Goal: Transaction & Acquisition: Book appointment/travel/reservation

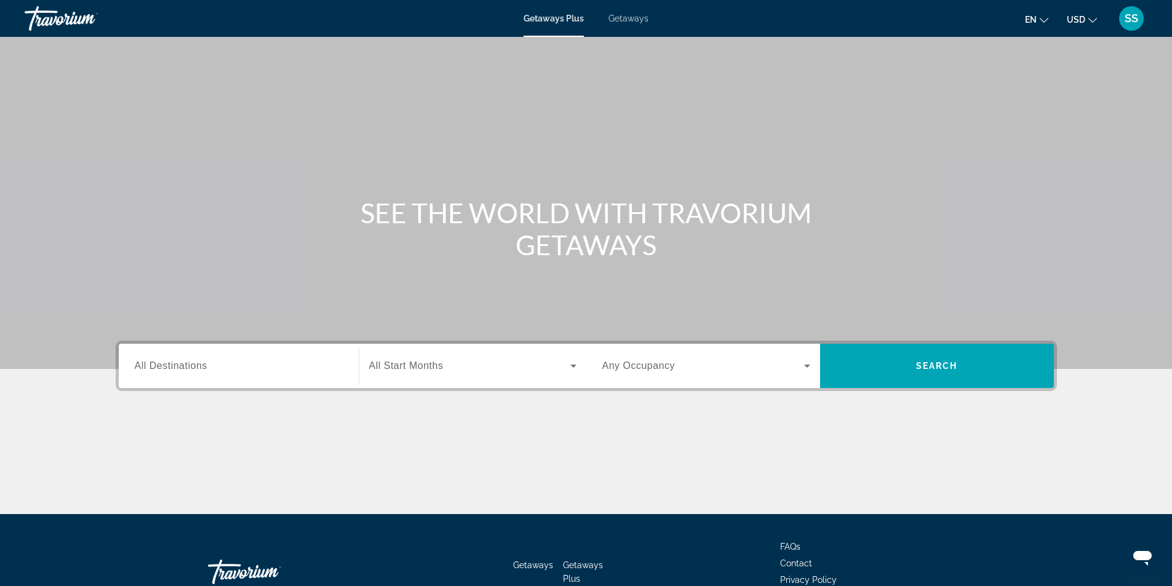
click at [246, 374] on div "Search widget" at bounding box center [239, 366] width 208 height 35
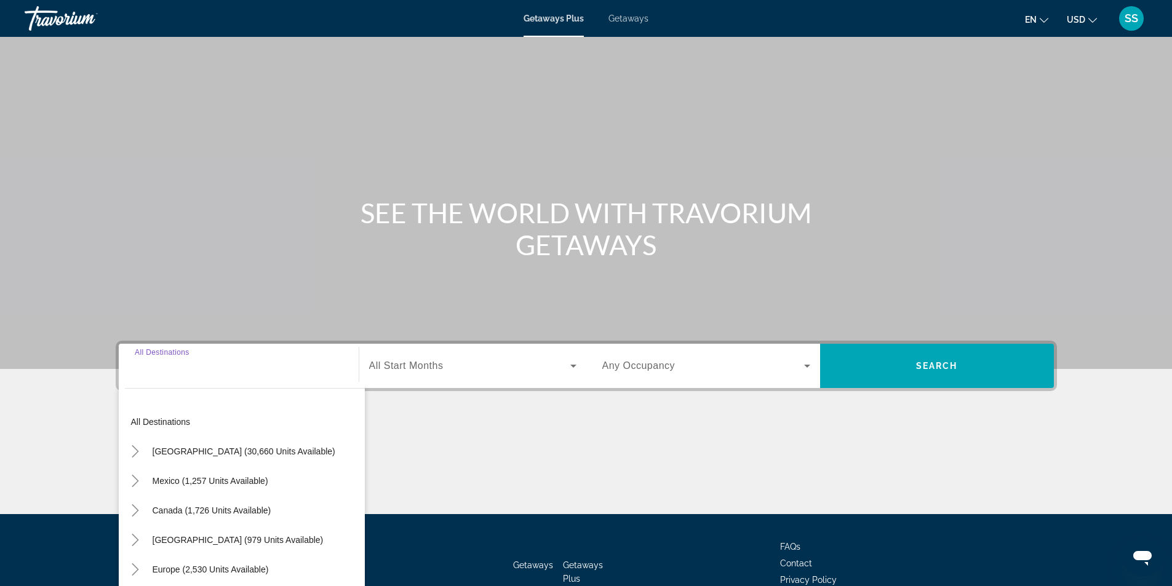
scroll to position [79, 0]
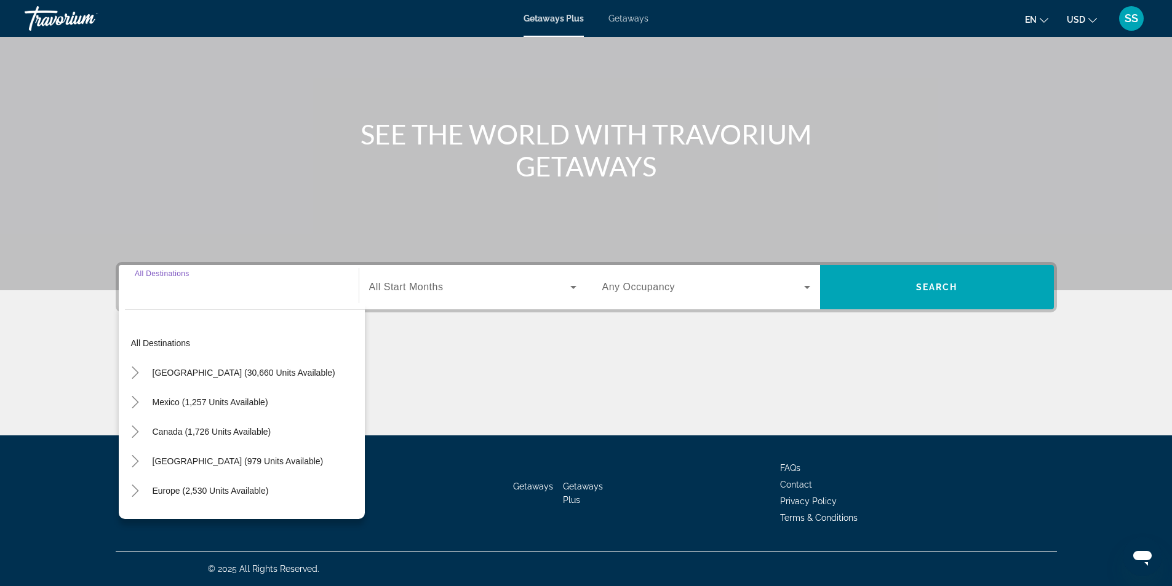
click at [264, 303] on div "Search widget" at bounding box center [239, 287] width 208 height 35
click at [212, 308] on div "All destinations United States (30,660 units available) Mexico (1,257 units ava…" at bounding box center [242, 411] width 246 height 216
click at [203, 294] on input "Destination All Destinations" at bounding box center [239, 287] width 208 height 15
click at [156, 284] on input "Destination All Destinations" at bounding box center [239, 287] width 208 height 15
click at [143, 373] on mat-icon "Toggle United States (30,660 units available)" at bounding box center [136, 373] width 22 height 22
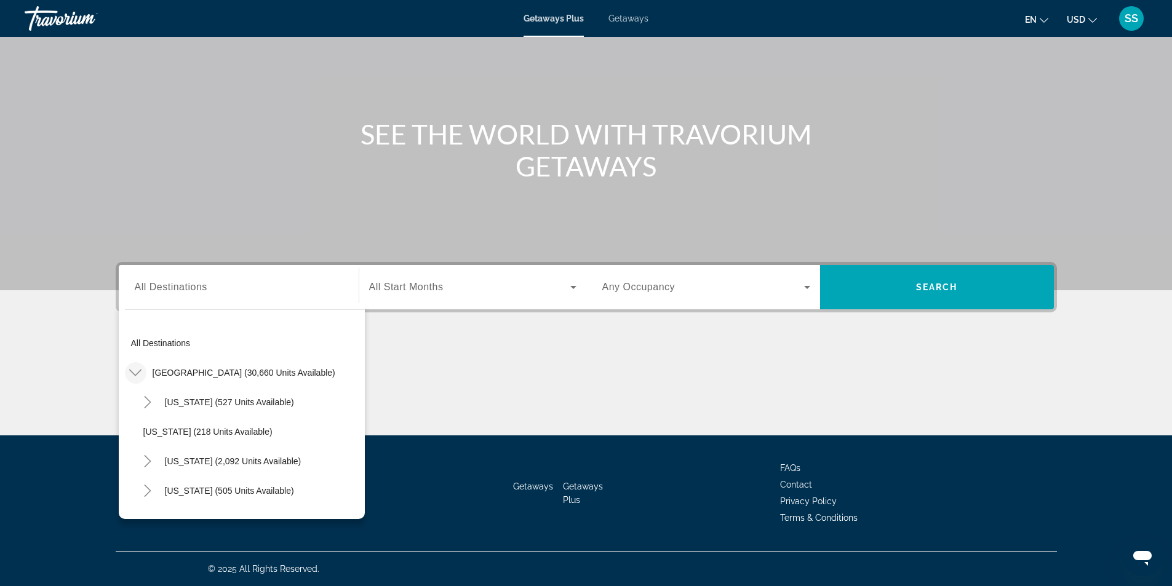
scroll to position [36, 0]
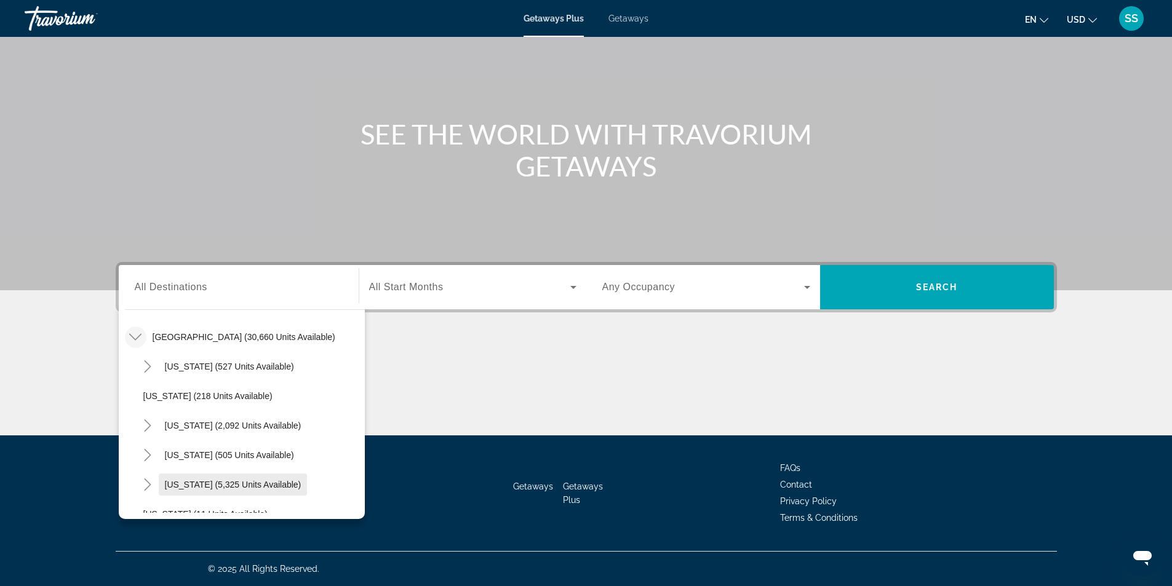
click at [173, 488] on span "Florida (5,325 units available)" at bounding box center [233, 485] width 137 height 10
type input "**********"
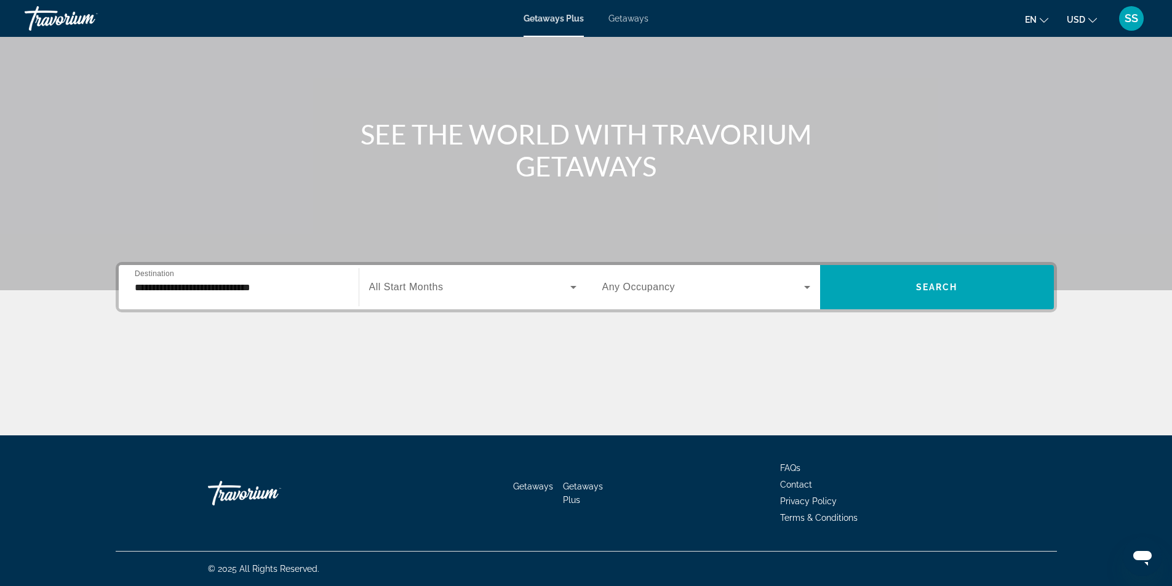
click at [399, 286] on span "All Start Months" at bounding box center [406, 287] width 74 height 10
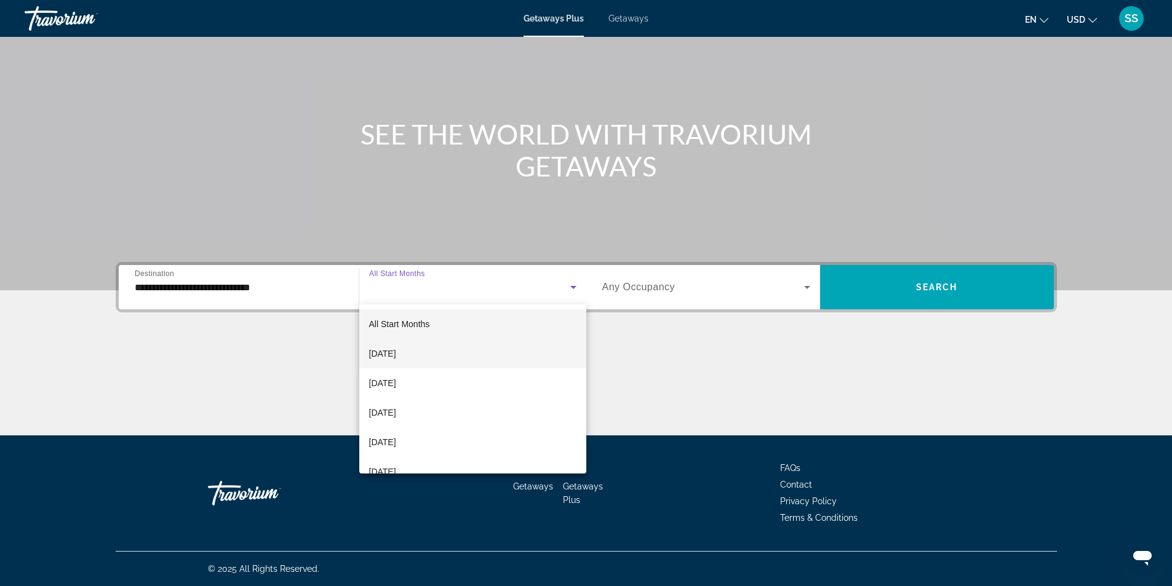
click at [395, 353] on span "[DATE]" at bounding box center [382, 353] width 27 height 15
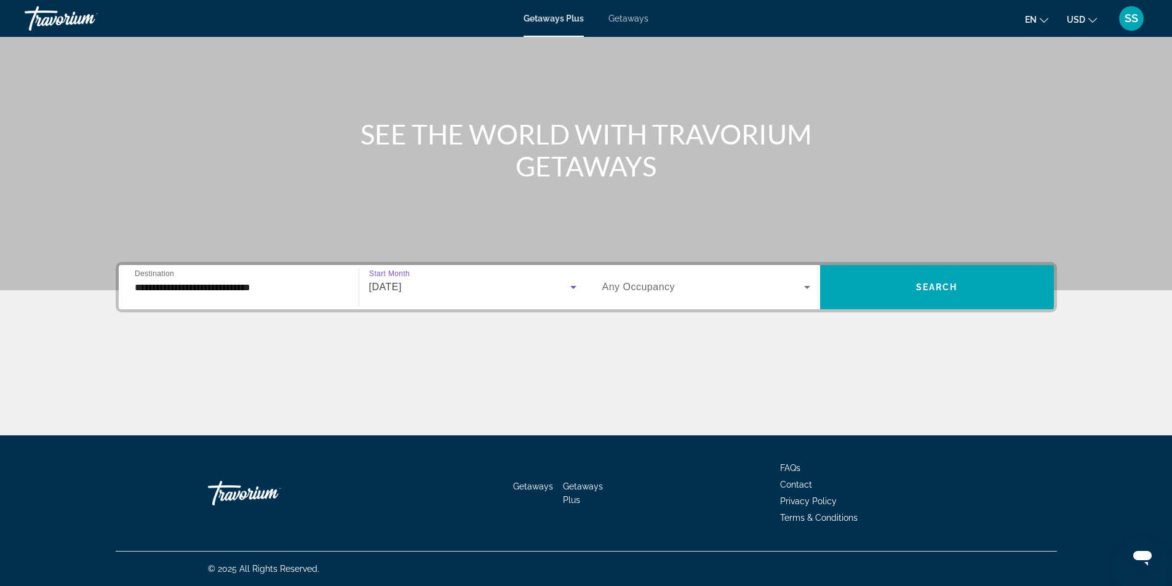
click at [638, 290] on span "Any Occupancy" at bounding box center [638, 287] width 73 height 10
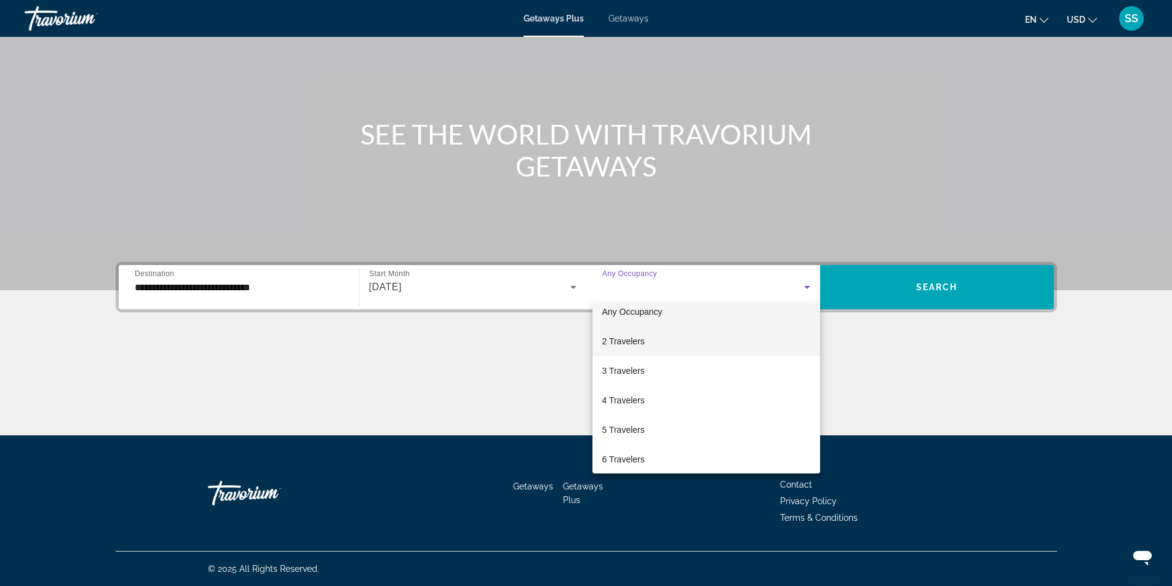
scroll to position [0, 0]
click at [641, 349] on span "2 Travelers" at bounding box center [623, 353] width 42 height 15
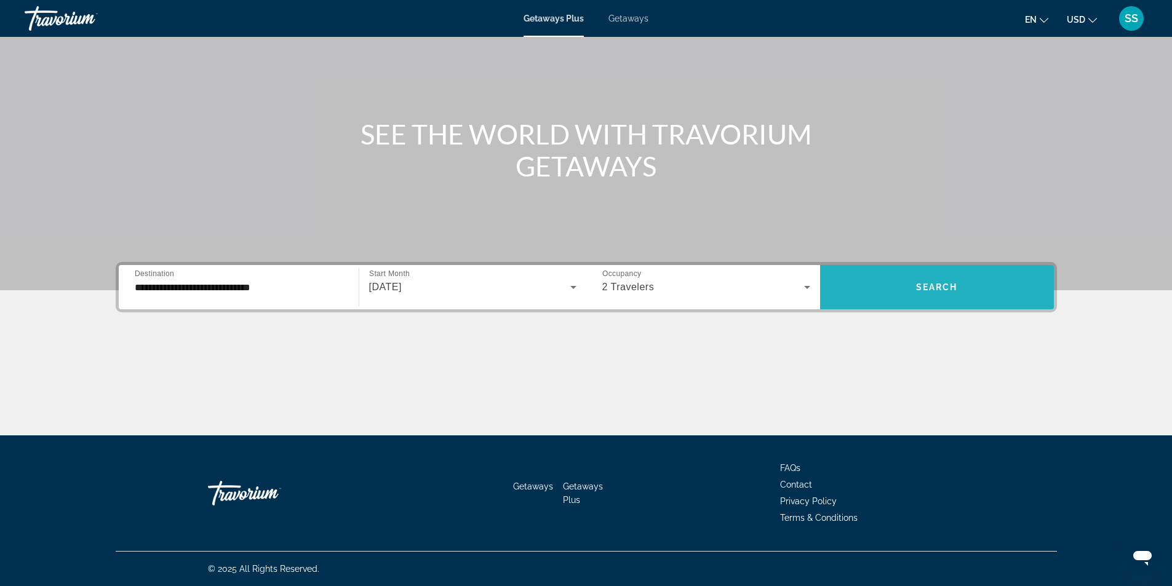
click at [900, 291] on span "Search widget" at bounding box center [937, 287] width 234 height 30
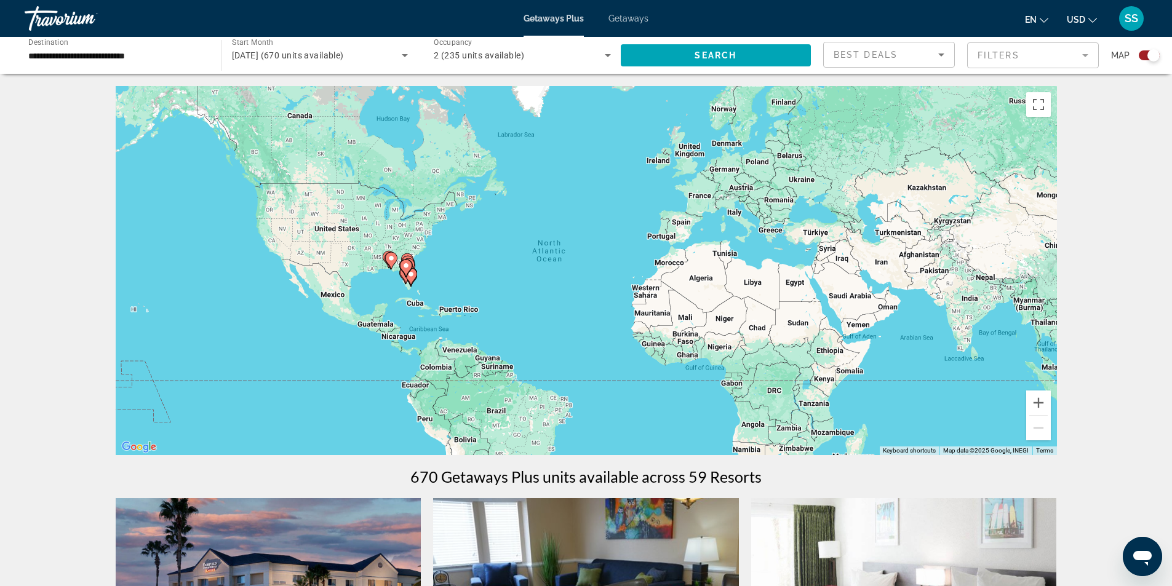
click at [410, 289] on div "To activate drag with keyboard, press Alt + Enter. Once in keyboard drag state,…" at bounding box center [586, 270] width 941 height 369
click at [1033, 398] on button "Zoom in" at bounding box center [1038, 403] width 25 height 25
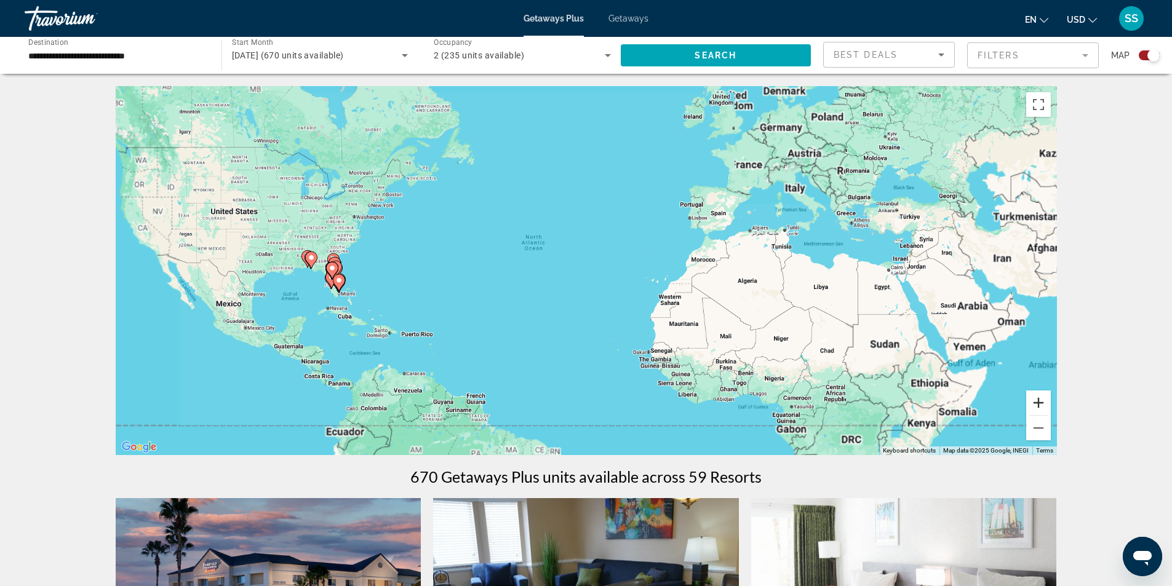
click at [1033, 398] on button "Zoom in" at bounding box center [1038, 403] width 25 height 25
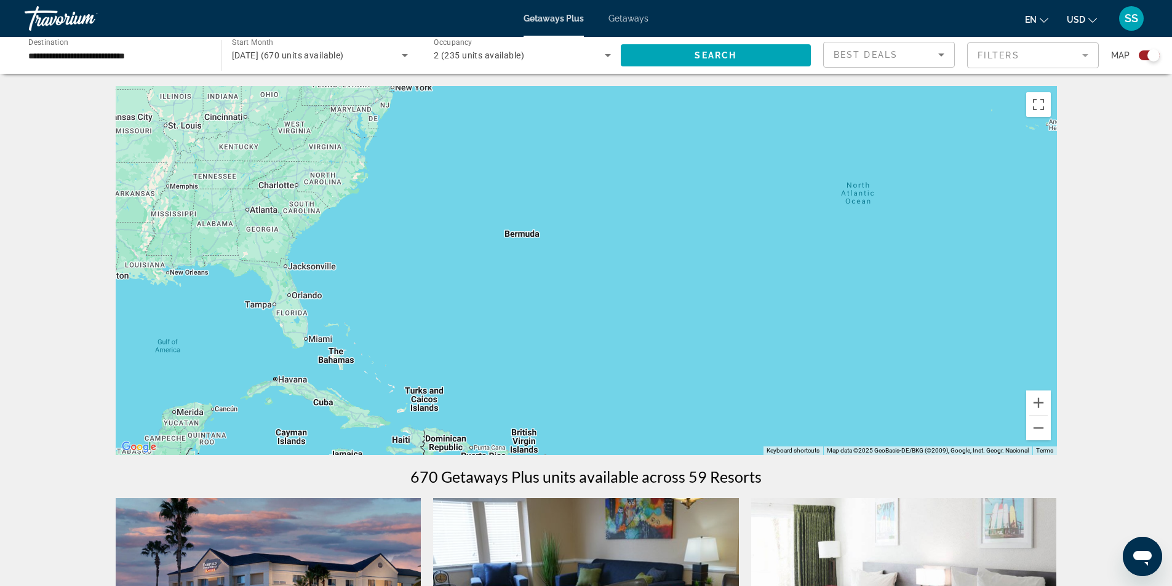
drag, startPoint x: 481, startPoint y: 377, endPoint x: 902, endPoint y: 377, distance: 421.3
click at [902, 377] on div "Main content" at bounding box center [586, 270] width 941 height 369
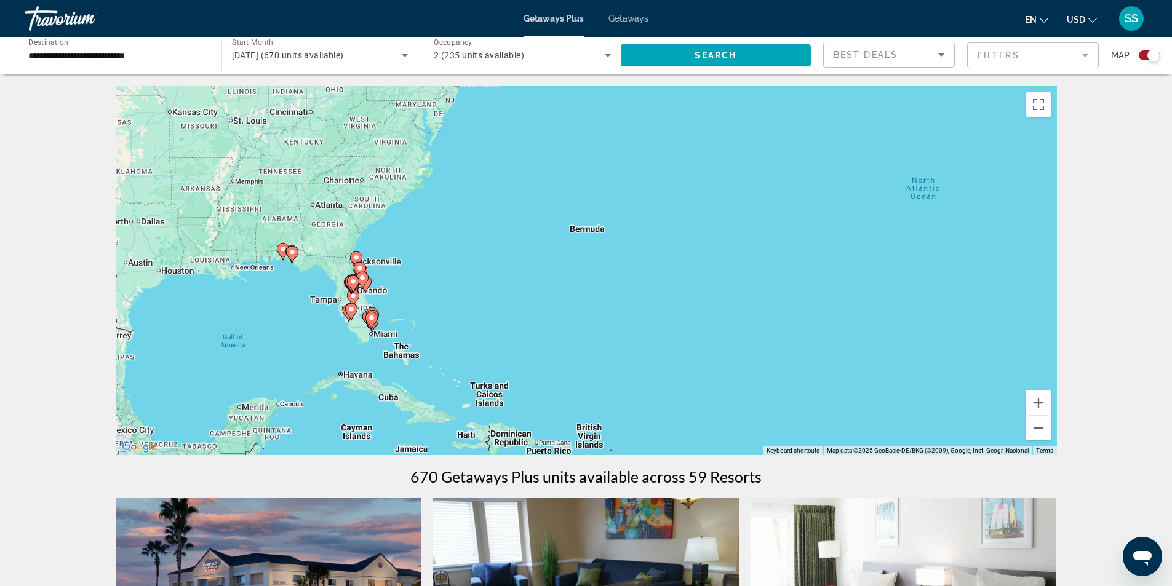
drag, startPoint x: 402, startPoint y: 362, endPoint x: 469, endPoint y: 356, distance: 67.9
click at [469, 356] on div "To activate drag with keyboard, press Alt + Enter. Once in keyboard drag state,…" at bounding box center [586, 270] width 941 height 369
click at [1046, 402] on button "Zoom in" at bounding box center [1038, 403] width 25 height 25
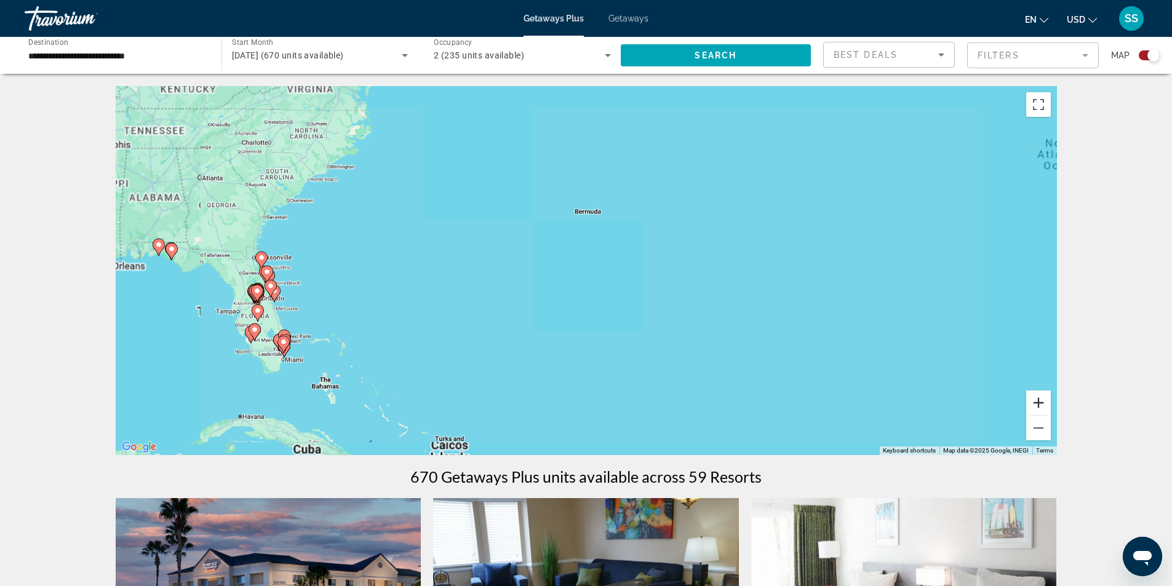
click at [1046, 402] on button "Zoom in" at bounding box center [1038, 403] width 25 height 25
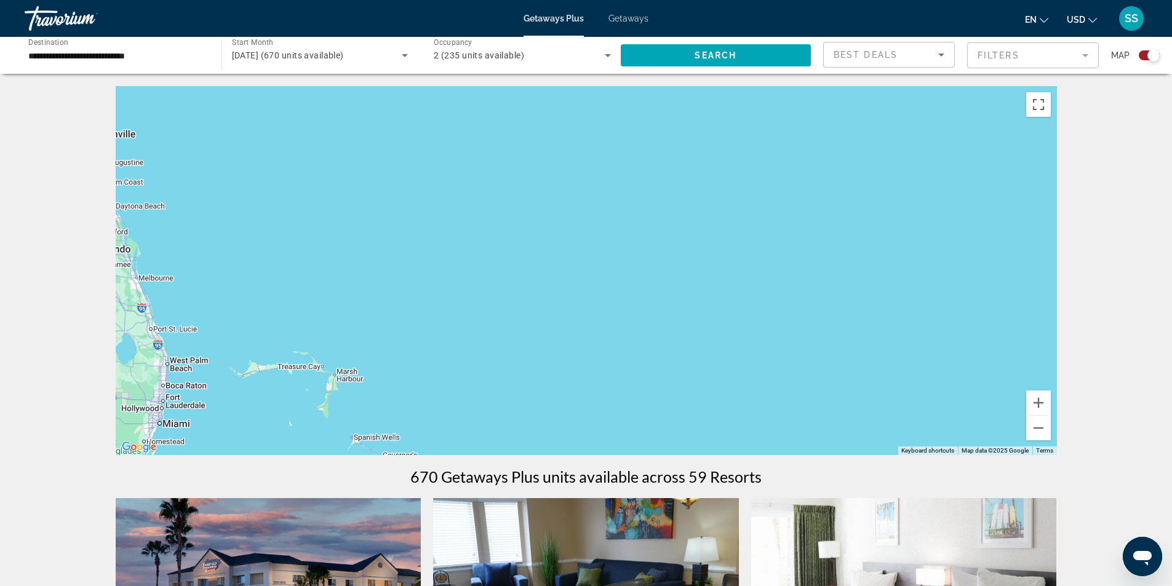
drag, startPoint x: 611, startPoint y: 393, endPoint x: 1090, endPoint y: 279, distance: 493.0
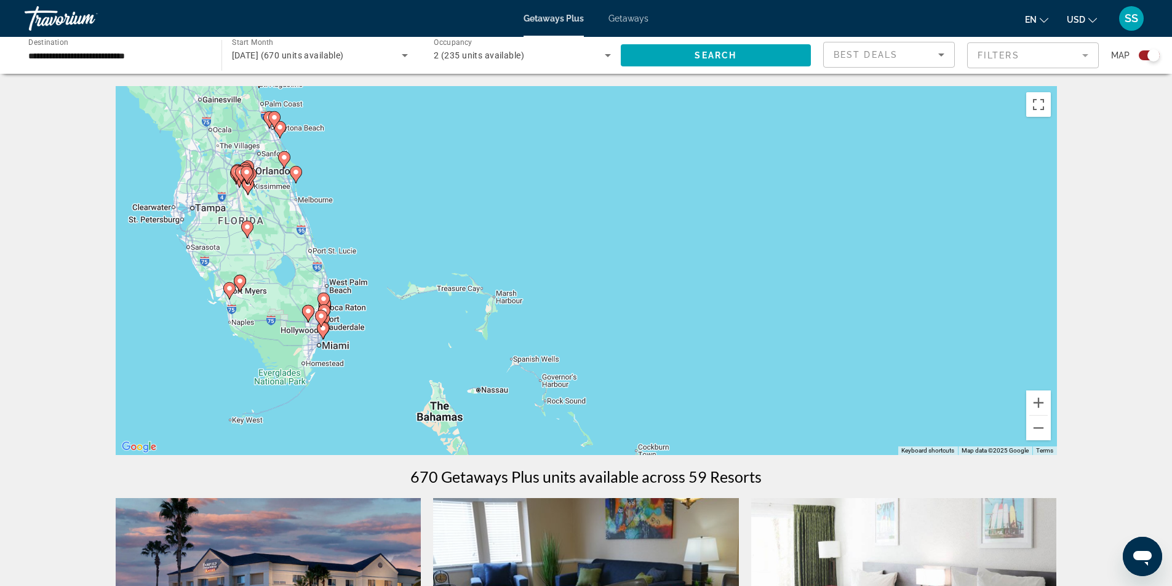
drag, startPoint x: 471, startPoint y: 287, endPoint x: 485, endPoint y: 234, distance: 54.6
click at [490, 221] on div "To activate drag with keyboard, press Alt + Enter. Once in keyboard drag state,…" at bounding box center [586, 270] width 941 height 369
click at [1039, 400] on button "Zoom in" at bounding box center [1038, 403] width 25 height 25
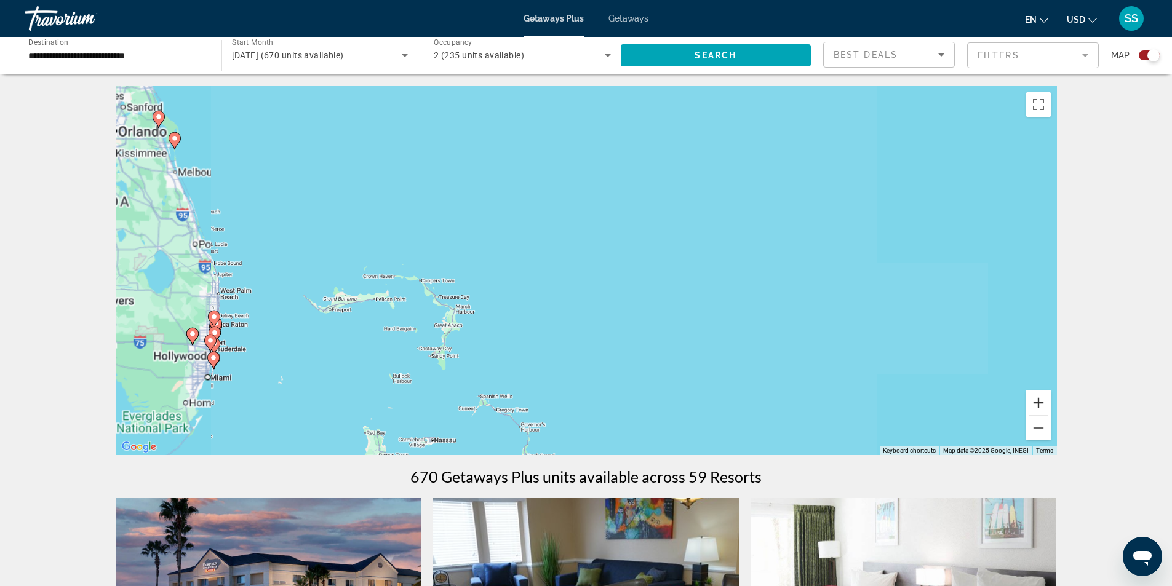
click at [1039, 400] on button "Zoom in" at bounding box center [1038, 403] width 25 height 25
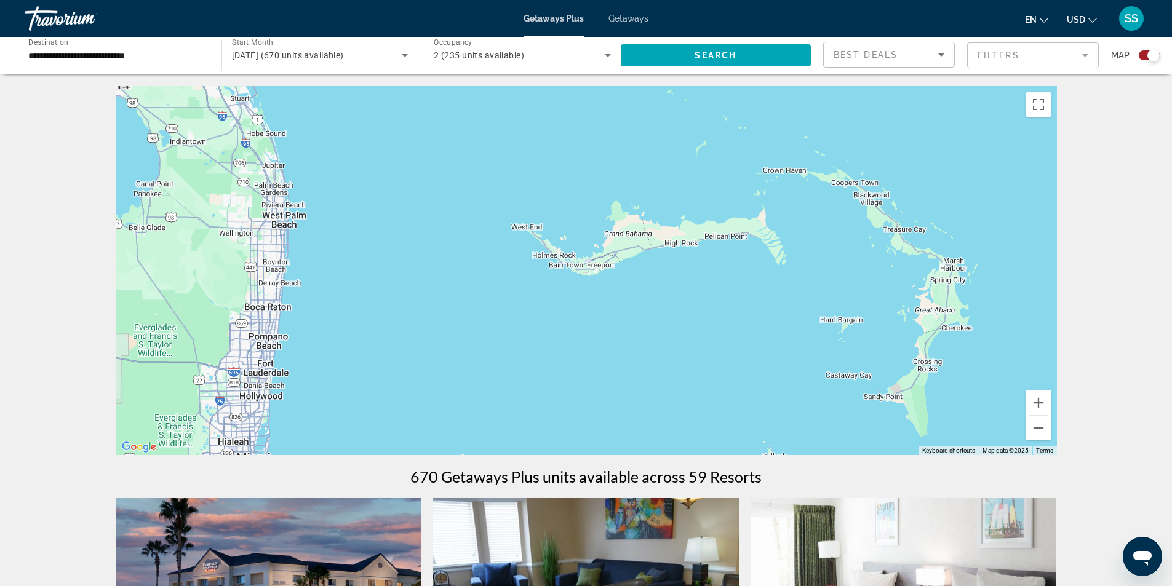
drag, startPoint x: 194, startPoint y: 376, endPoint x: 939, endPoint y: 256, distance: 754.3
click at [939, 256] on div "Main content" at bounding box center [586, 270] width 941 height 369
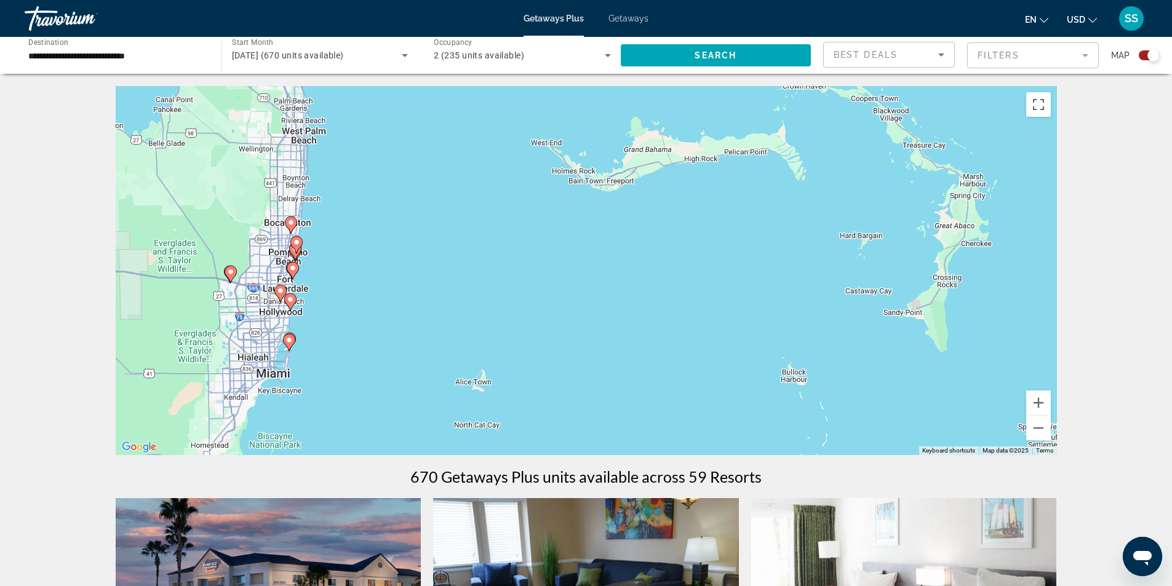
drag, startPoint x: 621, startPoint y: 367, endPoint x: 640, endPoint y: 280, distance: 88.8
click at [640, 280] on div "To activate drag with keyboard, press Alt + Enter. Once in keyboard drag state,…" at bounding box center [586, 270] width 941 height 369
click at [1040, 402] on button "Zoom in" at bounding box center [1038, 403] width 25 height 25
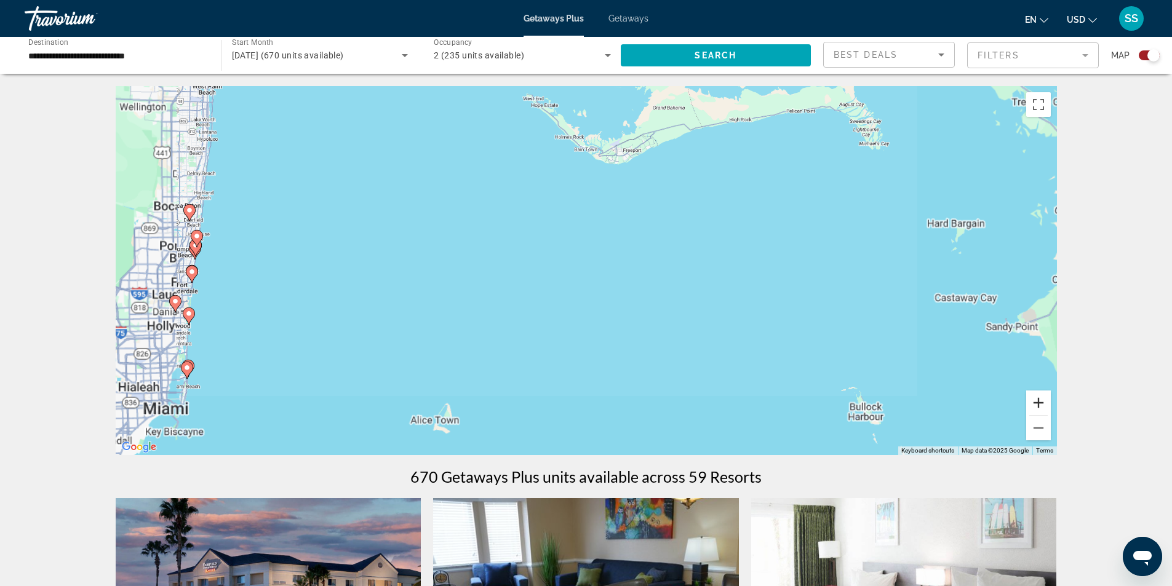
click at [1040, 402] on button "Zoom in" at bounding box center [1038, 403] width 25 height 25
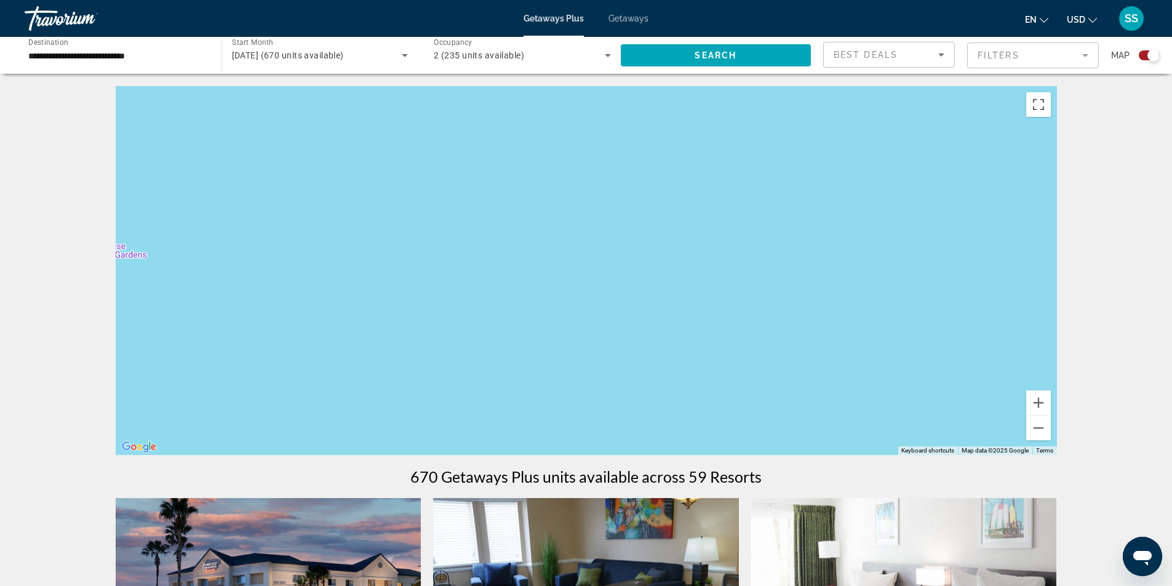
drag, startPoint x: 181, startPoint y: 352, endPoint x: 461, endPoint y: 316, distance: 282.2
click at [792, 308] on div "Main content" at bounding box center [586, 270] width 941 height 369
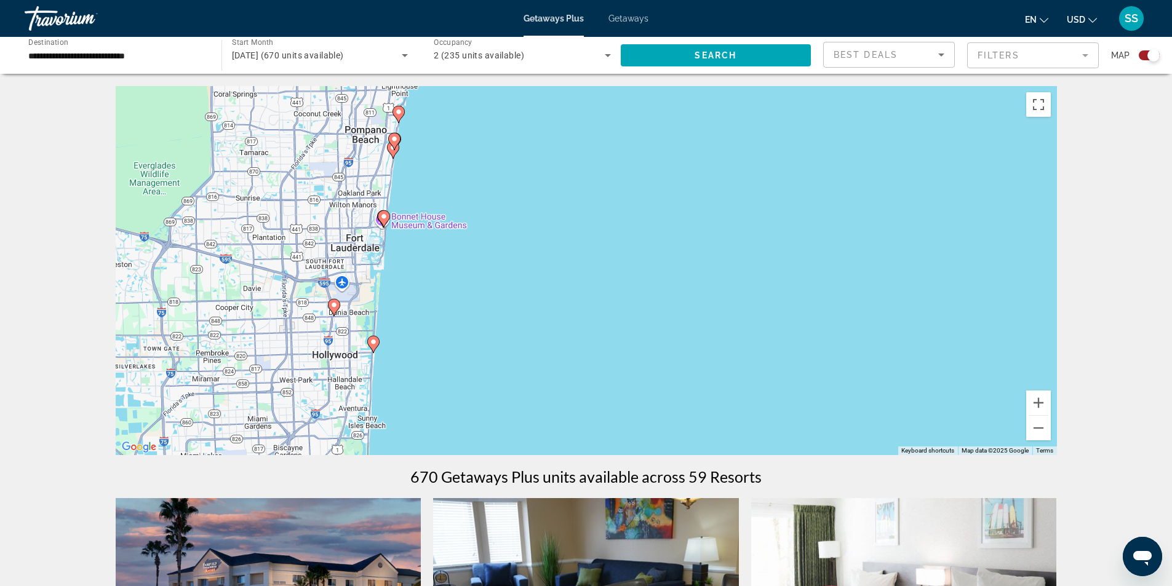
drag, startPoint x: 319, startPoint y: 368, endPoint x: 662, endPoint y: 344, distance: 344.0
click at [662, 344] on div "To activate drag with keyboard, press Alt + Enter. Once in keyboard drag state,…" at bounding box center [586, 270] width 941 height 369
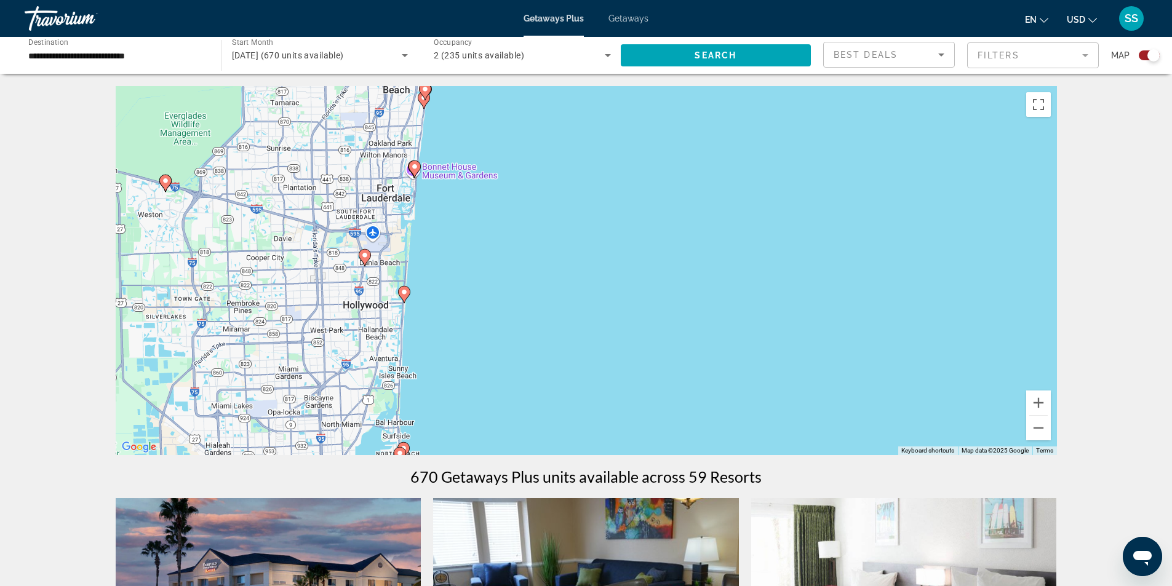
drag, startPoint x: 408, startPoint y: 377, endPoint x: 438, endPoint y: 325, distance: 59.8
click at [438, 325] on div "To activate drag with keyboard, press Alt + Enter. Once in keyboard drag state,…" at bounding box center [586, 270] width 941 height 369
click at [403, 289] on image "Main content" at bounding box center [403, 291] width 7 height 7
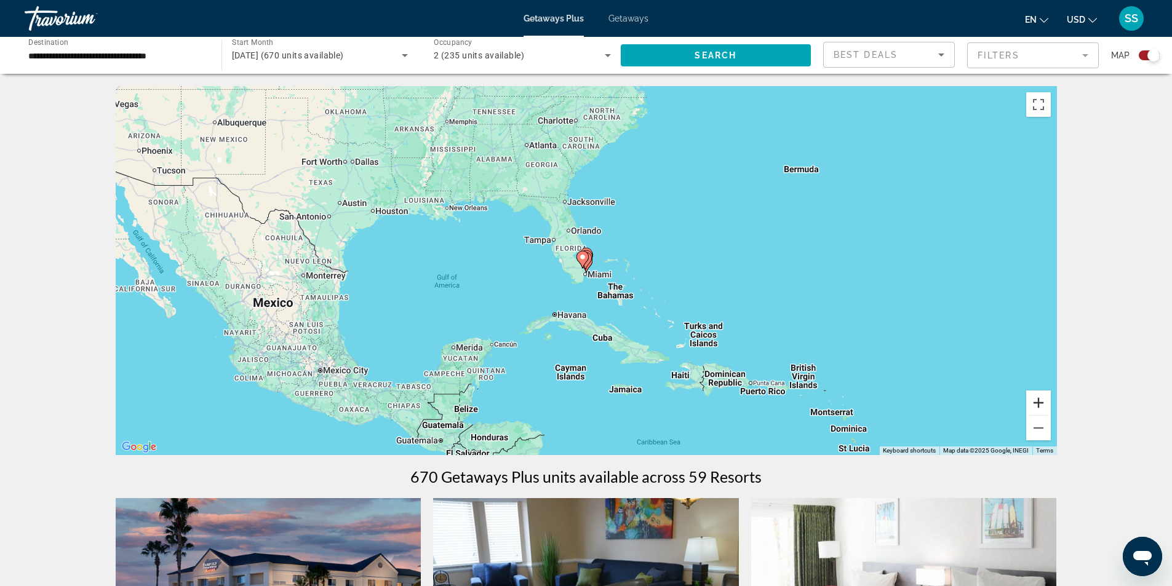
click at [1050, 405] on button "Zoom in" at bounding box center [1038, 403] width 25 height 25
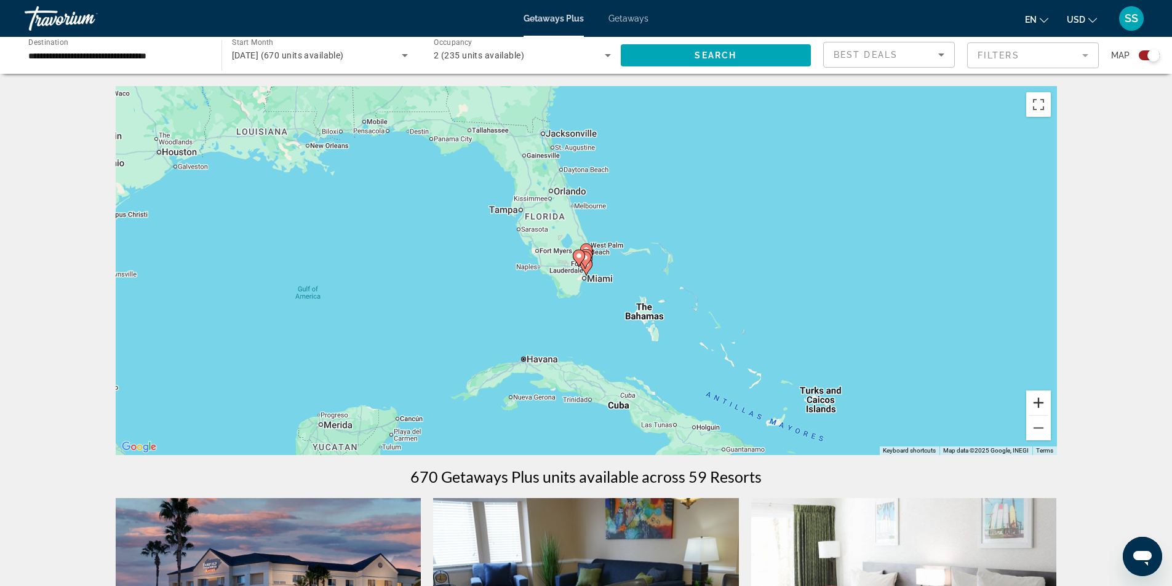
click at [1046, 402] on button "Zoom in" at bounding box center [1038, 403] width 25 height 25
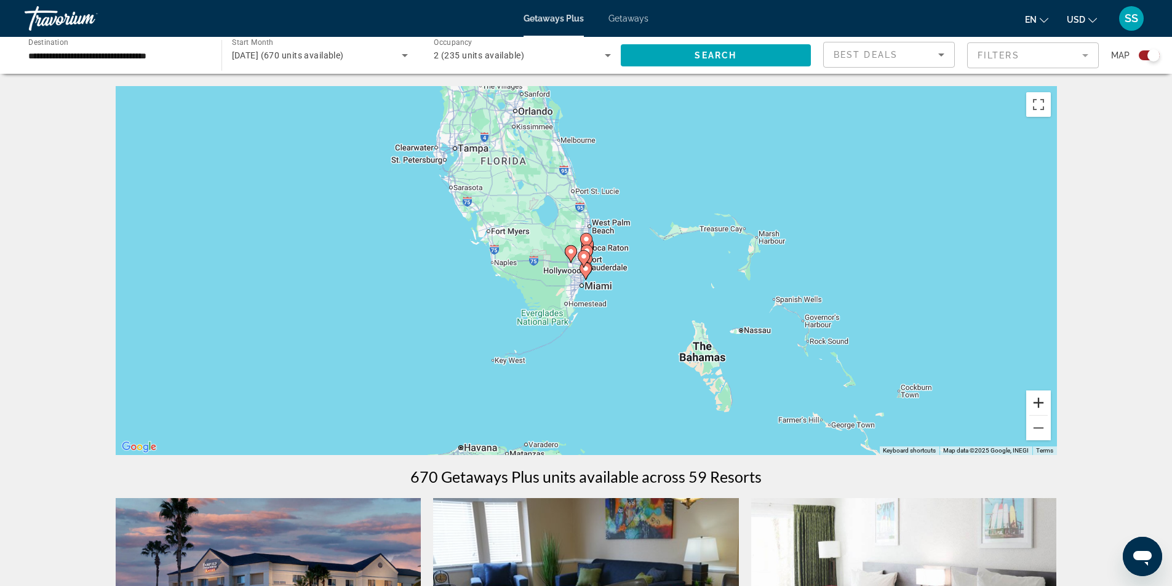
click at [1046, 402] on button "Zoom in" at bounding box center [1038, 403] width 25 height 25
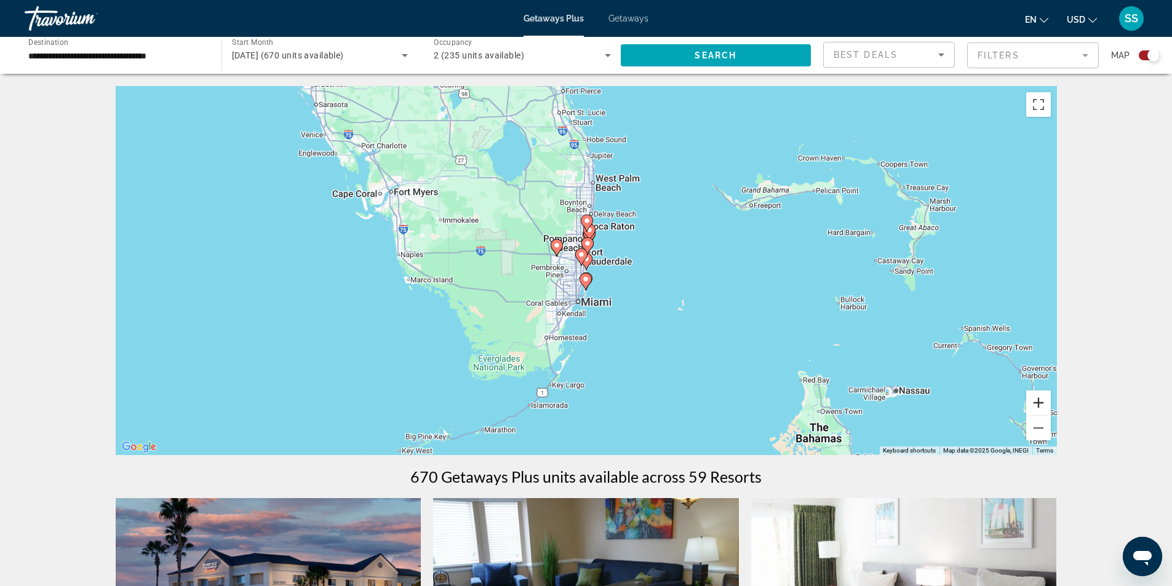
click at [1046, 402] on button "Zoom in" at bounding box center [1038, 403] width 25 height 25
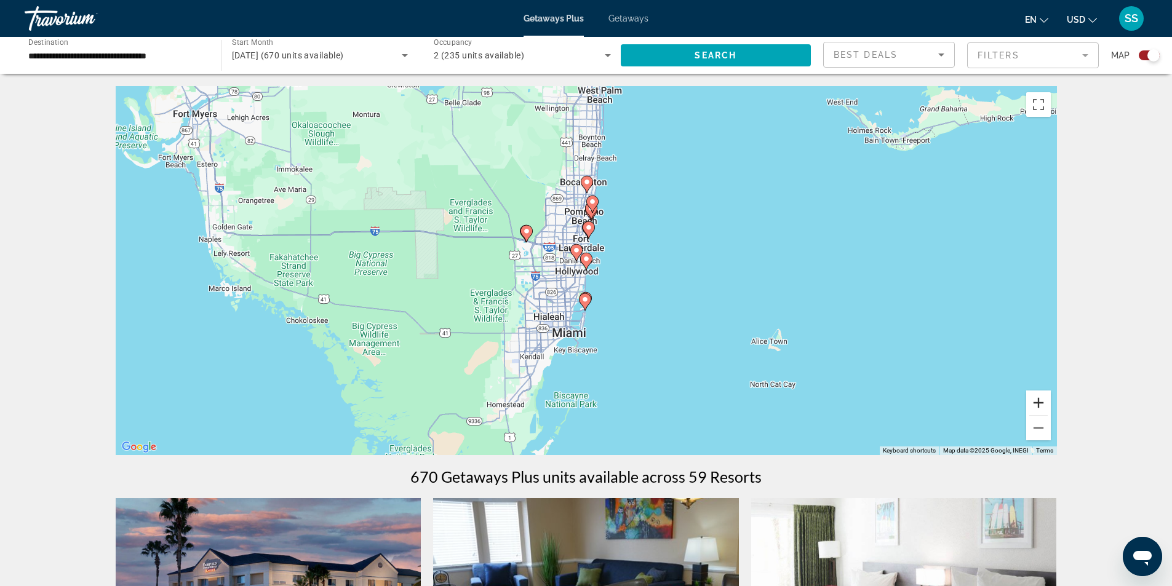
click at [1046, 402] on button "Zoom in" at bounding box center [1038, 403] width 25 height 25
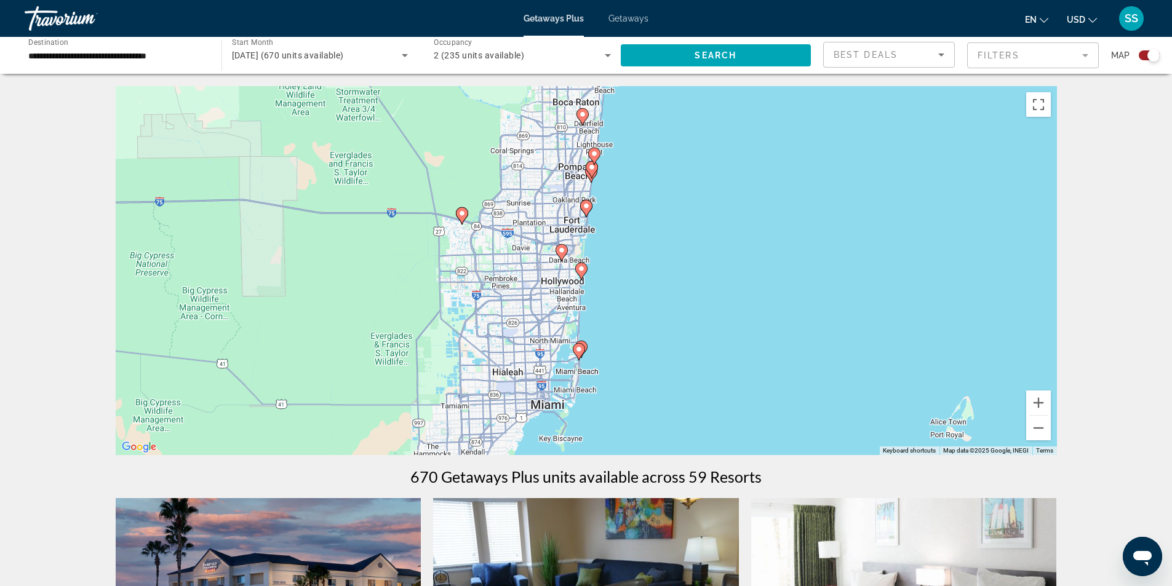
drag, startPoint x: 763, startPoint y: 331, endPoint x: 753, endPoint y: 346, distance: 17.7
click at [753, 346] on div "To activate drag with keyboard, press Alt + Enter. Once in keyboard drag state,…" at bounding box center [586, 270] width 941 height 369
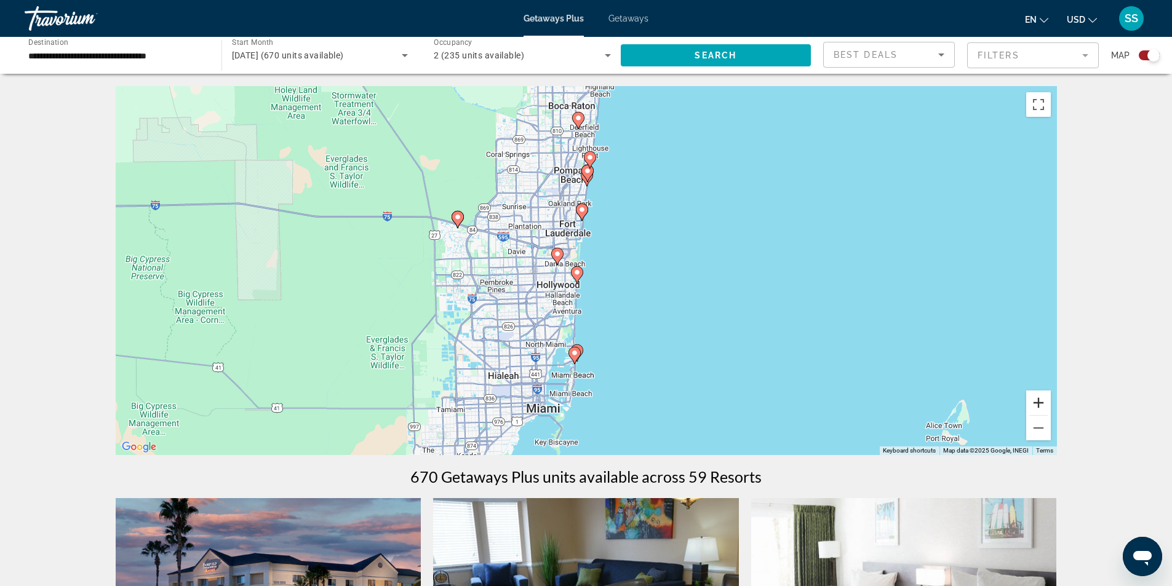
click at [1038, 397] on button "Zoom in" at bounding box center [1038, 403] width 25 height 25
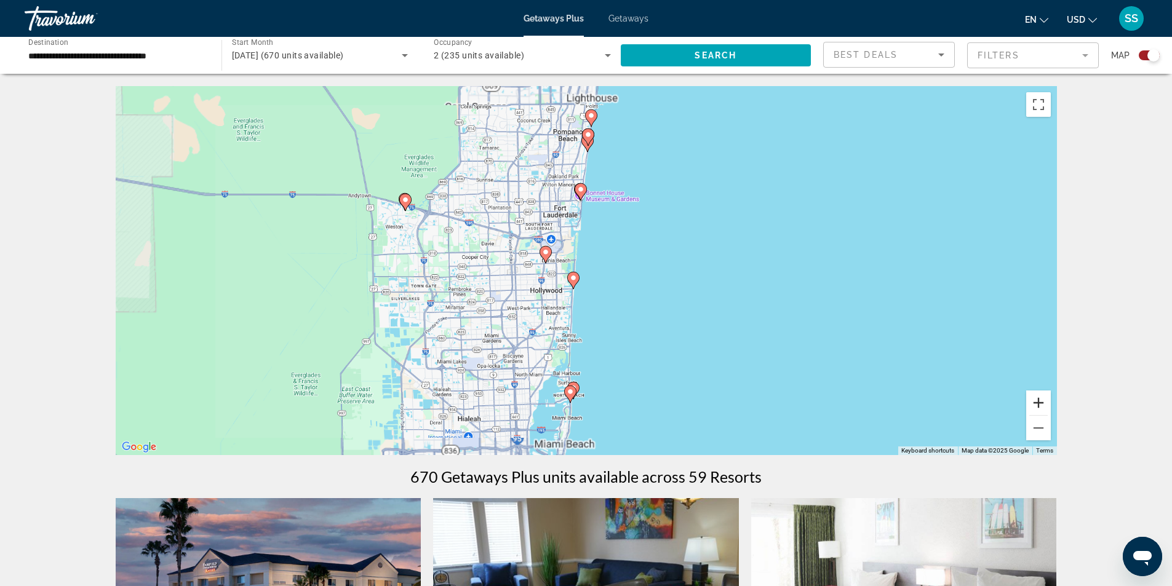
click at [1038, 397] on button "Zoom in" at bounding box center [1038, 403] width 25 height 25
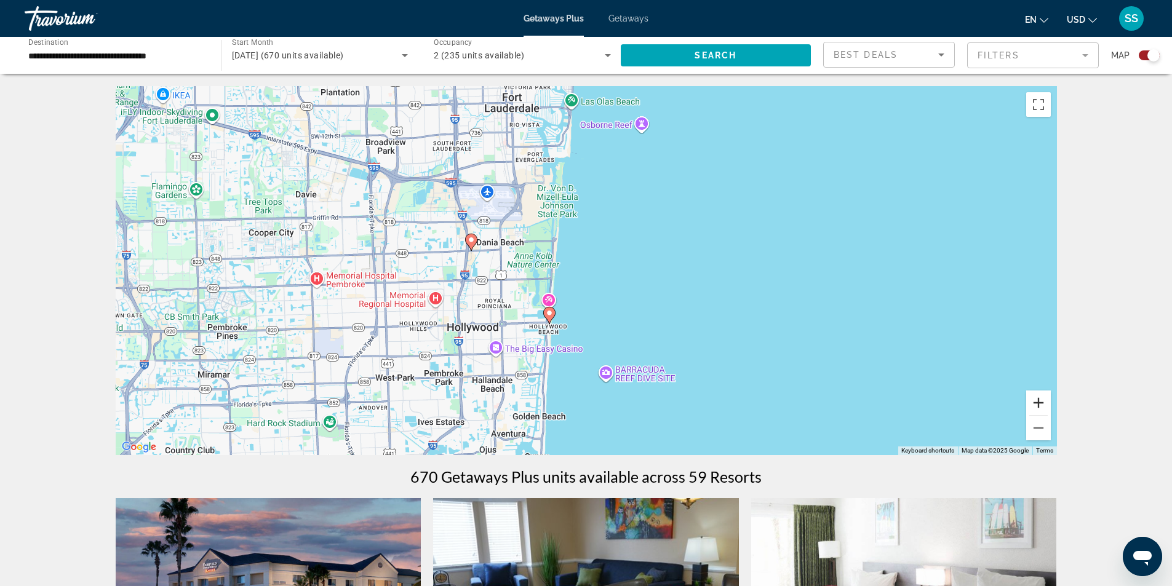
click at [1033, 397] on button "Zoom in" at bounding box center [1038, 403] width 25 height 25
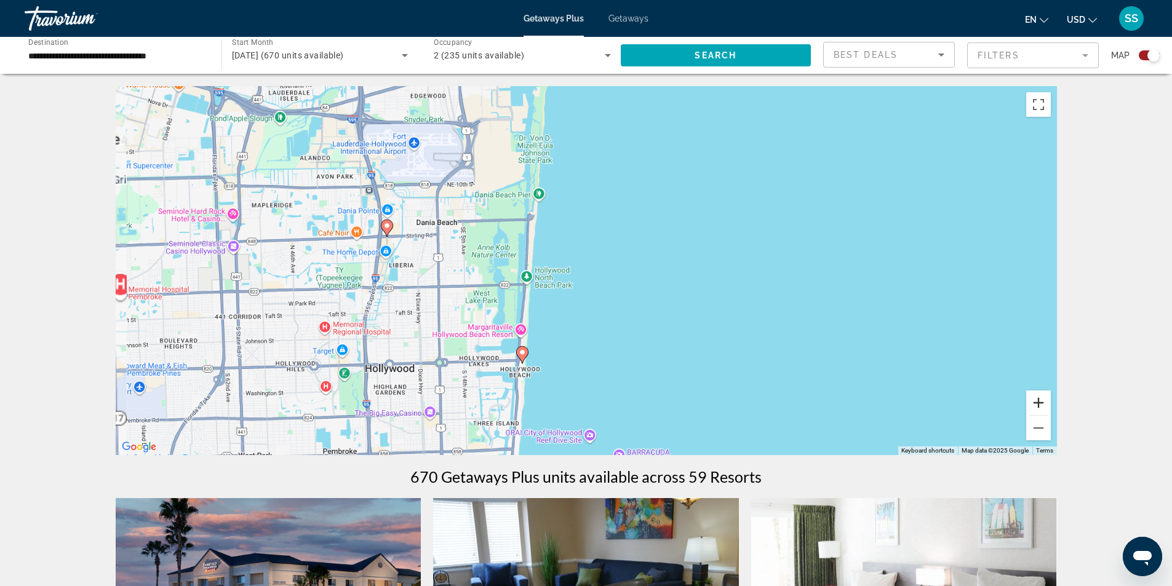
click at [1033, 397] on button "Zoom in" at bounding box center [1038, 403] width 25 height 25
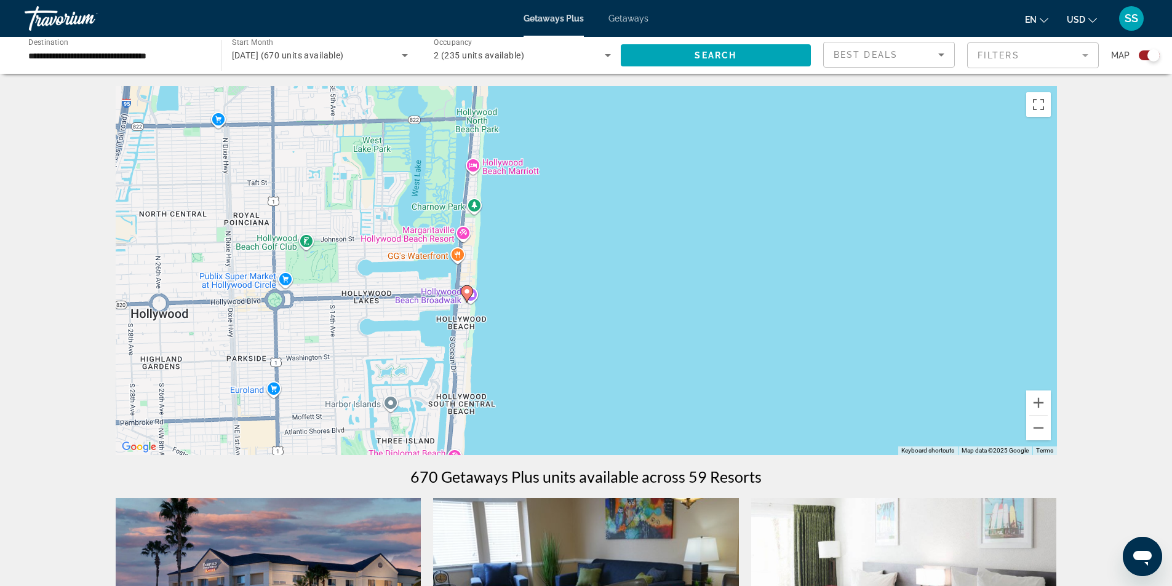
drag, startPoint x: 738, startPoint y: 402, endPoint x: 766, endPoint y: 217, distance: 187.3
click at [766, 217] on div "To activate drag with keyboard, press Alt + Enter. Once in keyboard drag state,…" at bounding box center [586, 270] width 941 height 369
click at [470, 293] on image "Main content" at bounding box center [466, 291] width 7 height 7
type input "**********"
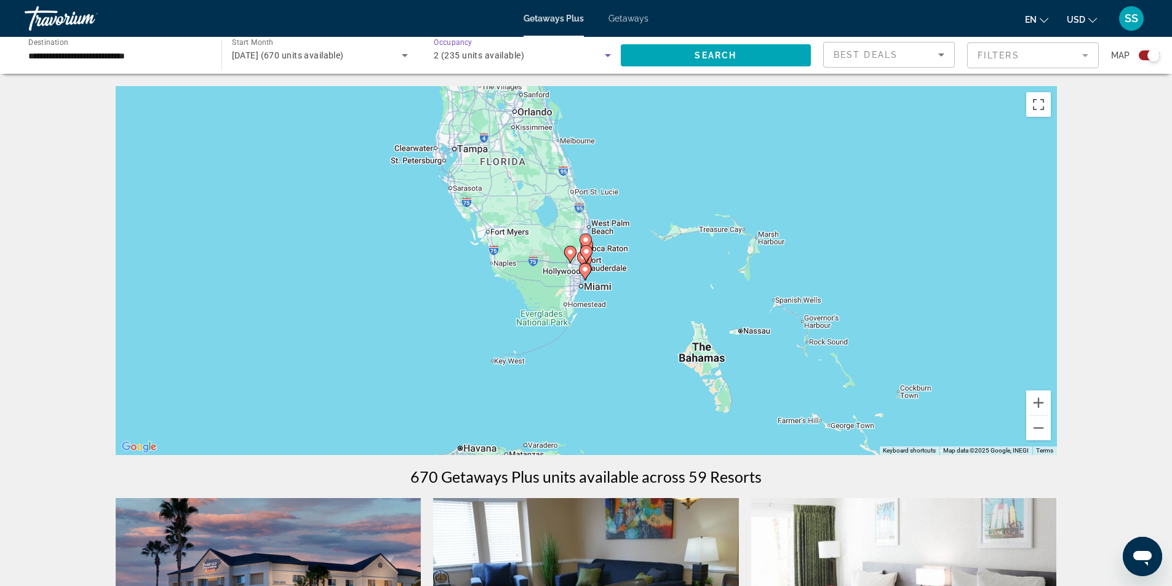
click at [595, 54] on div "2 (235 units available)" at bounding box center [519, 55] width 171 height 15
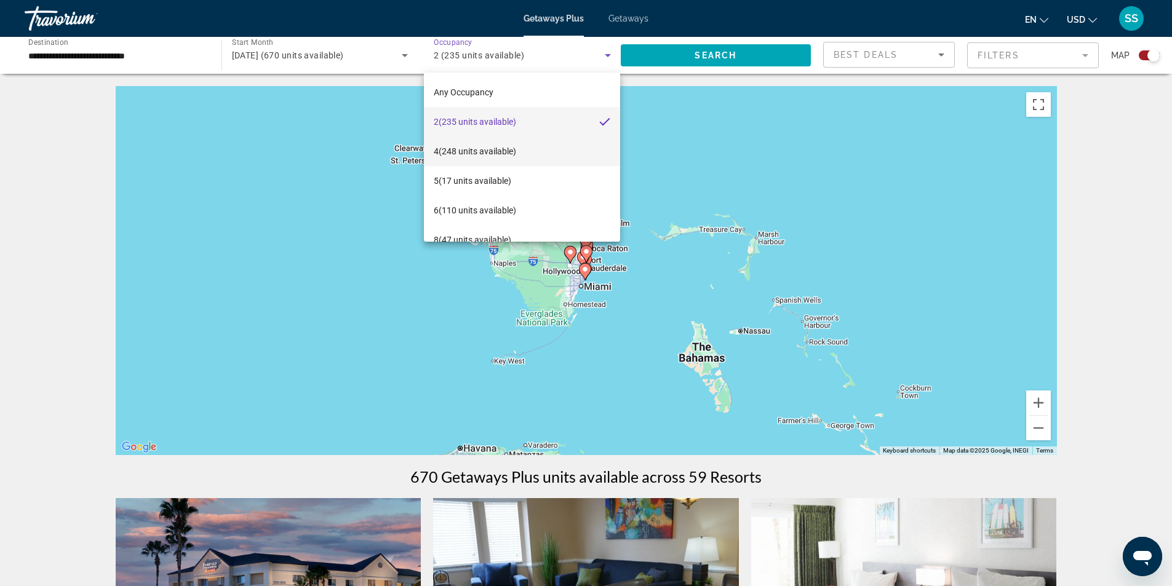
click at [466, 148] on span "4 (248 units available)" at bounding box center [475, 151] width 82 height 15
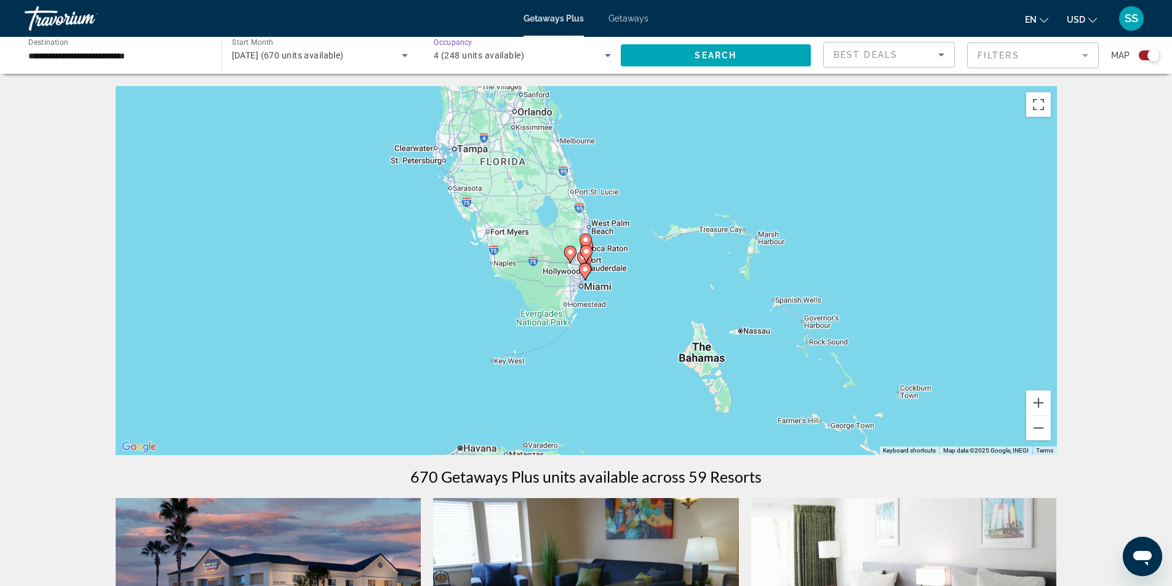
click at [605, 54] on icon "Search widget" at bounding box center [608, 55] width 6 height 3
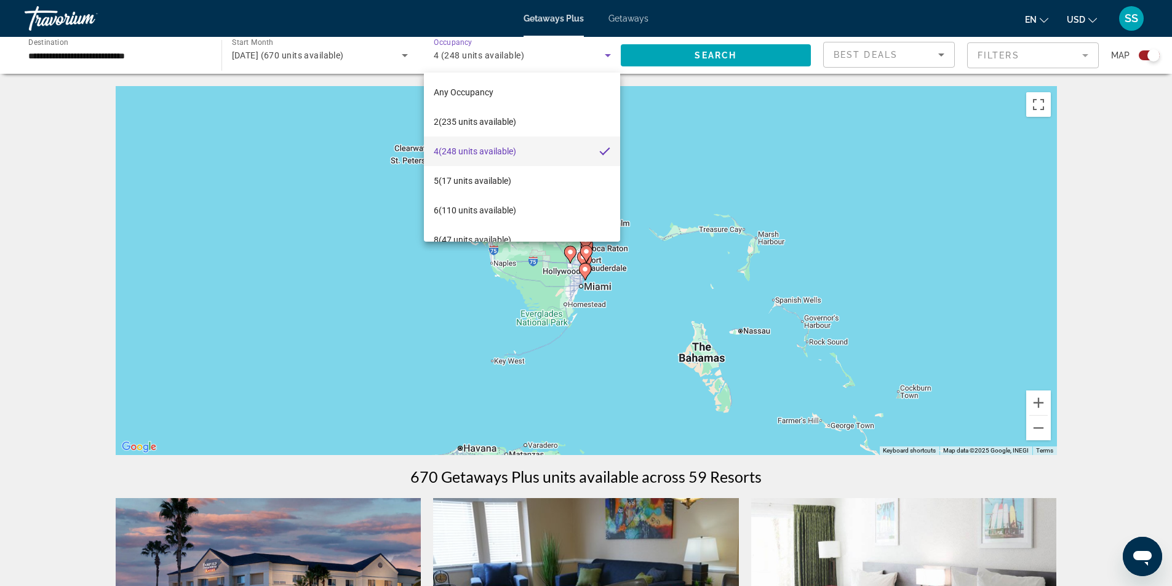
click at [605, 54] on div at bounding box center [586, 293] width 1172 height 586
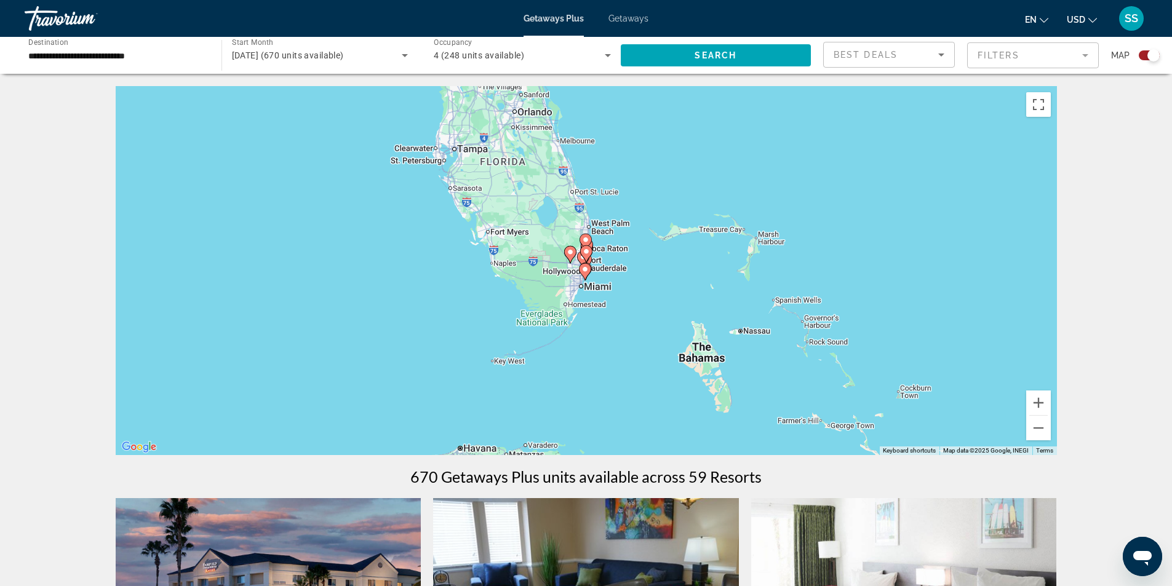
click at [1029, 57] on mat-form-field "Filters" at bounding box center [1033, 55] width 132 height 26
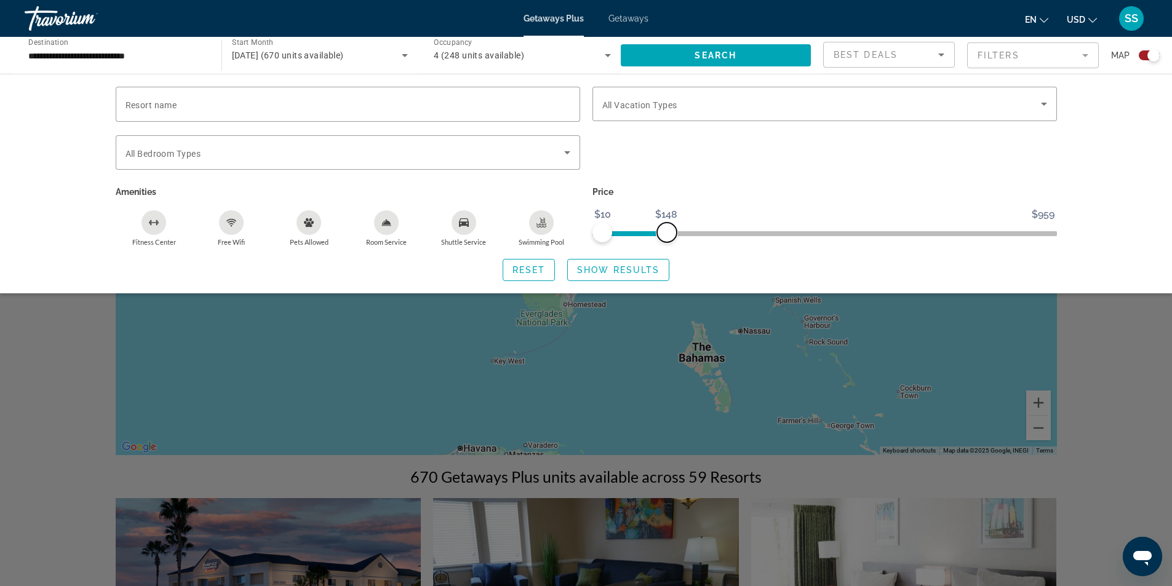
drag, startPoint x: 1046, startPoint y: 233, endPoint x: 667, endPoint y: 233, distance: 379.5
click at [667, 233] on span "ngx-slider-max" at bounding box center [667, 233] width 20 height 20
click at [605, 266] on span "Show Results" at bounding box center [618, 270] width 82 height 10
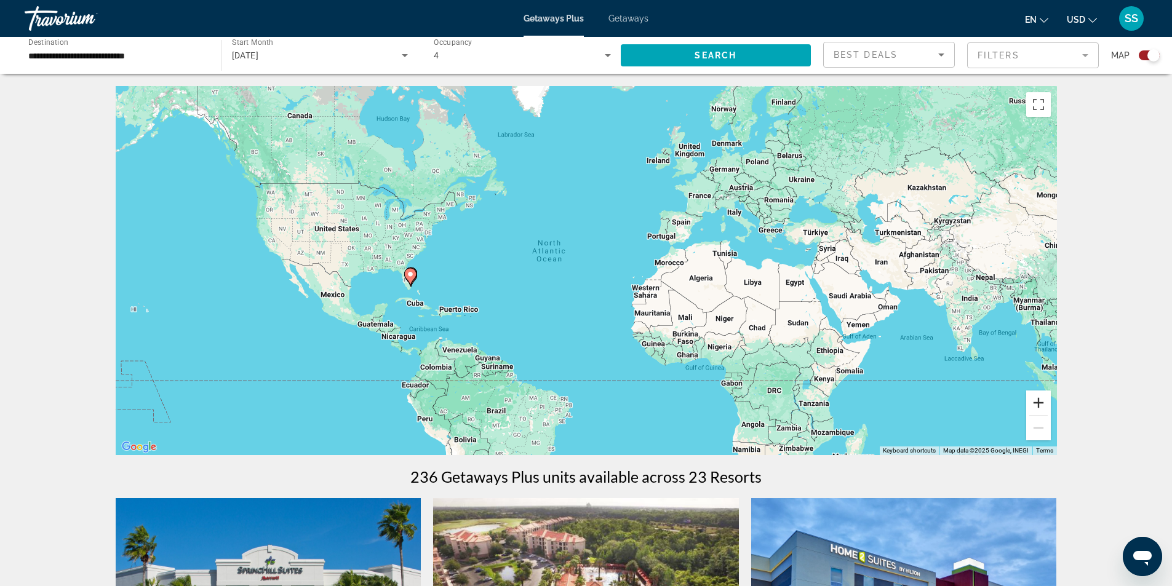
click at [1048, 407] on button "Zoom in" at bounding box center [1038, 403] width 25 height 25
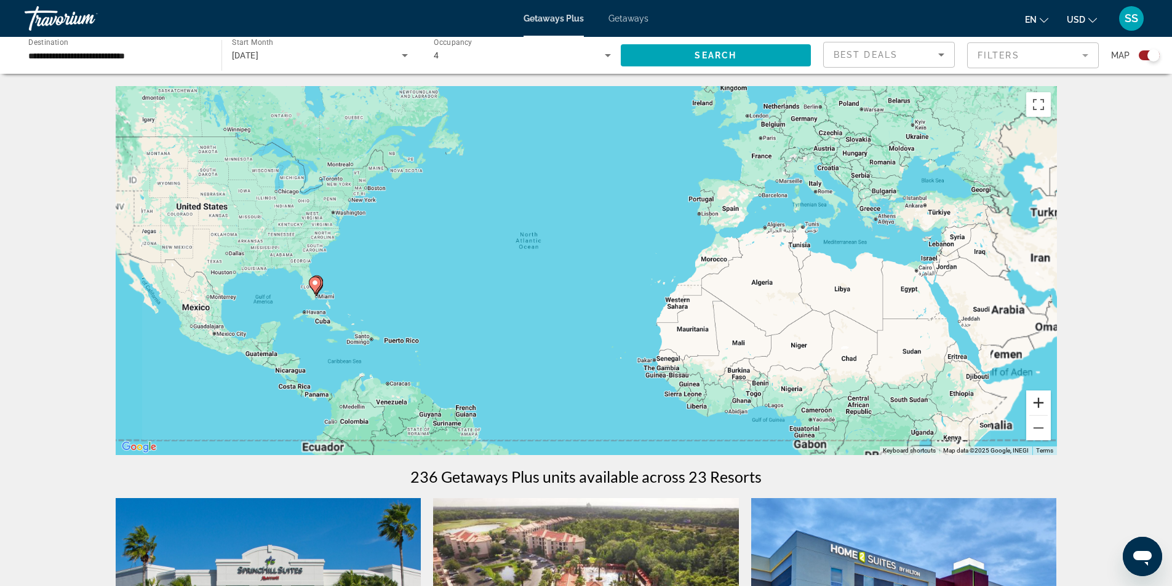
click at [1043, 407] on button "Zoom in" at bounding box center [1038, 403] width 25 height 25
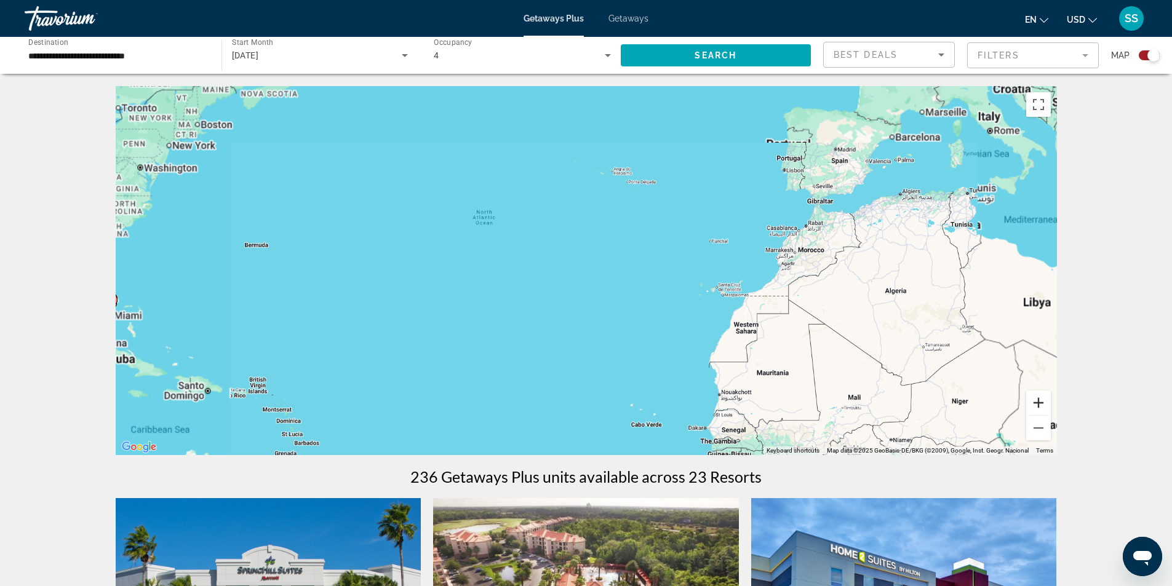
click at [1043, 407] on button "Zoom in" at bounding box center [1038, 403] width 25 height 25
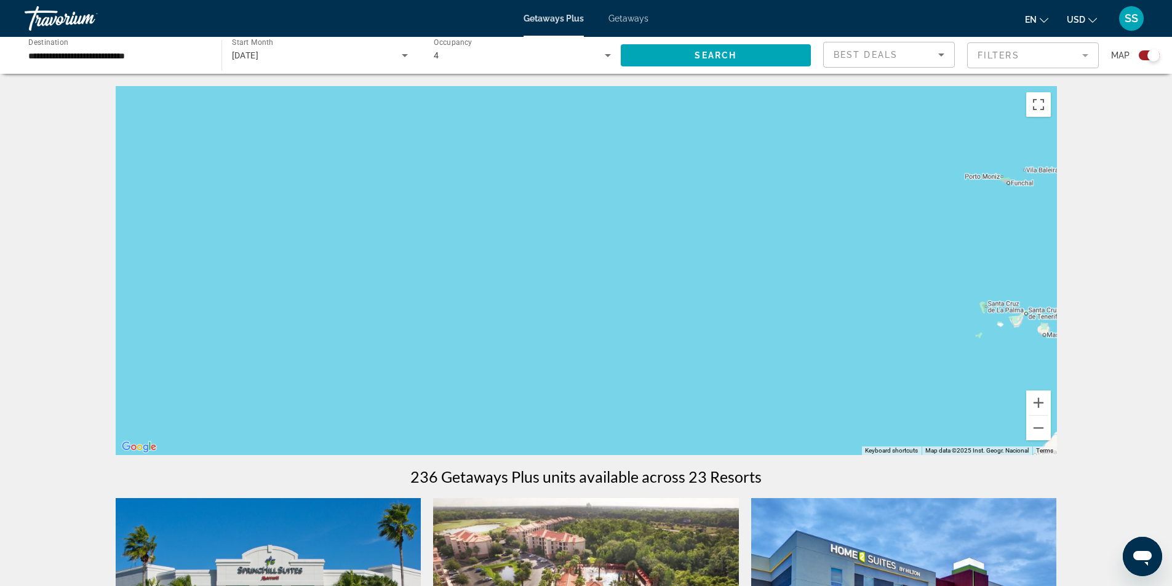
drag, startPoint x: 400, startPoint y: 343, endPoint x: 1234, endPoint y: 327, distance: 834.2
click at [1172, 327] on html "**********" at bounding box center [586, 293] width 1172 height 586
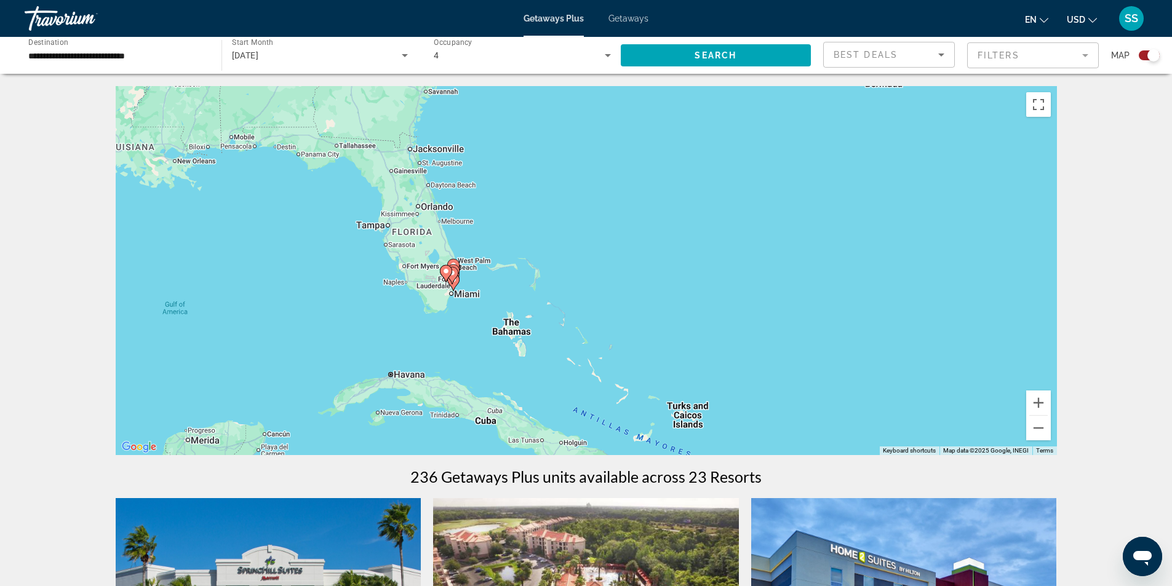
drag, startPoint x: 754, startPoint y: 350, endPoint x: 716, endPoint y: 277, distance: 82.0
click at [716, 277] on div "To activate drag with keyboard, press Alt + Enter. Once in keyboard drag state,…" at bounding box center [586, 270] width 941 height 369
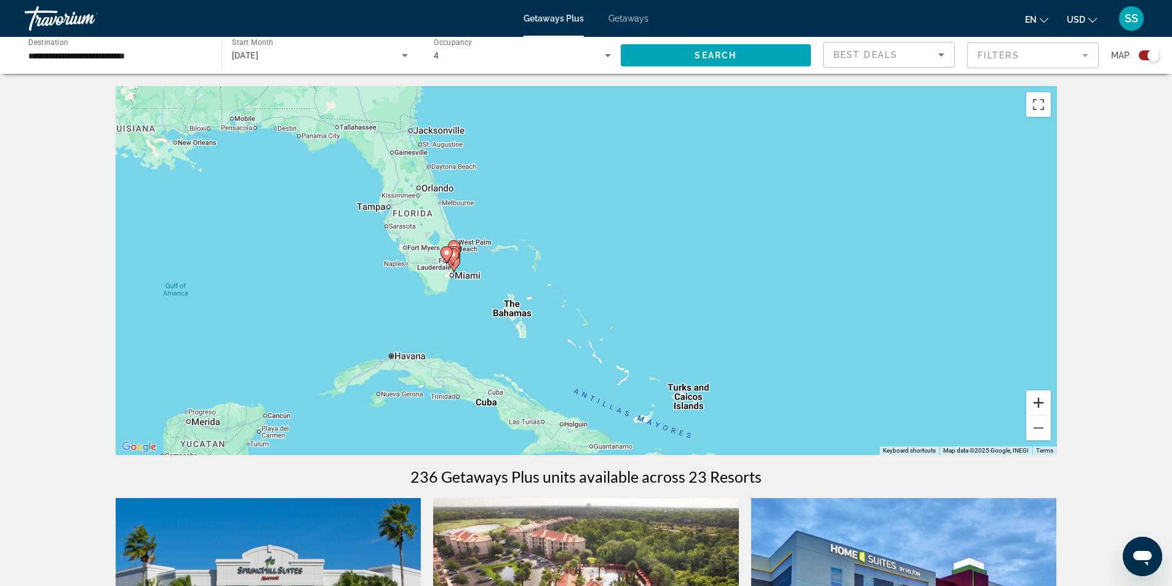
click at [1038, 407] on button "Zoom in" at bounding box center [1038, 403] width 25 height 25
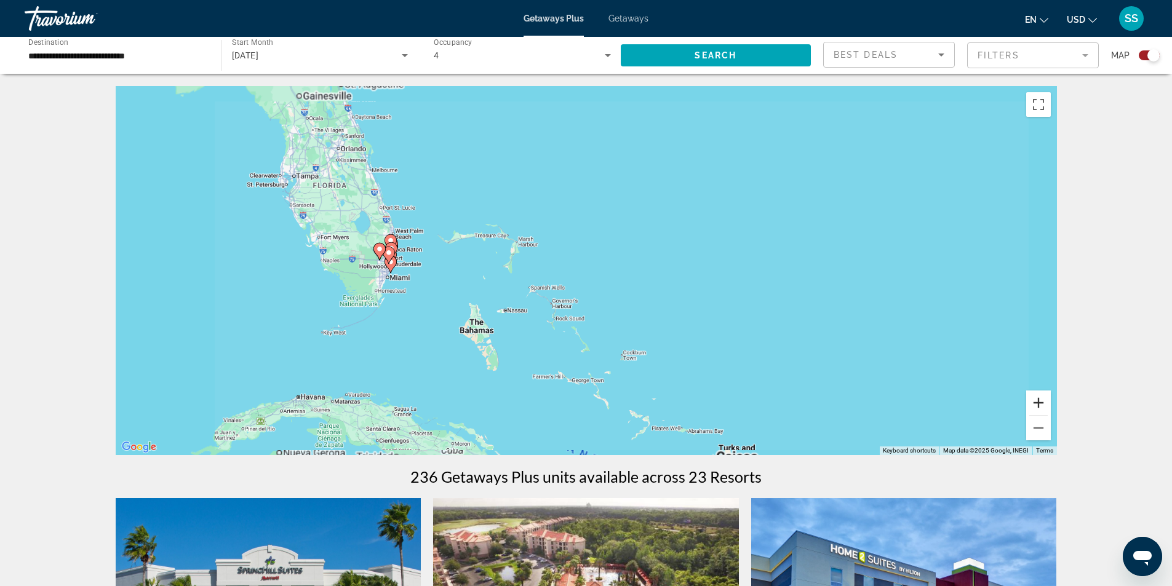
click at [1038, 407] on button "Zoom in" at bounding box center [1038, 403] width 25 height 25
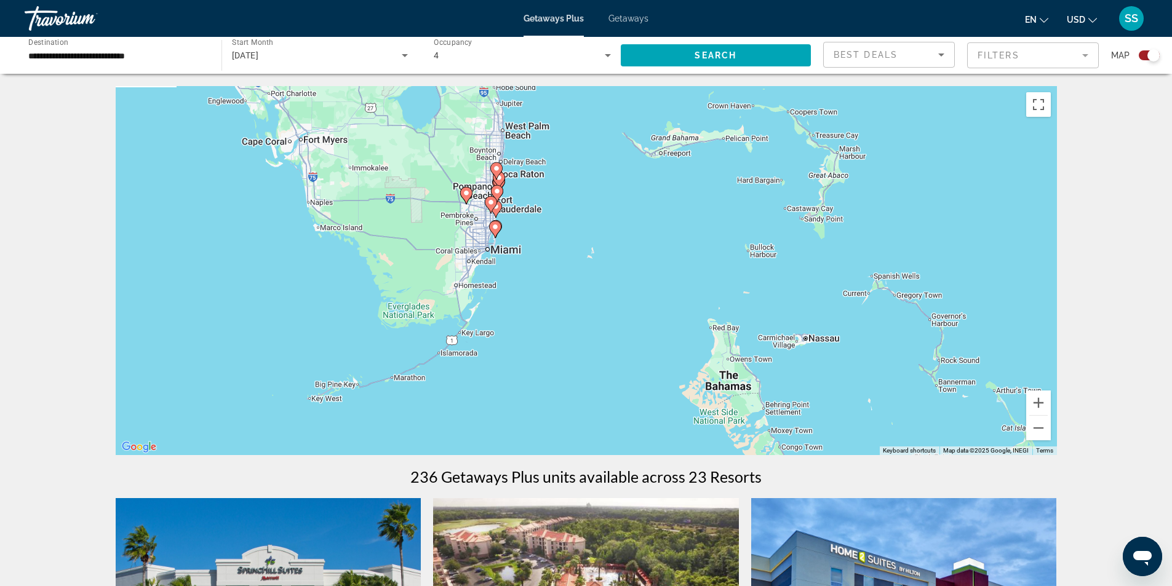
drag, startPoint x: 504, startPoint y: 340, endPoint x: 951, endPoint y: 314, distance: 447.8
click at [945, 306] on div "To activate drag with keyboard, press Alt + Enter. Once in keyboard drag state,…" at bounding box center [586, 270] width 941 height 369
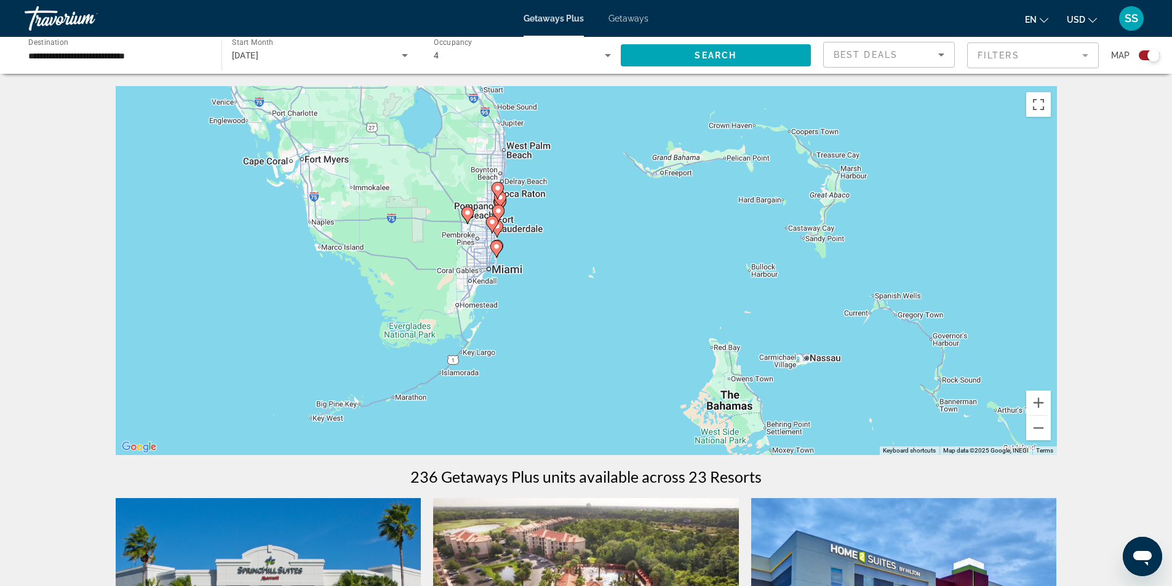
click at [603, 54] on icon "Search widget" at bounding box center [607, 55] width 15 height 15
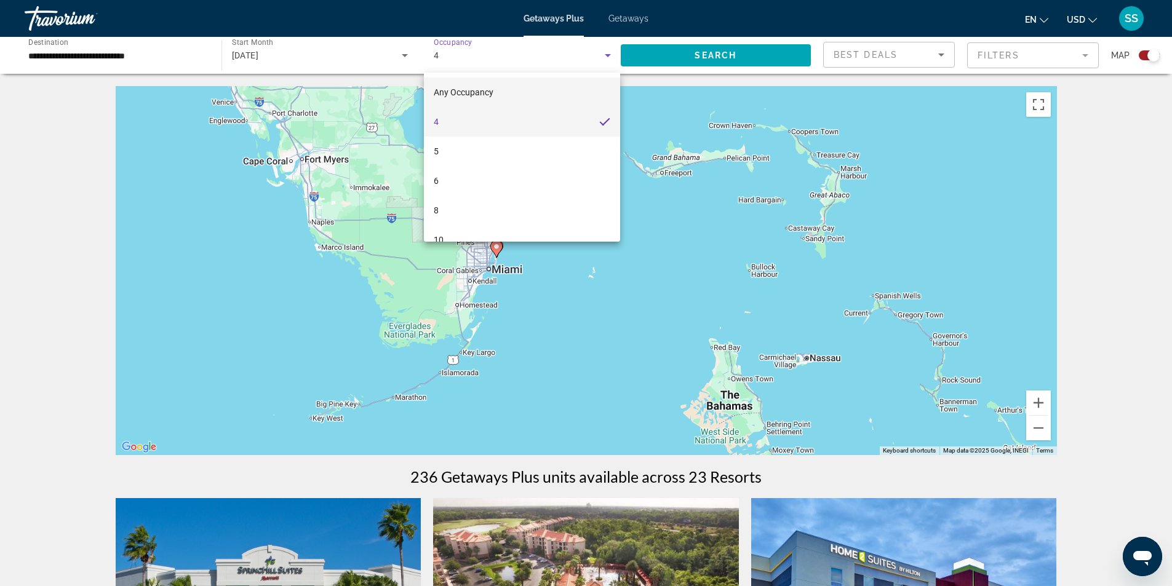
click at [446, 86] on span "Any Occupancy" at bounding box center [464, 92] width 60 height 15
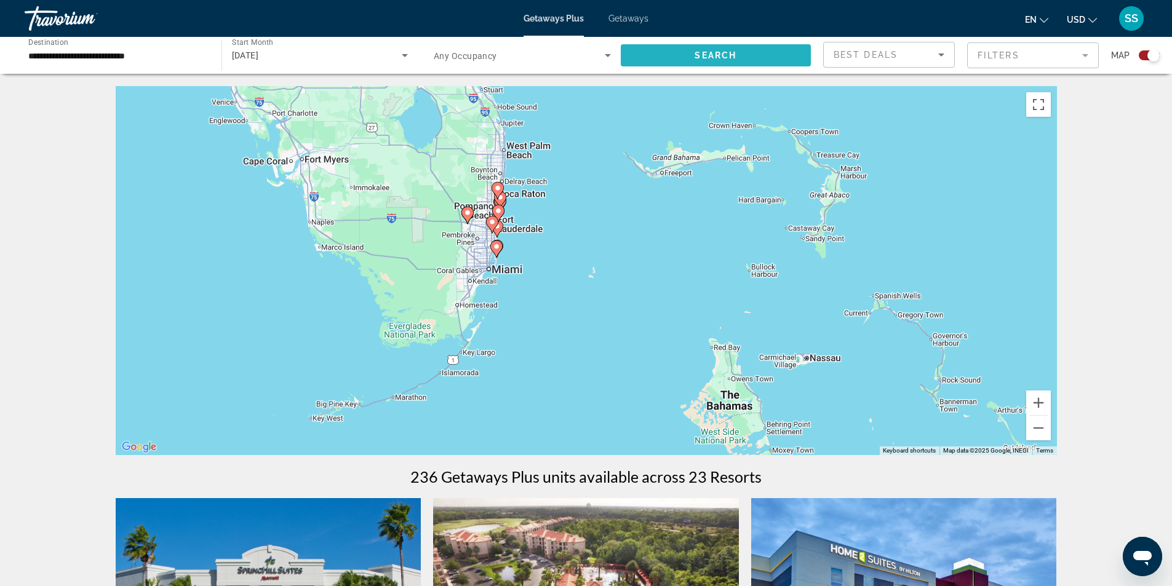
click at [722, 62] on span "Search widget" at bounding box center [716, 56] width 191 height 30
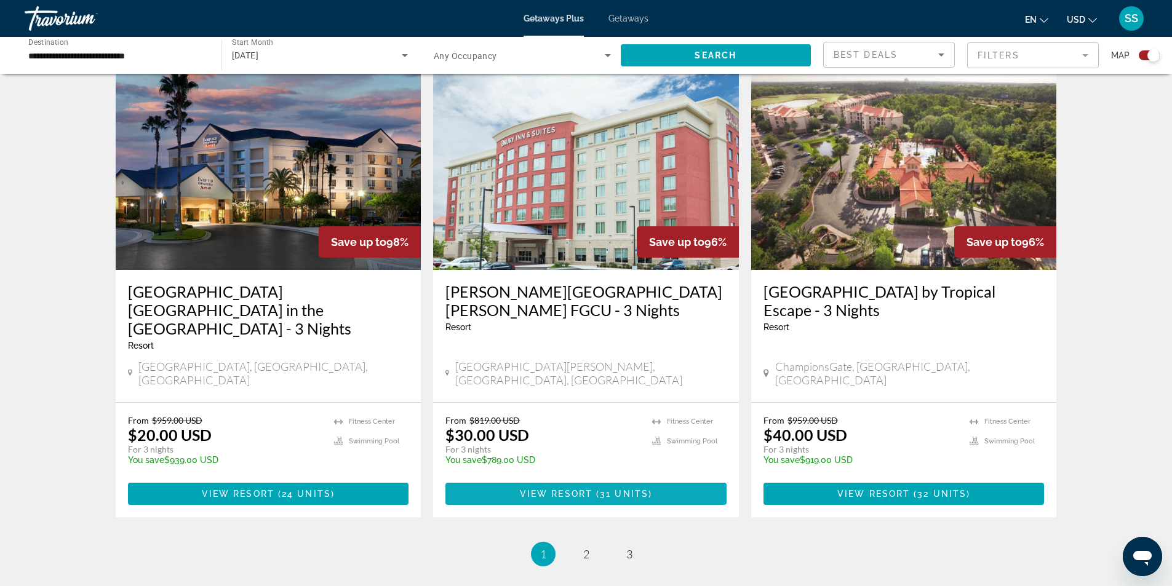
scroll to position [1840, 0]
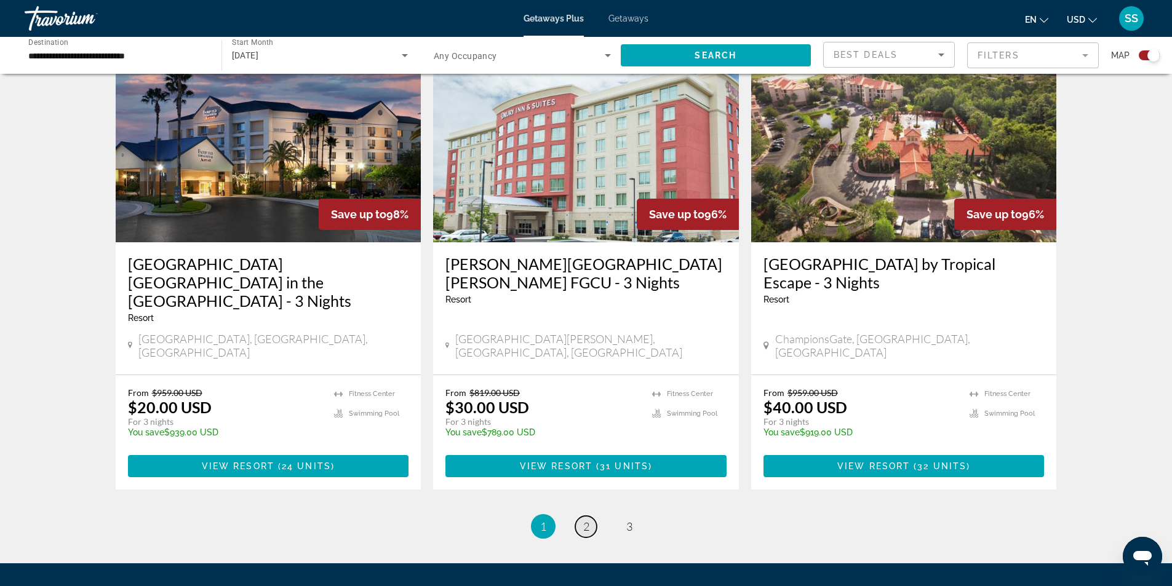
click at [583, 520] on span "2" at bounding box center [586, 527] width 6 height 14
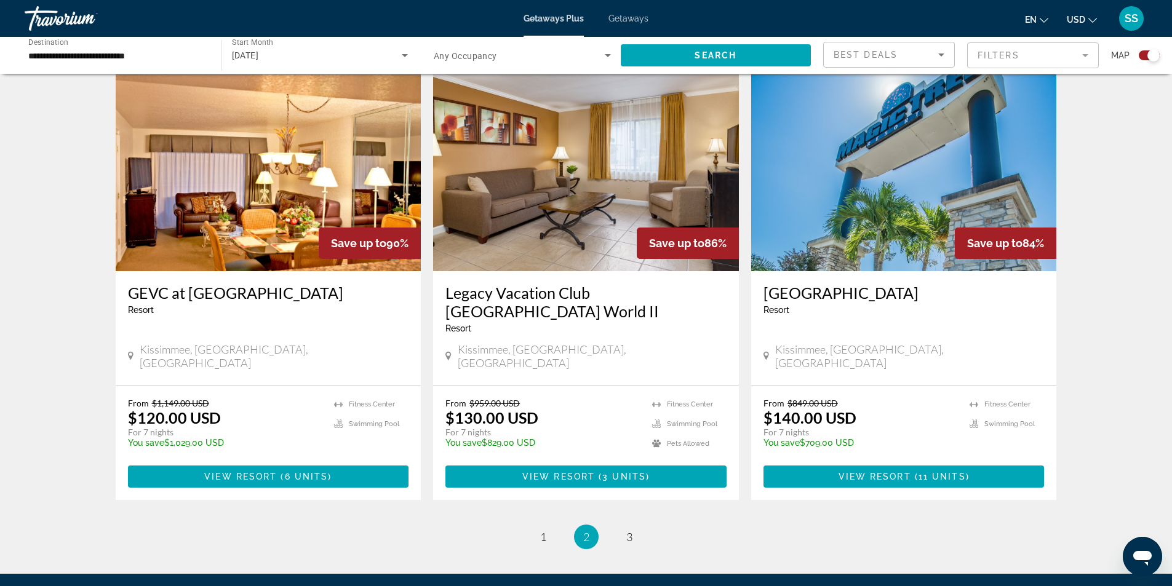
scroll to position [1784, 0]
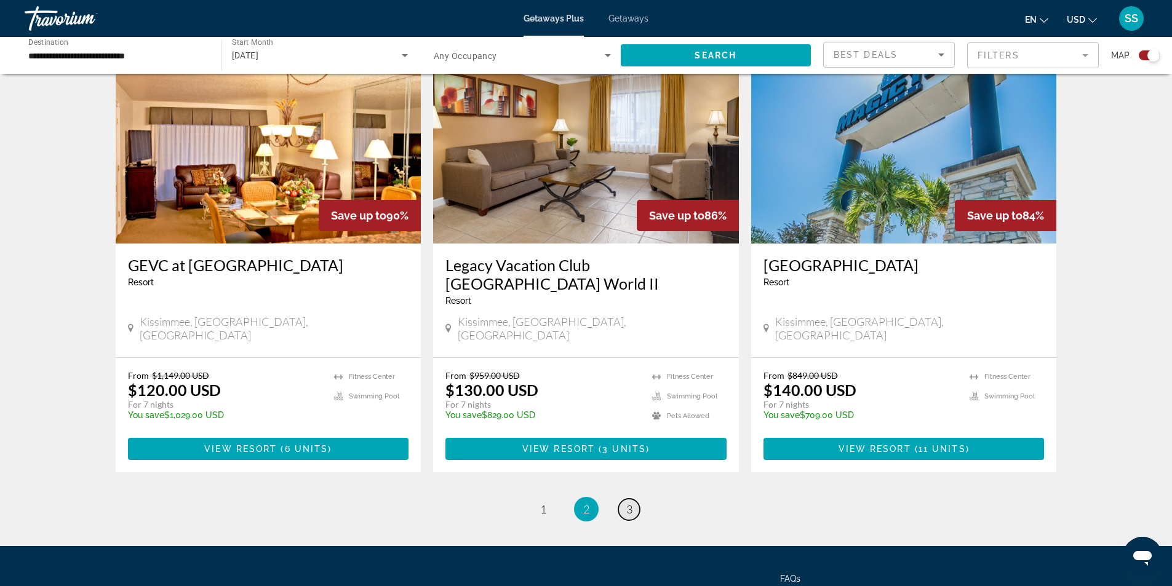
click at [635, 499] on link "page 3" at bounding box center [629, 510] width 22 height 22
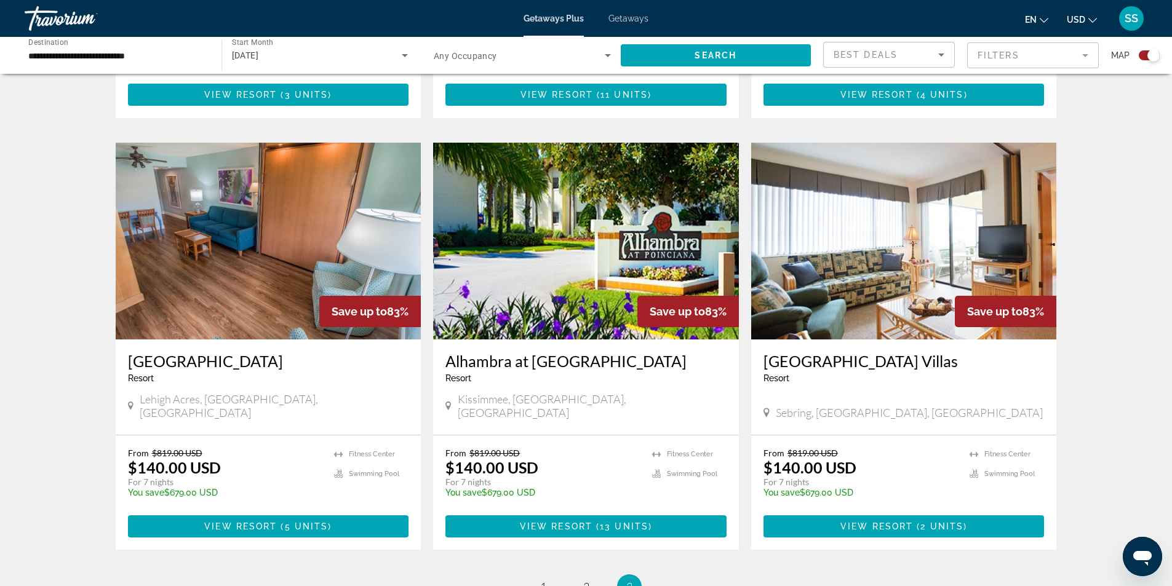
scroll to position [967, 0]
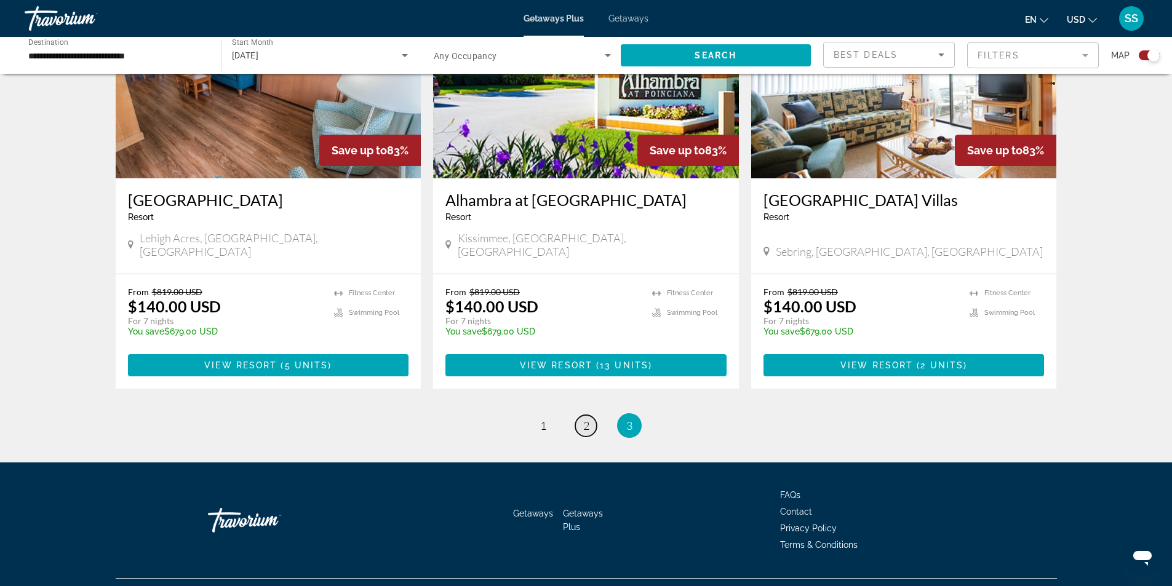
click at [583, 419] on span "2" at bounding box center [586, 426] width 6 height 14
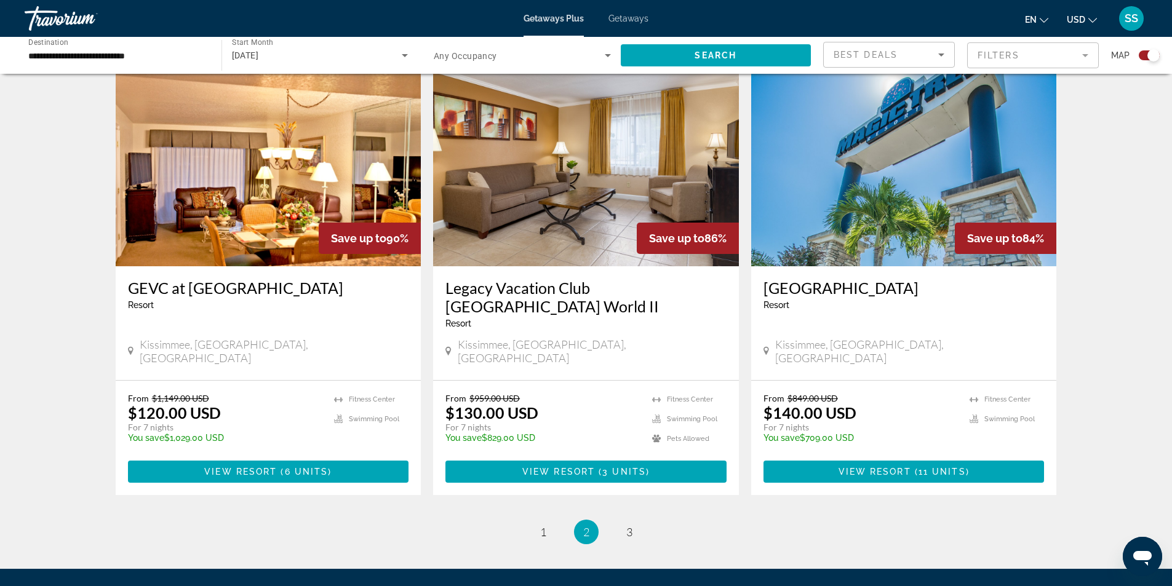
scroll to position [1784, 0]
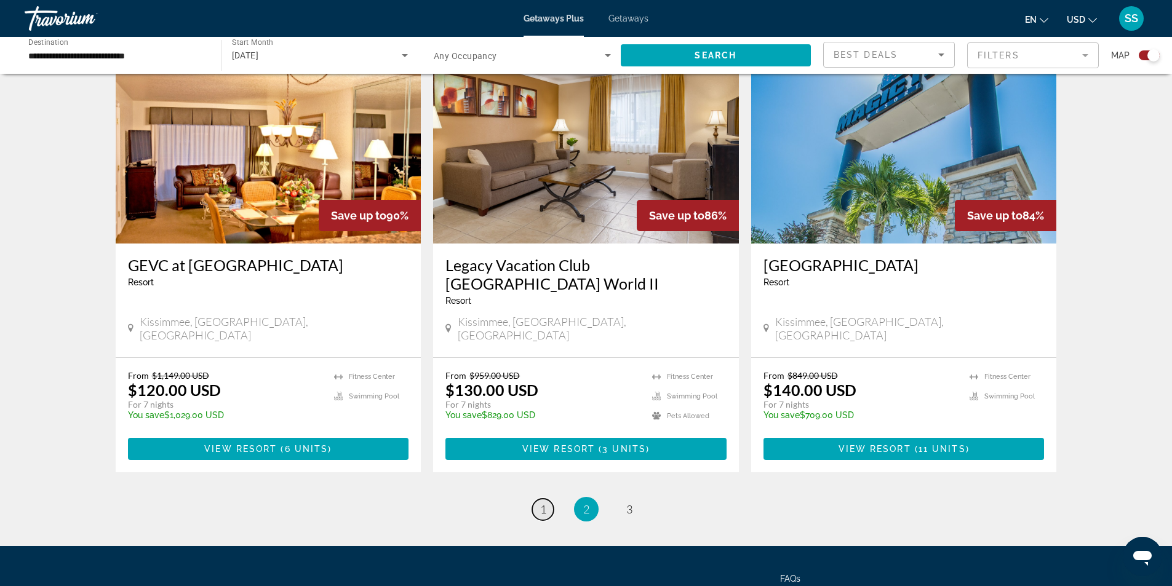
click at [545, 502] on span "1" at bounding box center [543, 509] width 6 height 14
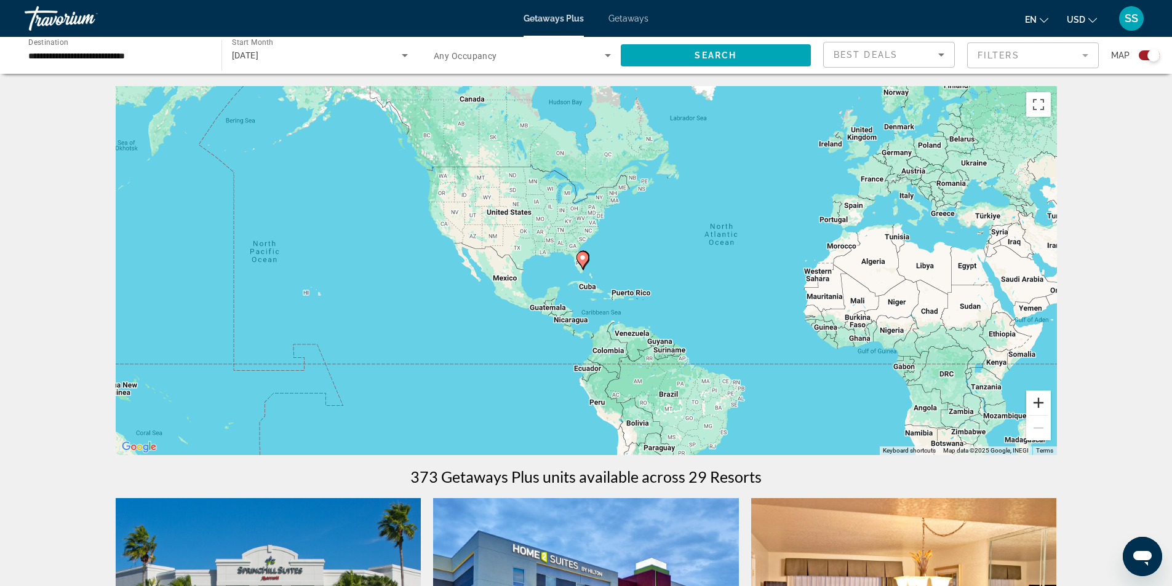
click at [1038, 400] on button "Zoom in" at bounding box center [1038, 403] width 25 height 25
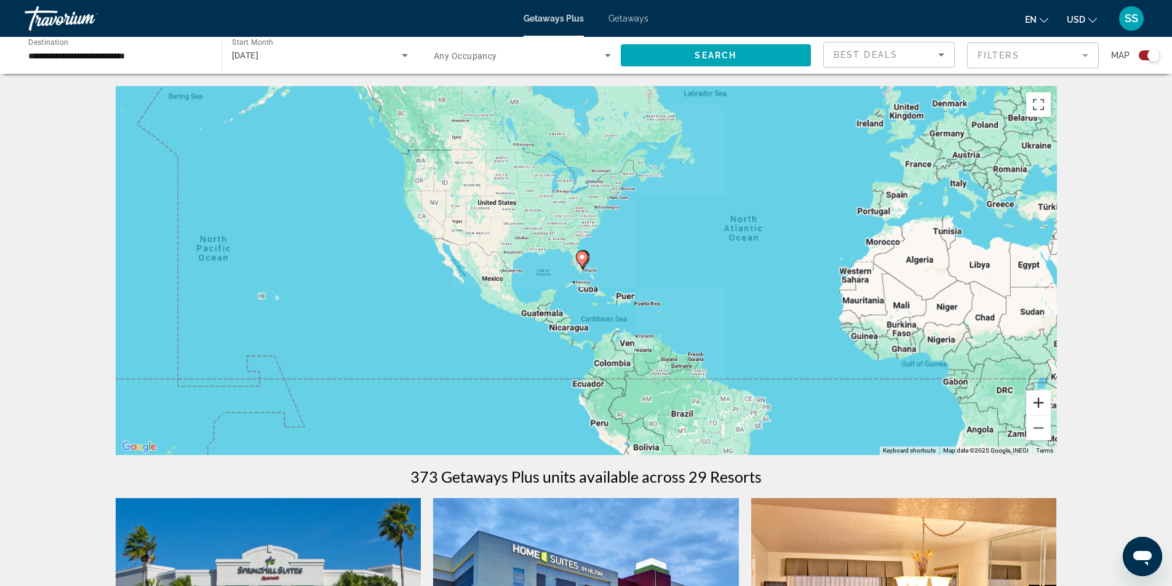
click at [1038, 400] on button "Zoom in" at bounding box center [1038, 403] width 25 height 25
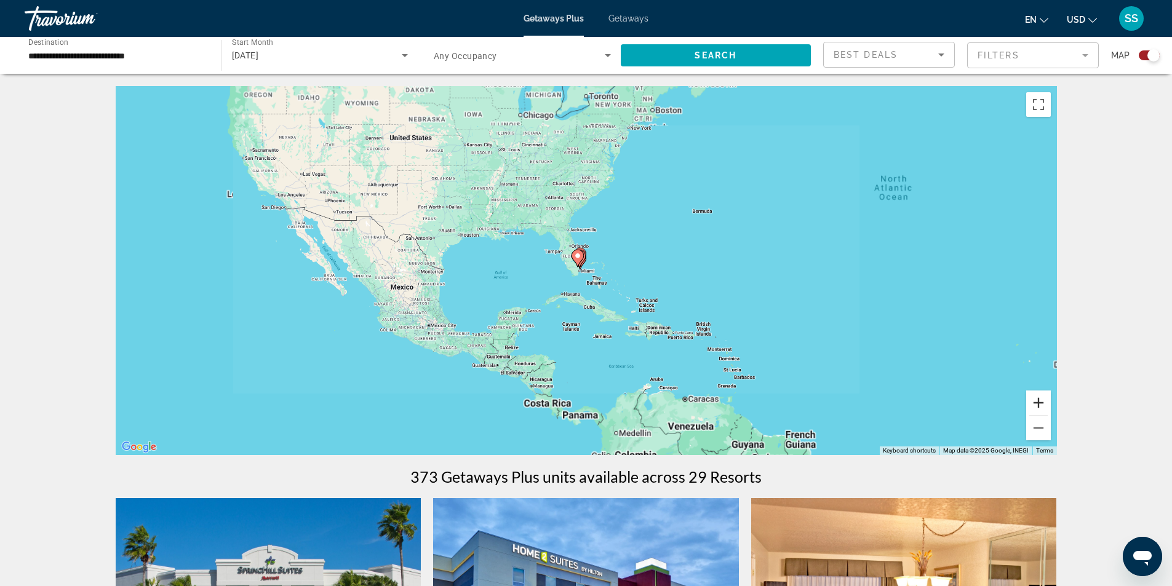
click at [1038, 400] on button "Zoom in" at bounding box center [1038, 403] width 25 height 25
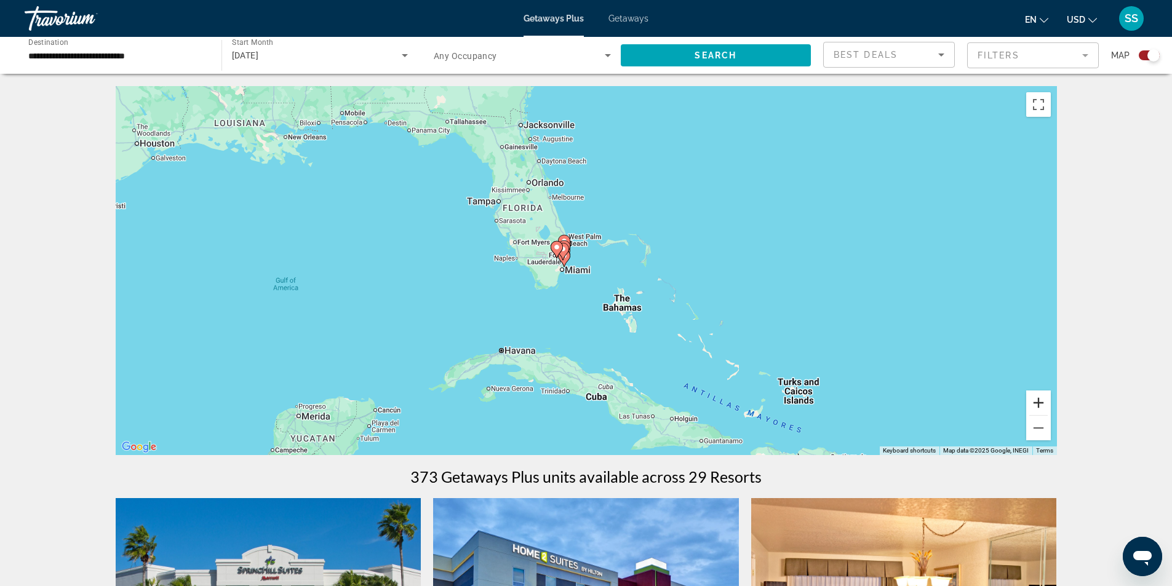
click at [1028, 401] on button "Zoom in" at bounding box center [1038, 403] width 25 height 25
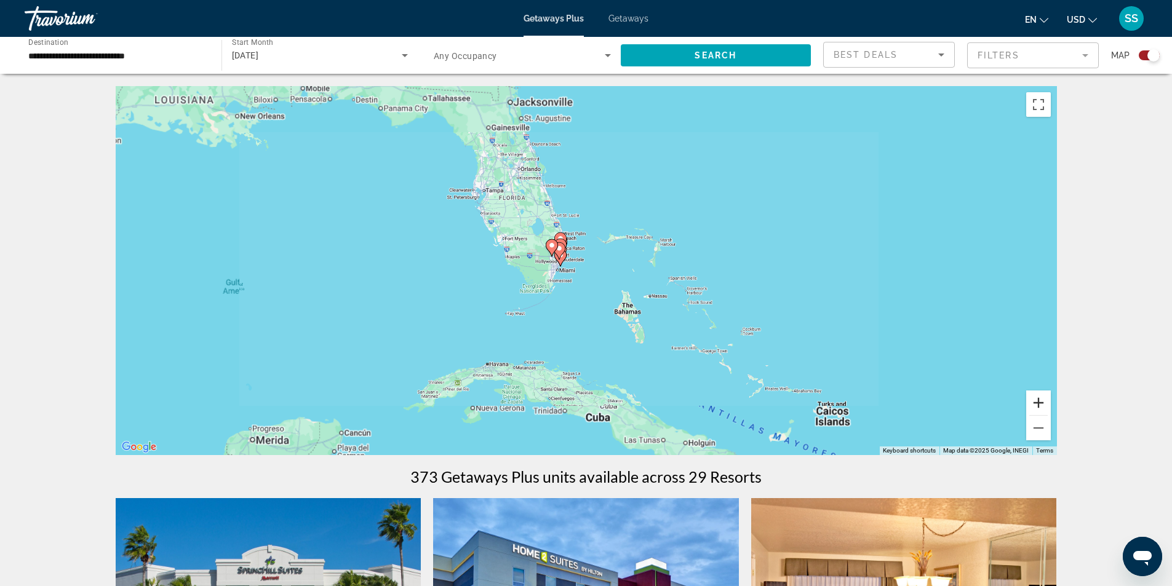
click at [1028, 401] on button "Zoom in" at bounding box center [1038, 403] width 25 height 25
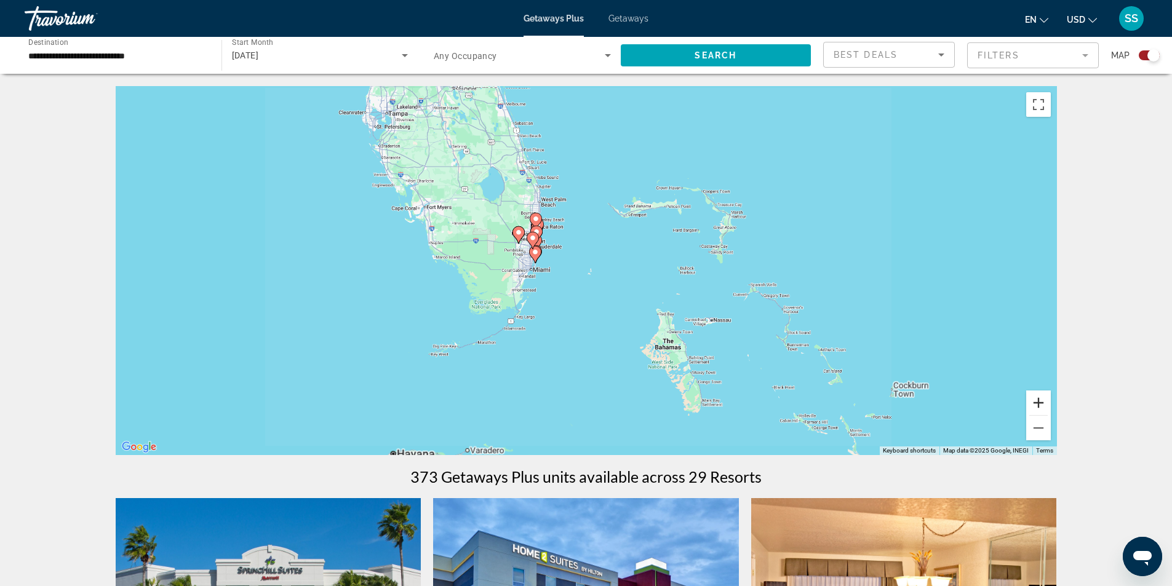
click at [1028, 401] on button "Zoom in" at bounding box center [1038, 403] width 25 height 25
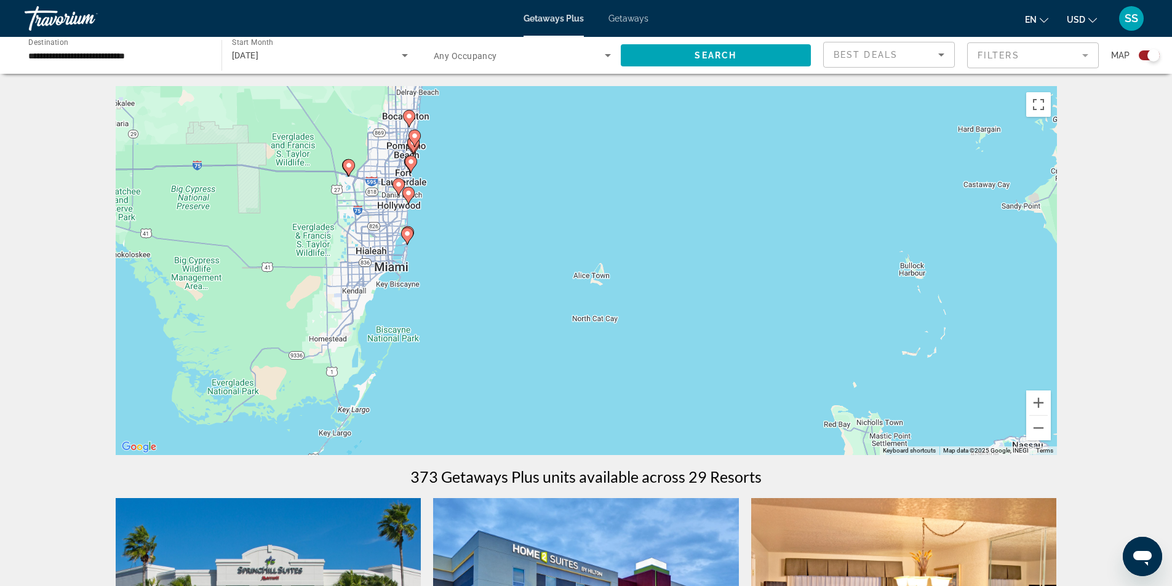
click at [1025, 402] on div "To activate drag with keyboard, press Alt + Enter. Once in keyboard drag state,…" at bounding box center [586, 270] width 941 height 369
click at [1029, 402] on button "Zoom in" at bounding box center [1038, 403] width 25 height 25
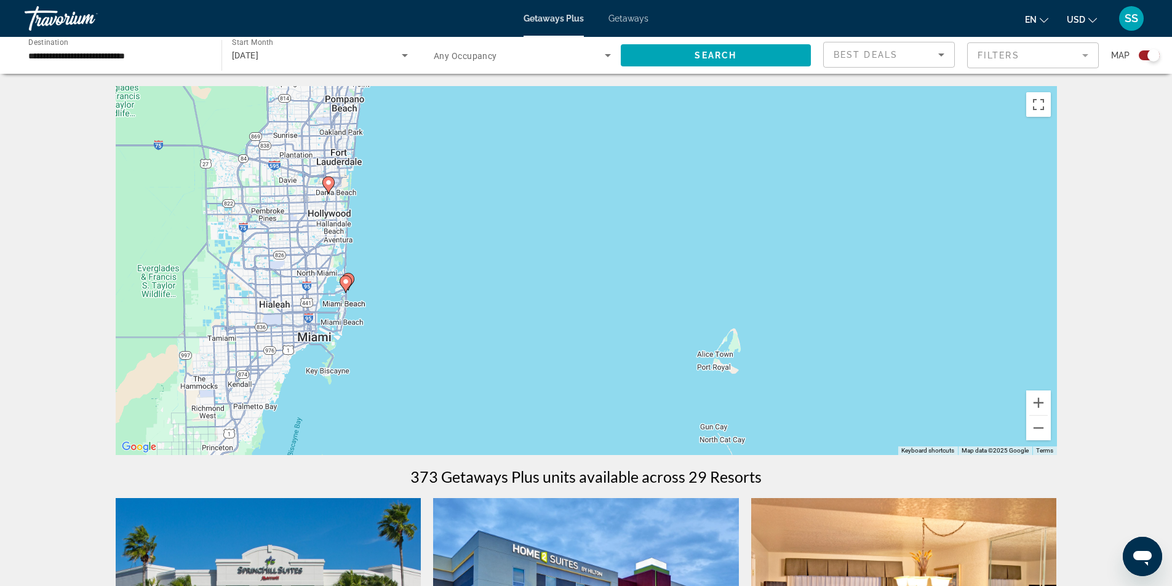
drag, startPoint x: 381, startPoint y: 328, endPoint x: 461, endPoint y: 396, distance: 104.3
click at [501, 402] on div "To activate drag with keyboard, press Alt + Enter. Once in keyboard drag state,…" at bounding box center [586, 270] width 941 height 369
click at [993, 55] on mat-form-field "Filters" at bounding box center [1033, 55] width 132 height 26
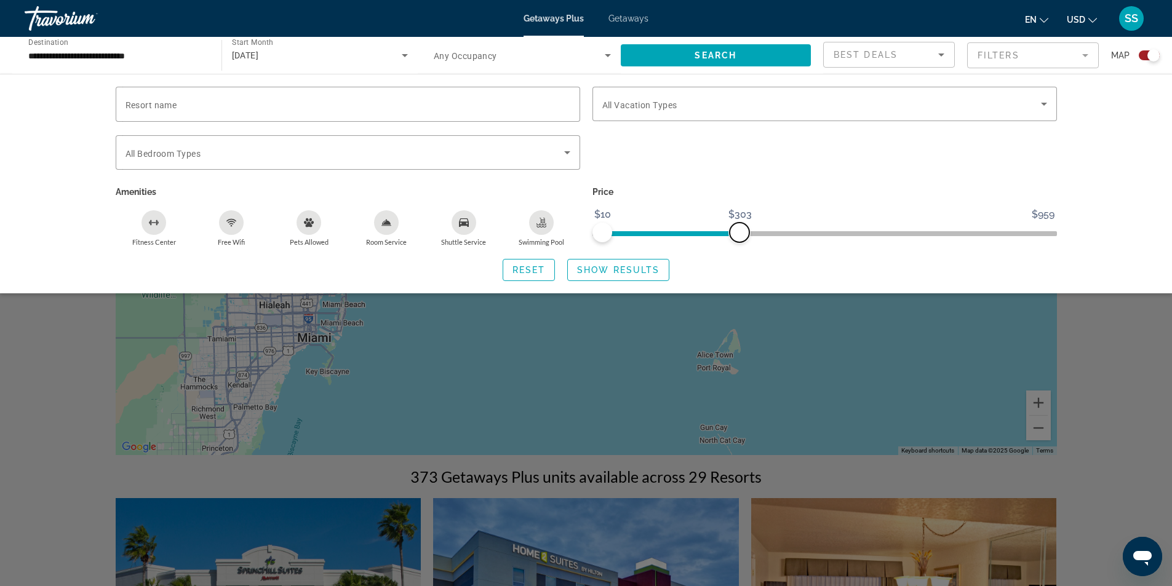
drag, startPoint x: 670, startPoint y: 237, endPoint x: 740, endPoint y: 240, distance: 70.2
click at [740, 237] on span "ngx-slider-max" at bounding box center [739, 233] width 20 height 20
click at [634, 275] on span "Search widget" at bounding box center [618, 270] width 101 height 30
click at [608, 267] on span "Show Results" at bounding box center [618, 270] width 82 height 10
click at [48, 445] on div "Search widget" at bounding box center [586, 386] width 1172 height 402
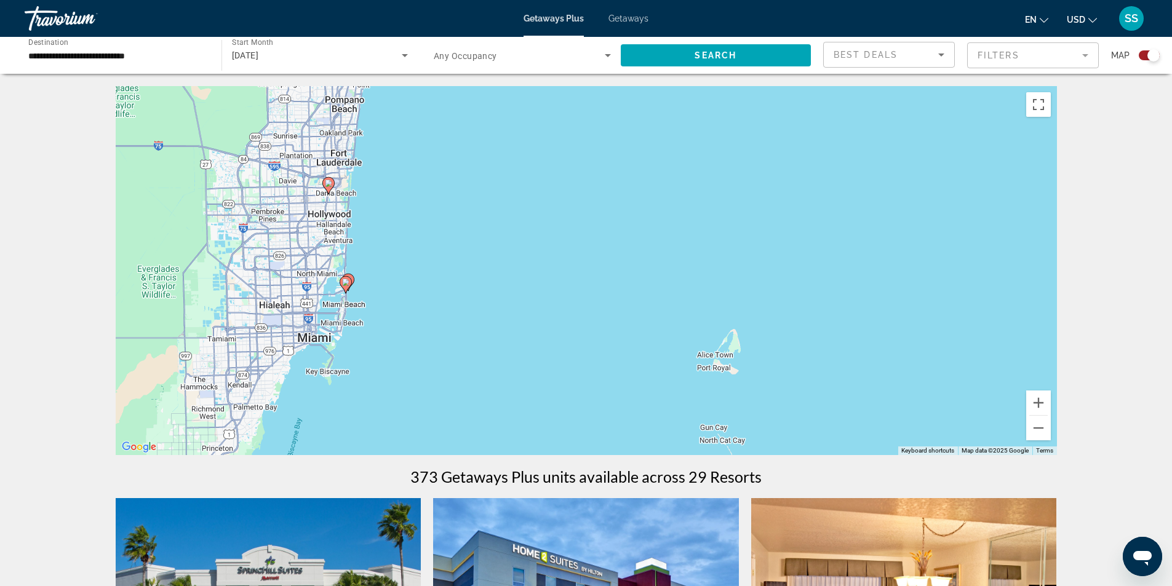
click at [1022, 53] on mat-form-field "Filters" at bounding box center [1033, 55] width 132 height 26
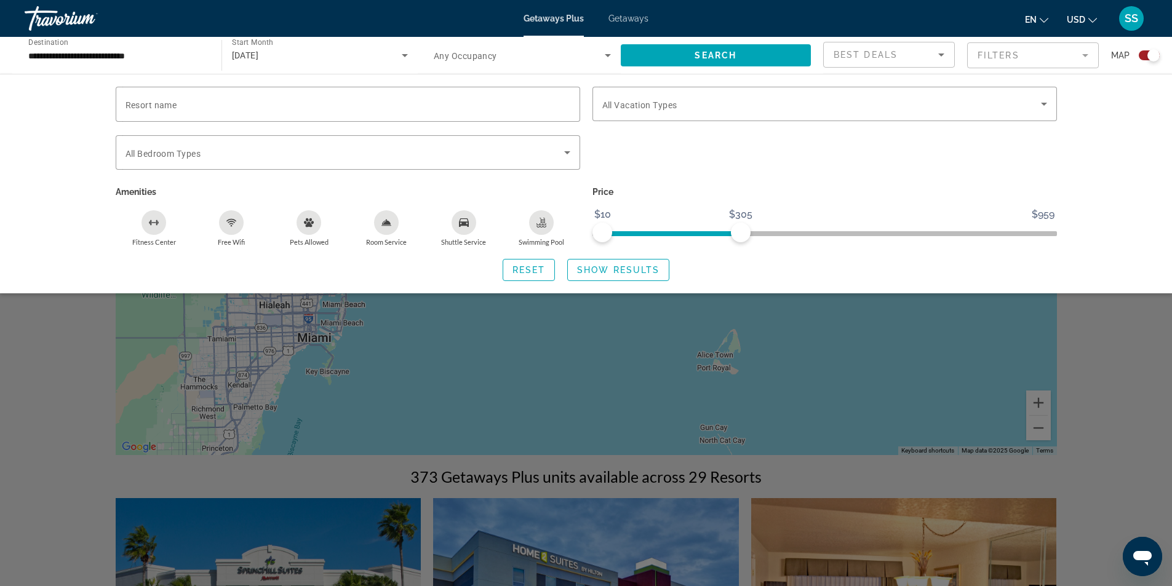
click at [1022, 53] on mat-form-field "Filters" at bounding box center [1033, 55] width 132 height 26
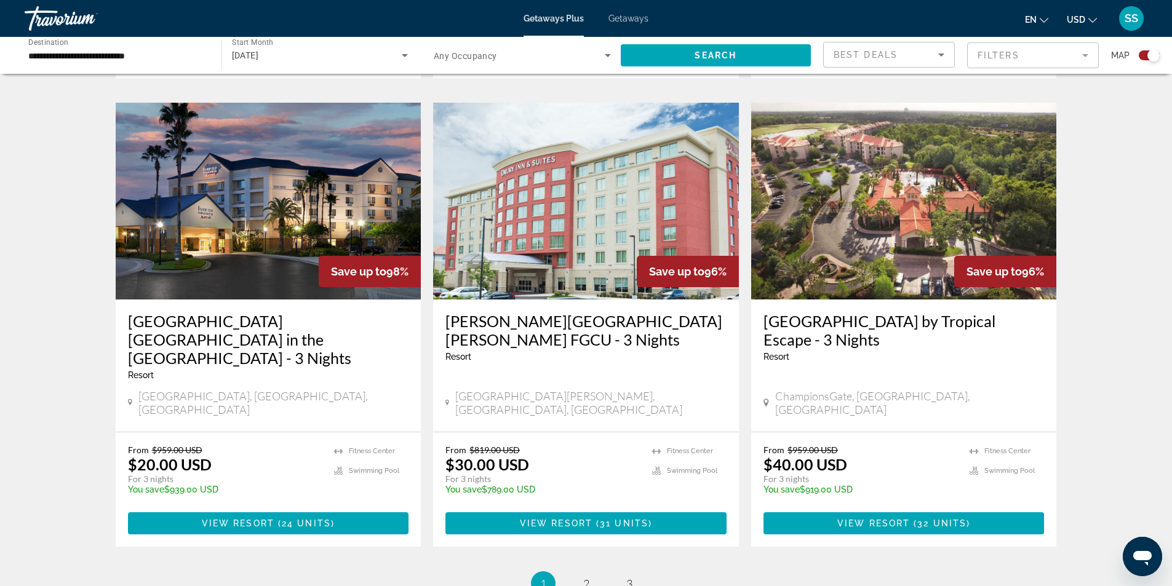
scroll to position [1784, 0]
click at [635, 573] on link "page 3" at bounding box center [629, 584] width 22 height 22
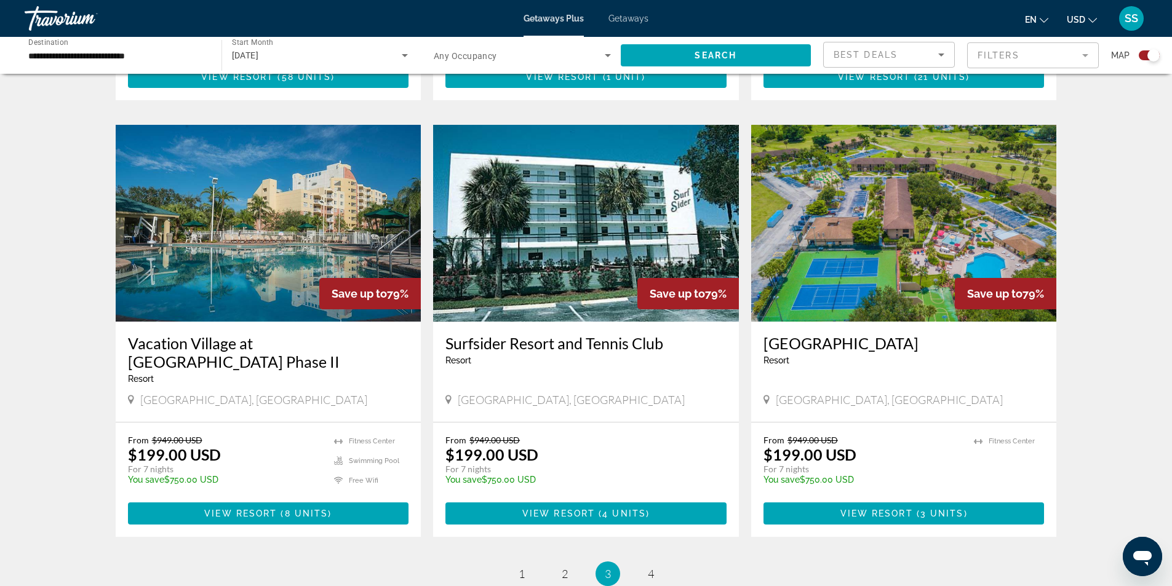
scroll to position [1661, 0]
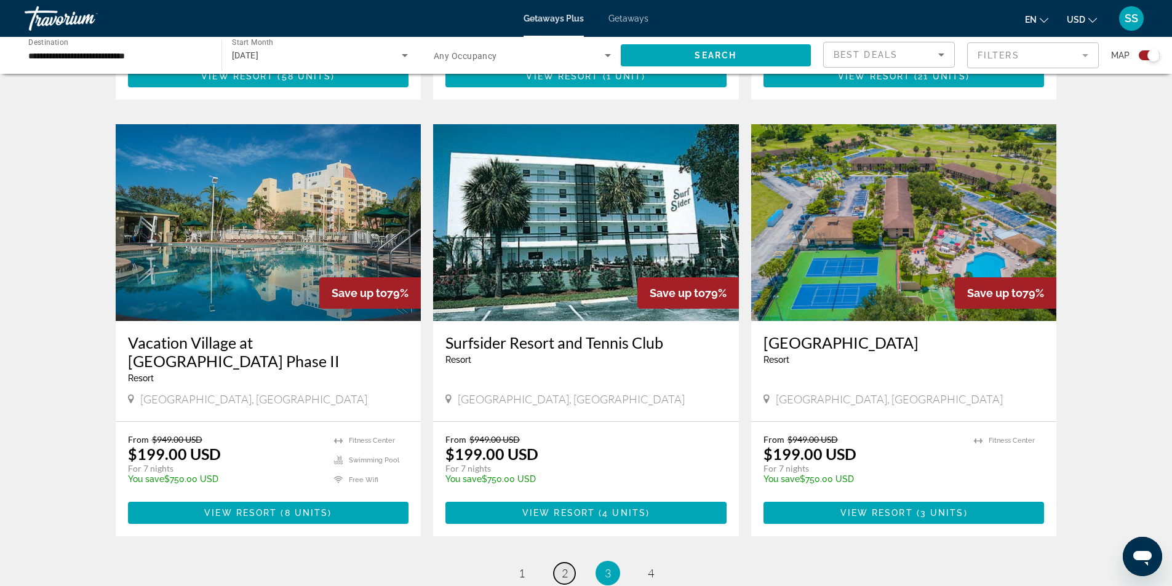
click at [566, 566] on span "2" at bounding box center [565, 573] width 6 height 14
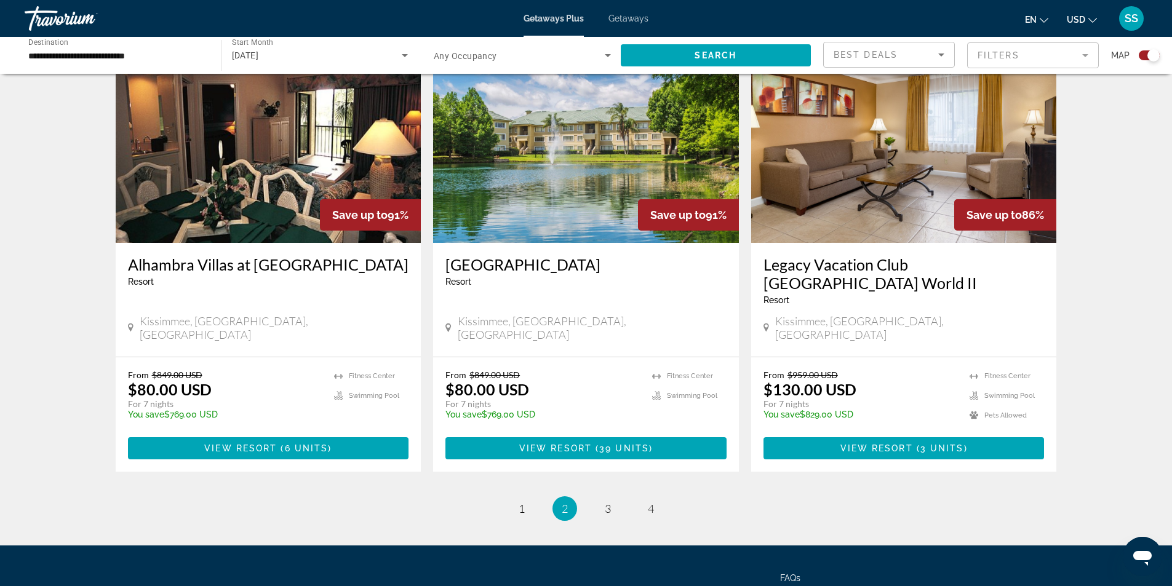
scroll to position [1845, 0]
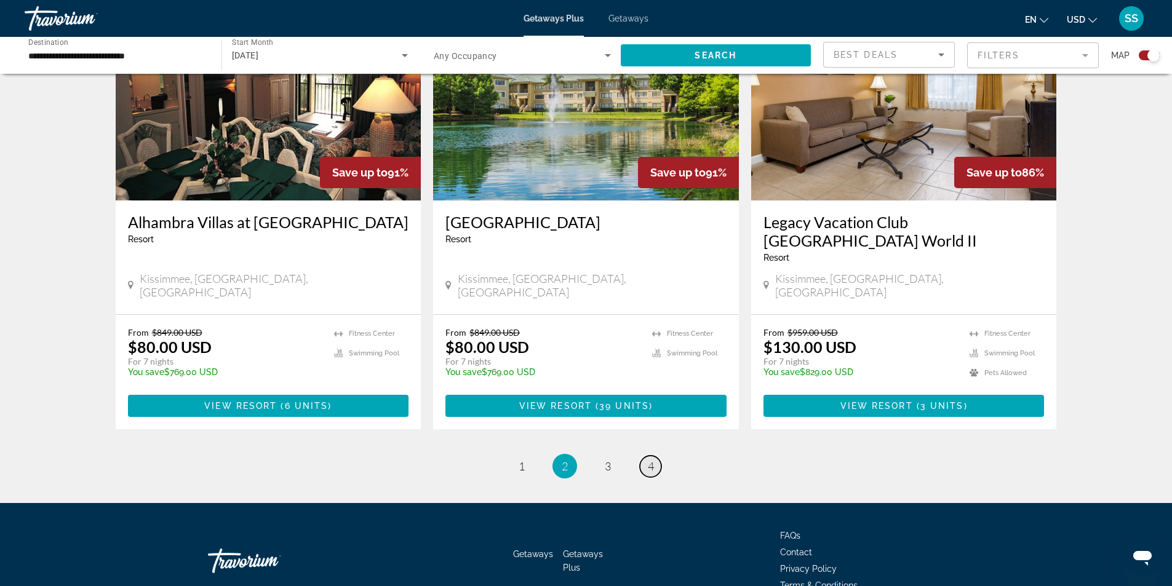
click at [654, 456] on link "page 4" at bounding box center [651, 467] width 22 height 22
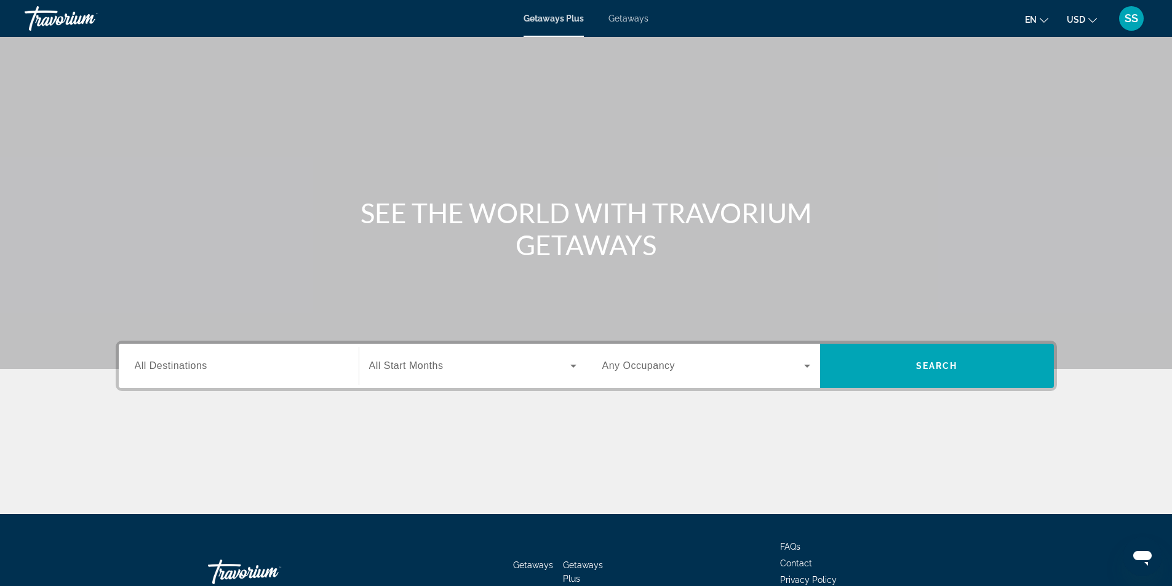
click at [624, 15] on span "Getaways" at bounding box center [628, 19] width 40 height 10
click at [213, 362] on input "Destination All Destinations" at bounding box center [239, 366] width 208 height 15
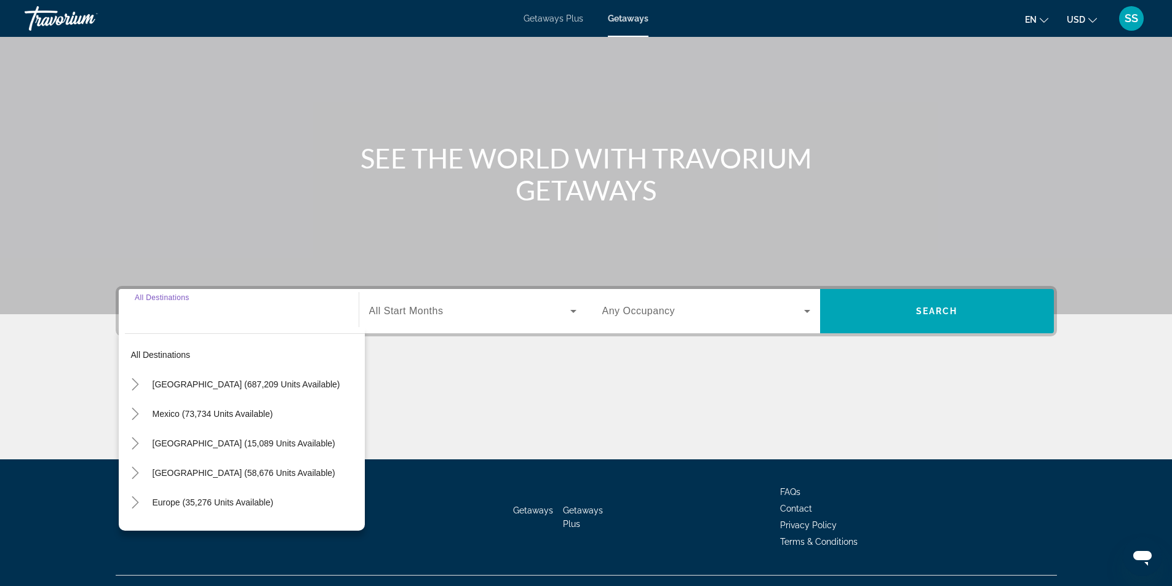
scroll to position [79, 0]
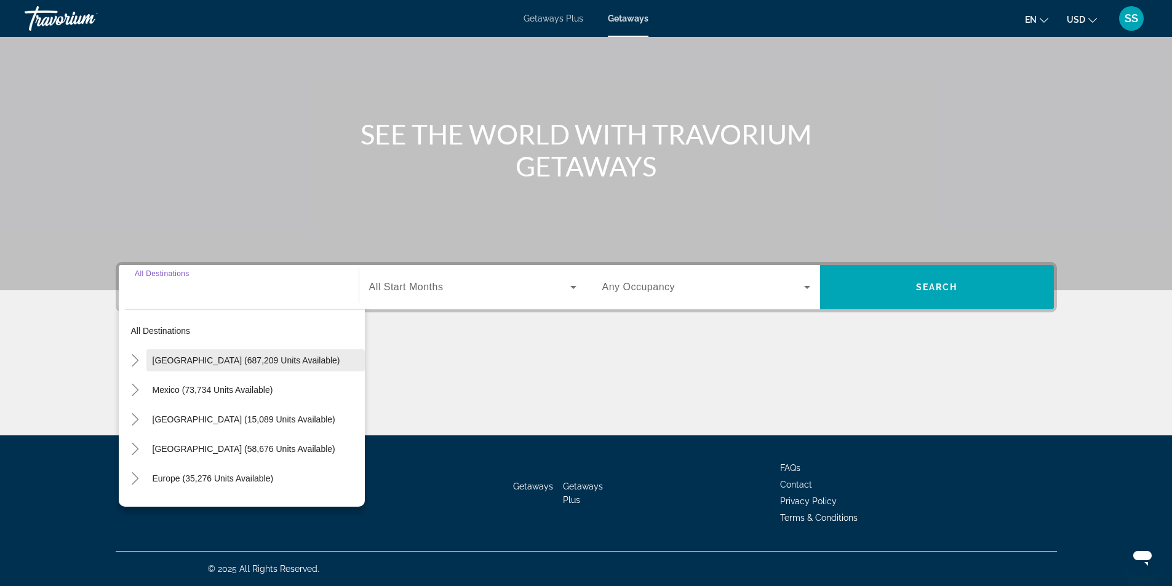
click at [196, 364] on span "United States (687,209 units available)" at bounding box center [247, 360] width 188 height 10
type input "**********"
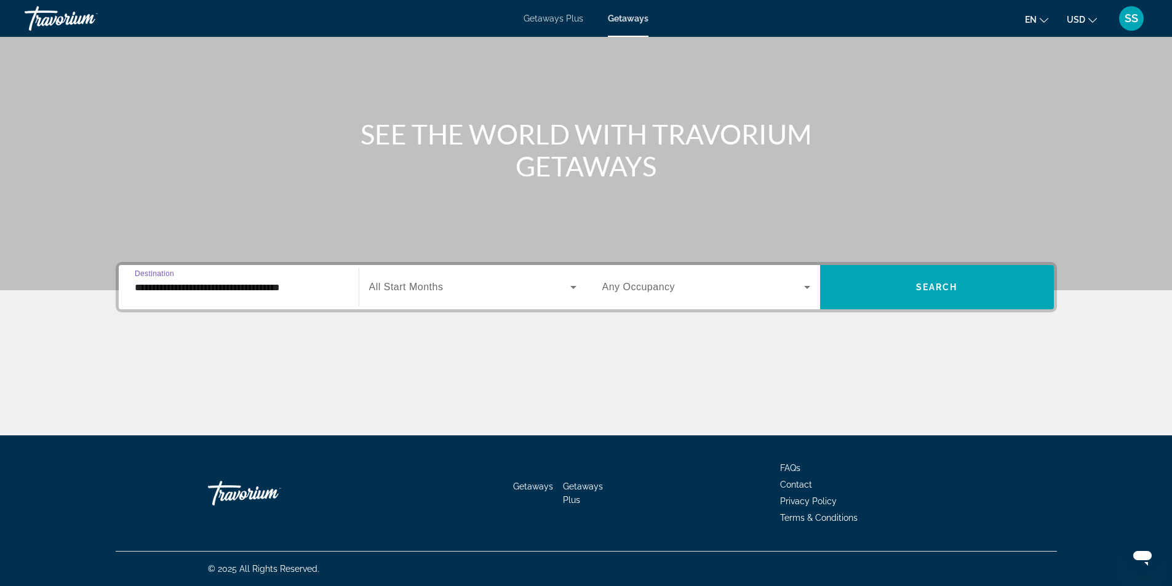
click at [405, 296] on div "Search widget" at bounding box center [472, 287] width 207 height 34
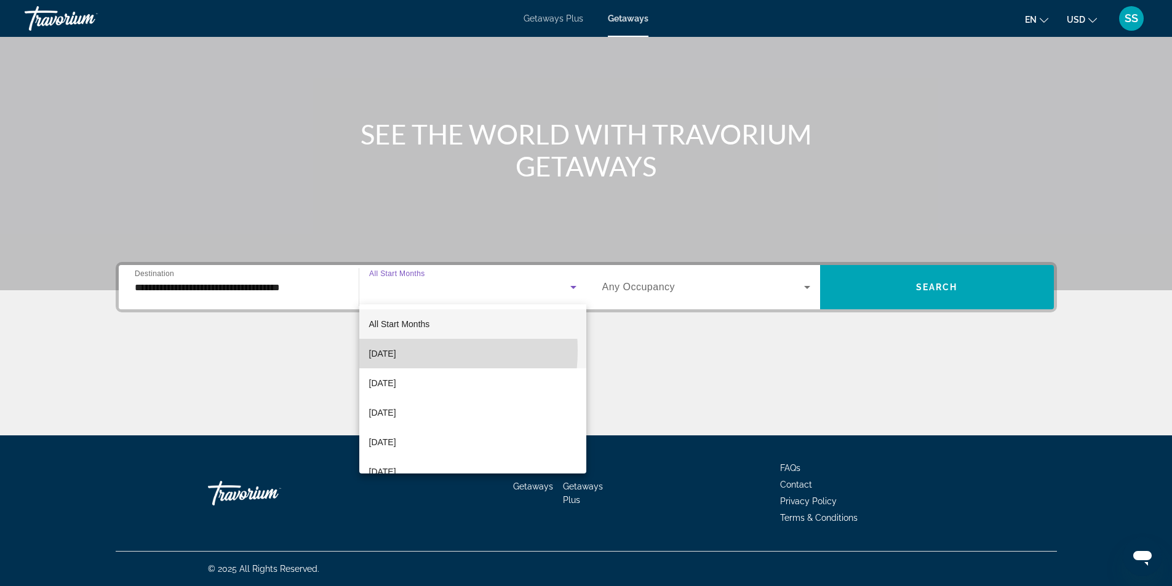
click at [389, 351] on span "September 2025" at bounding box center [382, 353] width 27 height 15
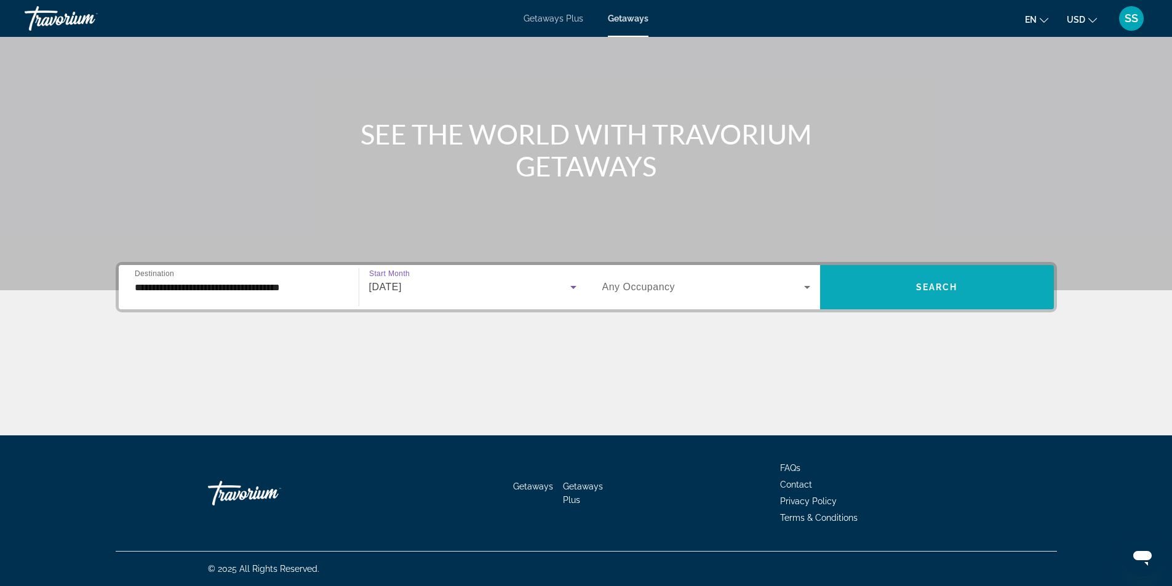
click at [884, 288] on span "Search widget" at bounding box center [937, 287] width 234 height 30
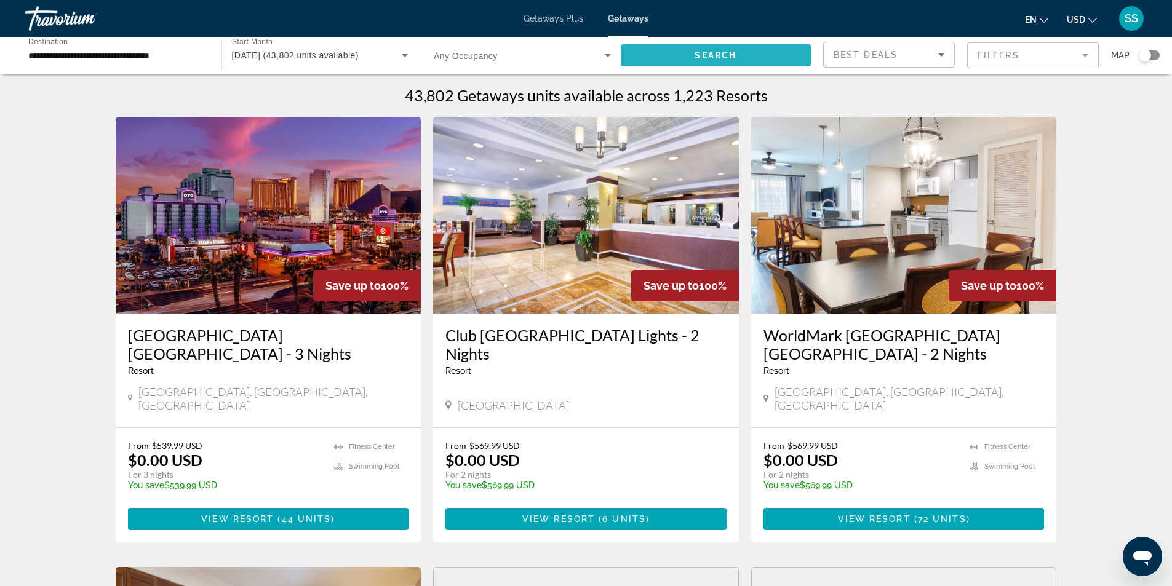
click at [665, 55] on span "Search widget" at bounding box center [716, 56] width 191 height 30
click at [969, 60] on mat-form-field "Filters" at bounding box center [1033, 55] width 132 height 26
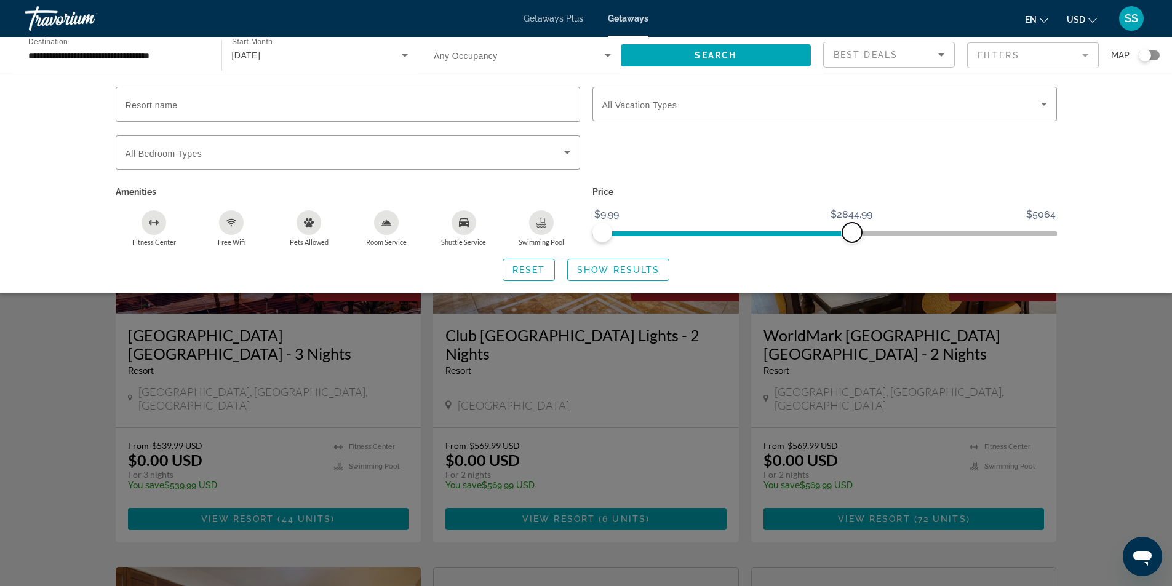
drag, startPoint x: 1048, startPoint y: 229, endPoint x: 851, endPoint y: 229, distance: 197.4
click at [851, 229] on span "ngx-slider-max" at bounding box center [852, 233] width 20 height 20
click at [1140, 59] on div "Search widget" at bounding box center [1144, 55] width 12 height 12
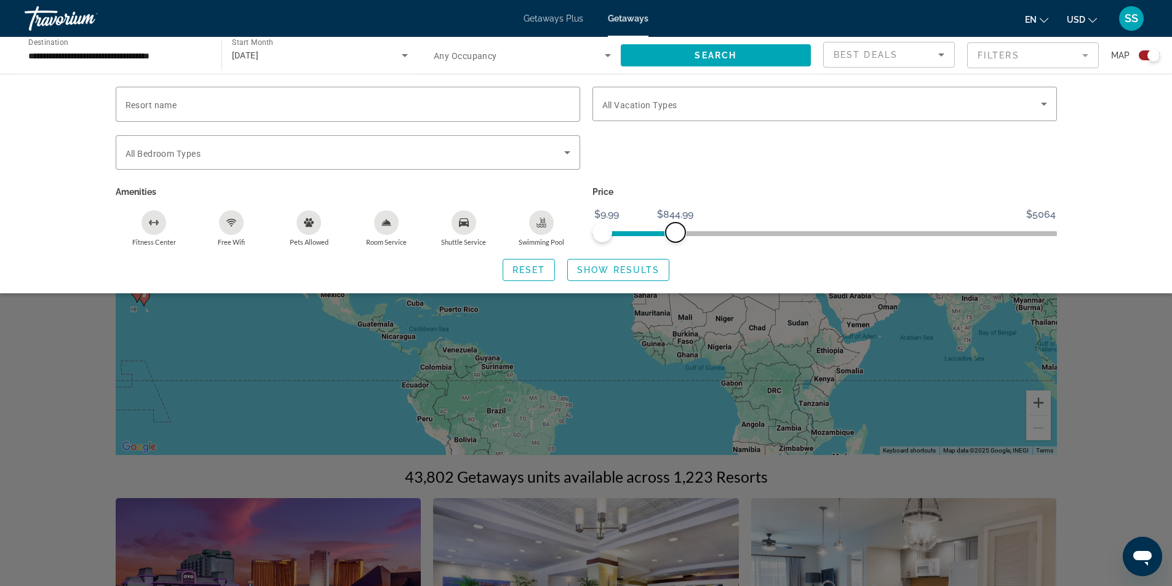
drag, startPoint x: 857, startPoint y: 232, endPoint x: 675, endPoint y: 238, distance: 181.5
click at [675, 238] on span "ngx-slider-max" at bounding box center [675, 233] width 20 height 20
drag, startPoint x: 673, startPoint y: 235, endPoint x: 626, endPoint y: 256, distance: 51.8
click at [626, 256] on div "Resort name Vacation Types All Vacation Types Bedroom Types All Bedroom Types A…" at bounding box center [586, 184] width 990 height 194
click at [598, 269] on span "Show Results" at bounding box center [618, 270] width 82 height 10
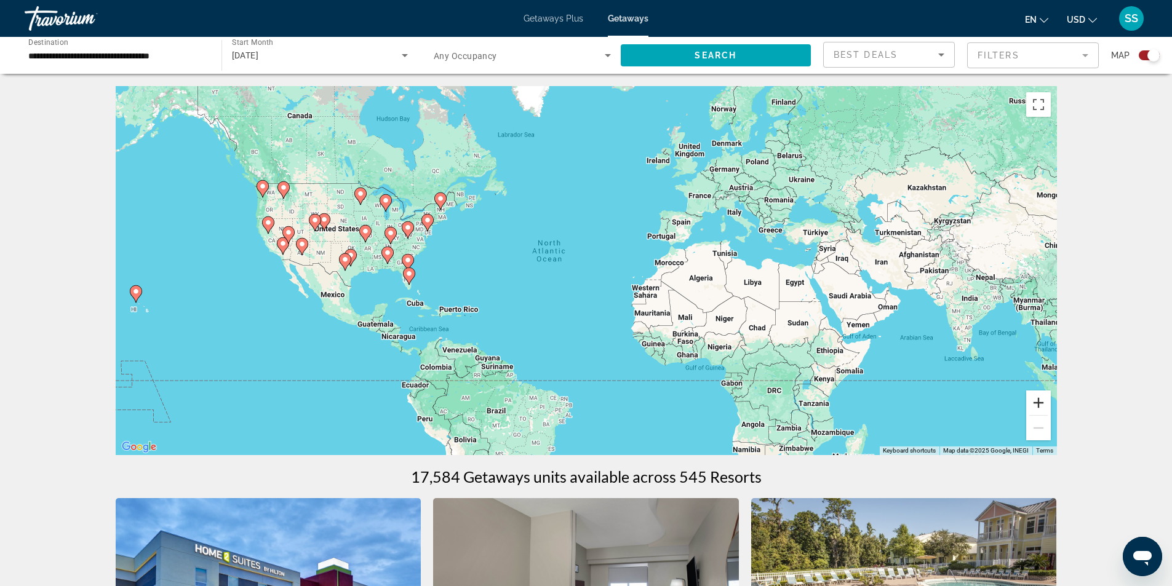
click at [1043, 397] on button "Zoom in" at bounding box center [1038, 403] width 25 height 25
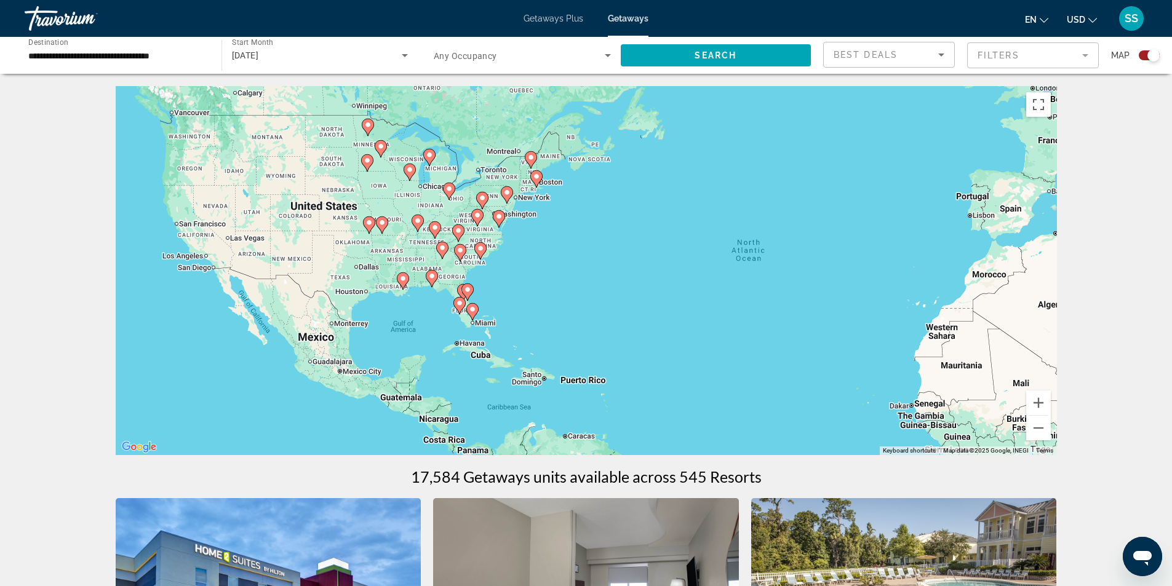
drag, startPoint x: 671, startPoint y: 375, endPoint x: 902, endPoint y: 392, distance: 231.2
click at [902, 392] on div "To activate drag with keyboard, press Alt + Enter. Once in keyboard drag state,…" at bounding box center [586, 270] width 941 height 369
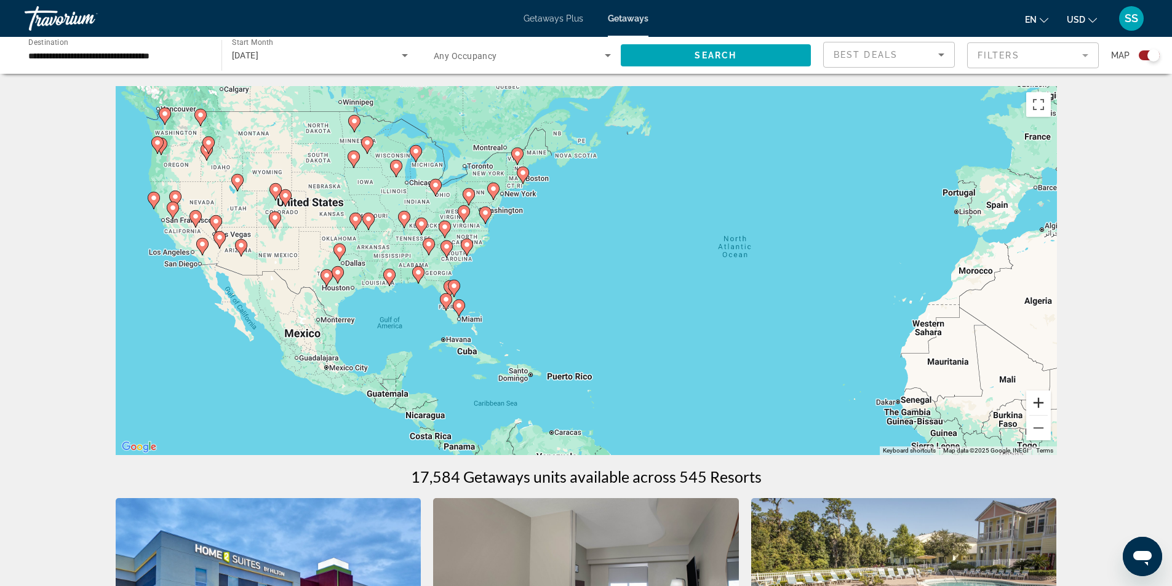
click at [1039, 405] on button "Zoom in" at bounding box center [1038, 403] width 25 height 25
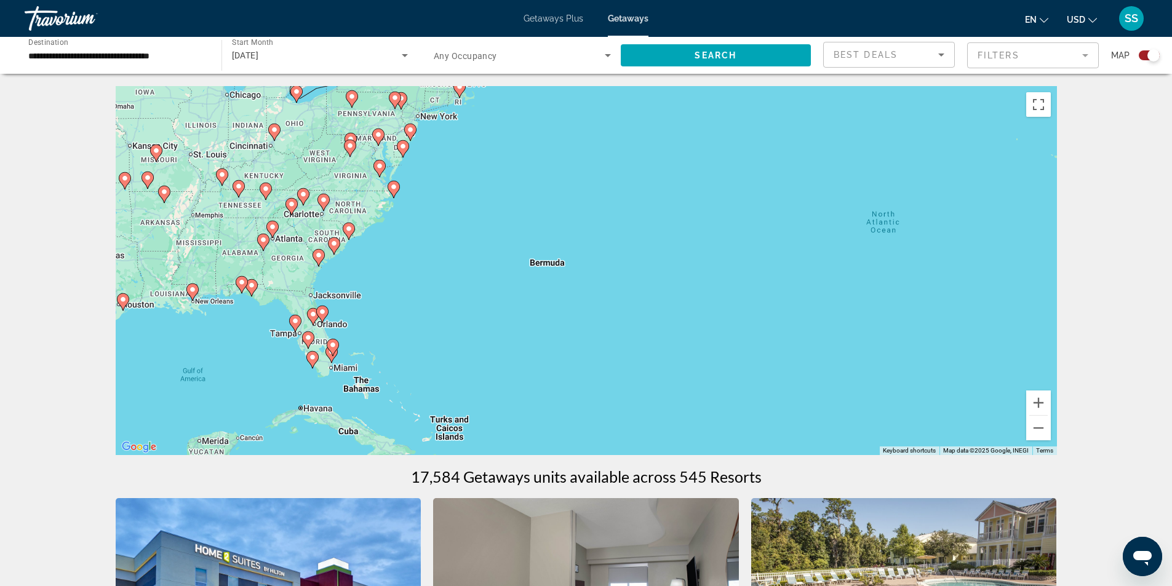
click at [625, 415] on div "To activate drag with keyboard, press Alt + Enter. Once in keyboard drag state,…" at bounding box center [586, 270] width 941 height 369
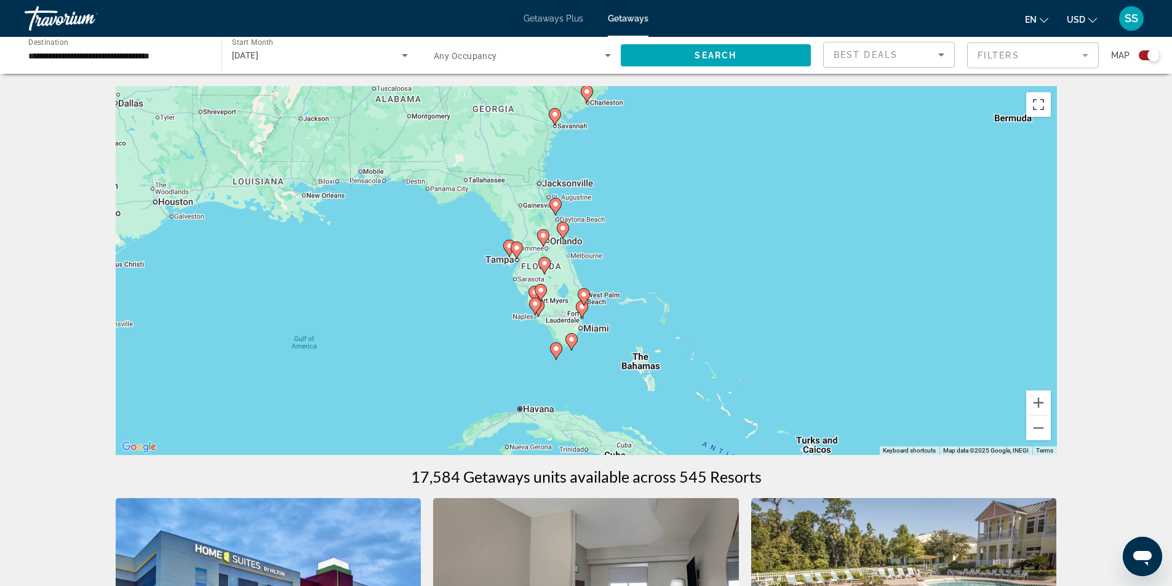
drag, startPoint x: 354, startPoint y: 395, endPoint x: 898, endPoint y: 402, distance: 544.4
click at [898, 402] on div "To activate drag with keyboard, press Alt + Enter. Once in keyboard drag state,…" at bounding box center [586, 270] width 941 height 369
click at [1031, 402] on button "Zoom in" at bounding box center [1038, 403] width 25 height 25
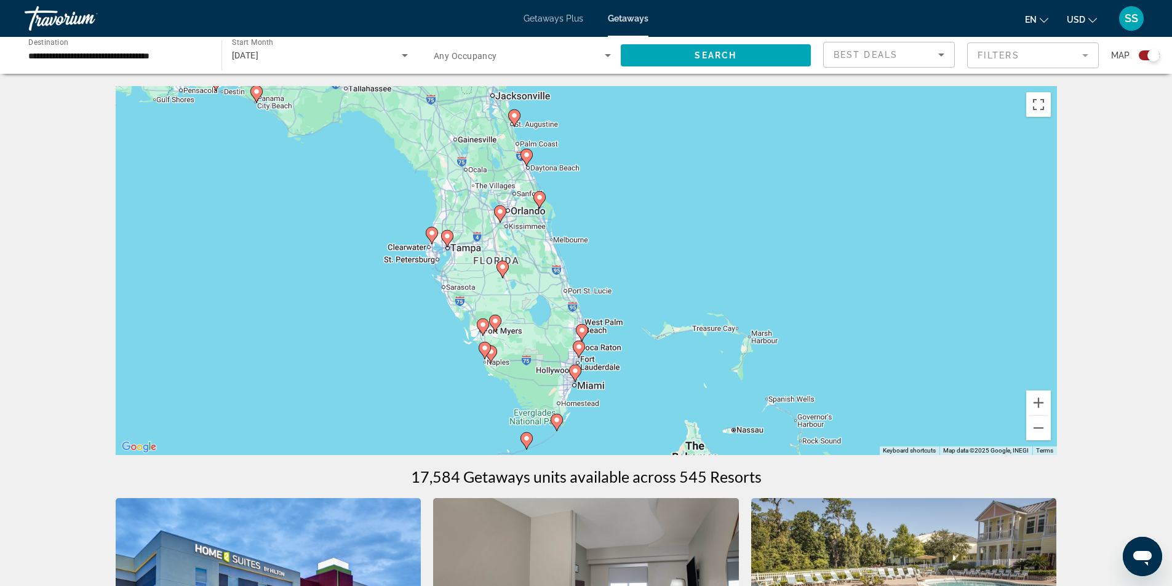
click at [1034, 390] on div "To activate drag with keyboard, press Alt + Enter. Once in keyboard drag state,…" at bounding box center [586, 270] width 941 height 369
click at [1041, 402] on button "Zoom in" at bounding box center [1038, 403] width 25 height 25
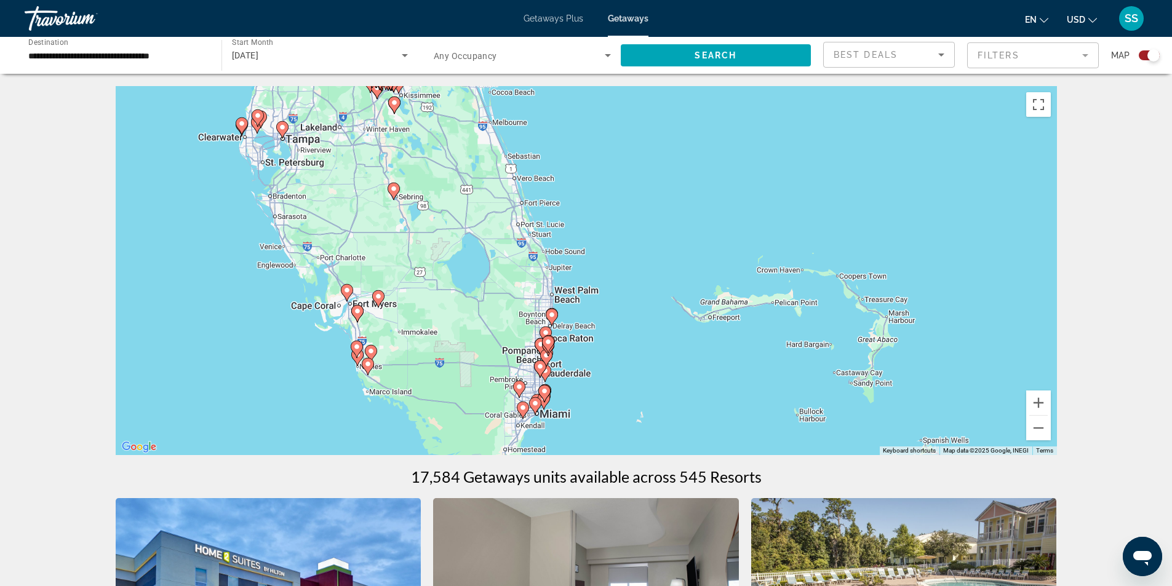
drag, startPoint x: 780, startPoint y: 416, endPoint x: 761, endPoint y: 337, distance: 81.0
click at [752, 326] on div "To activate drag with keyboard, press Alt + Enter. Once in keyboard drag state,…" at bounding box center [586, 270] width 941 height 369
click at [1043, 407] on button "Zoom in" at bounding box center [1038, 403] width 25 height 25
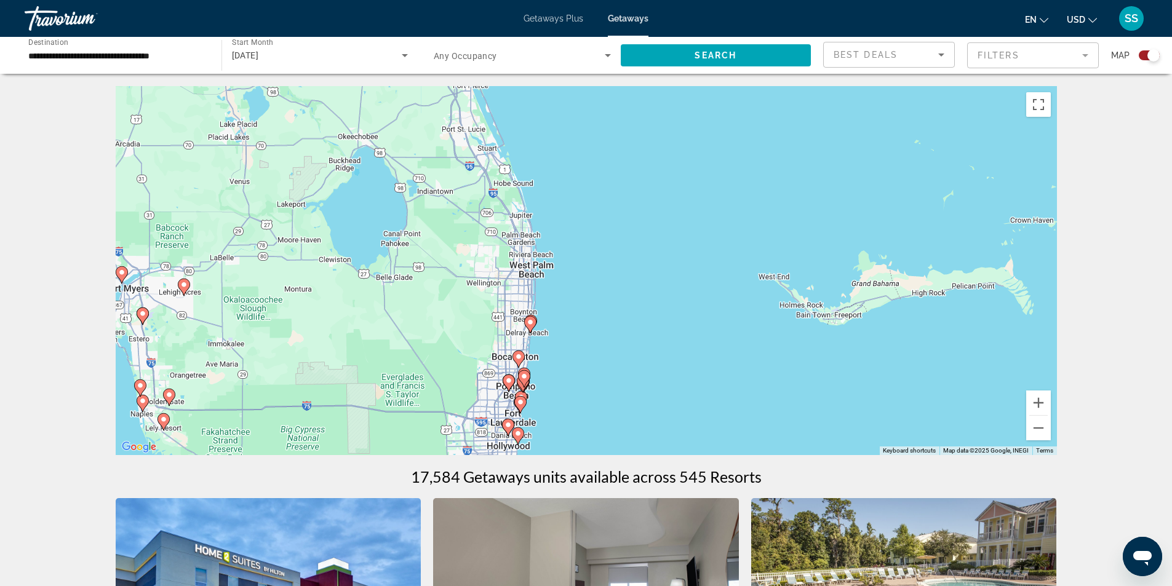
drag, startPoint x: 711, startPoint y: 413, endPoint x: 734, endPoint y: 348, distance: 69.1
click at [729, 354] on div "To activate drag with keyboard, press Alt + Enter. Once in keyboard drag state,…" at bounding box center [586, 270] width 941 height 369
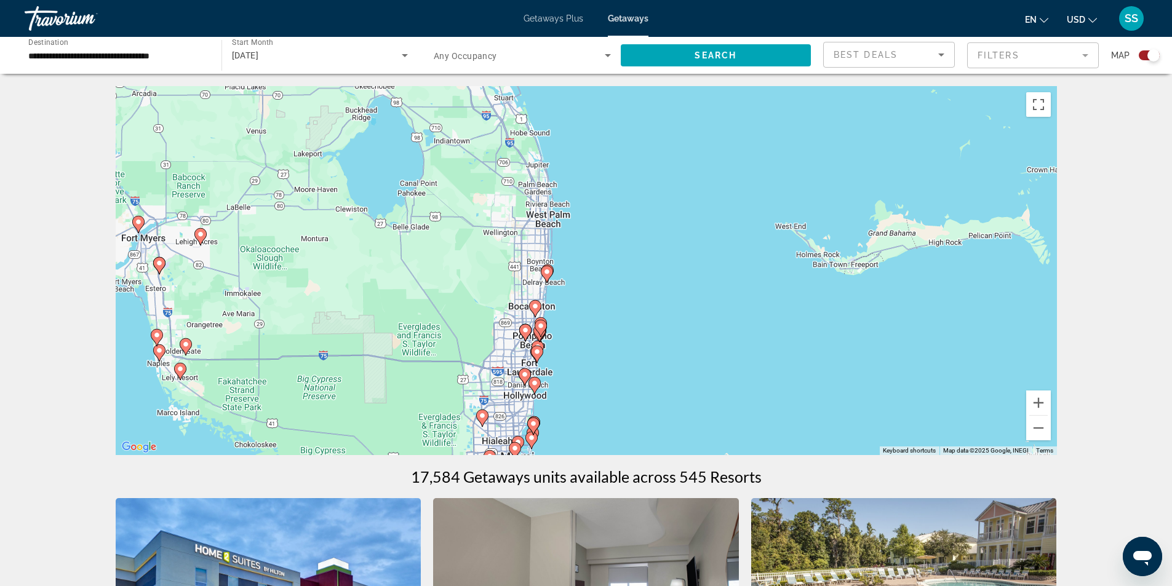
drag, startPoint x: 734, startPoint y: 401, endPoint x: 747, endPoint y: 363, distance: 39.7
click at [747, 363] on div "To activate drag with keyboard, press Alt + Enter. Once in keyboard drag state,…" at bounding box center [586, 270] width 941 height 369
click at [1030, 408] on button "Zoom in" at bounding box center [1038, 403] width 25 height 25
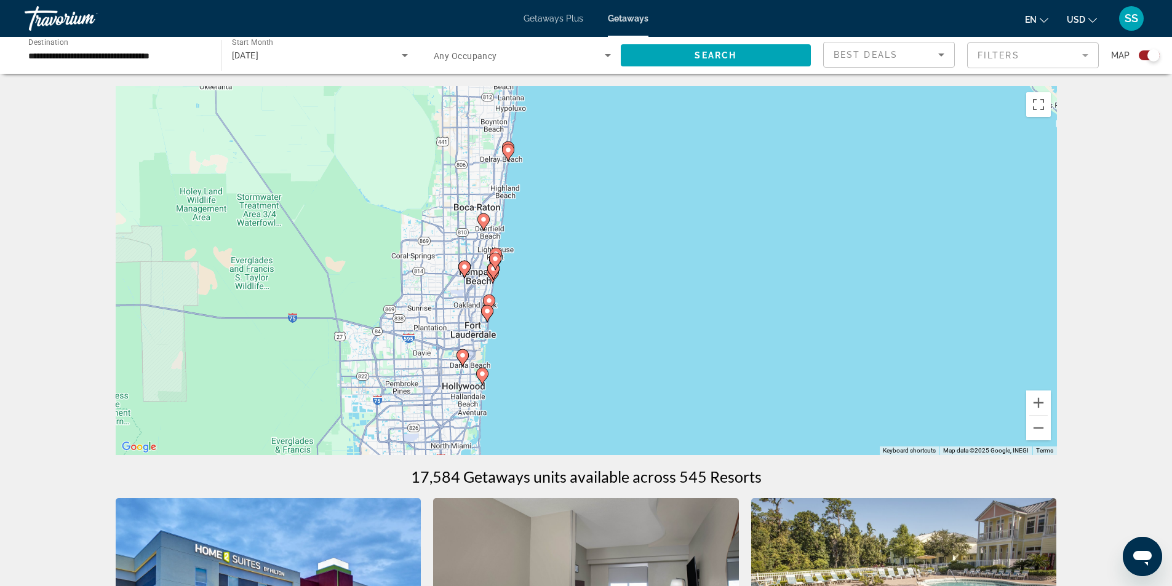
drag, startPoint x: 697, startPoint y: 395, endPoint x: 697, endPoint y: 258, distance: 137.8
click at [697, 259] on div "To activate drag with keyboard, press Alt + Enter. Once in keyboard drag state,…" at bounding box center [586, 270] width 941 height 369
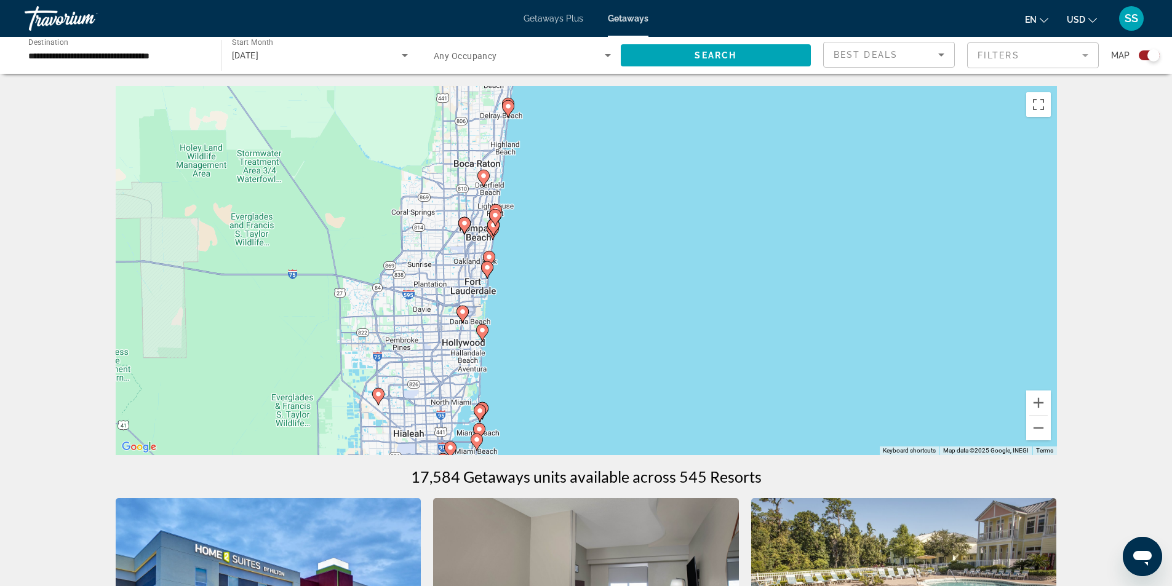
drag, startPoint x: 832, startPoint y: 402, endPoint x: 832, endPoint y: 366, distance: 35.7
click at [832, 366] on div "To activate drag with keyboard, press Alt + Enter. Once in keyboard drag state,…" at bounding box center [586, 270] width 941 height 369
click at [1043, 402] on button "Zoom in" at bounding box center [1038, 403] width 25 height 25
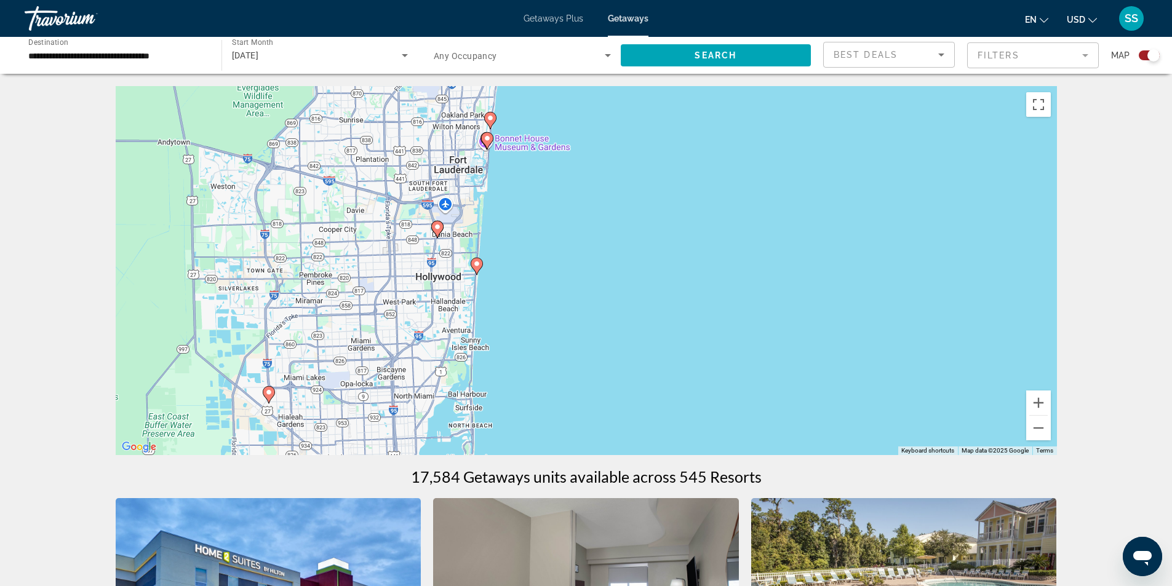
drag, startPoint x: 581, startPoint y: 403, endPoint x: 679, endPoint y: 263, distance: 170.5
click at [679, 263] on div "To activate drag with keyboard, press Alt + Enter. Once in keyboard drag state,…" at bounding box center [586, 270] width 941 height 369
click at [478, 265] on image "Main content" at bounding box center [476, 261] width 7 height 7
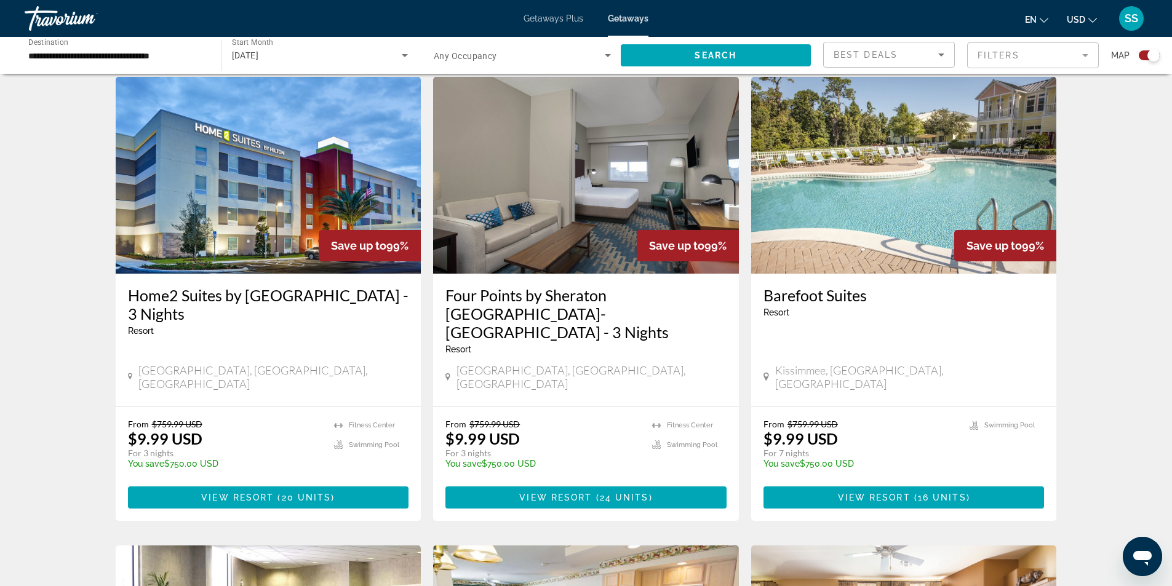
scroll to position [492, 0]
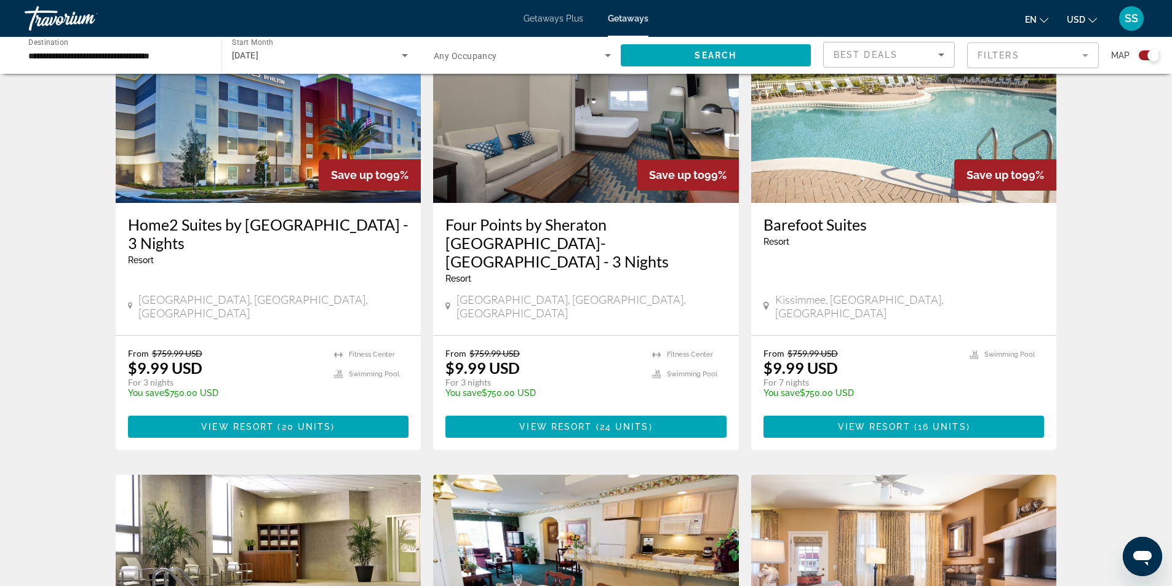
drag, startPoint x: 566, startPoint y: 177, endPoint x: 9, endPoint y: 246, distance: 560.9
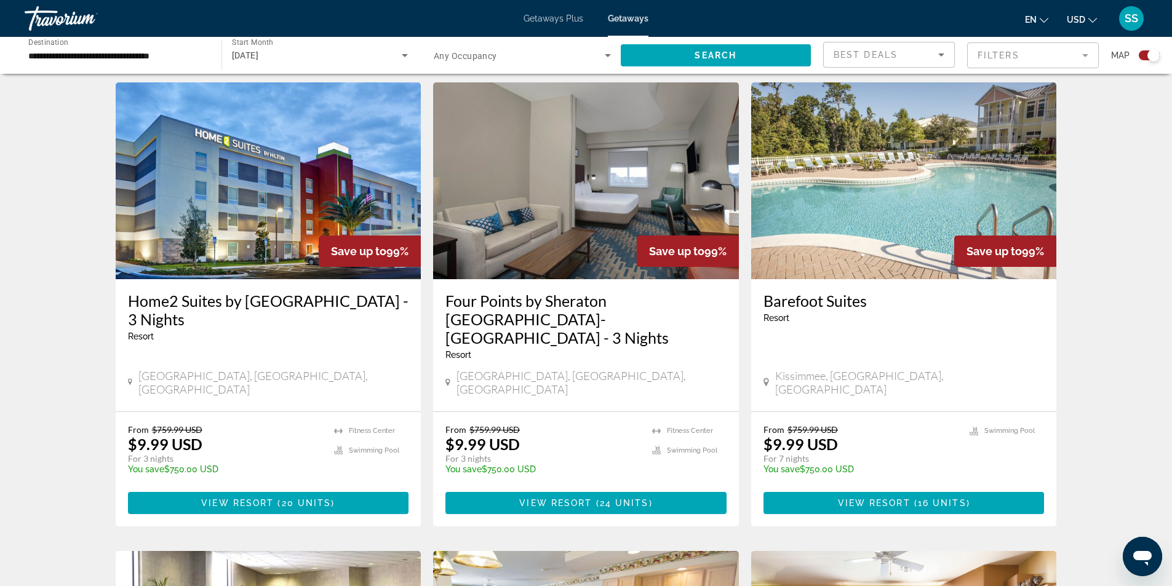
scroll to position [369, 0]
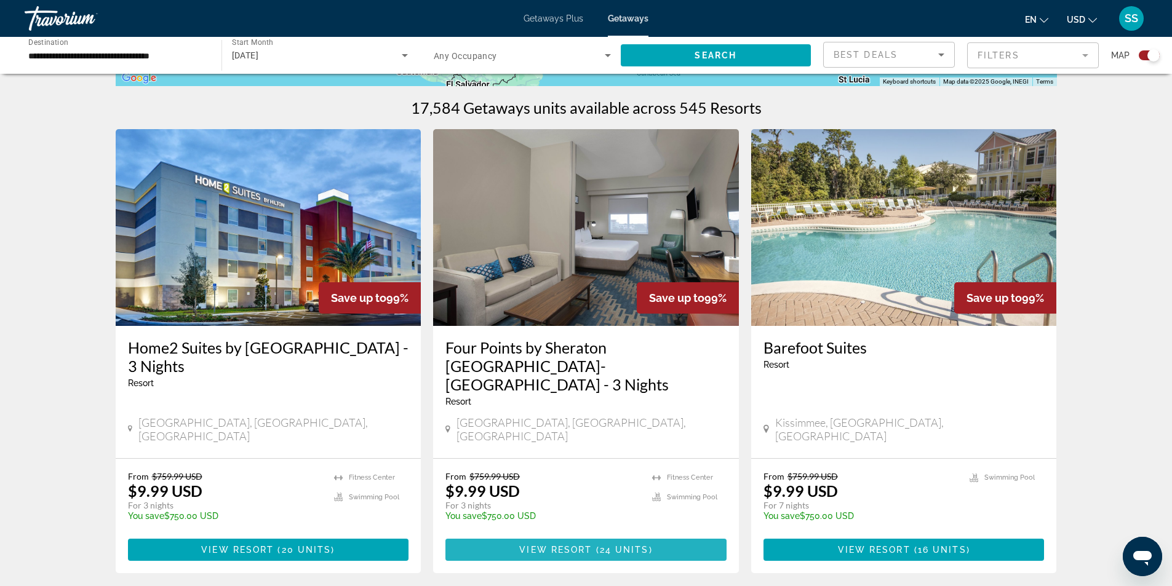
click at [550, 545] on span "View Resort" at bounding box center [555, 550] width 73 height 10
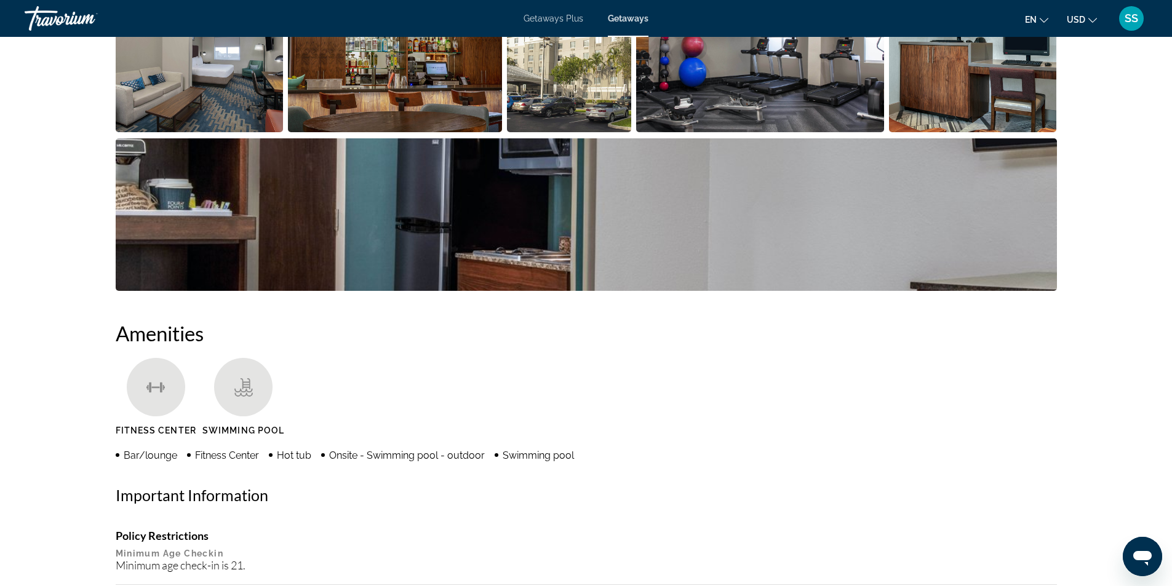
scroll to position [554, 0]
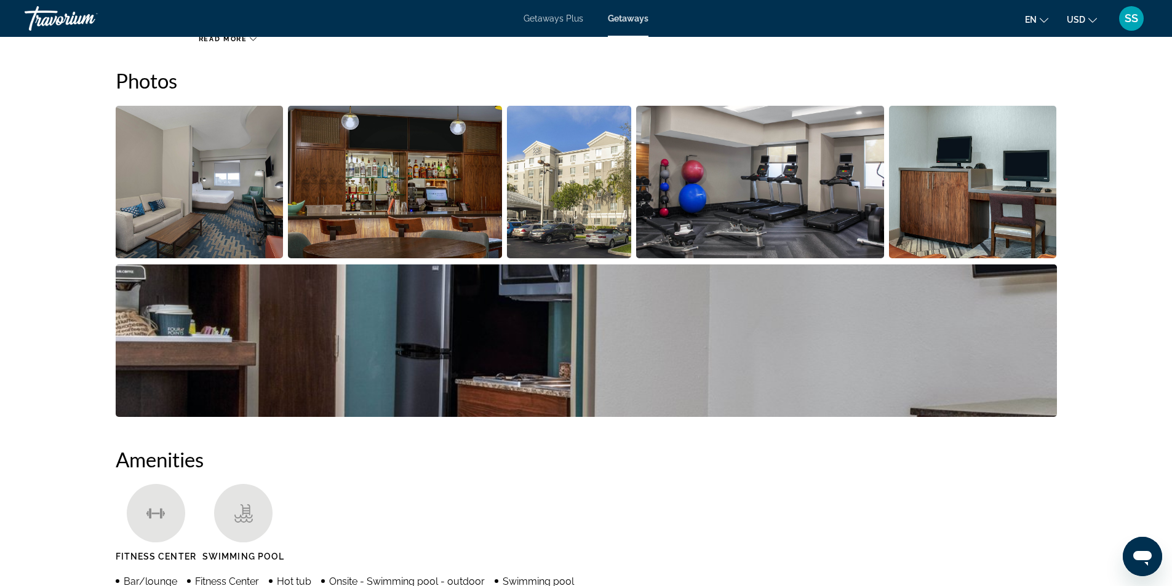
click at [557, 204] on img "Open full-screen image slider" at bounding box center [569, 182] width 125 height 153
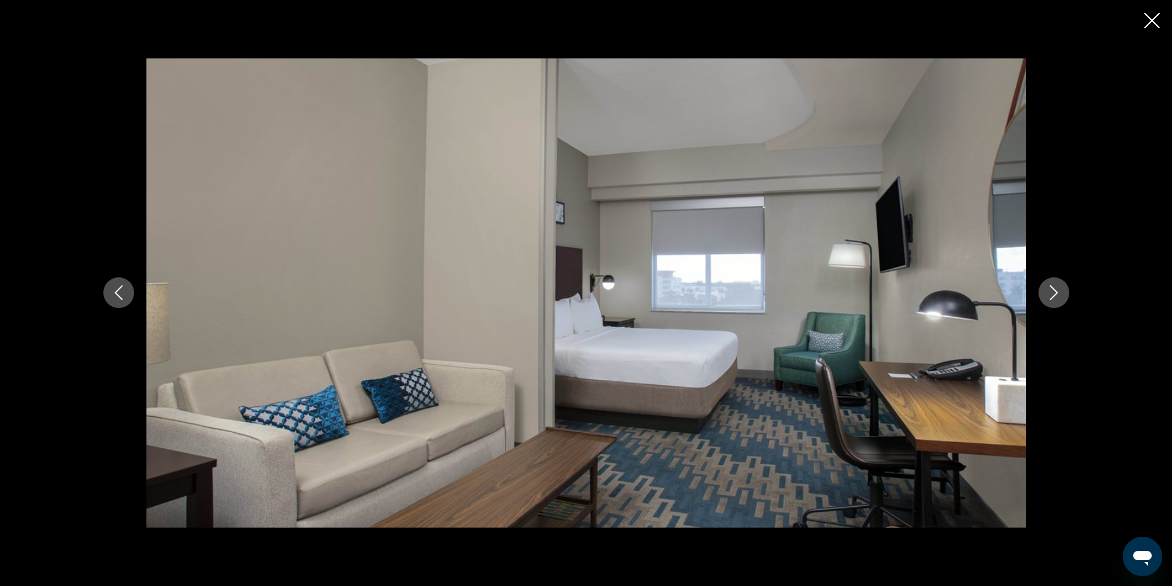
click at [549, 244] on img "Main content" at bounding box center [586, 292] width 880 height 469
click at [1057, 282] on button "Next image" at bounding box center [1053, 292] width 31 height 31
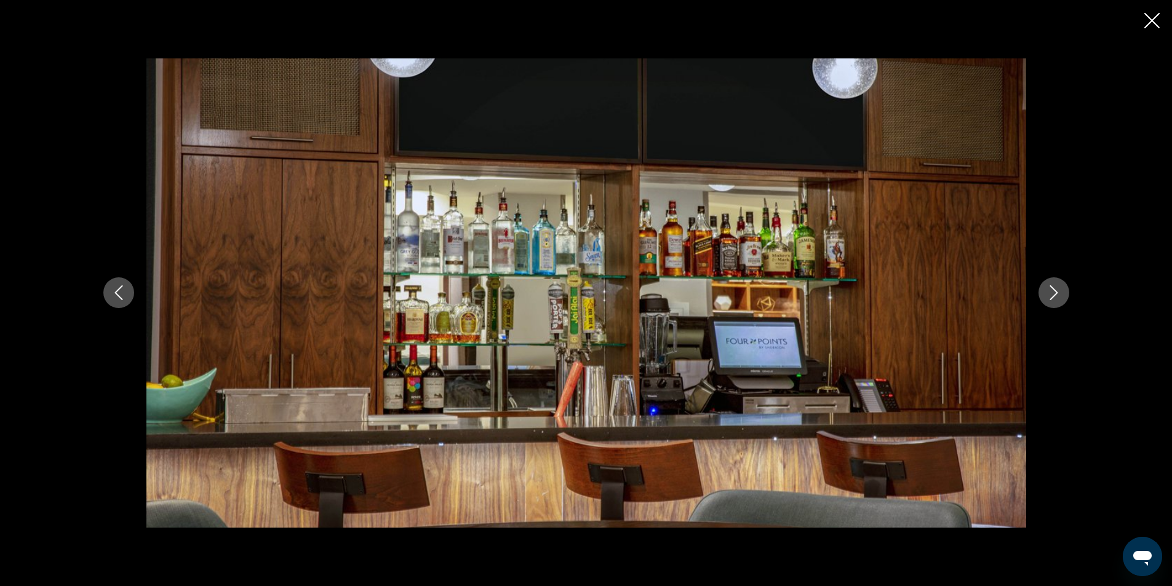
click at [1053, 290] on icon "Next image" at bounding box center [1053, 293] width 8 height 15
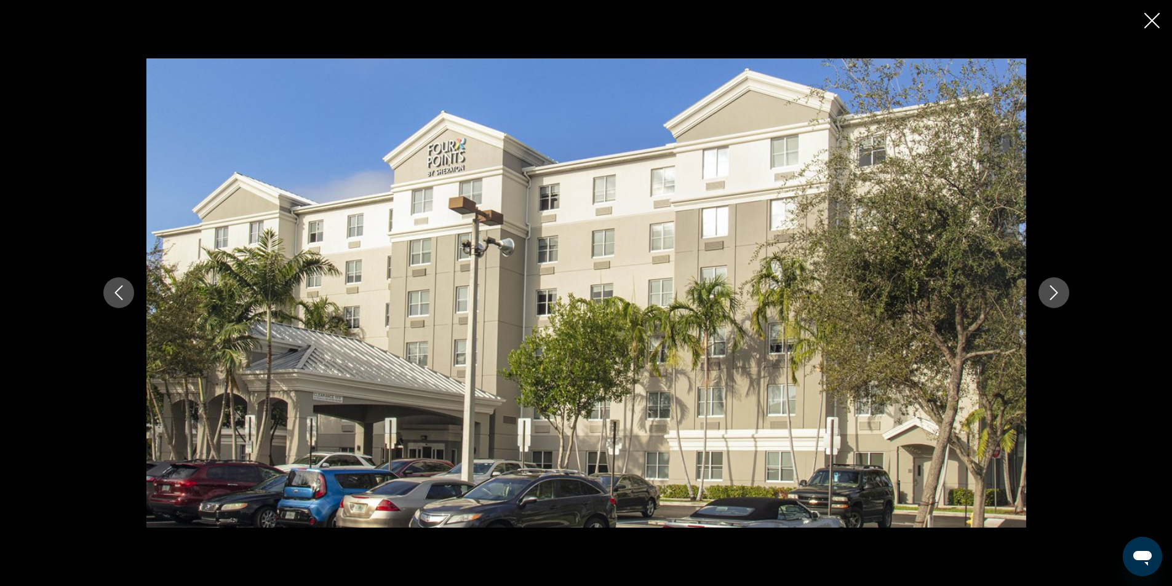
click at [1052, 290] on icon "Next image" at bounding box center [1053, 292] width 15 height 15
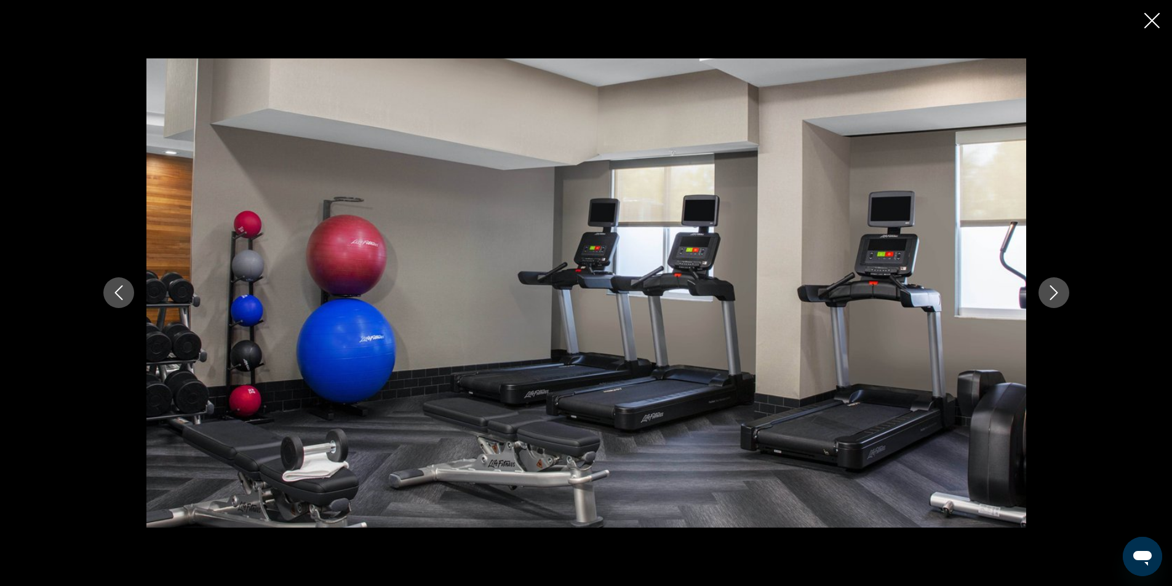
click at [127, 290] on button "Previous image" at bounding box center [118, 292] width 31 height 31
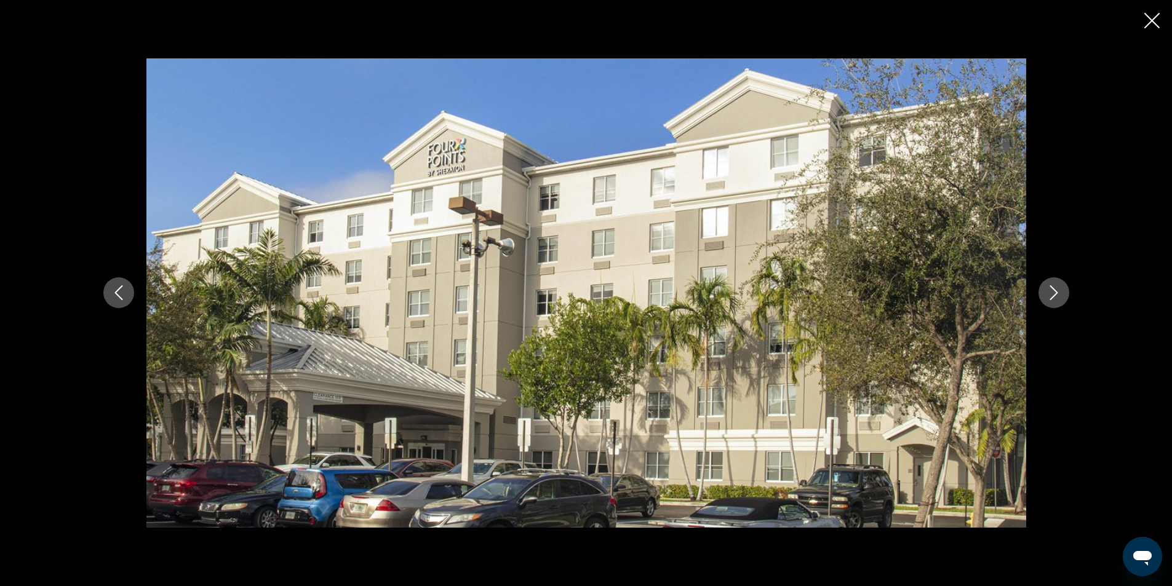
click at [1157, 31] on div "prev next" at bounding box center [586, 293] width 1172 height 586
click at [1148, 21] on icon "Close slideshow" at bounding box center [1151, 20] width 15 height 15
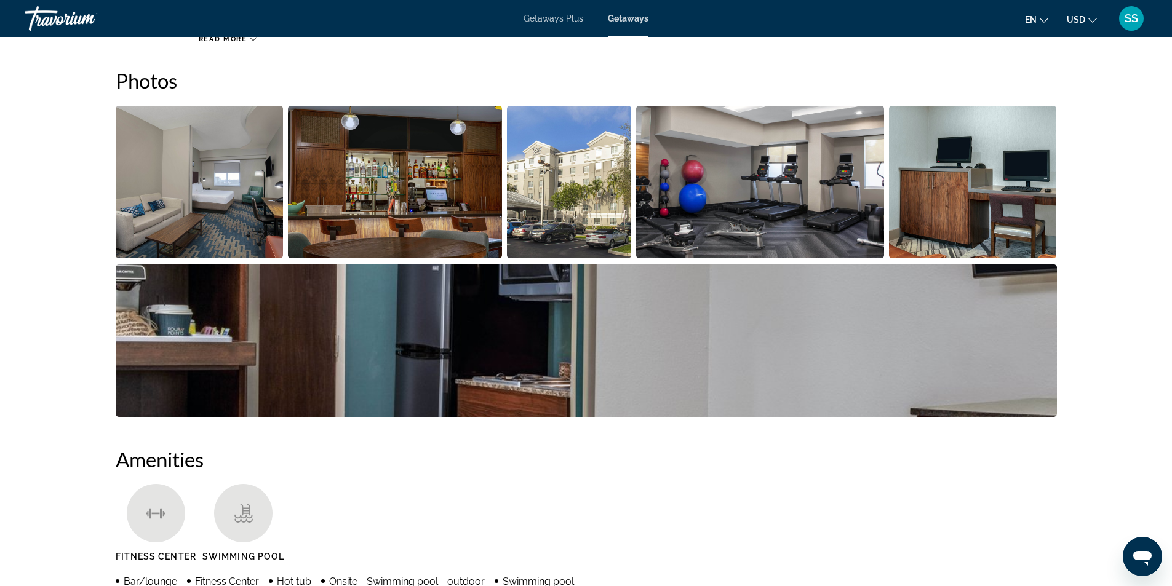
click at [1078, 19] on span "USD" at bounding box center [1075, 20] width 18 height 10
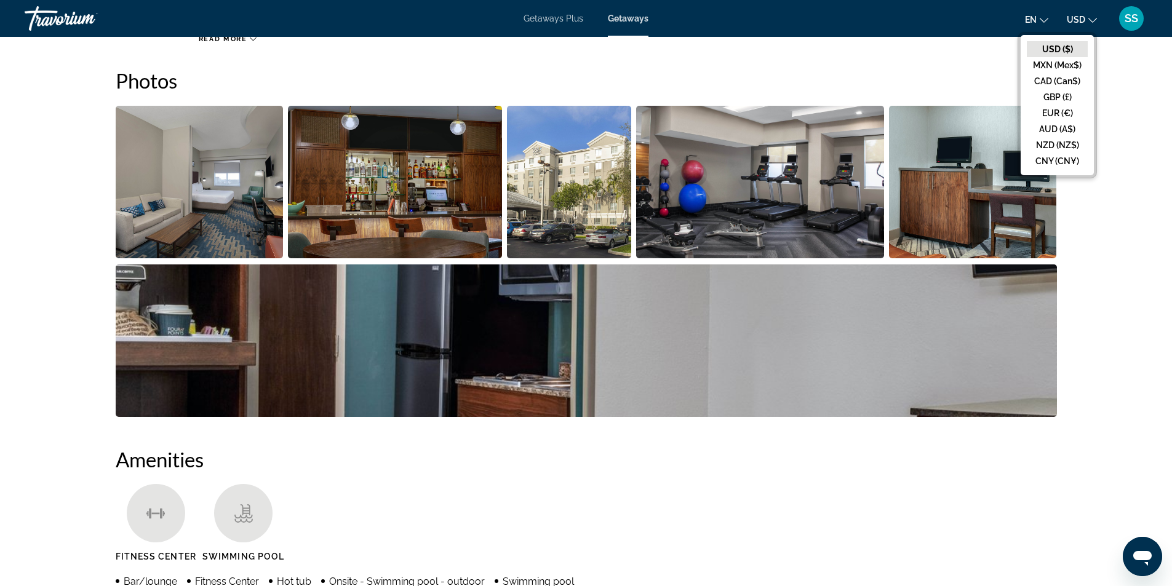
click at [1078, 19] on span "USD" at bounding box center [1075, 20] width 18 height 10
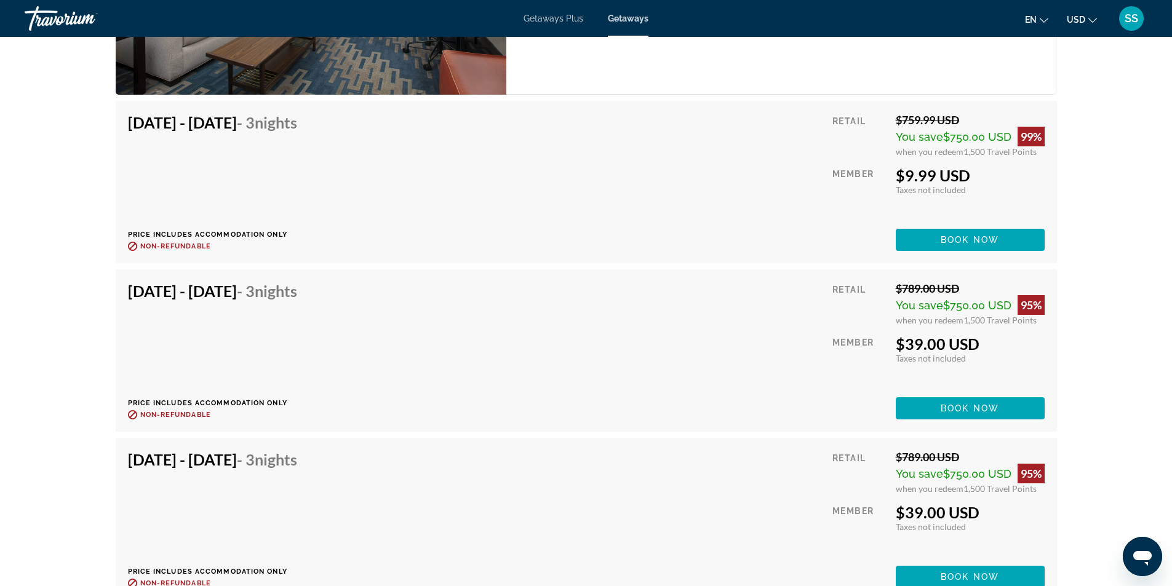
scroll to position [2153, 0]
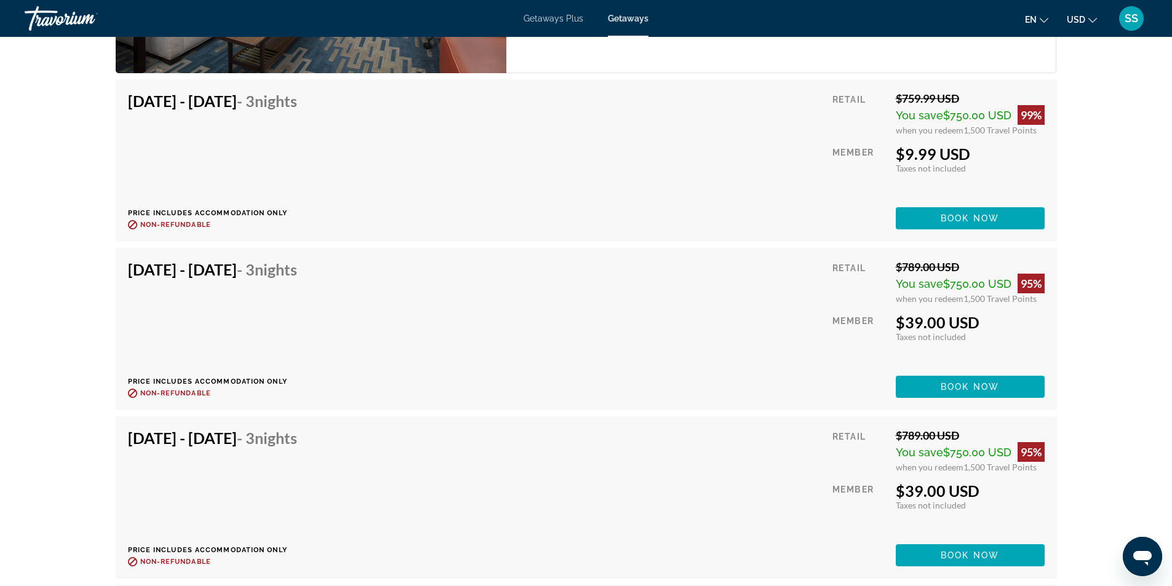
click at [44, 289] on div "prev next [GEOGRAPHIC_DATA], [GEOGRAPHIC_DATA], [GEOGRAPHIC_DATA] [GEOGRAPHIC_D…" at bounding box center [586, 1] width 1172 height 4234
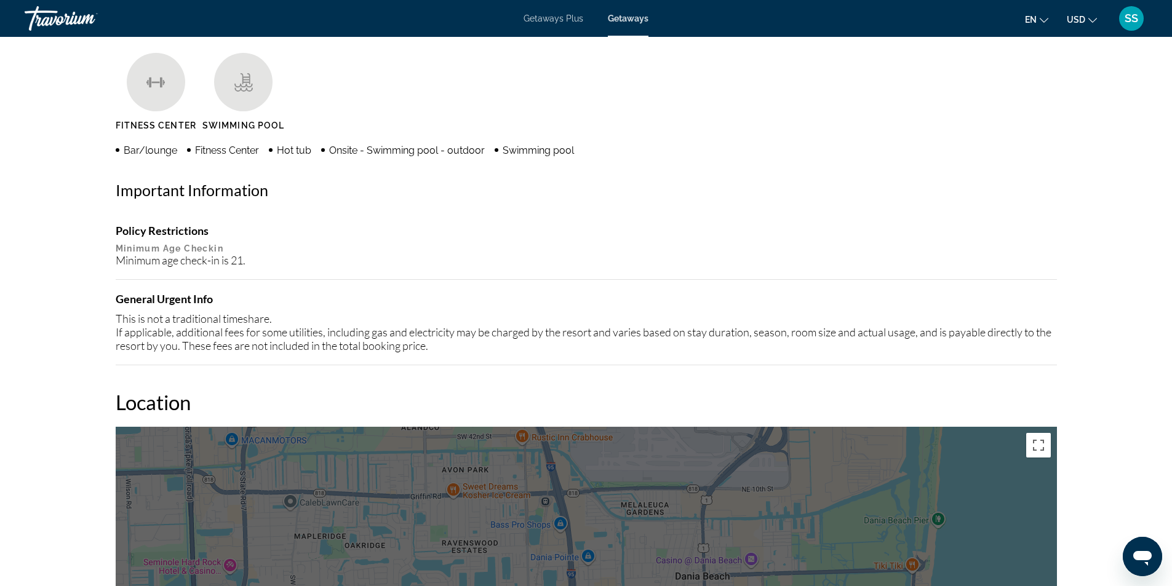
scroll to position [984, 0]
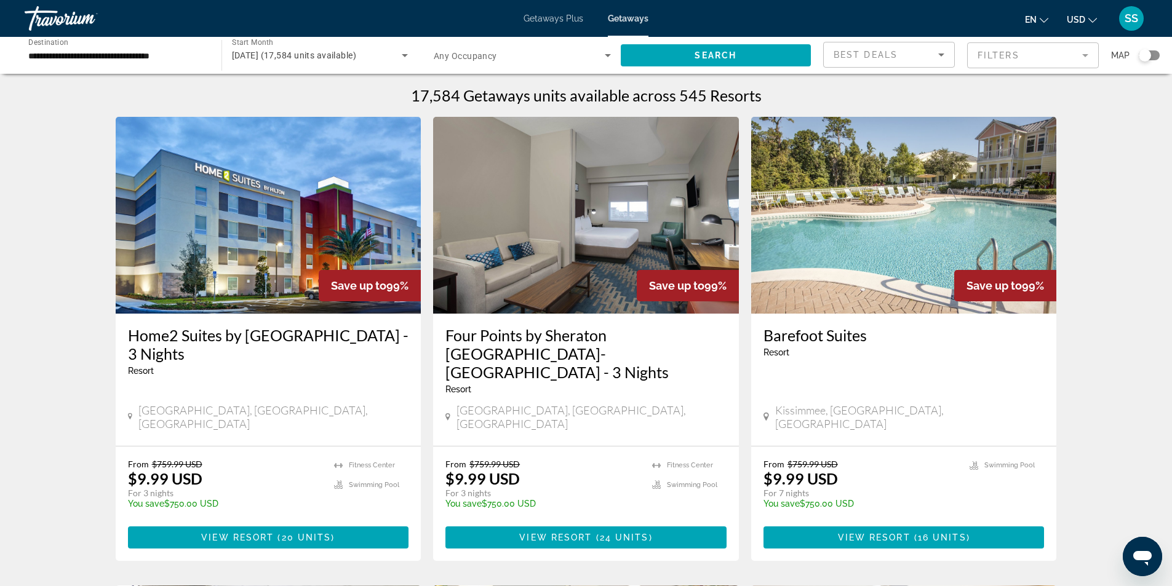
click at [1040, 58] on mat-form-field "Filters" at bounding box center [1033, 55] width 132 height 26
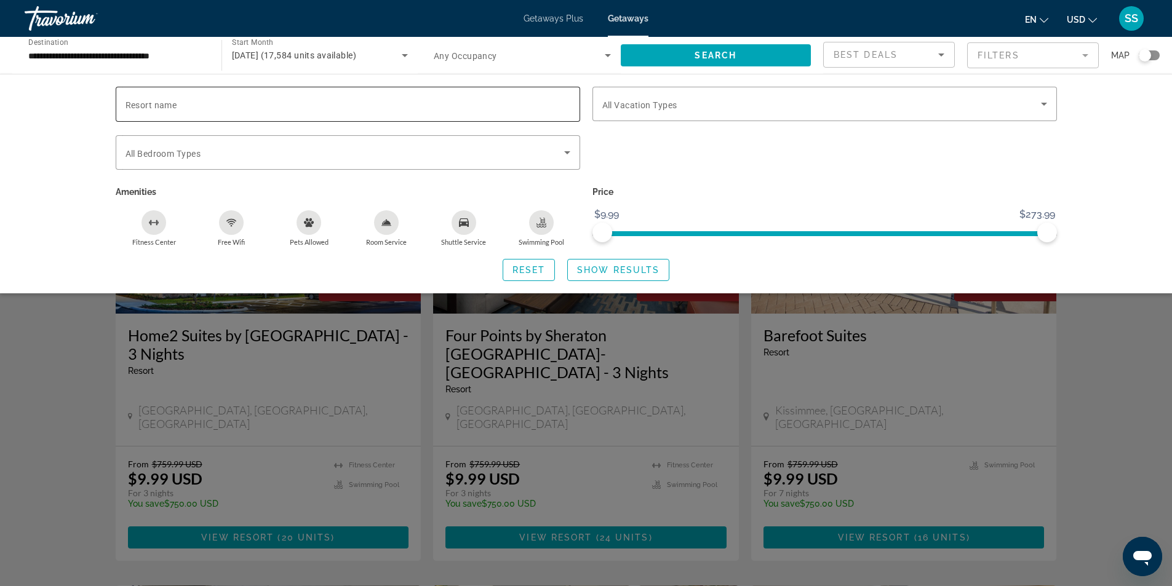
click at [218, 106] on input "Resort name" at bounding box center [347, 104] width 445 height 15
click at [1139, 60] on div "Search widget" at bounding box center [1144, 55] width 30 height 10
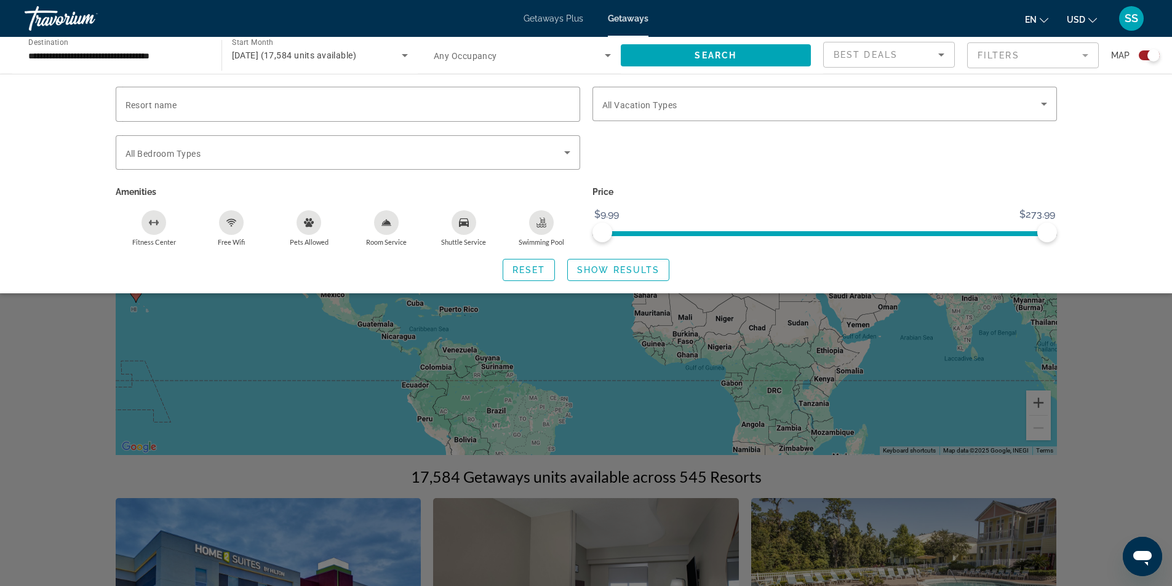
click at [421, 354] on div "Search widget" at bounding box center [586, 386] width 1172 height 402
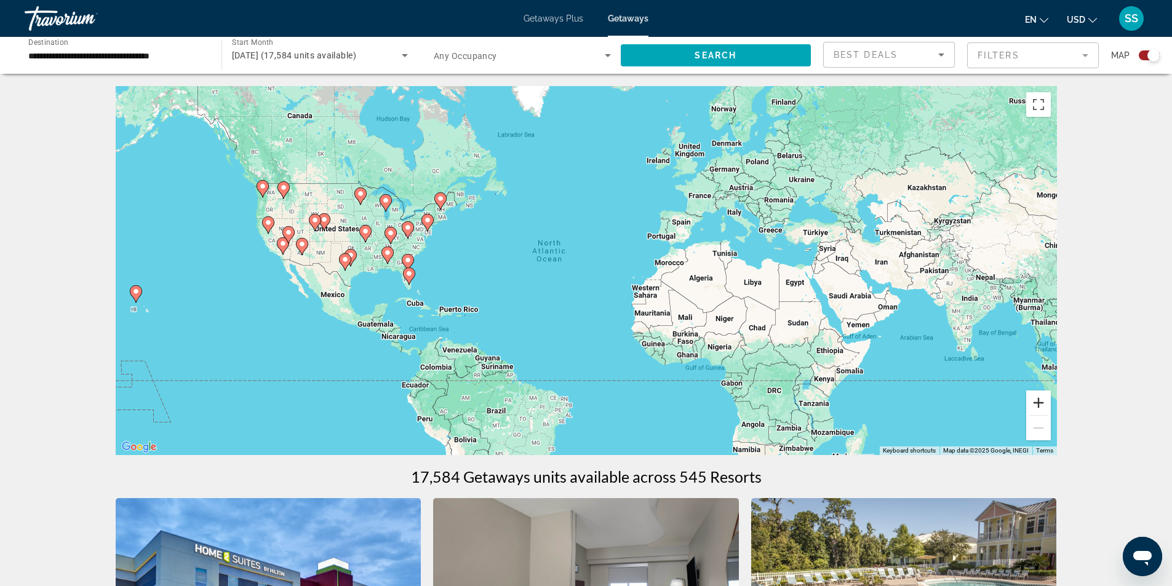
click at [1036, 396] on button "Zoom in" at bounding box center [1038, 403] width 25 height 25
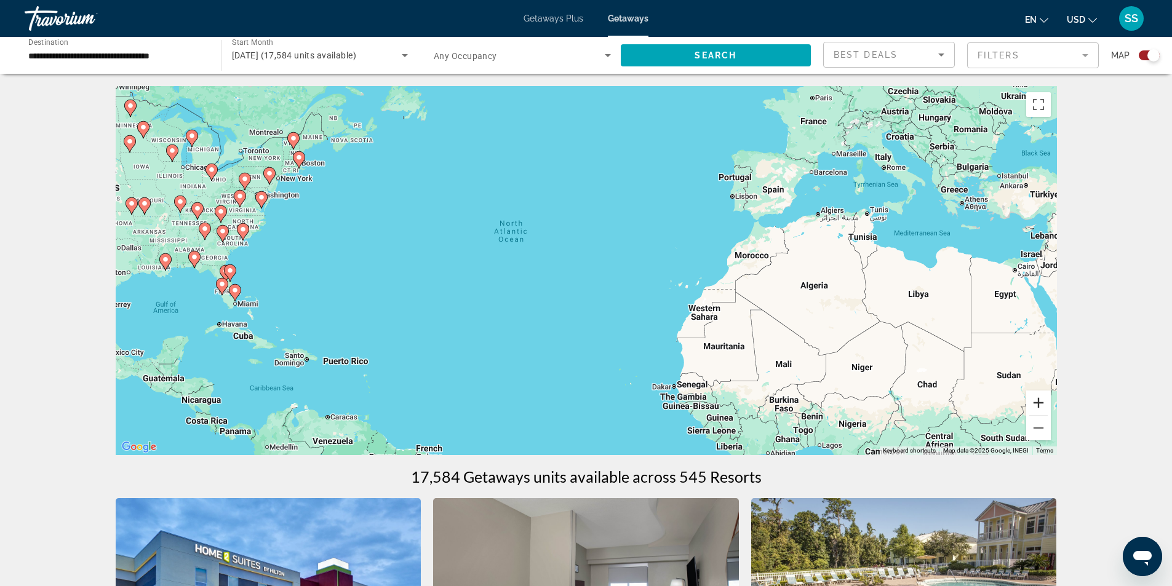
click at [1044, 403] on button "Zoom in" at bounding box center [1038, 403] width 25 height 25
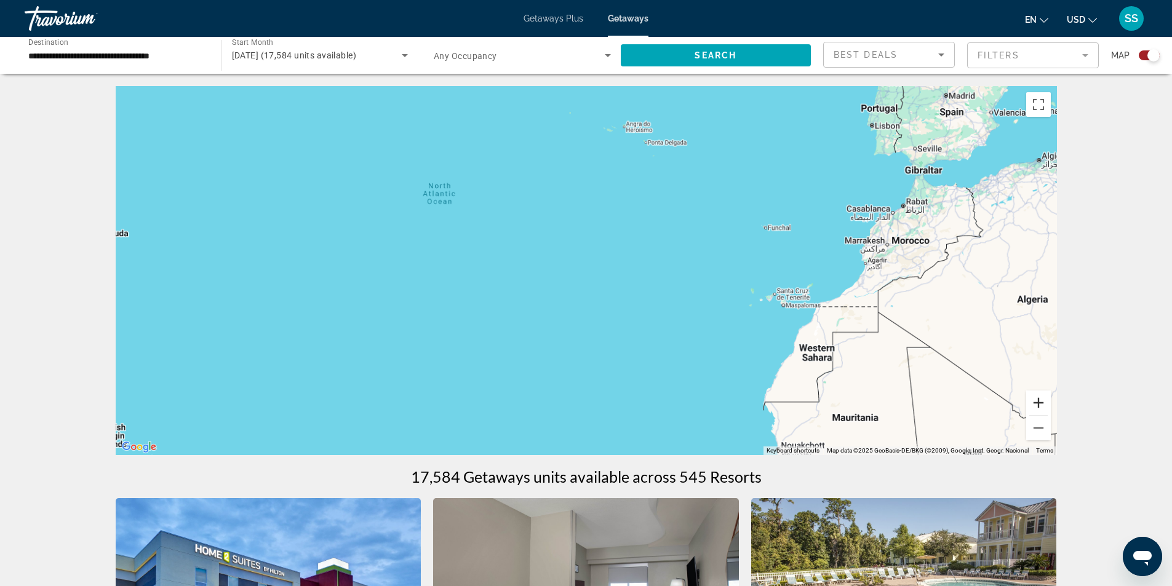
click at [1044, 403] on button "Zoom in" at bounding box center [1038, 403] width 25 height 25
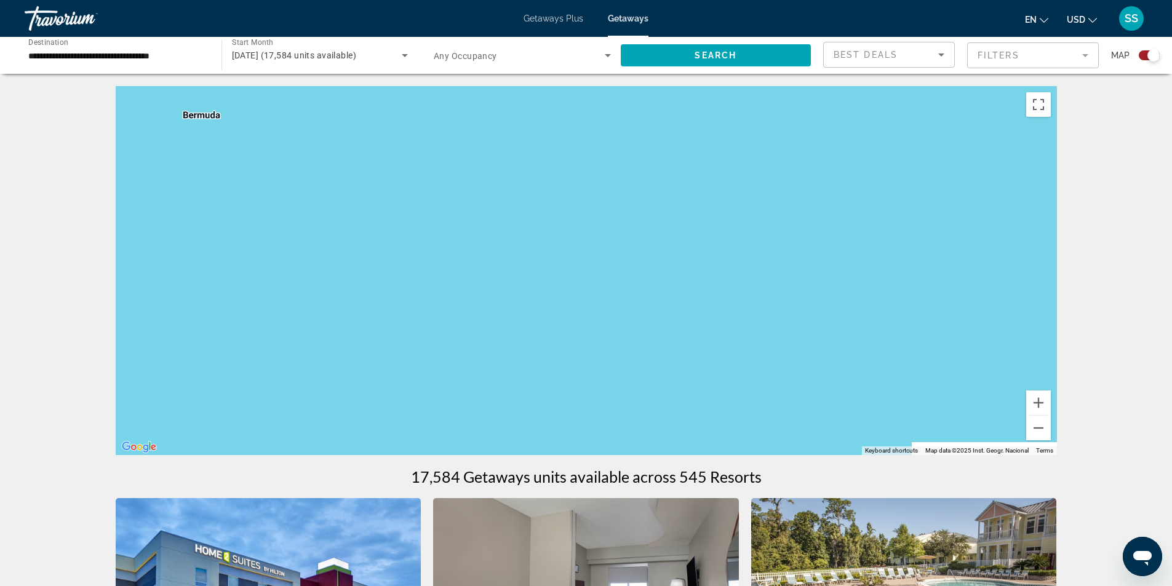
drag, startPoint x: 739, startPoint y: 353, endPoint x: 1143, endPoint y: 277, distance: 411.2
click at [1172, 280] on html "**********" at bounding box center [586, 293] width 1172 height 586
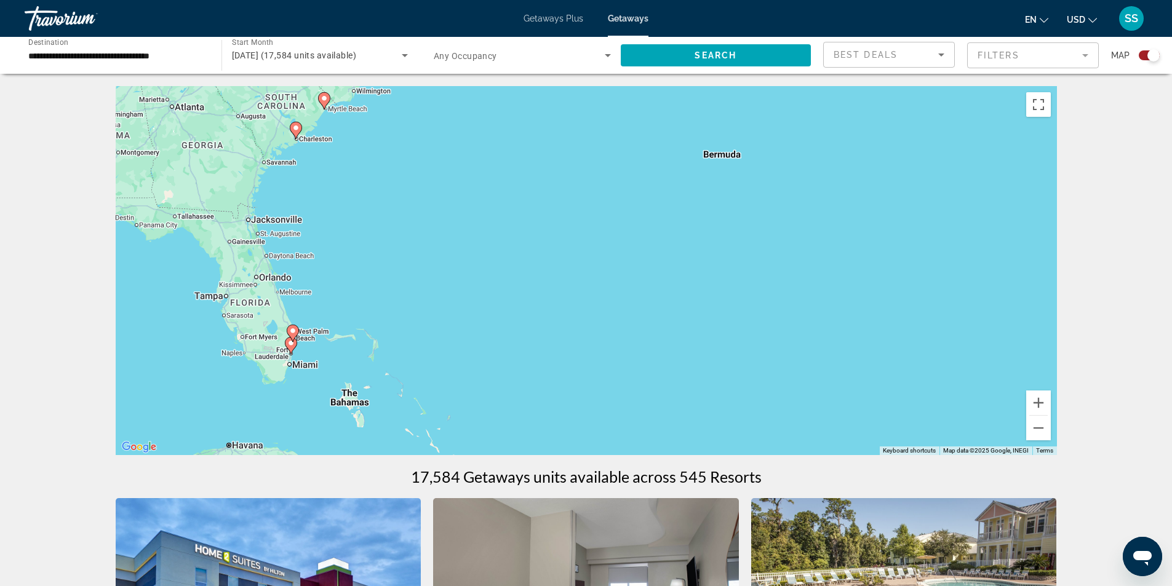
drag, startPoint x: 608, startPoint y: 300, endPoint x: 906, endPoint y: 284, distance: 298.7
click at [906, 290] on div "To activate drag with keyboard, press Alt + Enter. Once in keyboard drag state,…" at bounding box center [586, 270] width 941 height 369
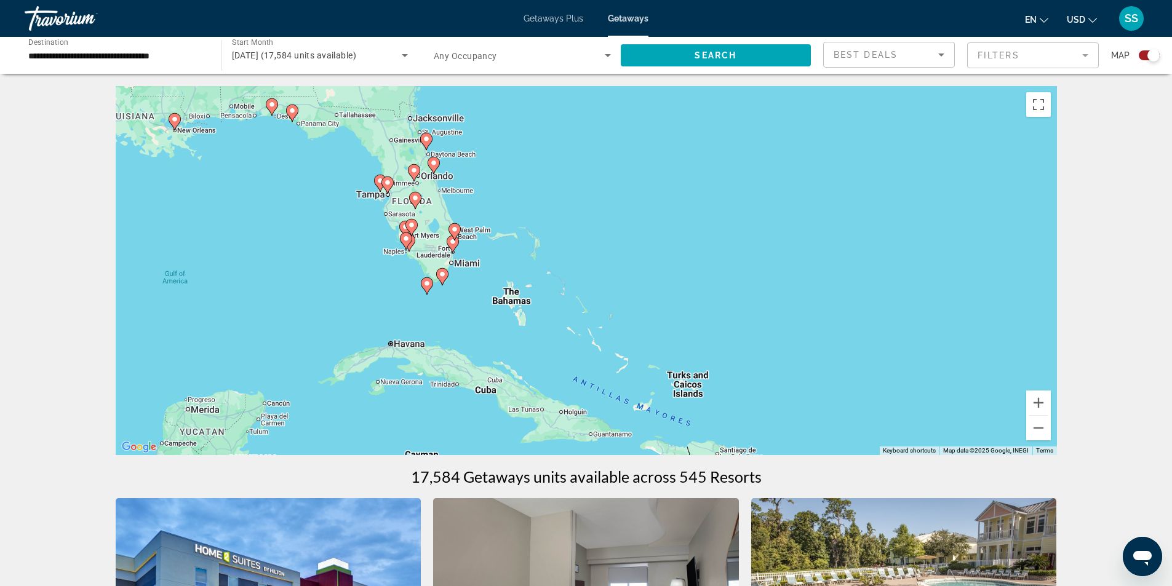
drag, startPoint x: 648, startPoint y: 349, endPoint x: 778, endPoint y: 316, distance: 134.0
click at [778, 316] on div "To activate drag with keyboard, press Alt + Enter. Once in keyboard drag state,…" at bounding box center [586, 270] width 941 height 369
click at [1041, 403] on button "Zoom in" at bounding box center [1038, 403] width 25 height 25
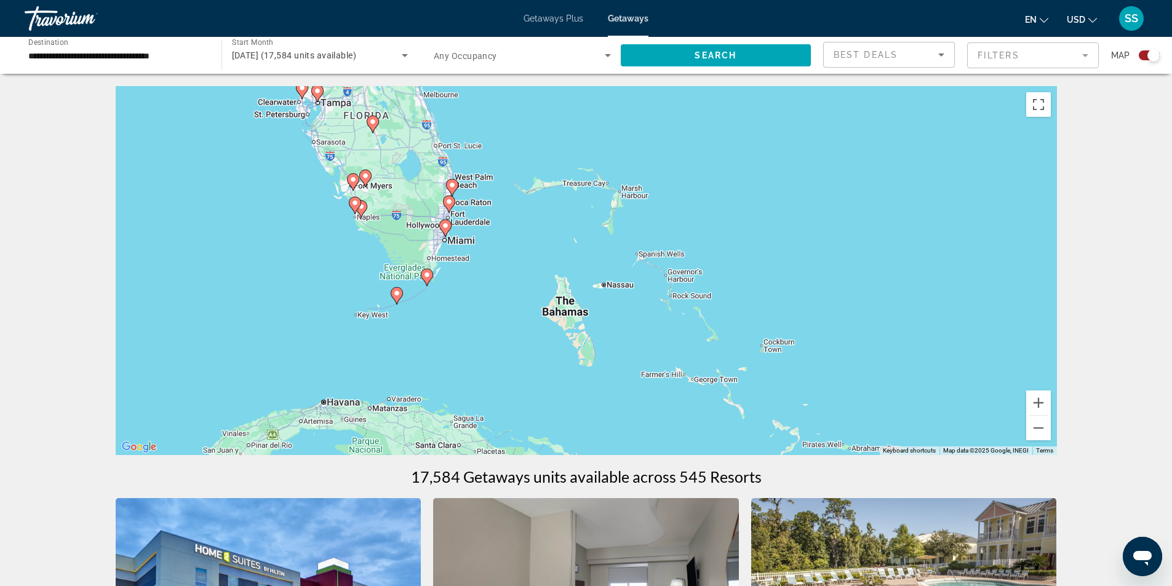
drag, startPoint x: 498, startPoint y: 303, endPoint x: 576, endPoint y: 301, distance: 78.1
click at [577, 301] on div "To activate drag with keyboard, press Alt + Enter. Once in keyboard drag state,…" at bounding box center [586, 270] width 941 height 369
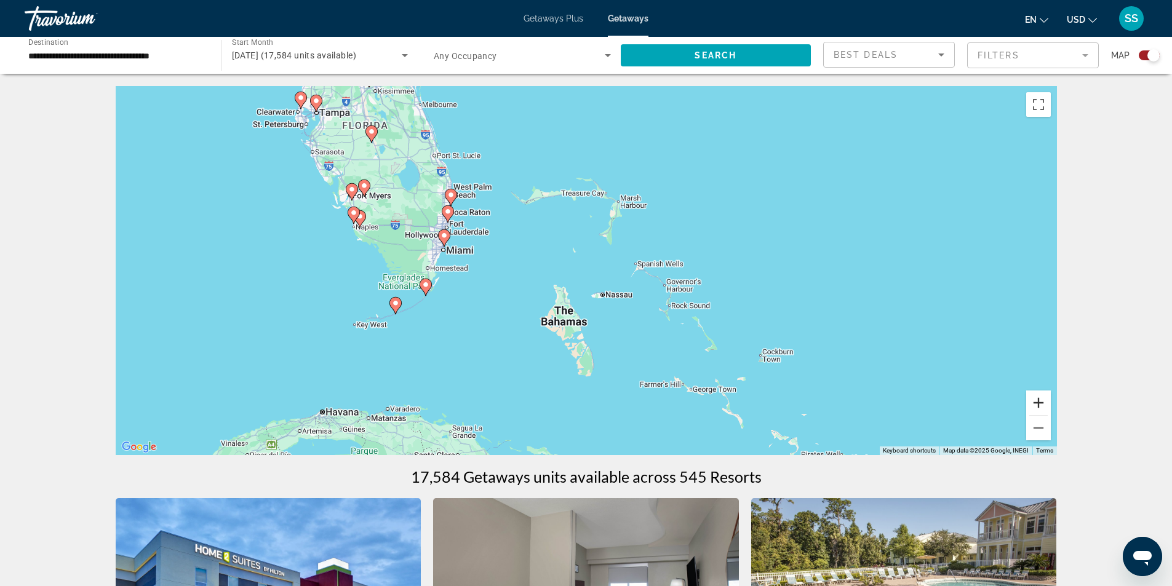
click at [1041, 403] on button "Zoom in" at bounding box center [1038, 403] width 25 height 25
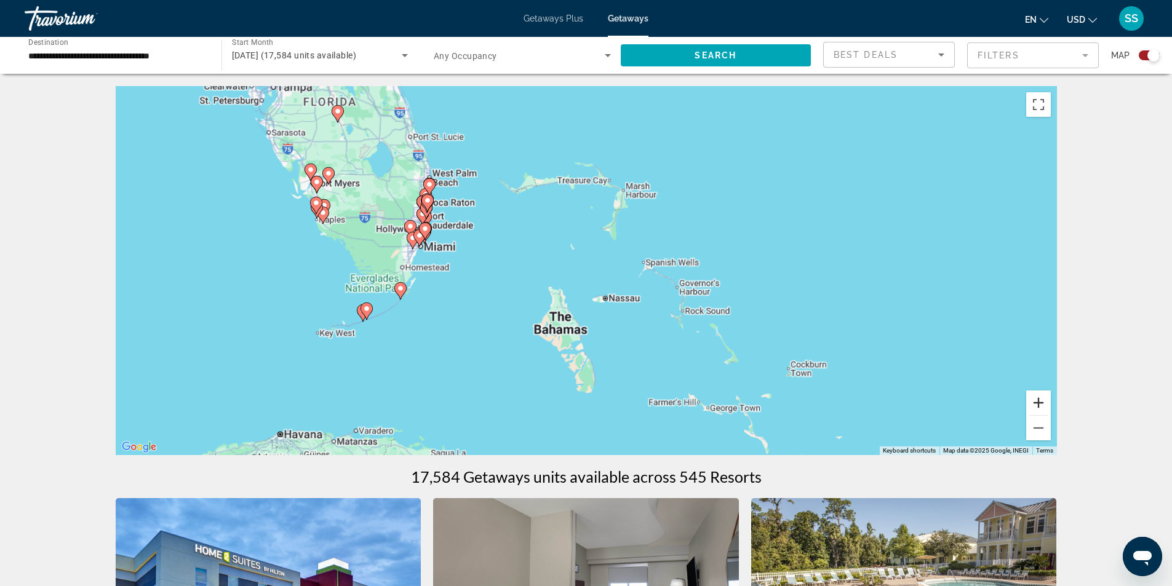
click at [1041, 403] on button "Zoom in" at bounding box center [1038, 403] width 25 height 25
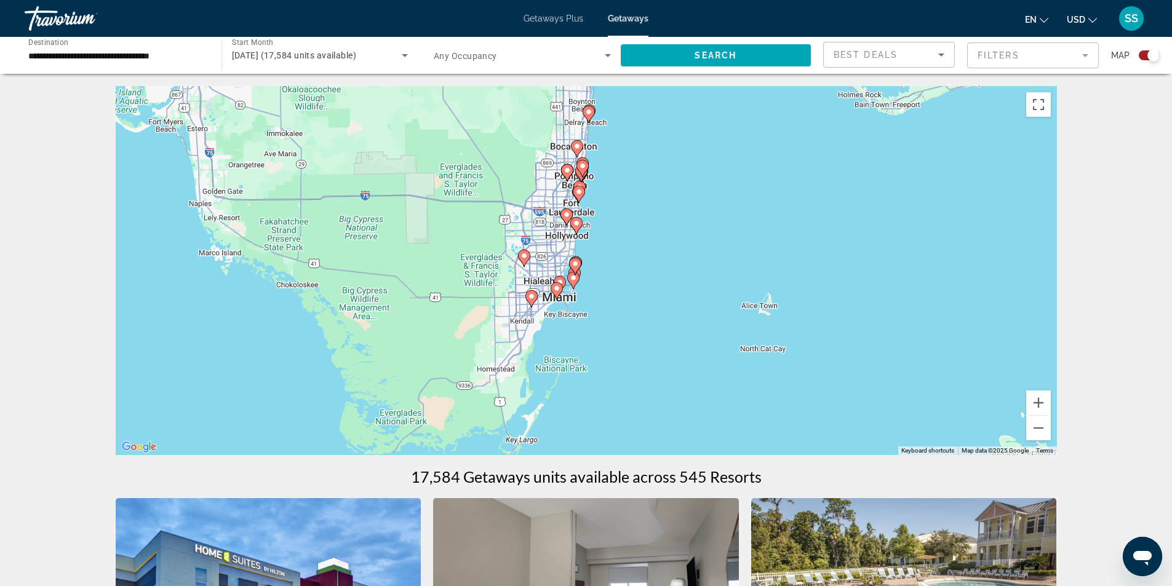
drag, startPoint x: 502, startPoint y: 315, endPoint x: 949, endPoint y: 412, distance: 457.6
click at [949, 412] on div "To activate drag with keyboard, press Alt + Enter. Once in keyboard drag state,…" at bounding box center [586, 270] width 941 height 369
click at [1025, 404] on div "To activate drag with keyboard, press Alt + Enter. Once in keyboard drag state,…" at bounding box center [586, 270] width 941 height 369
click at [1031, 403] on button "Zoom in" at bounding box center [1038, 403] width 25 height 25
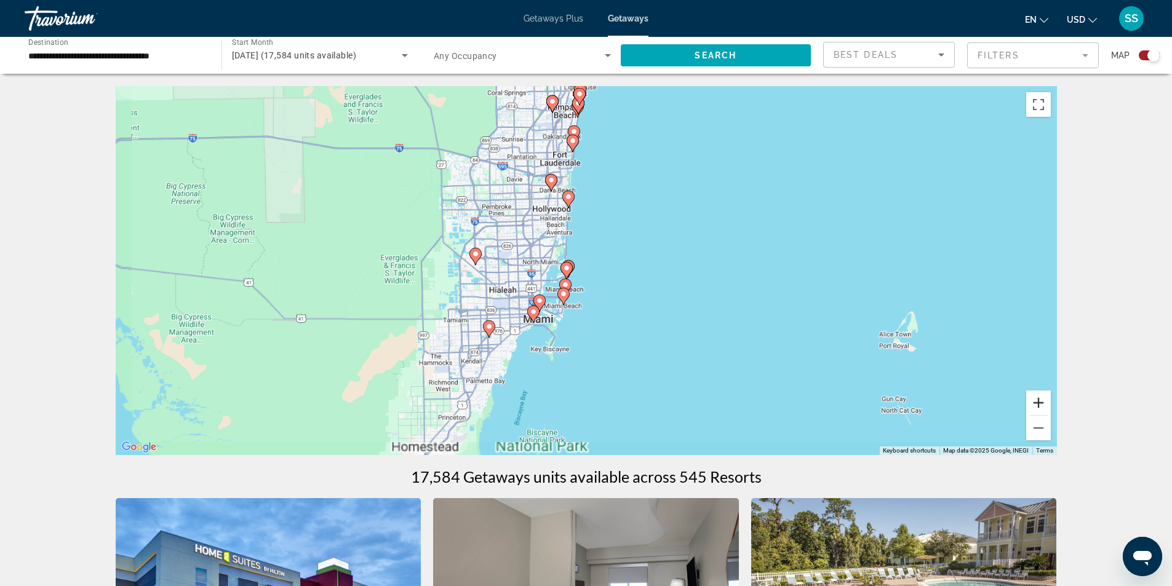
click at [1031, 403] on button "Zoom in" at bounding box center [1038, 403] width 25 height 25
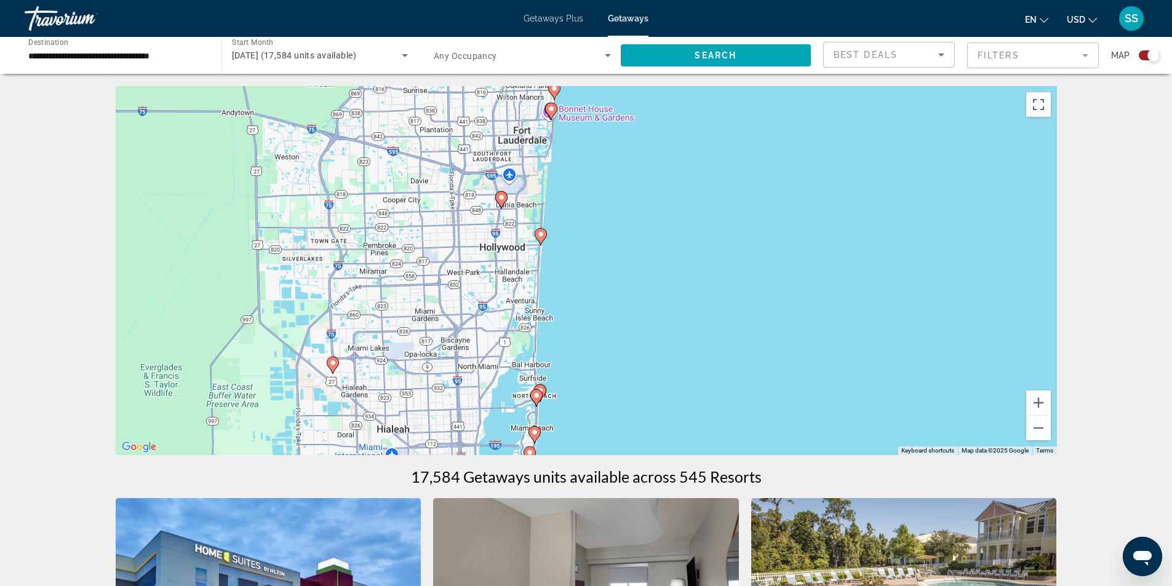
drag, startPoint x: 606, startPoint y: 208, endPoint x: 599, endPoint y: 330, distance: 122.0
click at [599, 330] on div "To activate drag with keyboard, press Alt + Enter. Once in keyboard drag state,…" at bounding box center [586, 270] width 941 height 369
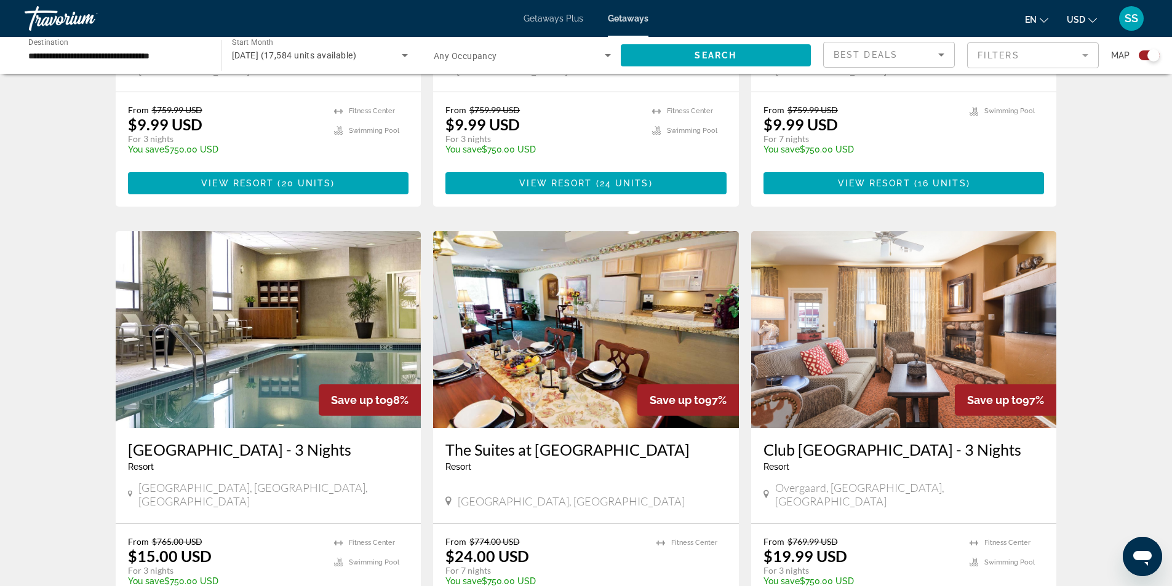
scroll to position [715, 0]
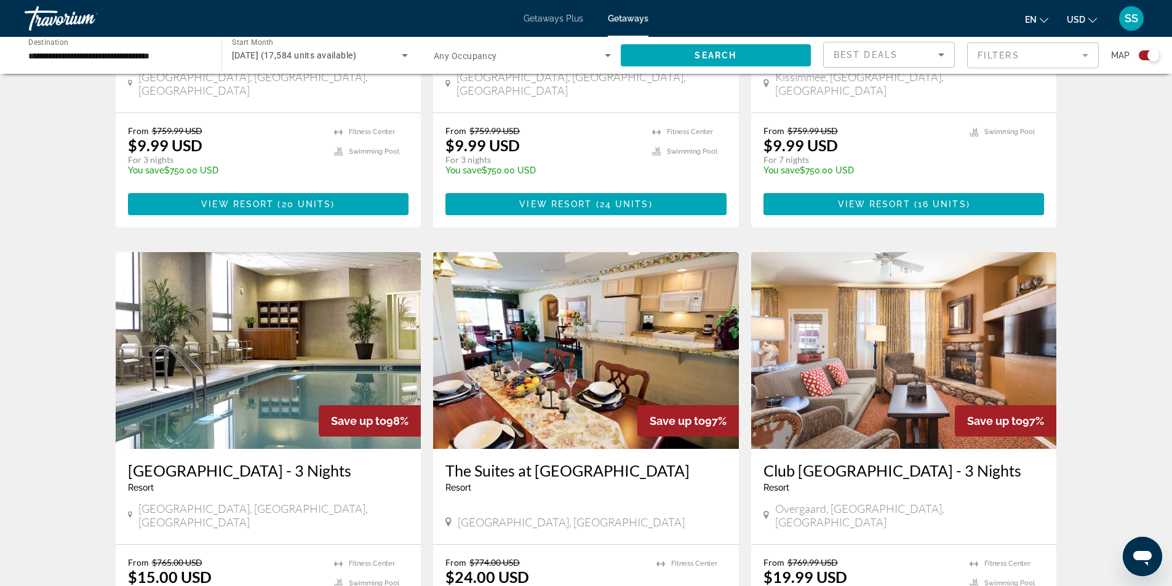
click at [983, 57] on mat-form-field "Filters" at bounding box center [1033, 55] width 132 height 26
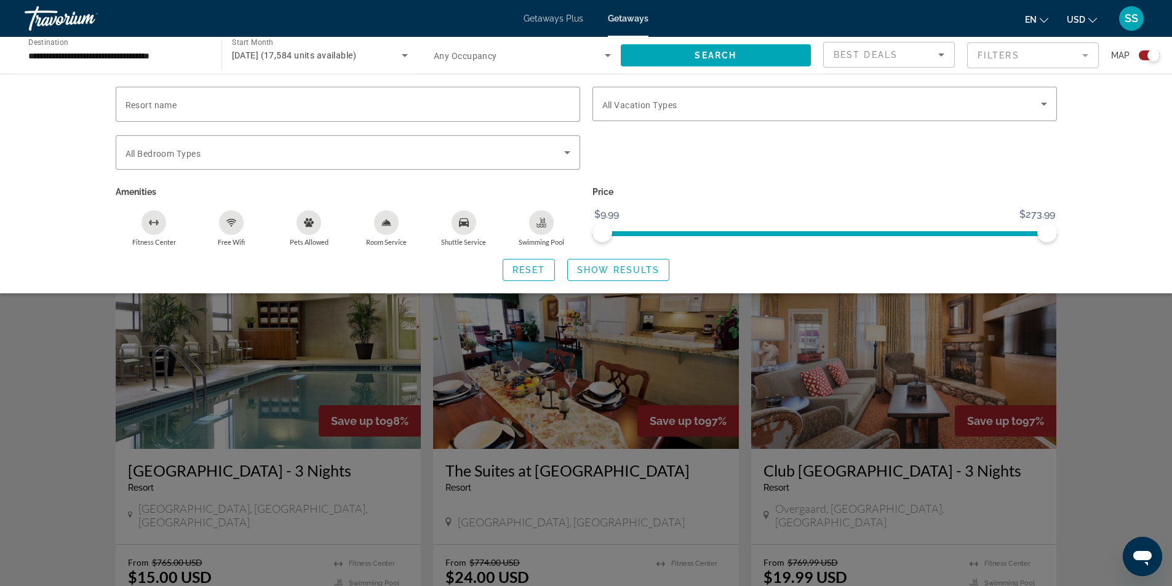
click at [357, 85] on div "Resort name Vacation Types All Vacation Types Bedroom Types All Bedroom Types A…" at bounding box center [586, 184] width 1172 height 220
click at [336, 104] on input "Resort name" at bounding box center [347, 104] width 445 height 15
type input "**********"
click at [623, 264] on span "Search widget" at bounding box center [618, 270] width 101 height 30
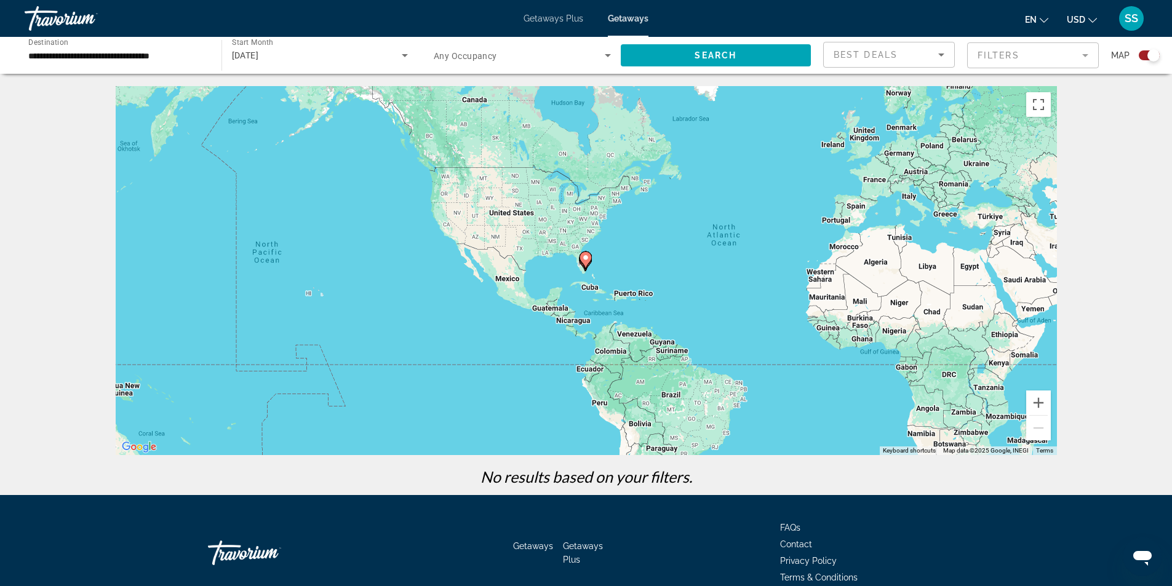
click at [989, 52] on mat-form-field "Filters" at bounding box center [1033, 55] width 132 height 26
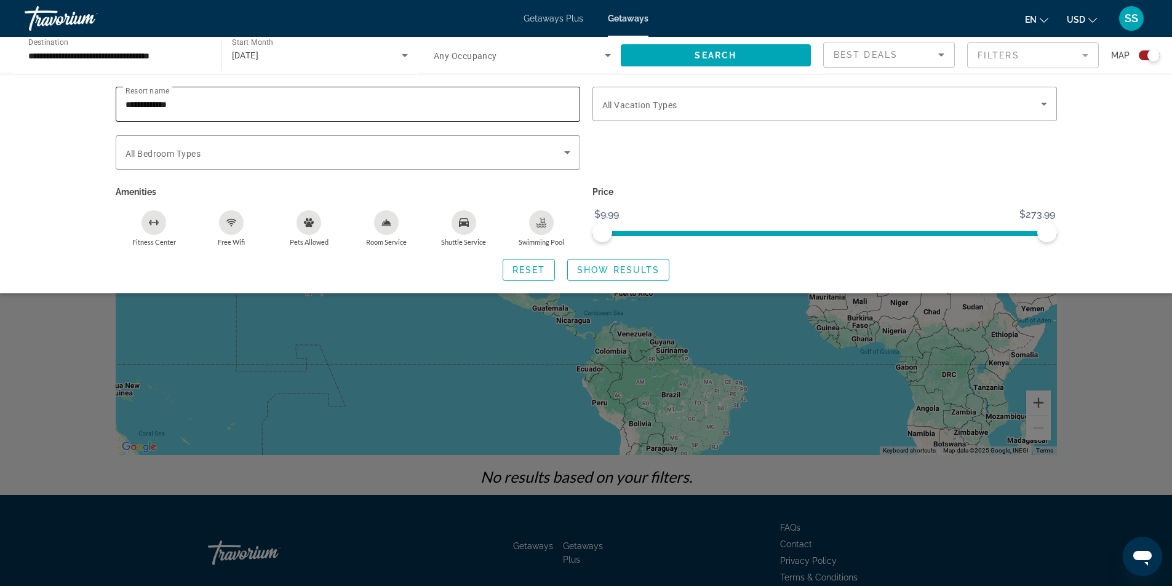
click at [319, 111] on div "**********" at bounding box center [347, 104] width 445 height 35
type input "*"
click at [60, 362] on div "Search widget" at bounding box center [586, 386] width 1172 height 402
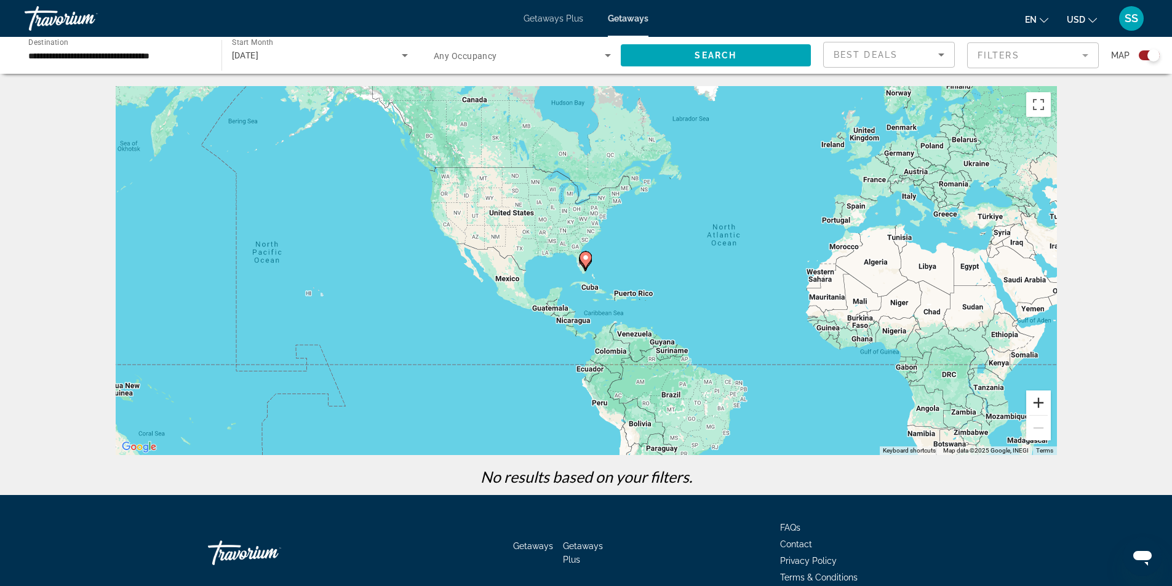
click at [1036, 402] on button "Zoom in" at bounding box center [1038, 403] width 25 height 25
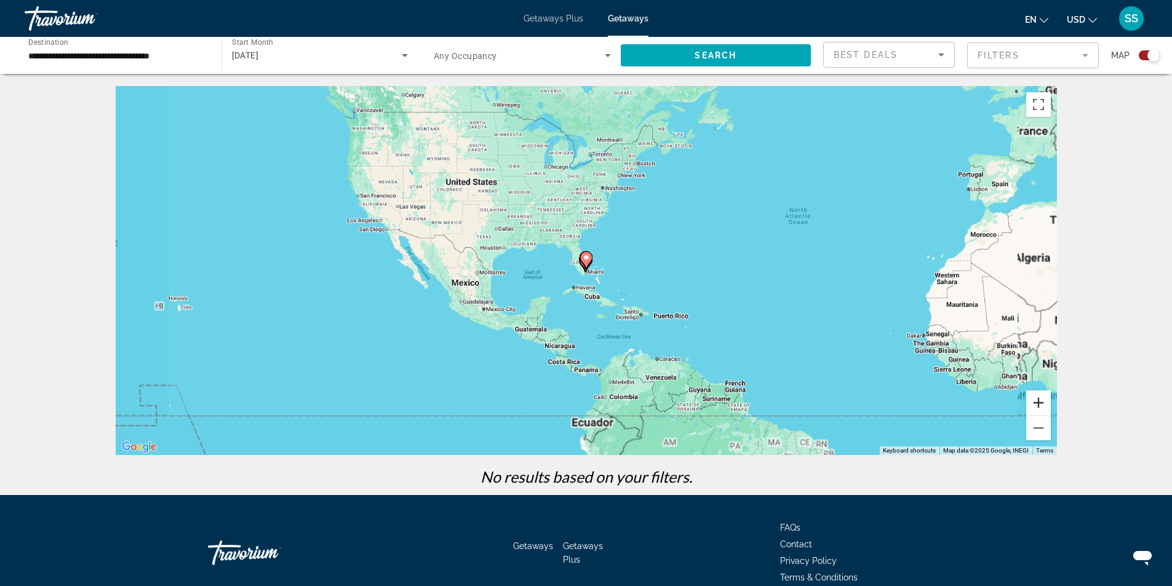
click at [1036, 402] on button "Zoom in" at bounding box center [1038, 403] width 25 height 25
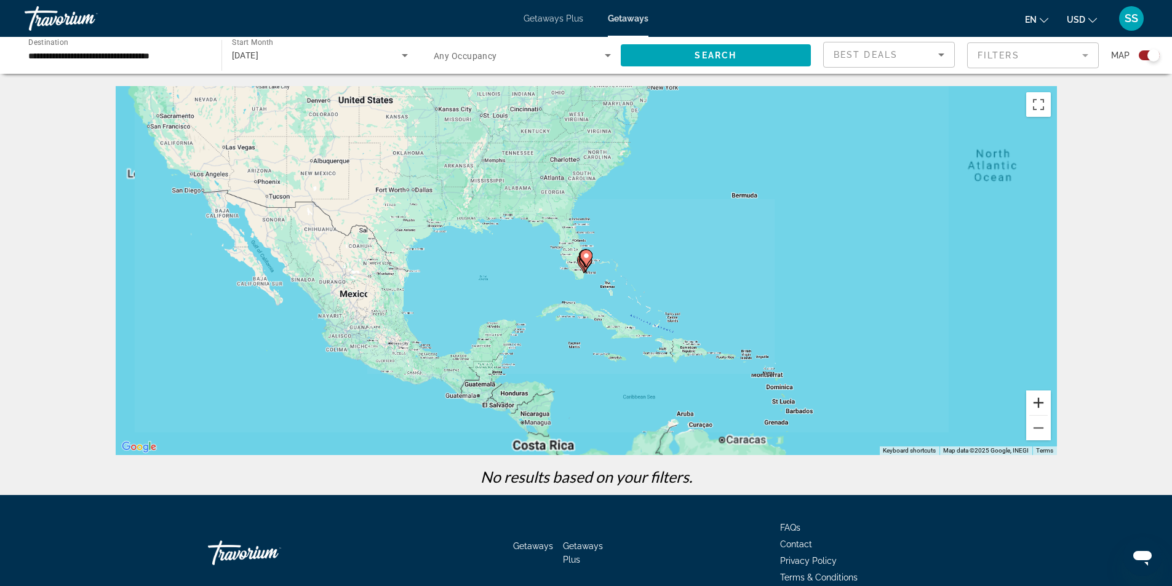
click at [1034, 402] on button "Zoom in" at bounding box center [1038, 403] width 25 height 25
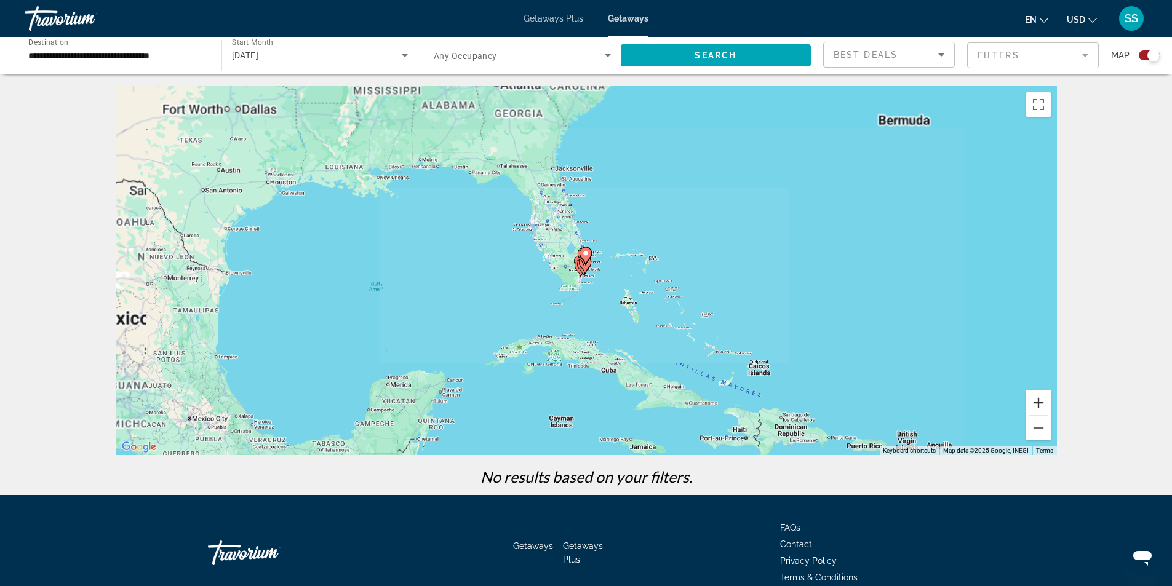
click at [1034, 402] on button "Zoom in" at bounding box center [1038, 403] width 25 height 25
click at [1033, 403] on button "Zoom in" at bounding box center [1038, 403] width 25 height 25
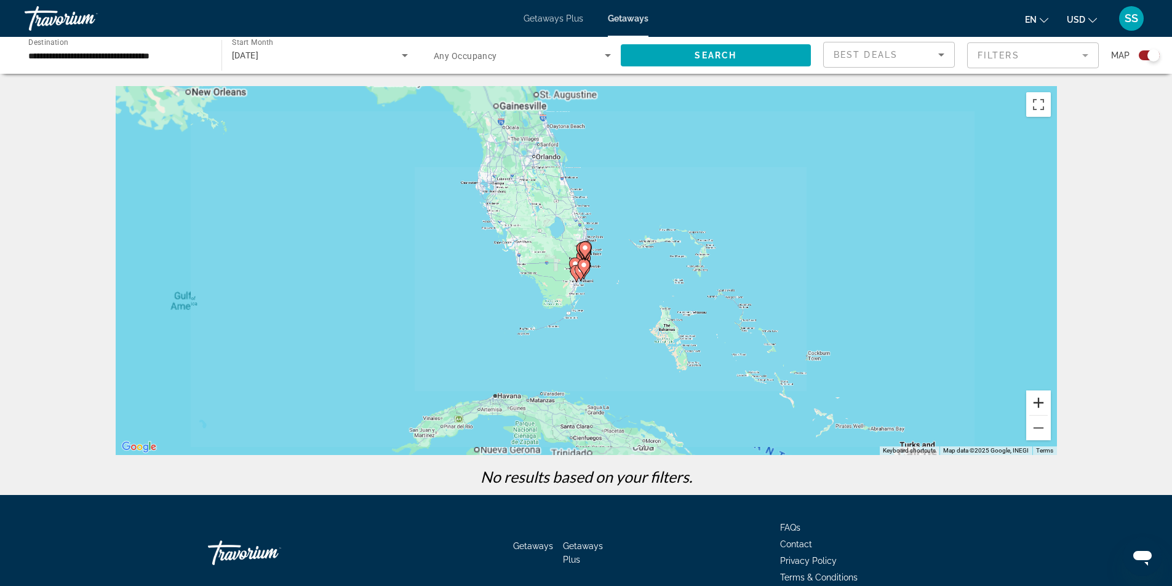
click at [1033, 403] on button "Zoom in" at bounding box center [1038, 403] width 25 height 25
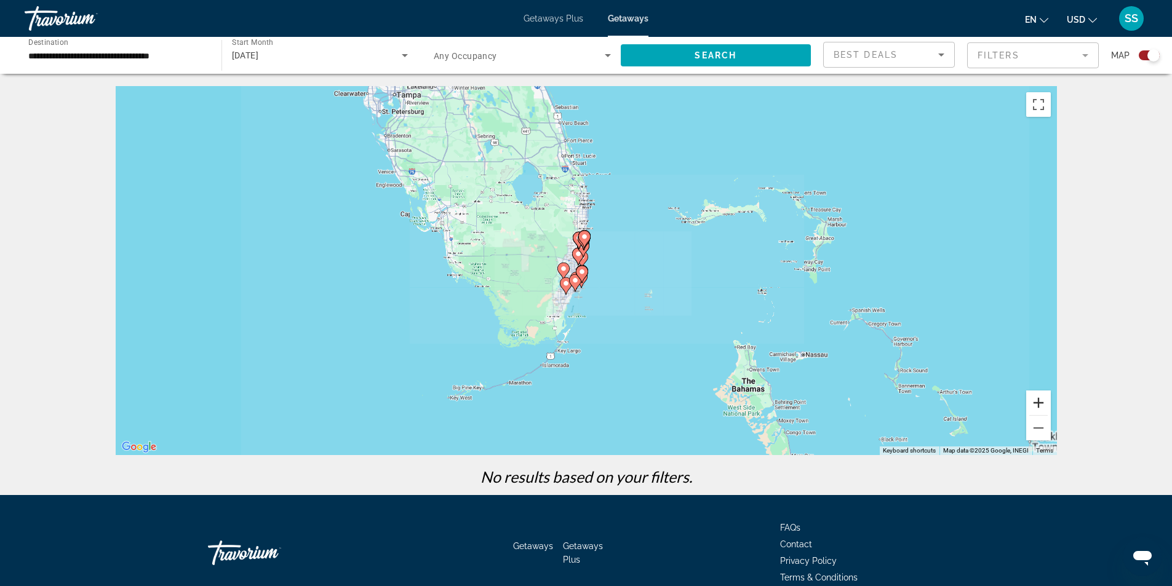
click at [1033, 404] on button "Zoom in" at bounding box center [1038, 403] width 25 height 25
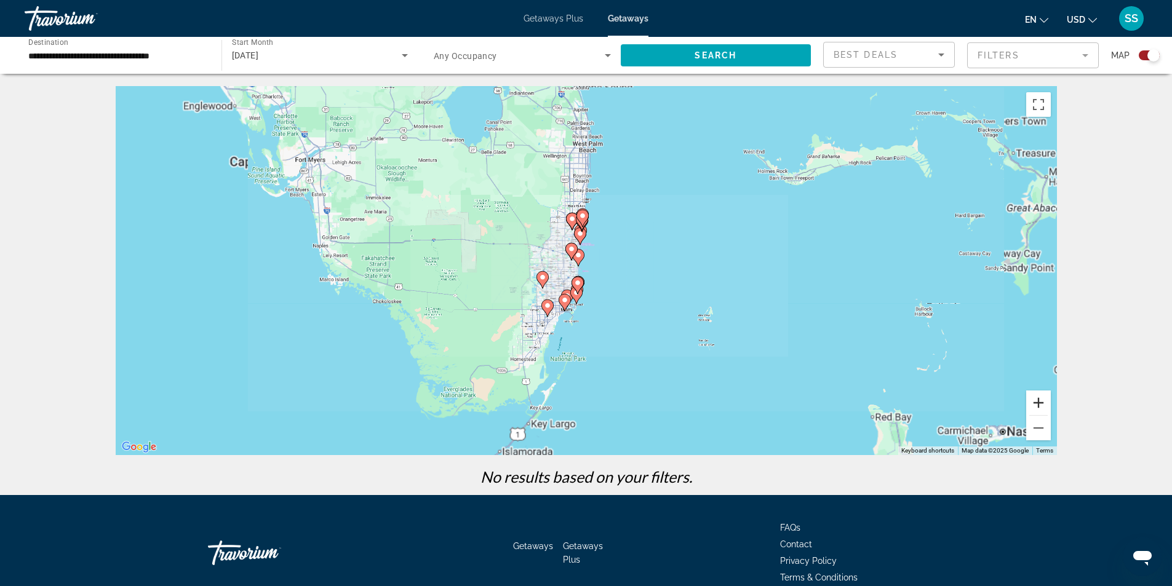
click at [1033, 404] on button "Zoom in" at bounding box center [1038, 403] width 25 height 25
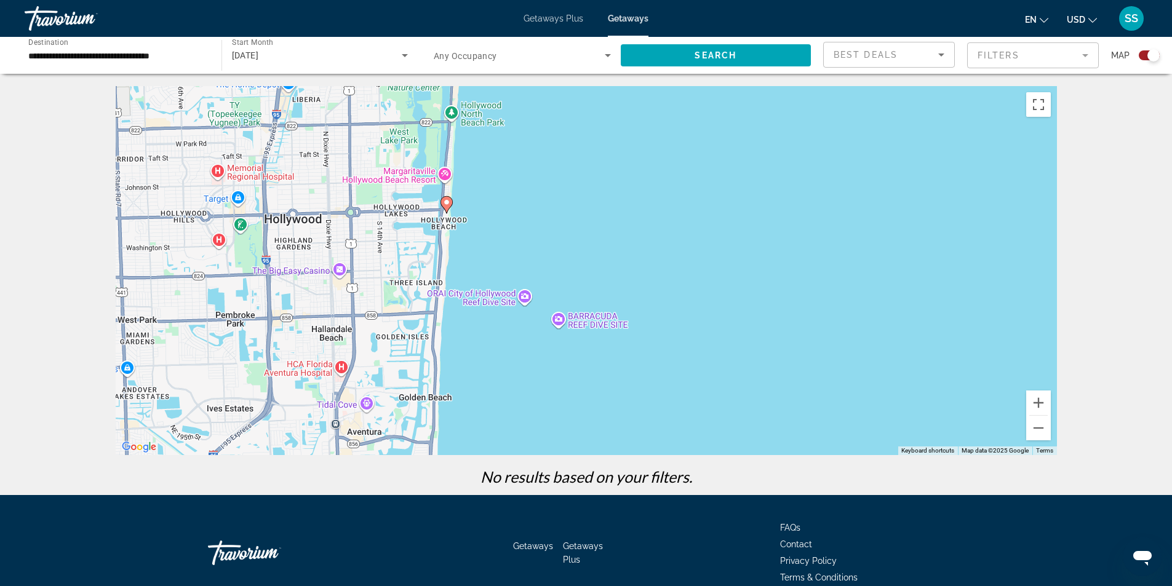
drag, startPoint x: 371, startPoint y: 296, endPoint x: 394, endPoint y: 306, distance: 25.4
click at [424, 325] on div "To activate drag with keyboard, press Alt + Enter. Once in keyboard drag state,…" at bounding box center [586, 270] width 941 height 369
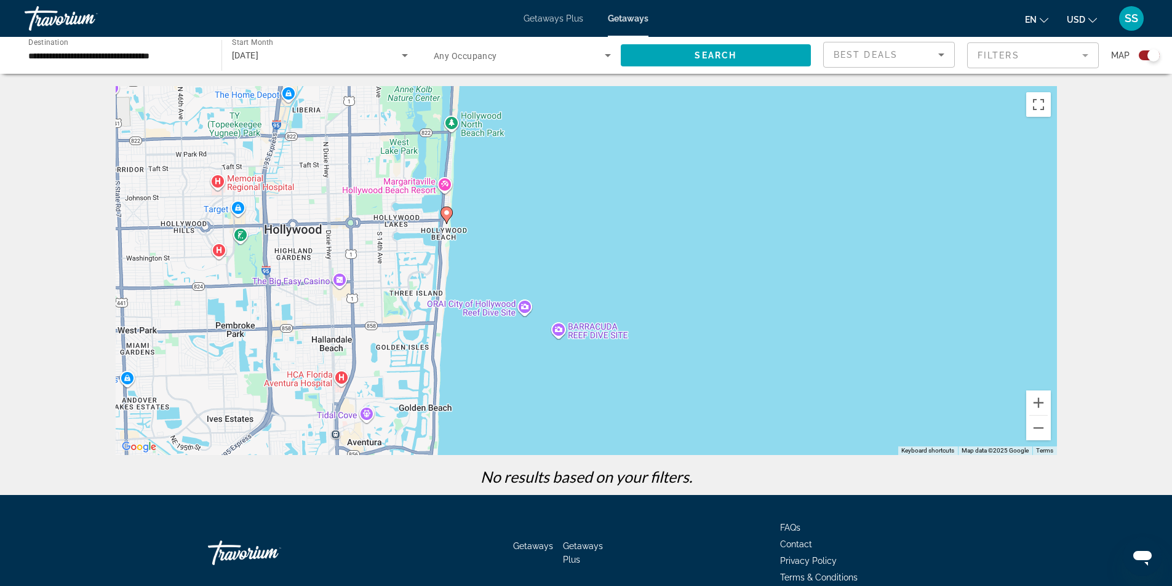
click at [447, 215] on image "Main content" at bounding box center [446, 212] width 7 height 7
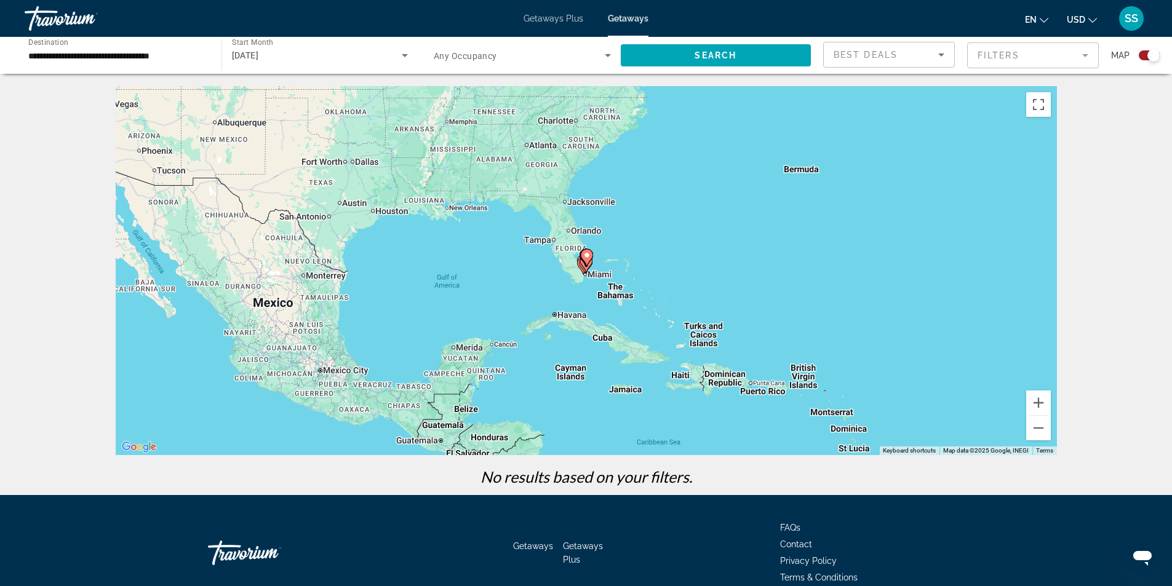
click at [990, 51] on mat-form-field "Filters" at bounding box center [1033, 55] width 132 height 26
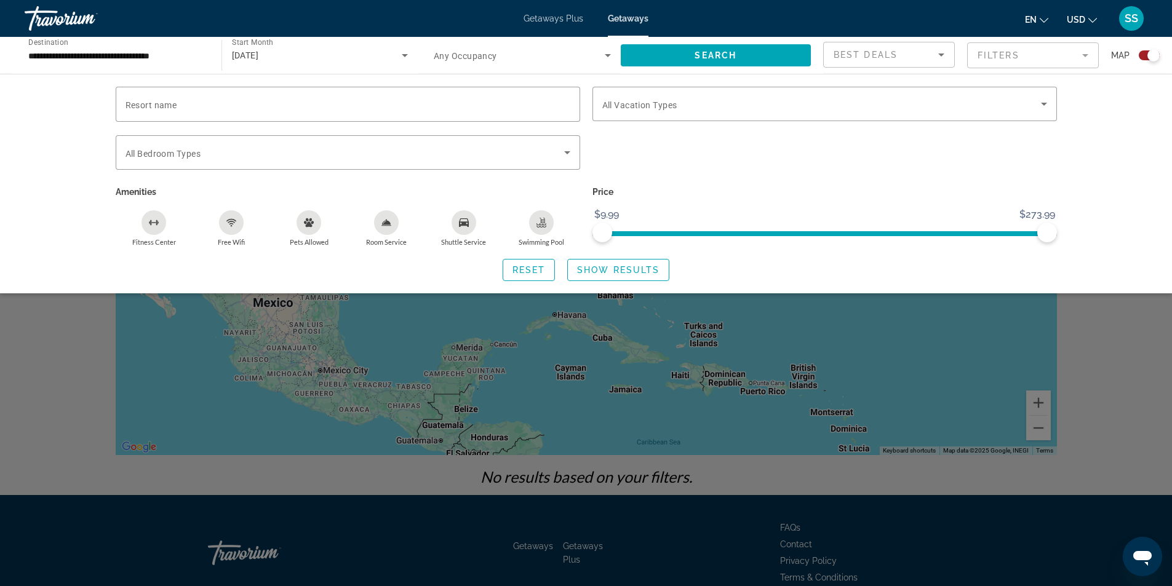
click at [1122, 353] on div "Search widget" at bounding box center [586, 386] width 1172 height 402
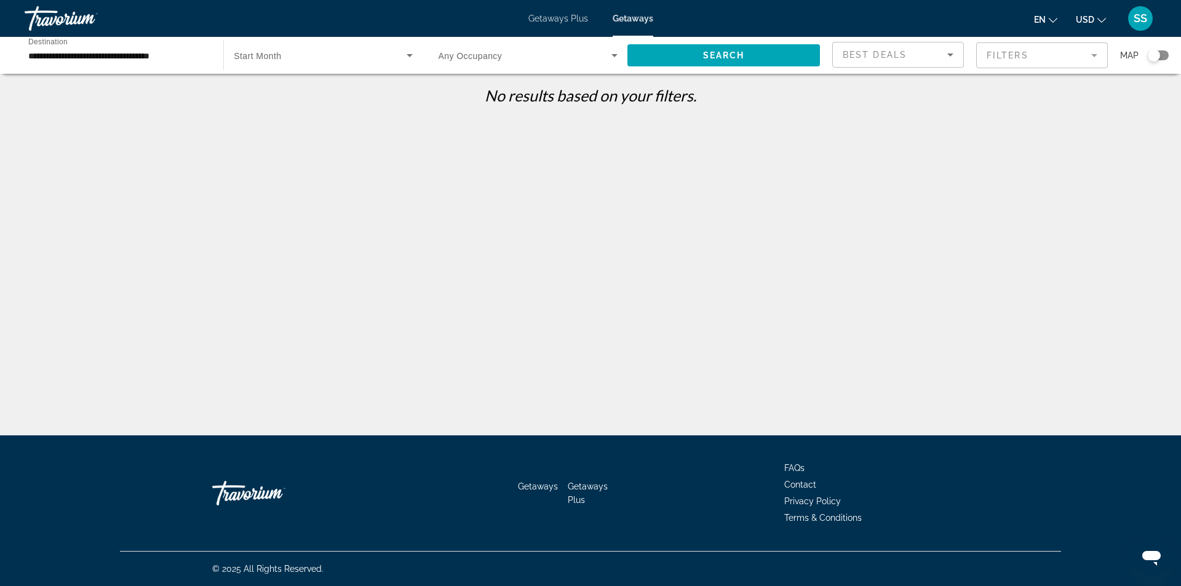
click at [1148, 18] on div "SS" at bounding box center [1140, 18] width 25 height 25
click at [1044, 138] on button "Sign Out" at bounding box center [1057, 138] width 47 height 16
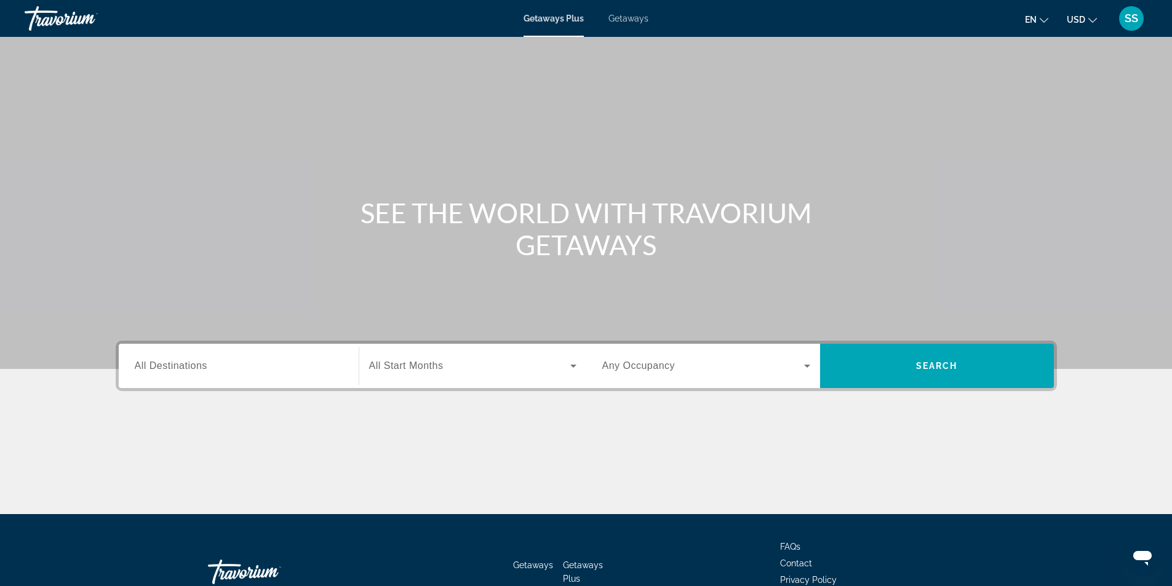
click at [231, 354] on div "Search widget" at bounding box center [239, 366] width 208 height 35
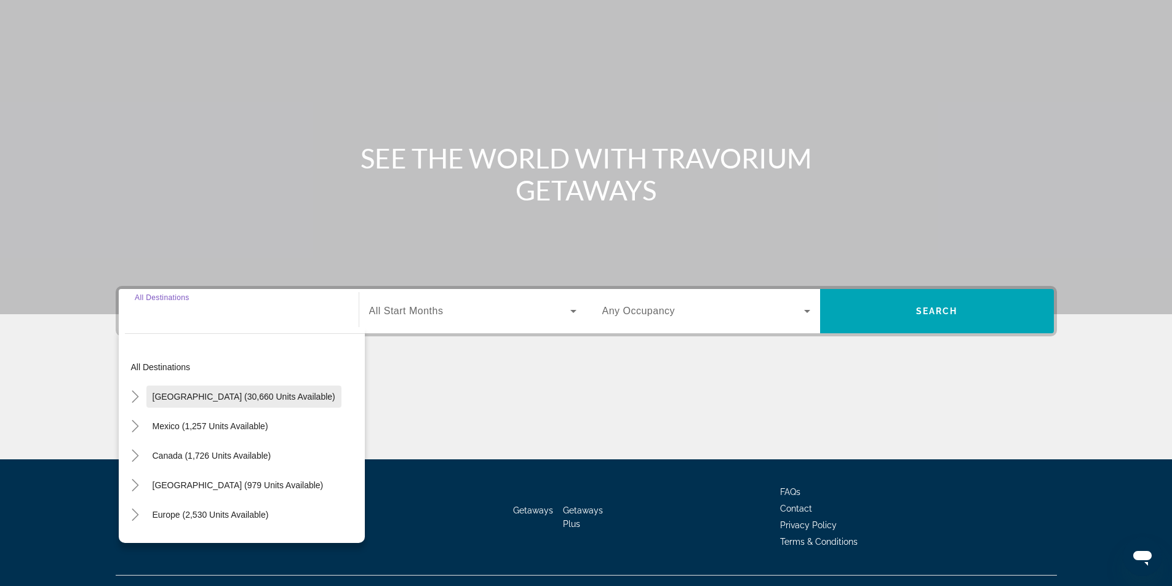
scroll to position [79, 0]
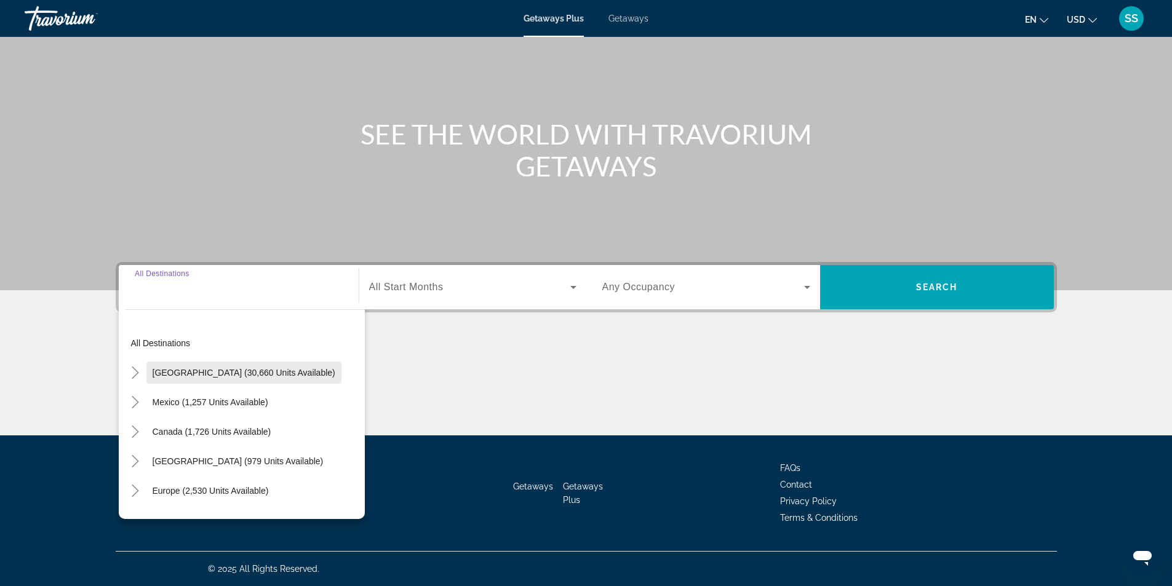
click at [210, 379] on span "Search widget" at bounding box center [243, 373] width 195 height 30
type input "**********"
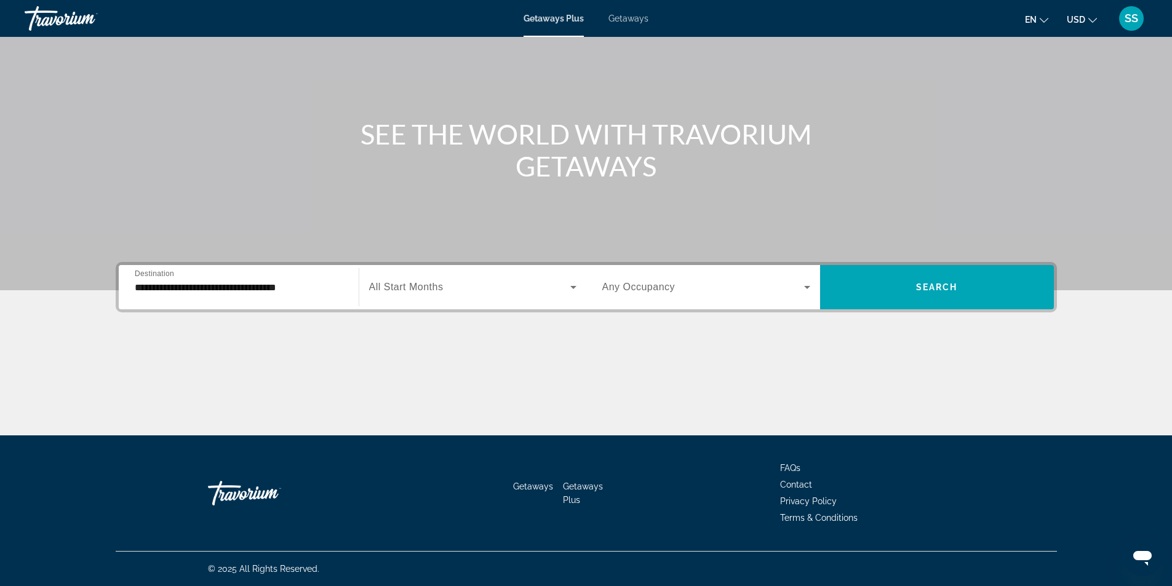
click at [403, 292] on label "Start Month All Start Months" at bounding box center [406, 287] width 74 height 11
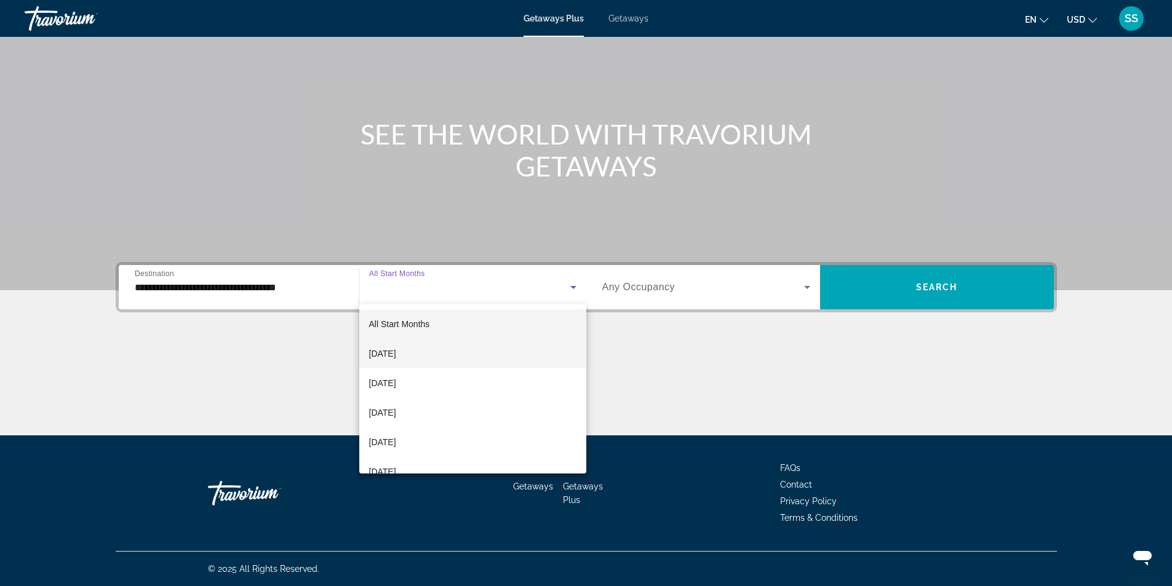
click at [396, 358] on span "[DATE]" at bounding box center [382, 353] width 27 height 15
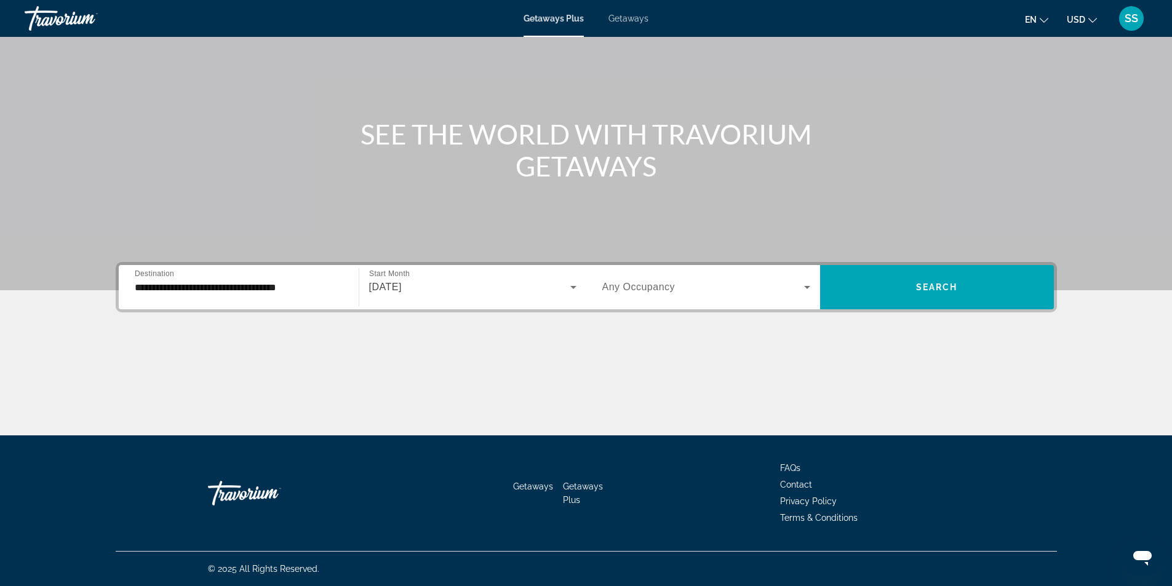
click at [624, 292] on label "Occupancy Any Occupancy" at bounding box center [638, 287] width 73 height 11
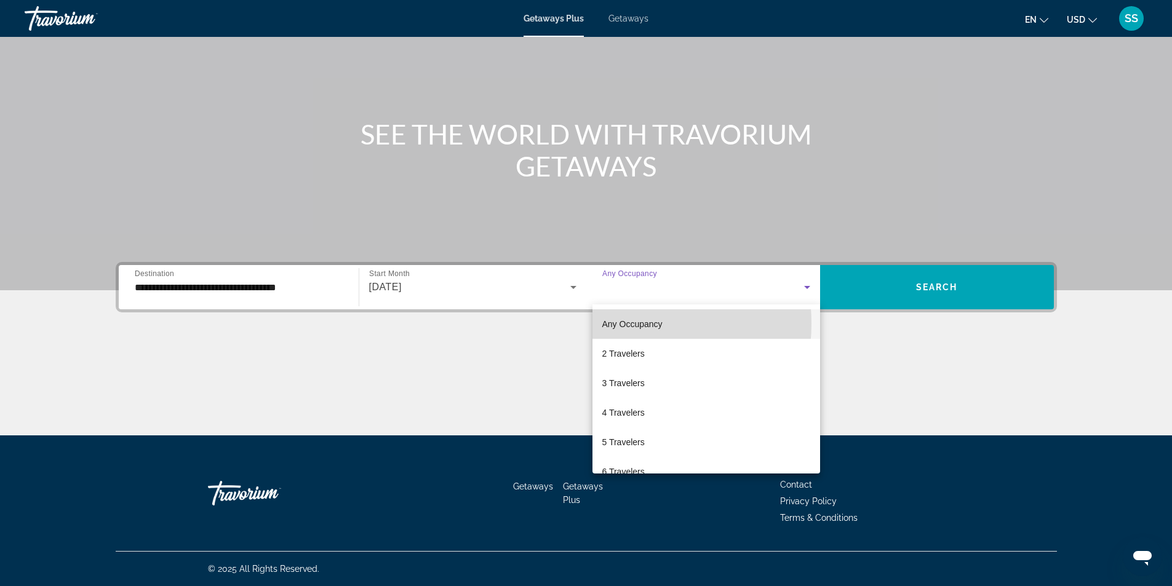
click at [622, 324] on span "Any Occupancy" at bounding box center [632, 324] width 60 height 10
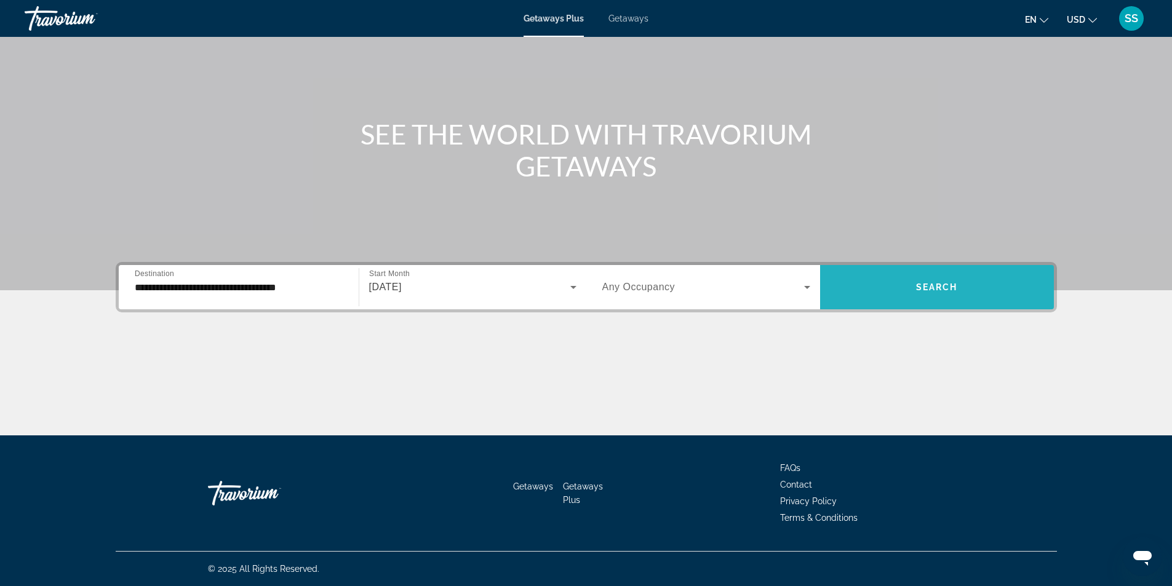
click at [908, 293] on span "Search widget" at bounding box center [937, 287] width 234 height 30
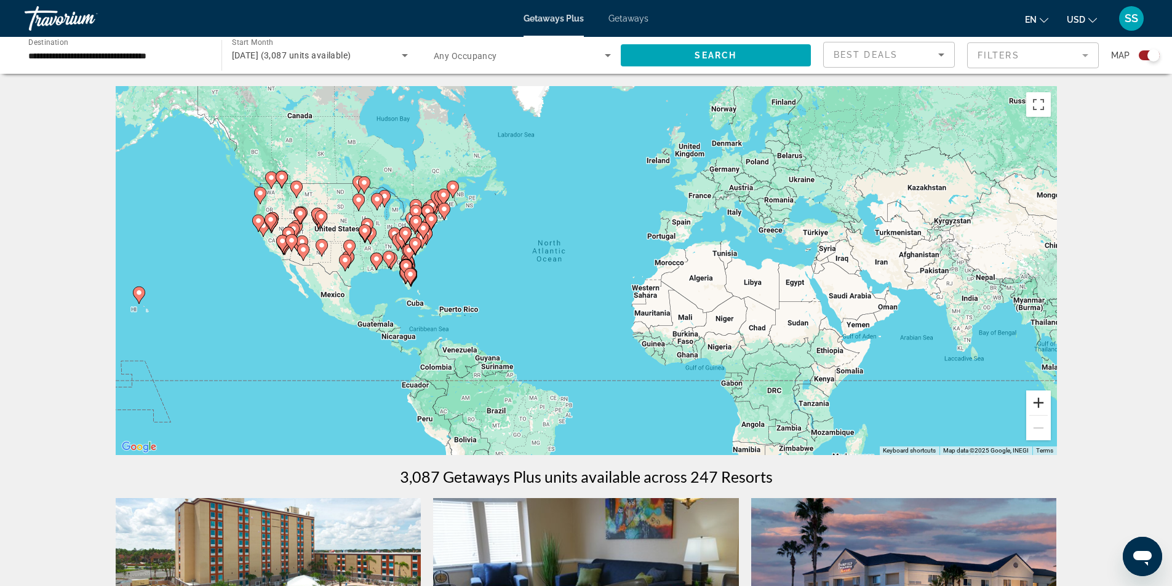
click at [1038, 399] on button "Zoom in" at bounding box center [1038, 403] width 25 height 25
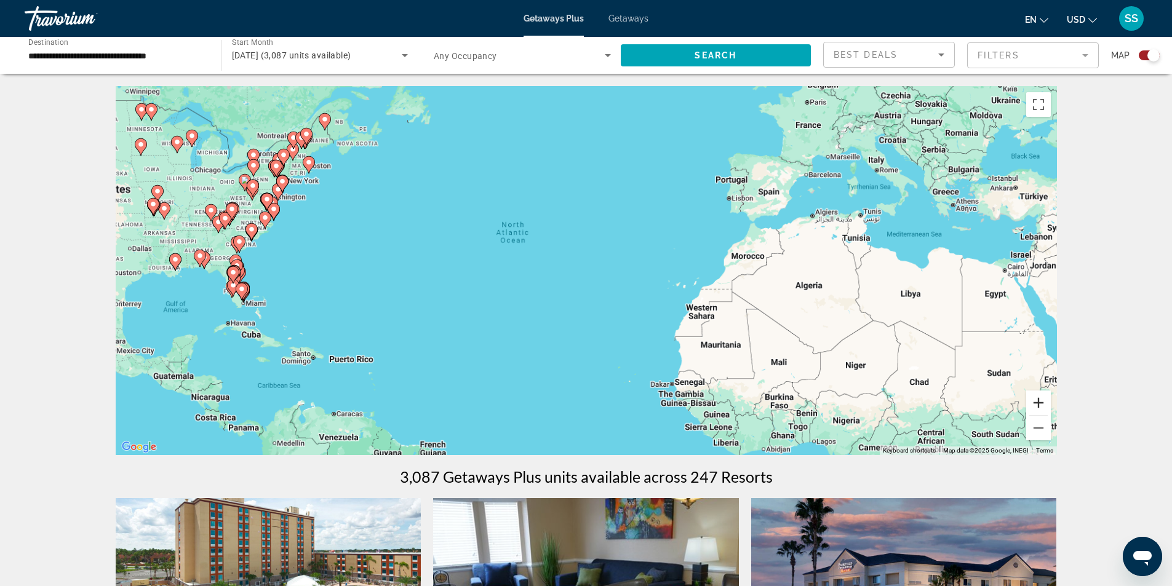
click at [1038, 399] on button "Zoom in" at bounding box center [1038, 403] width 25 height 25
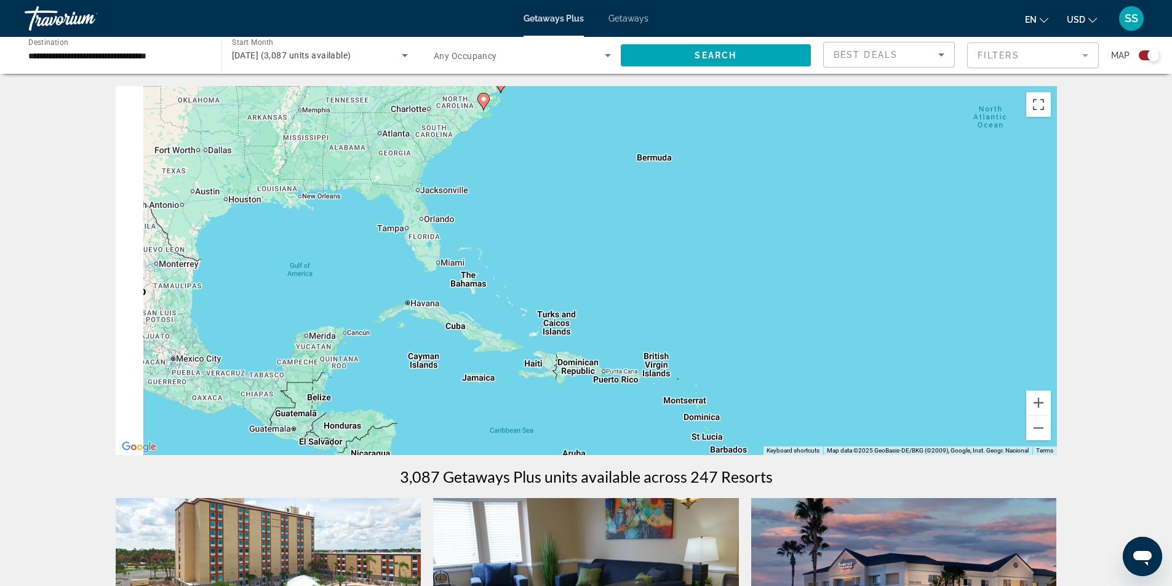
drag, startPoint x: 620, startPoint y: 325, endPoint x: 1180, endPoint y: 253, distance: 564.8
click at [1172, 253] on html "**********" at bounding box center [586, 293] width 1172 height 586
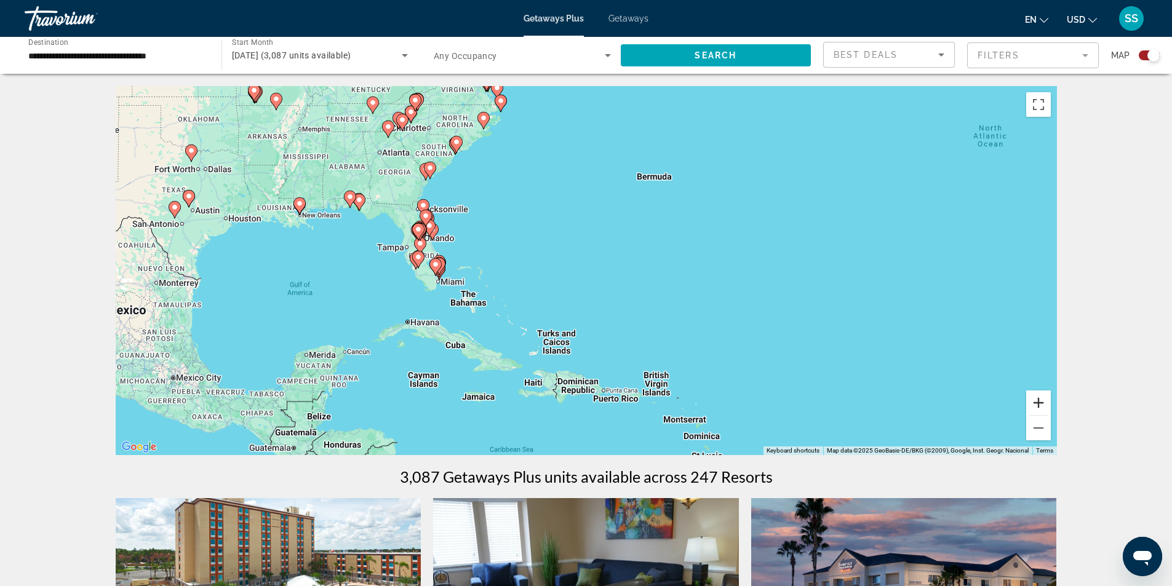
click at [1033, 399] on button "Zoom in" at bounding box center [1038, 403] width 25 height 25
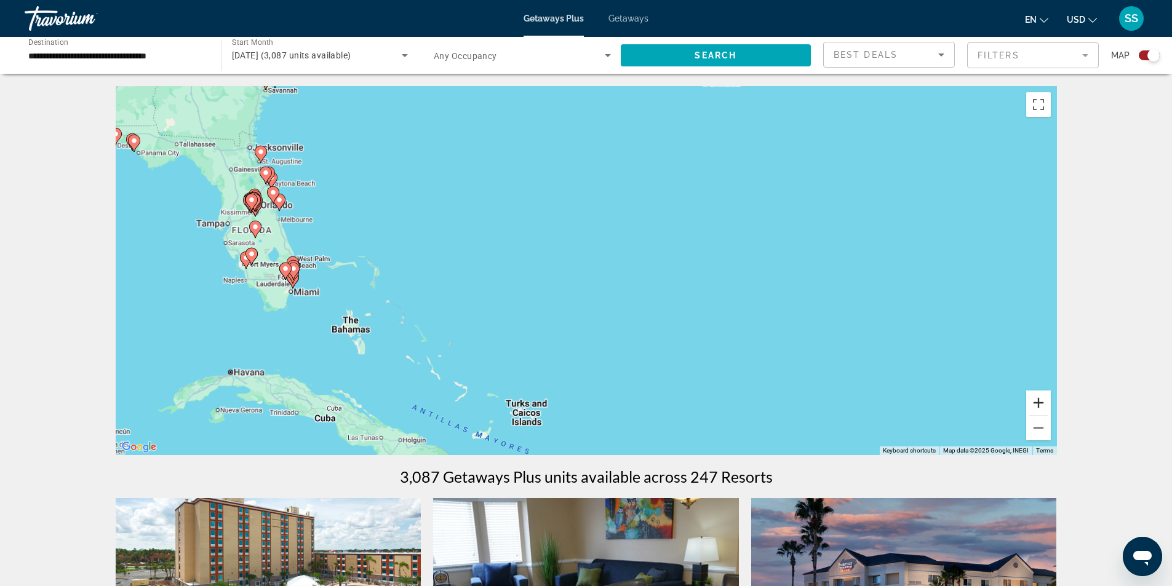
click at [1033, 399] on button "Zoom in" at bounding box center [1038, 403] width 25 height 25
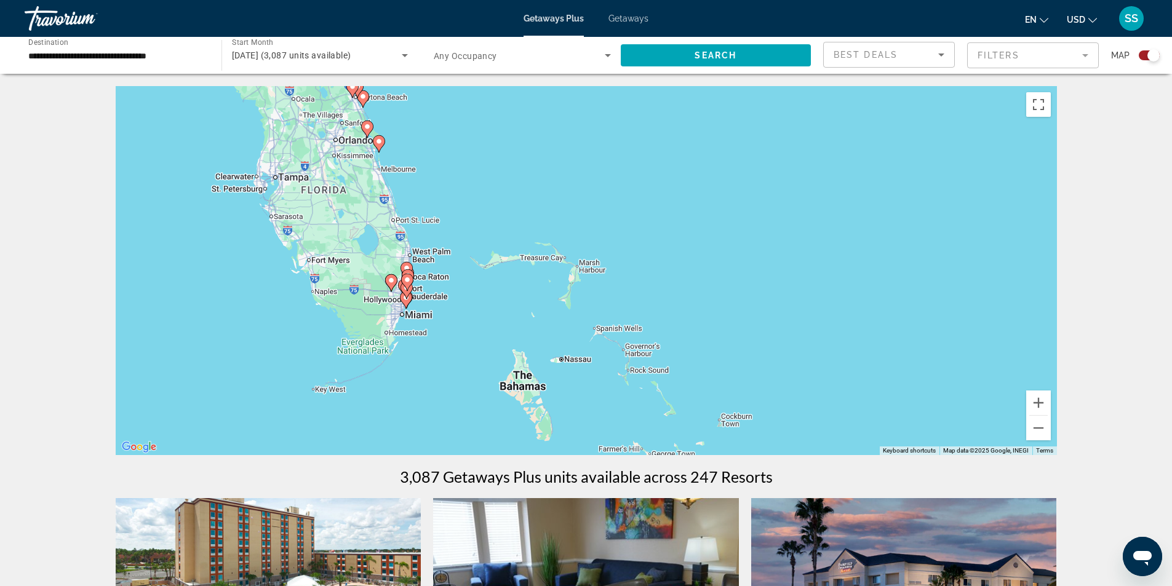
drag, startPoint x: 558, startPoint y: 332, endPoint x: 955, endPoint y: 333, distance: 396.7
click at [955, 333] on div "To activate drag with keyboard, press Alt + Enter. Once in keyboard drag state,…" at bounding box center [586, 270] width 941 height 369
click at [1041, 402] on button "Zoom in" at bounding box center [1038, 403] width 25 height 25
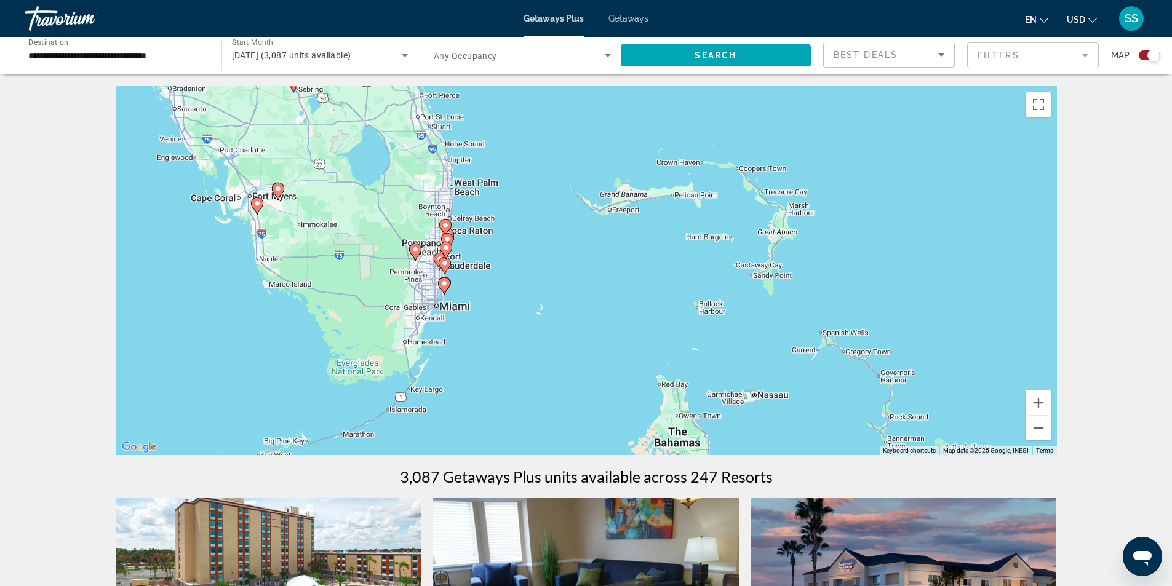
drag, startPoint x: 579, startPoint y: 374, endPoint x: 793, endPoint y: 326, distance: 218.7
click at [795, 324] on div "To activate drag with keyboard, press Alt + Enter. Once in keyboard drag state,…" at bounding box center [586, 270] width 941 height 369
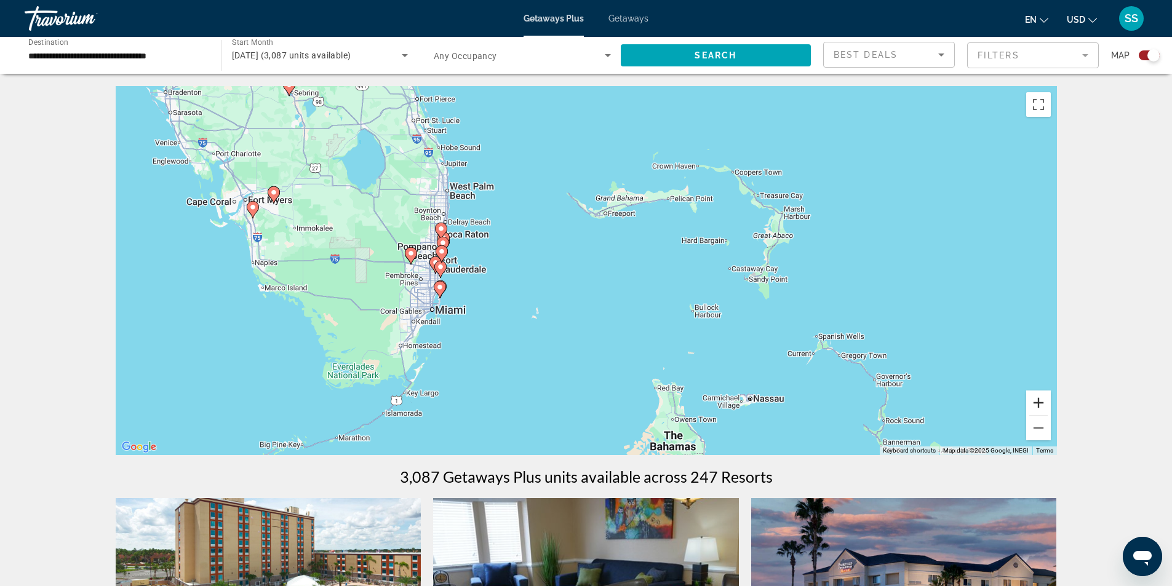
click at [1041, 399] on button "Zoom in" at bounding box center [1038, 403] width 25 height 25
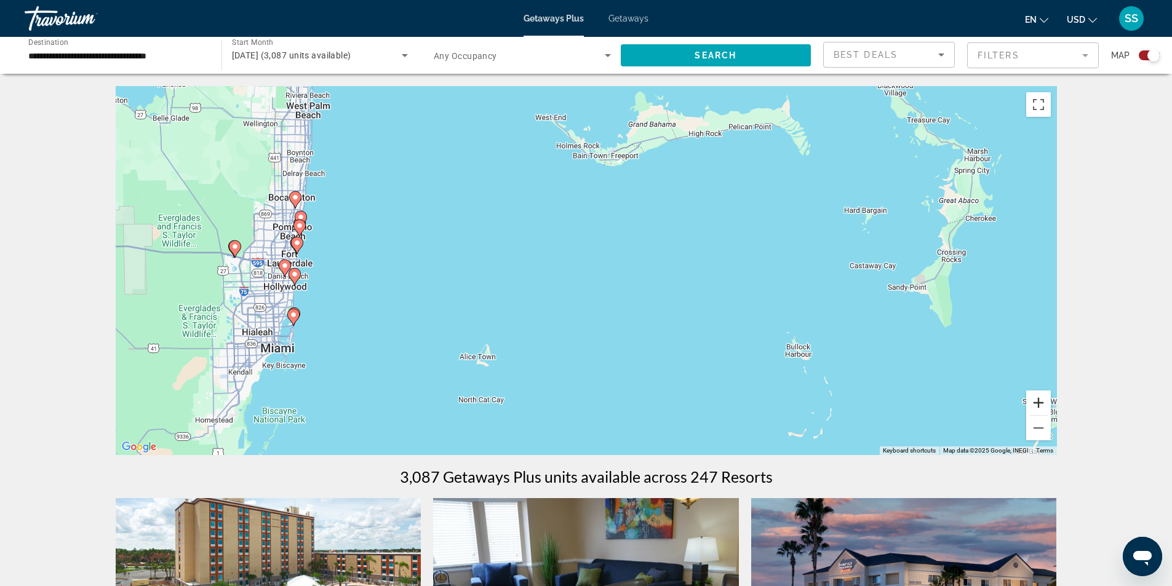
click at [1031, 405] on button "Zoom in" at bounding box center [1038, 403] width 25 height 25
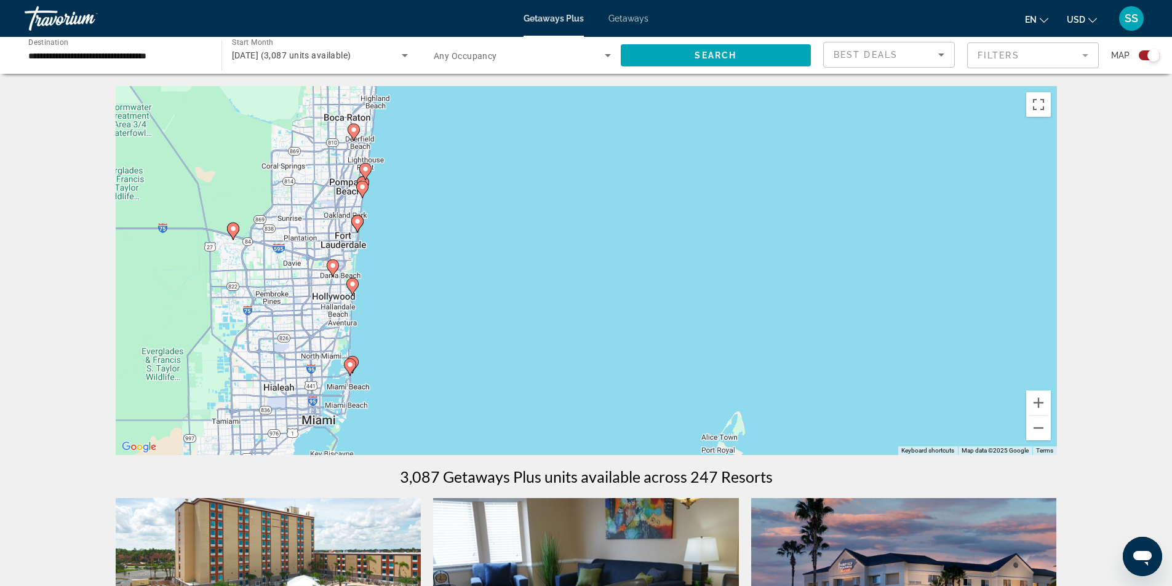
drag, startPoint x: 470, startPoint y: 328, endPoint x: 822, endPoint y: 322, distance: 352.5
click at [822, 322] on div "To activate drag with keyboard, press Alt + Enter. Once in keyboard drag state,…" at bounding box center [586, 270] width 941 height 369
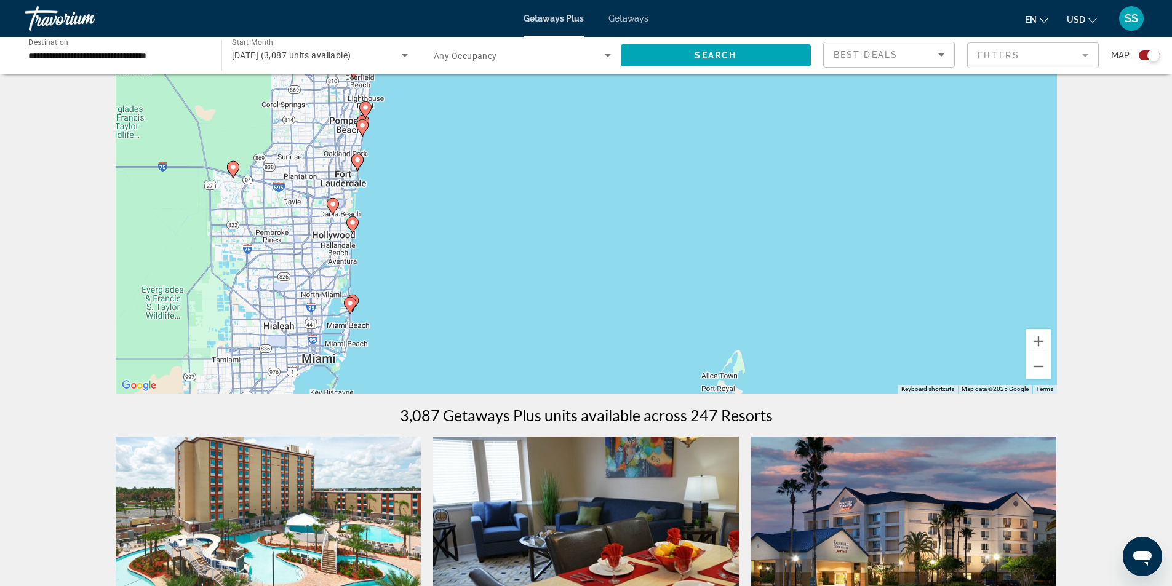
click at [988, 53] on mat-form-field "Filters" at bounding box center [1033, 55] width 132 height 26
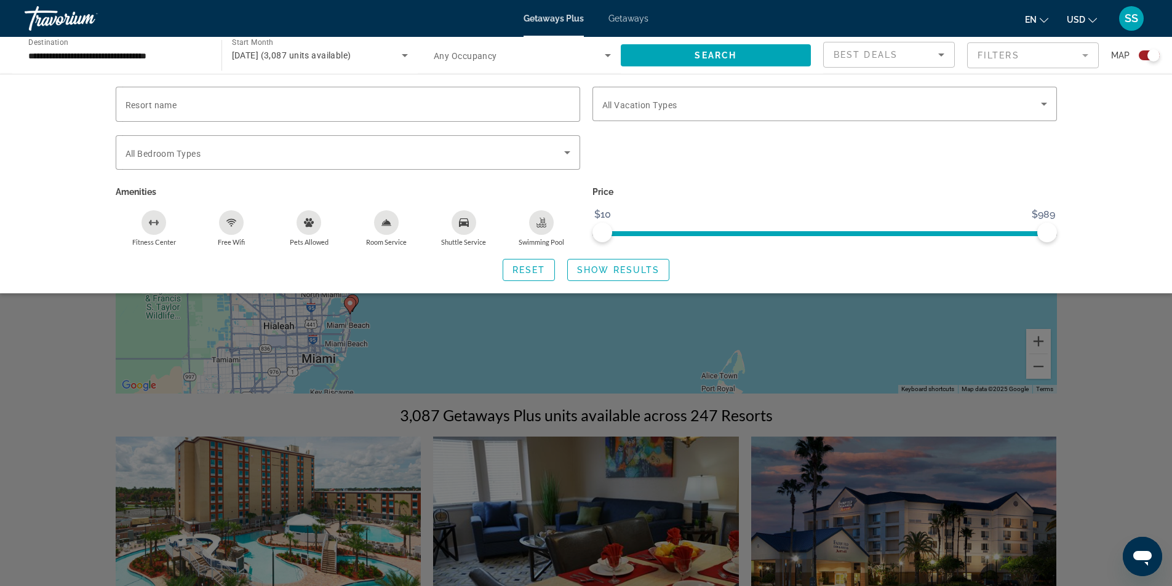
click at [624, 17] on span "Getaways" at bounding box center [628, 19] width 40 height 10
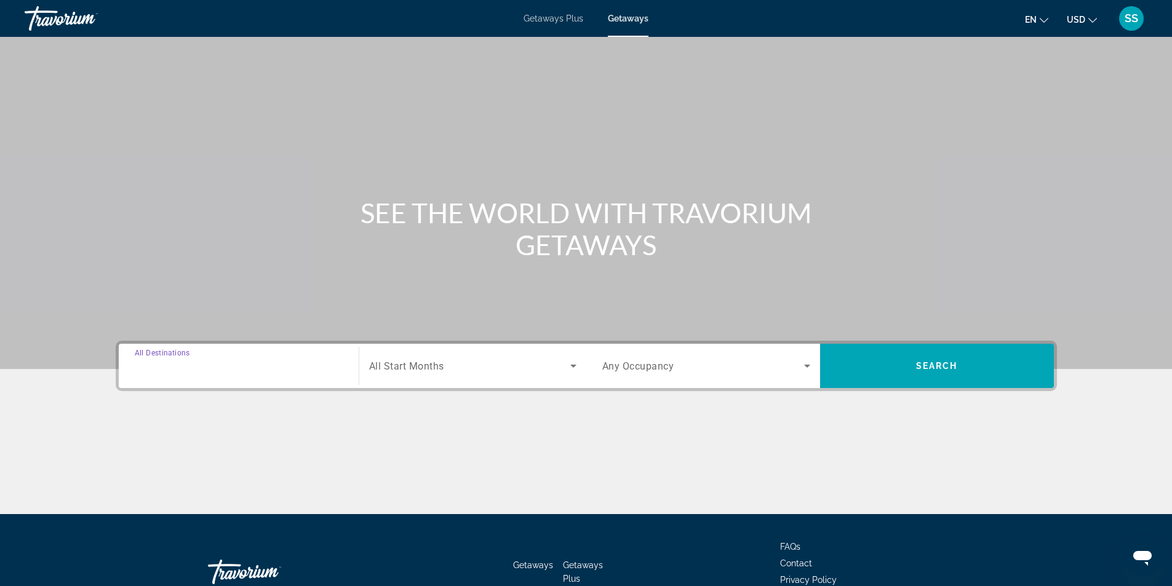
click at [296, 365] on input "Destination All Destinations" at bounding box center [239, 366] width 208 height 15
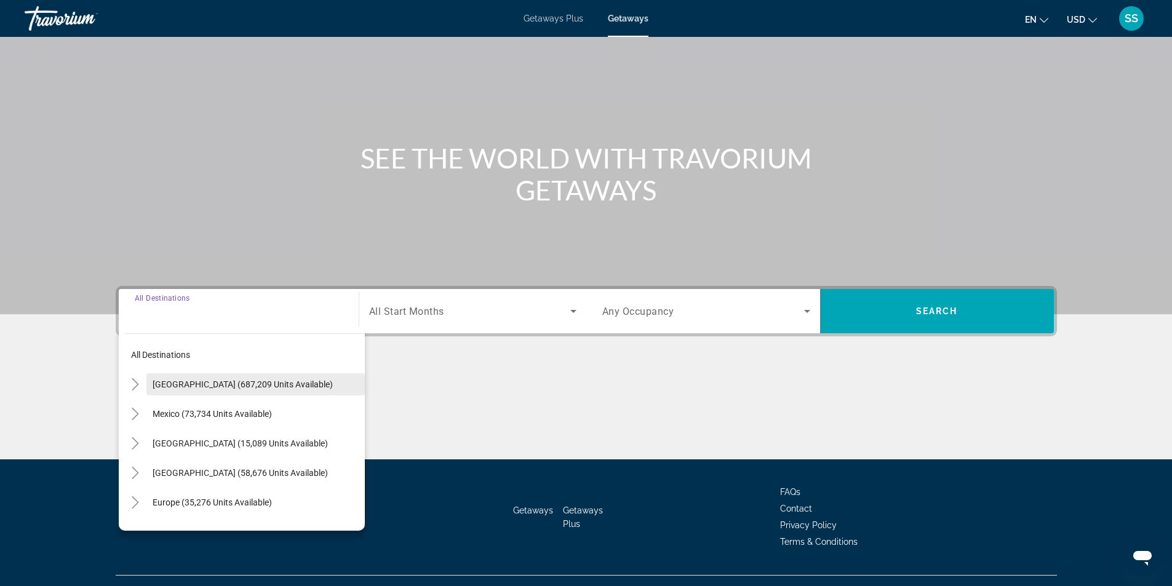
scroll to position [79, 0]
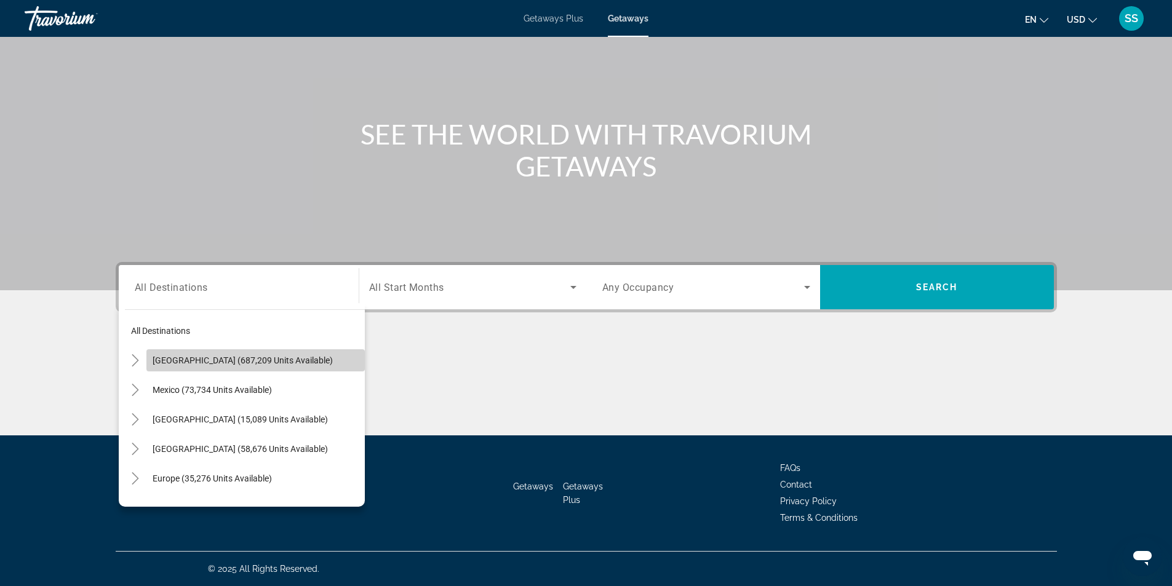
click at [294, 363] on span "[GEOGRAPHIC_DATA] (687,209 units available)" at bounding box center [243, 360] width 180 height 10
type input "**********"
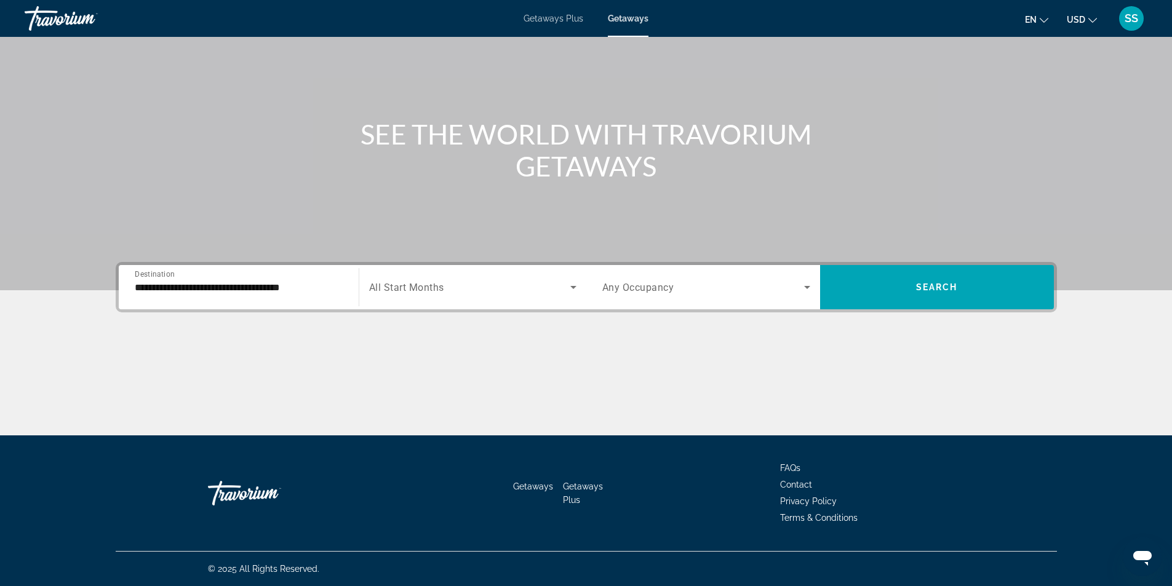
click at [406, 293] on span "All Start Months" at bounding box center [406, 288] width 75 height 12
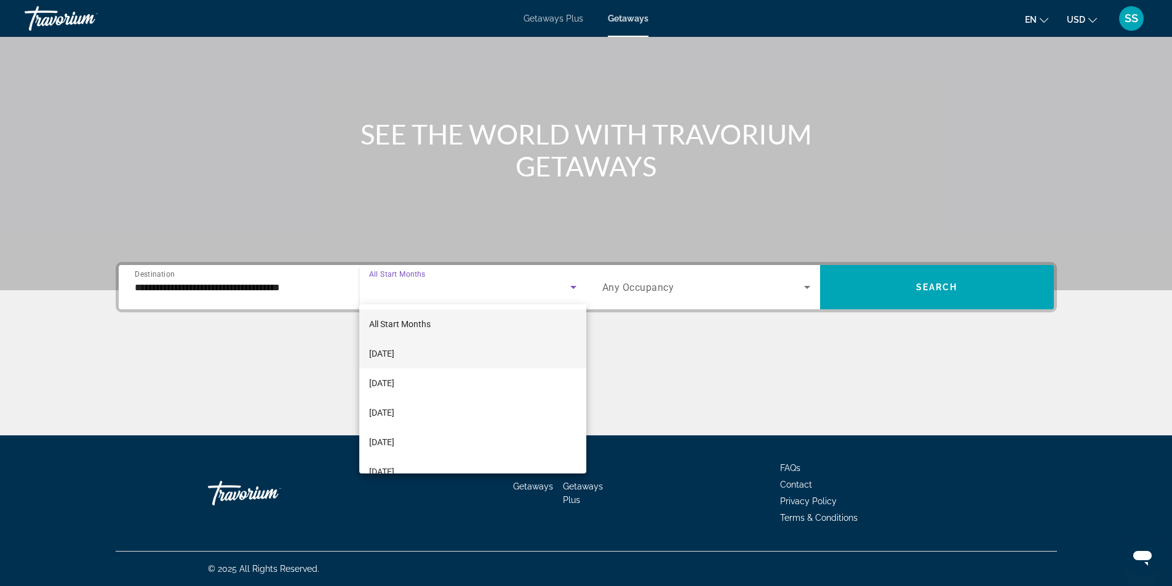
click at [394, 349] on span "[DATE]" at bounding box center [381, 353] width 25 height 15
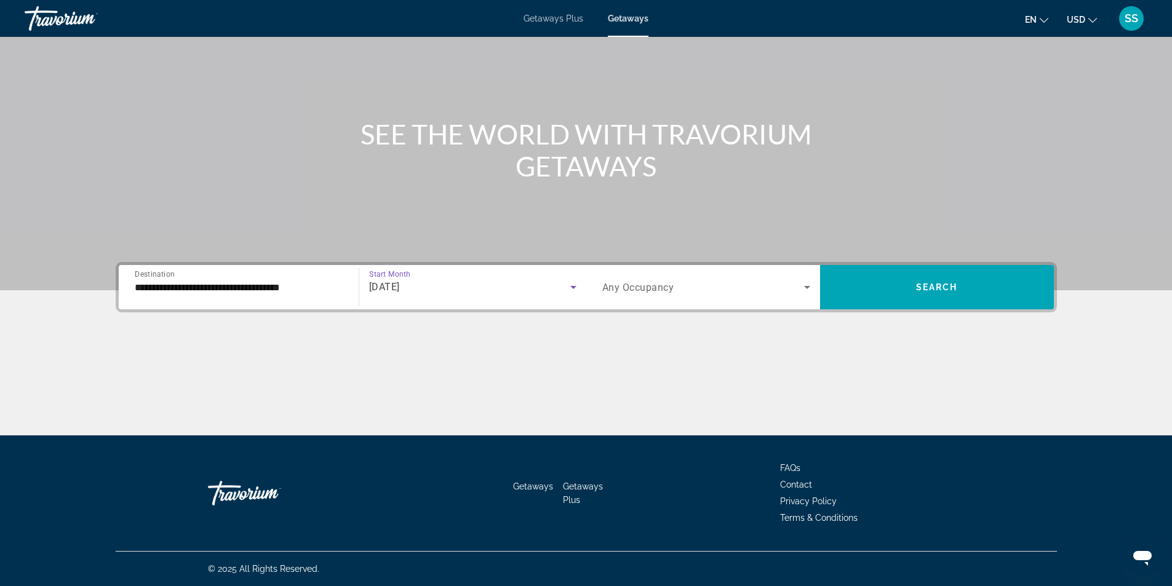
click at [661, 299] on div "Search widget" at bounding box center [706, 287] width 208 height 34
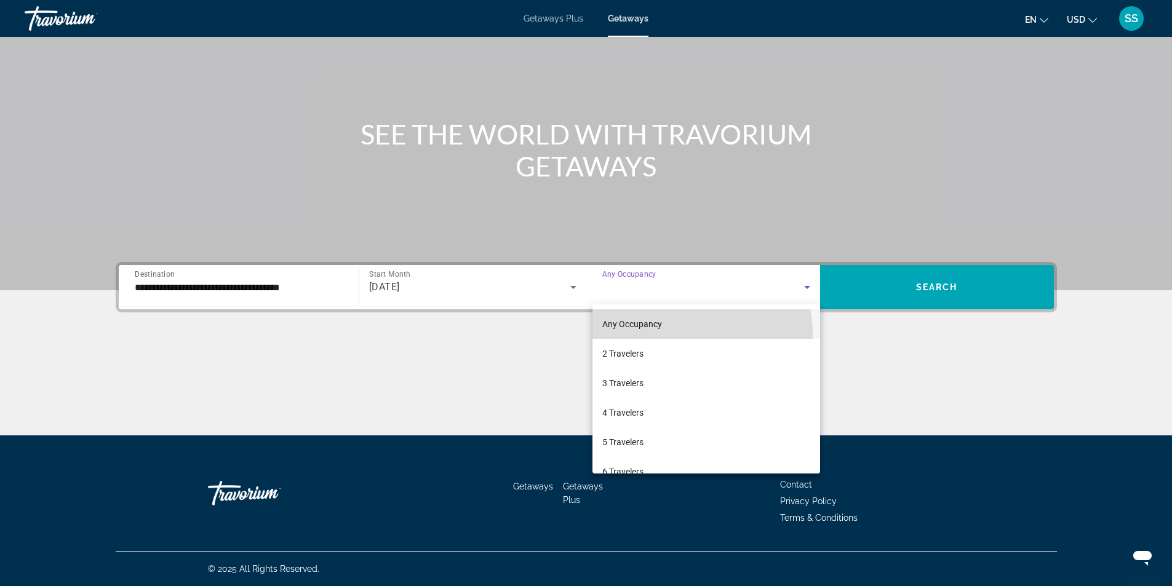
click at [656, 335] on mat-option "Any Occupancy" at bounding box center [706, 324] width 228 height 30
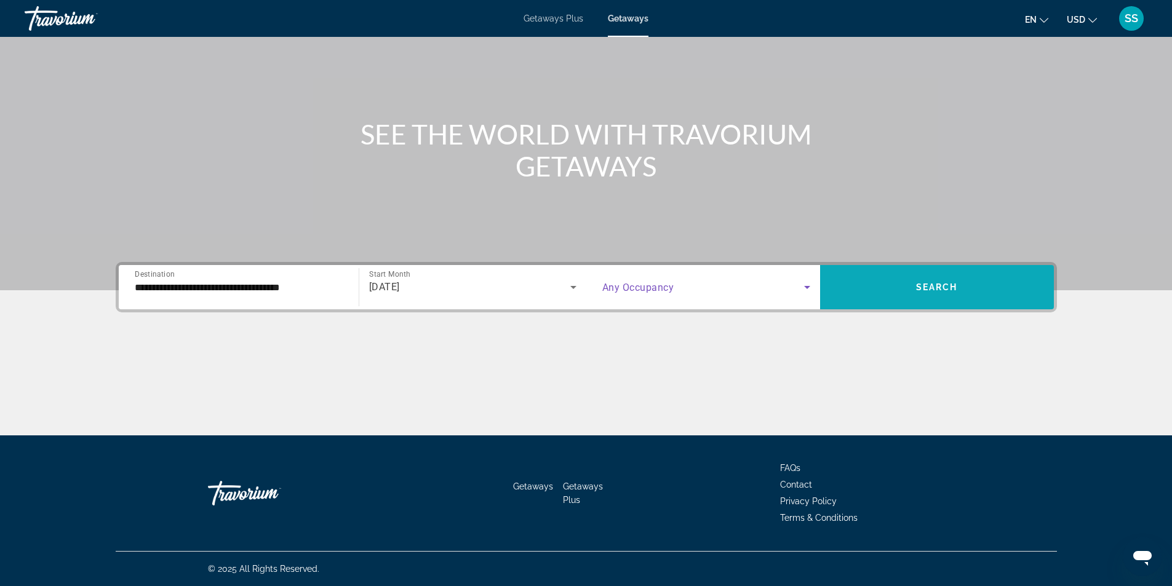
click at [941, 296] on span "Search widget" at bounding box center [937, 287] width 234 height 30
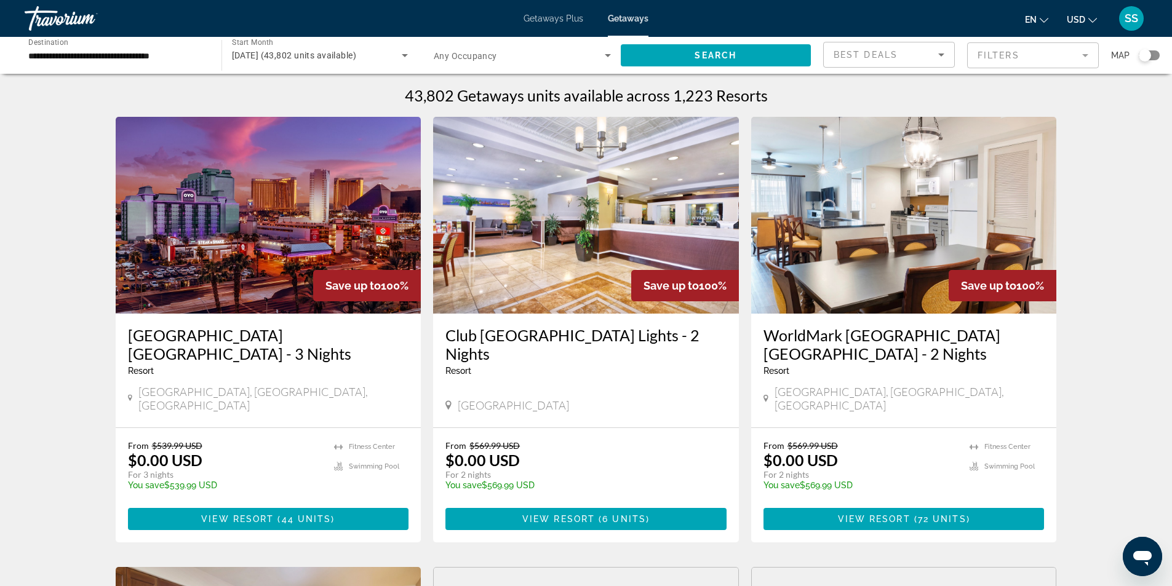
click at [993, 57] on mat-form-field "Filters" at bounding box center [1033, 55] width 132 height 26
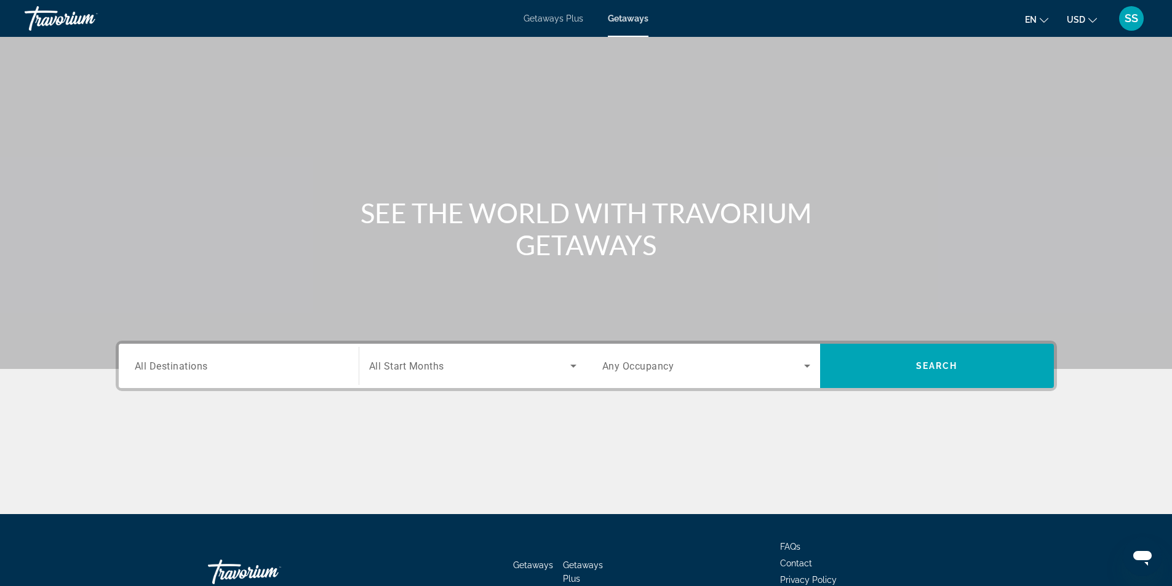
click at [283, 354] on div "Search widget" at bounding box center [239, 366] width 208 height 35
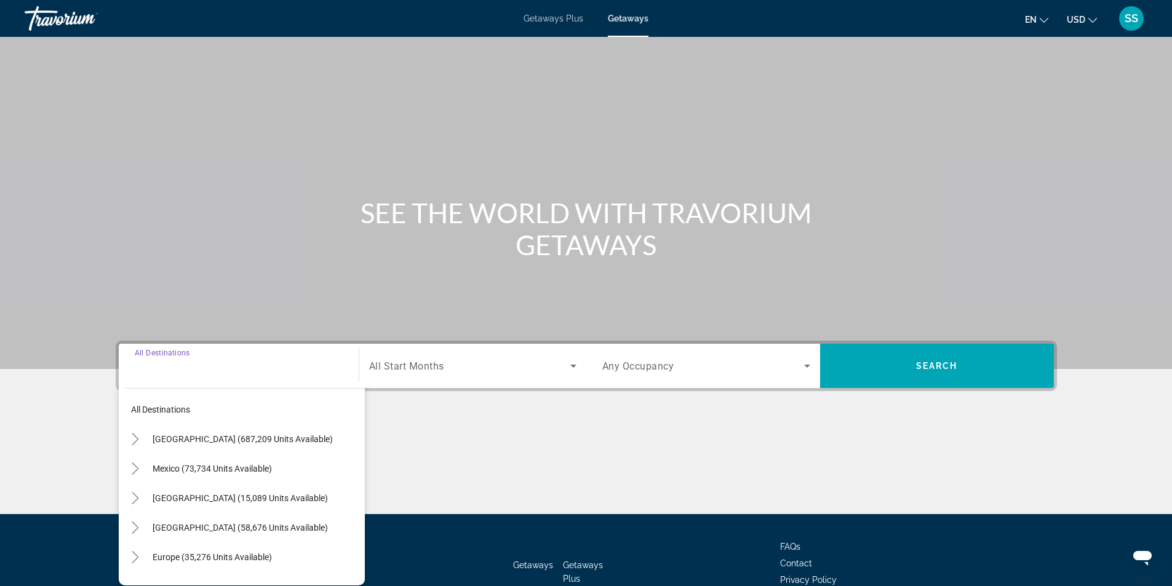
scroll to position [79, 0]
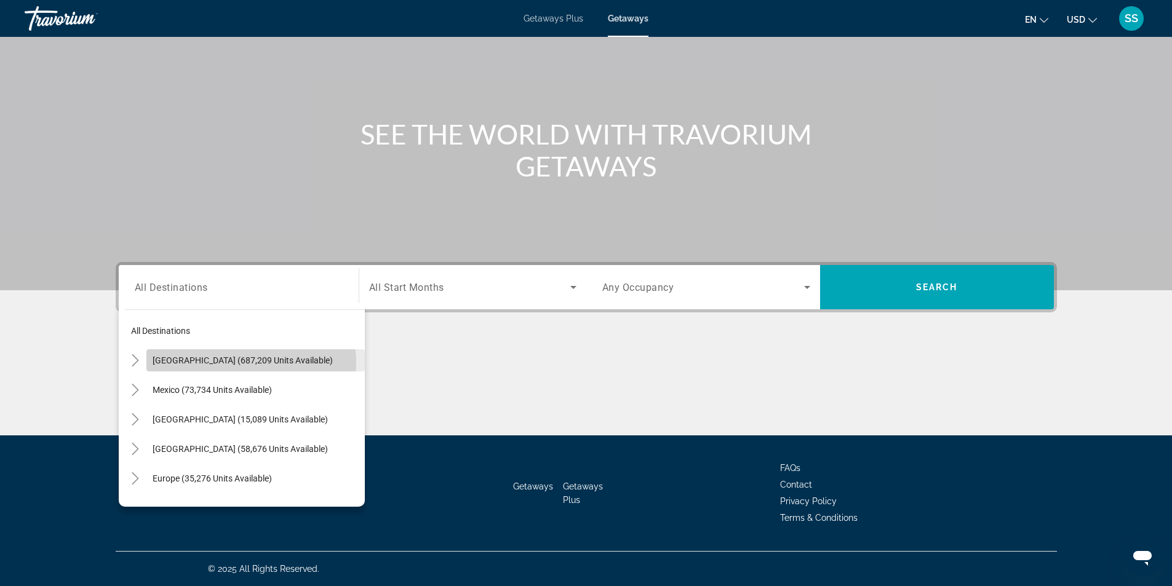
click at [237, 363] on span "[GEOGRAPHIC_DATA] (687,209 units available)" at bounding box center [243, 360] width 180 height 10
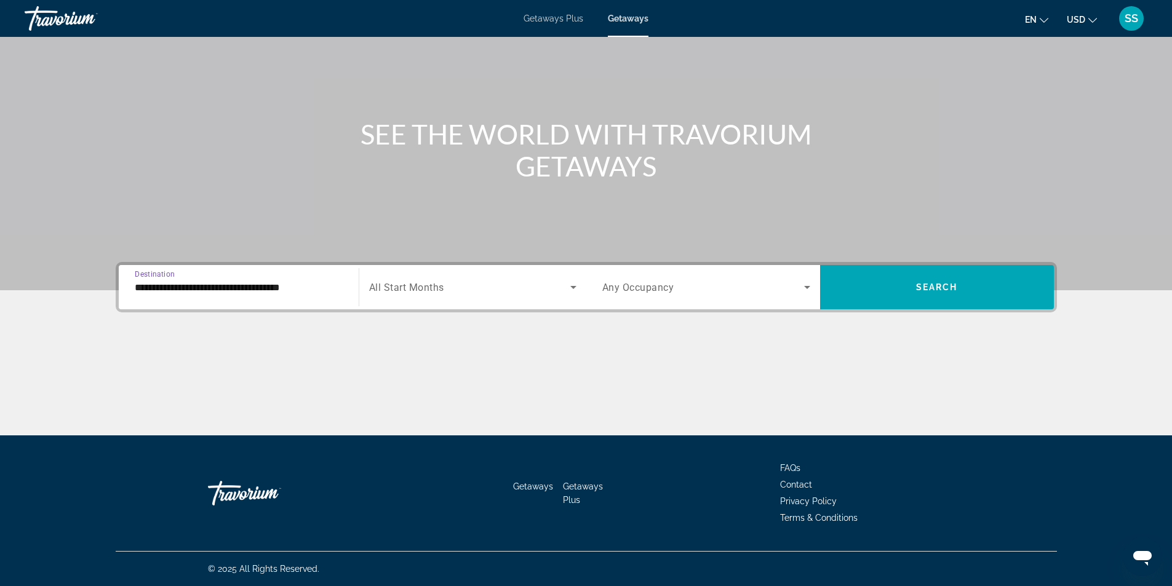
click at [196, 285] on input "**********" at bounding box center [239, 287] width 208 height 15
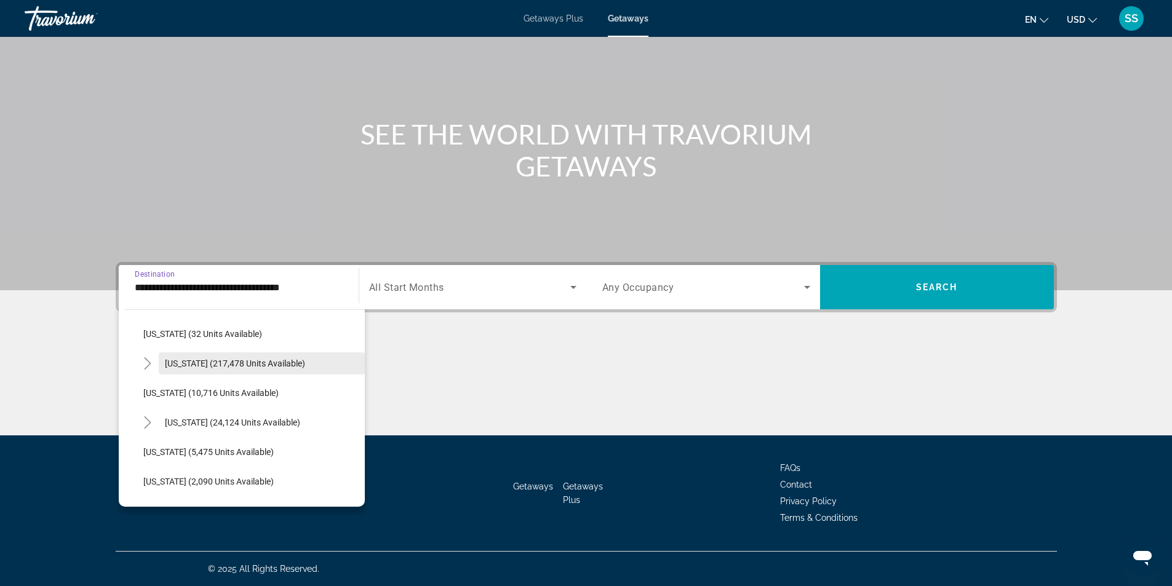
scroll to position [246, 0]
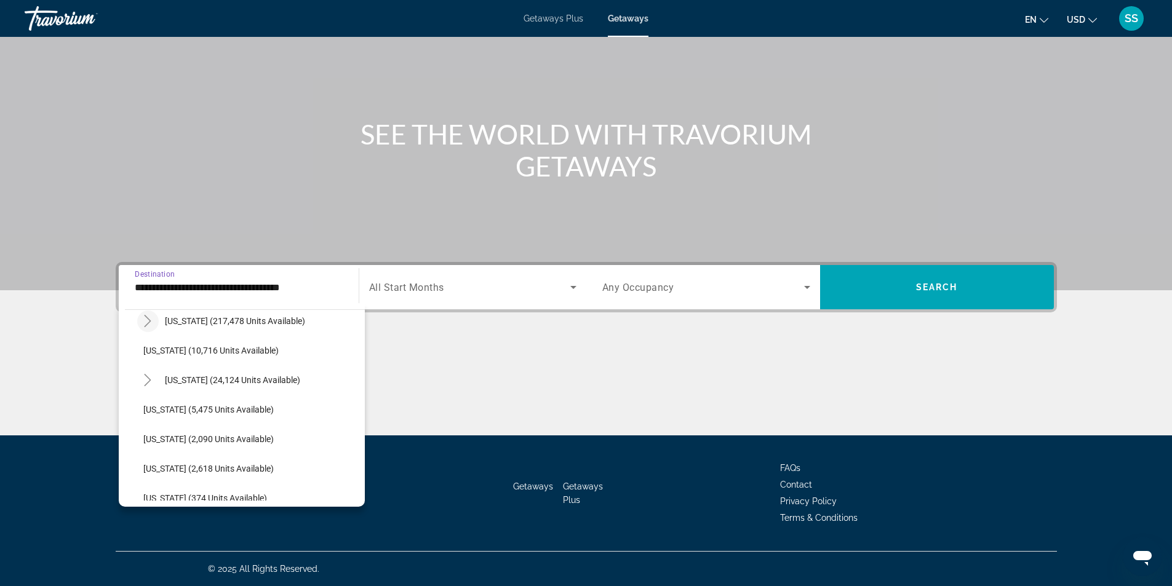
click at [154, 317] on mat-icon "Toggle Florida (217,478 units available)" at bounding box center [148, 322] width 22 height 22
click at [237, 390] on span "Search widget" at bounding box center [256, 380] width 215 height 30
type input "**********"
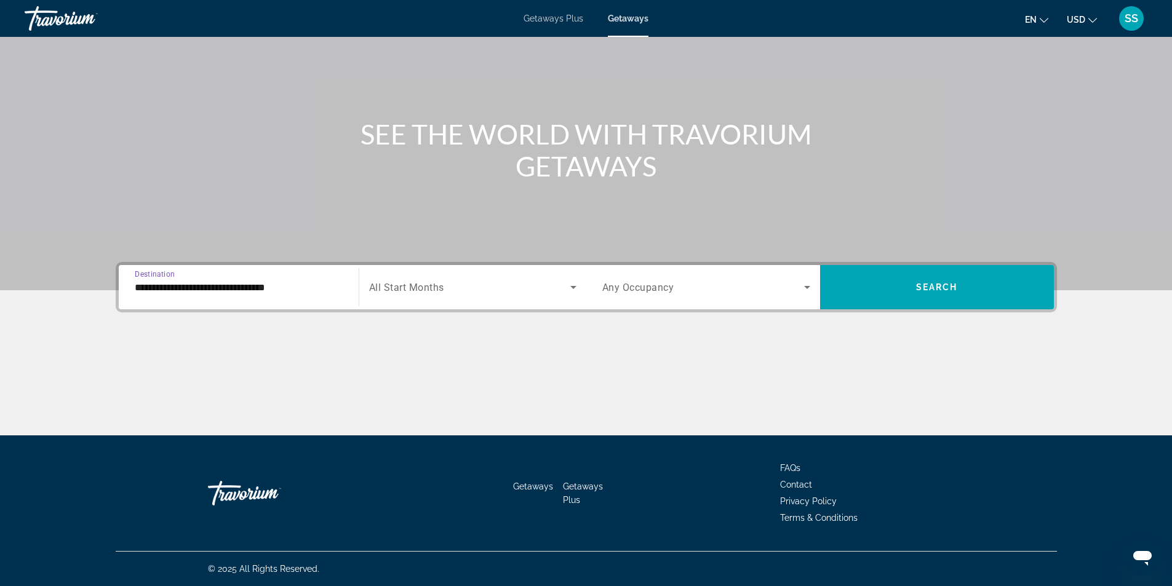
click at [409, 284] on span "All Start Months" at bounding box center [406, 288] width 75 height 12
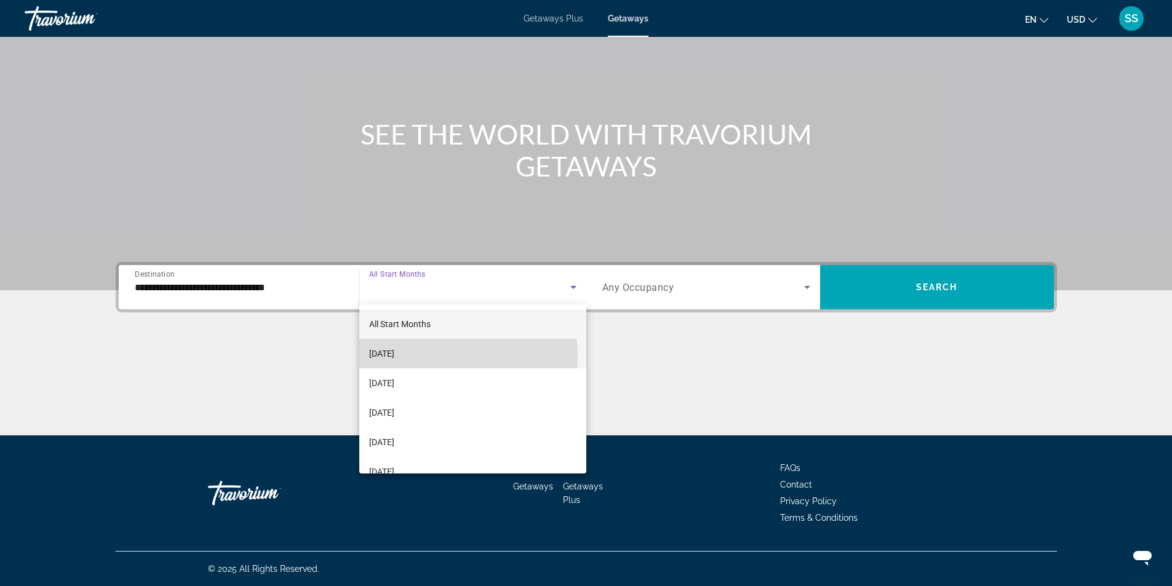
click at [394, 357] on span "[DATE]" at bounding box center [381, 353] width 25 height 15
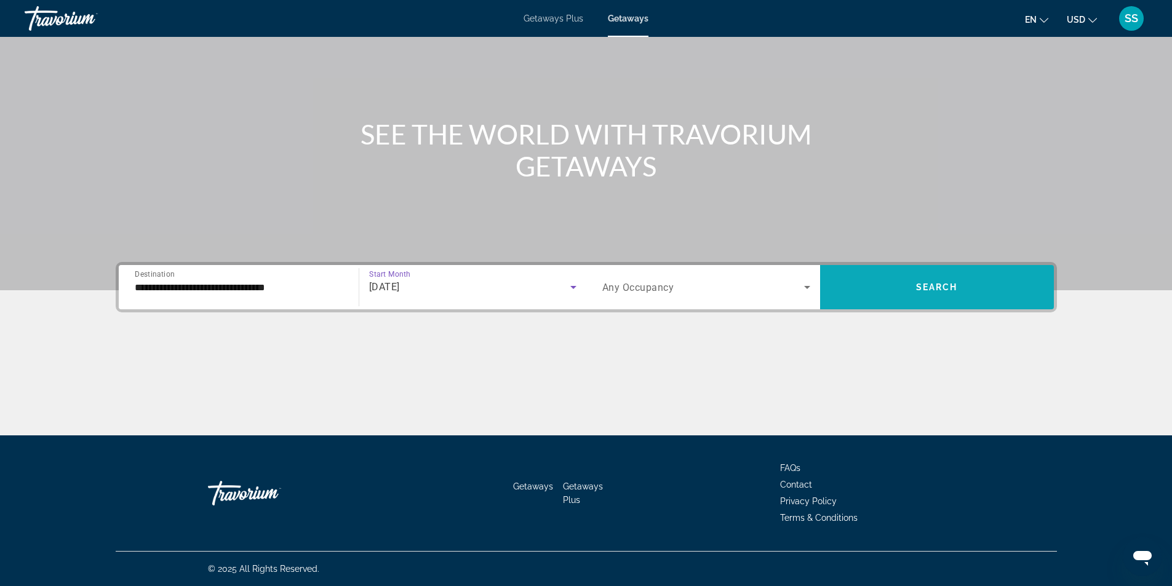
click at [886, 289] on span "Search widget" at bounding box center [937, 287] width 234 height 30
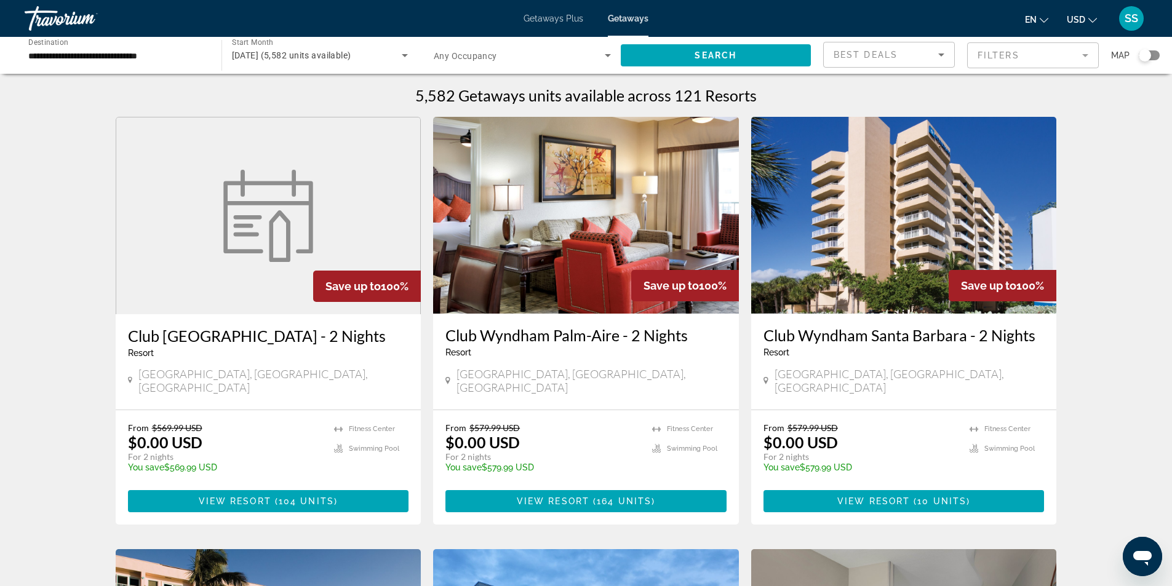
click at [1031, 56] on mat-form-field "Filters" at bounding box center [1033, 55] width 132 height 26
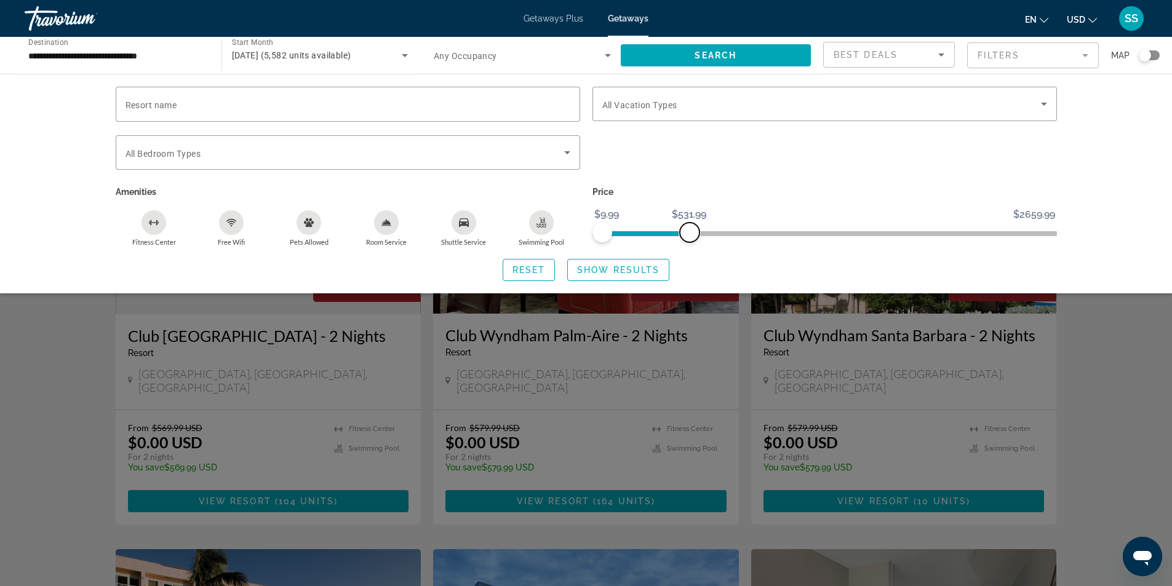
drag, startPoint x: 1048, startPoint y: 228, endPoint x: 689, endPoint y: 244, distance: 358.9
click at [689, 244] on div "Price $9.99 $2659.99 $9.99 $531.99" at bounding box center [824, 214] width 477 height 63
click at [589, 269] on span "Show Results" at bounding box center [618, 270] width 82 height 10
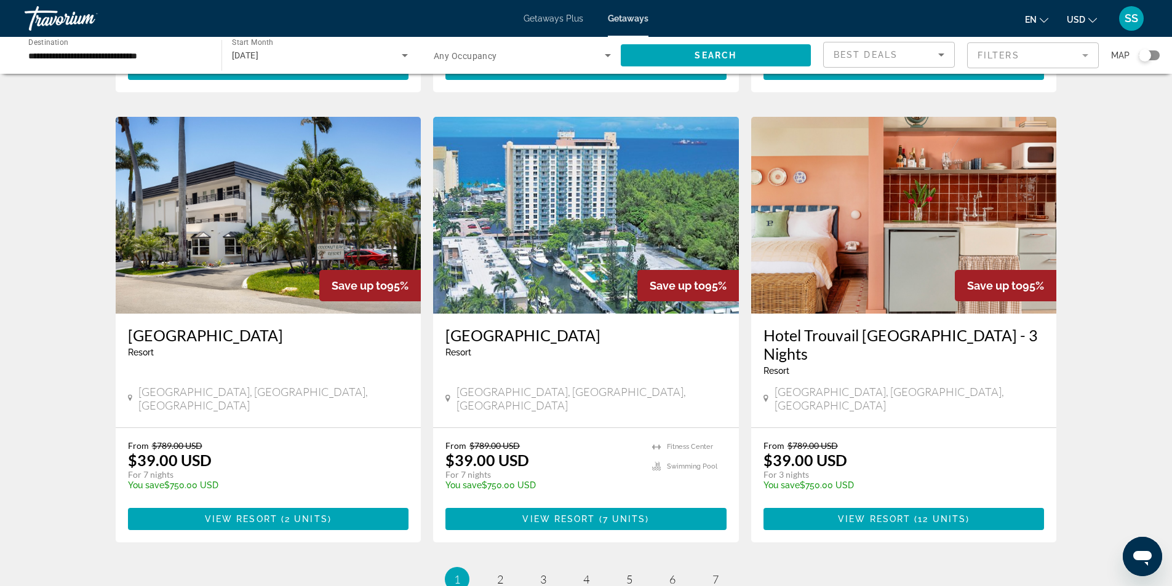
scroll to position [1353, 0]
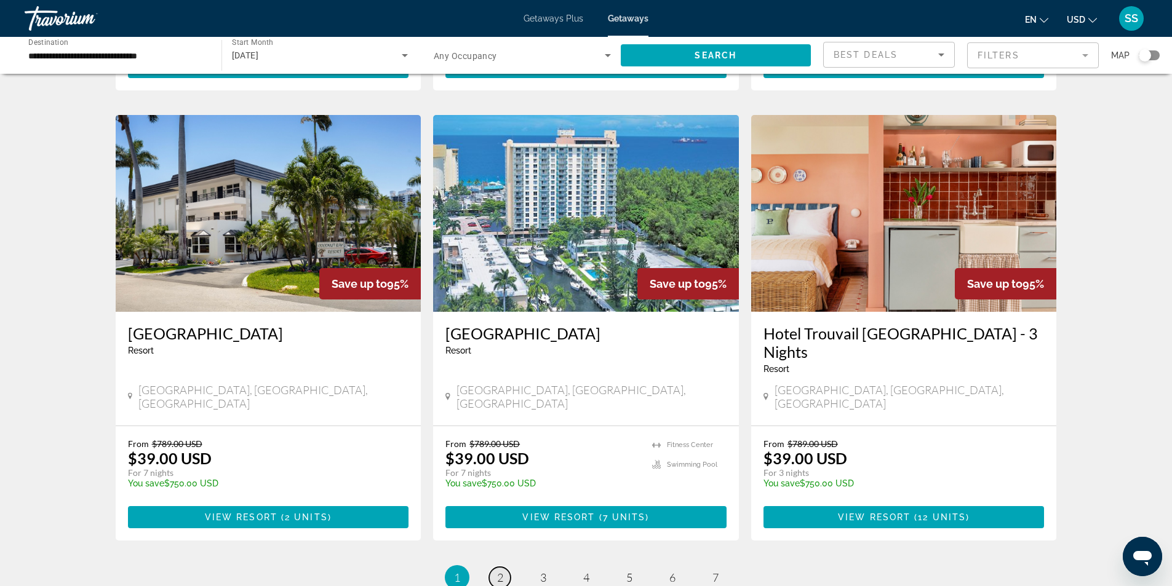
click at [499, 571] on span "2" at bounding box center [500, 578] width 6 height 14
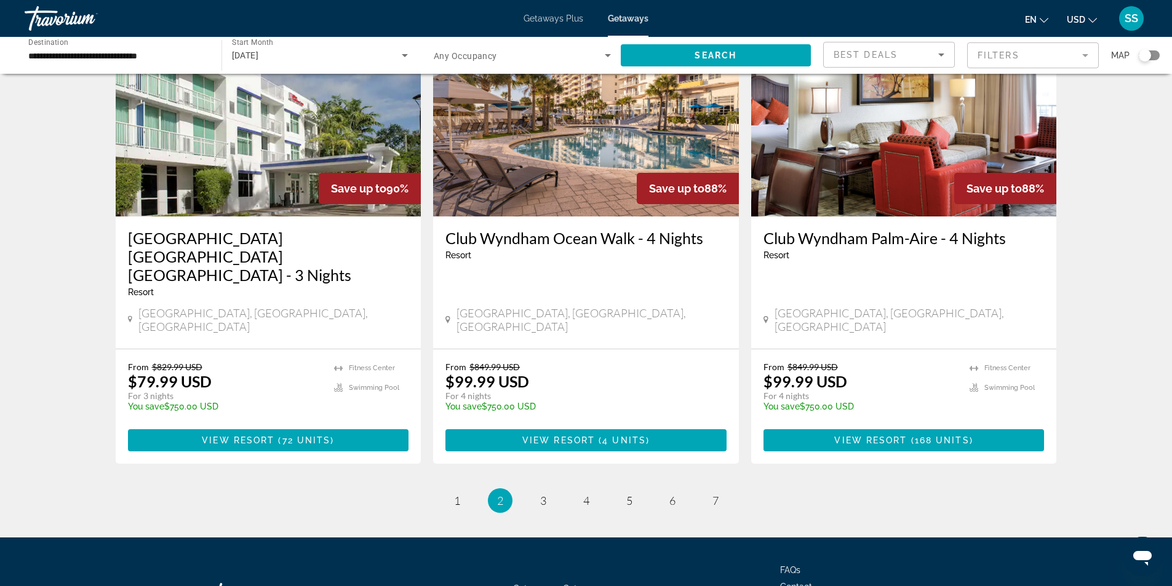
scroll to position [1415, 0]
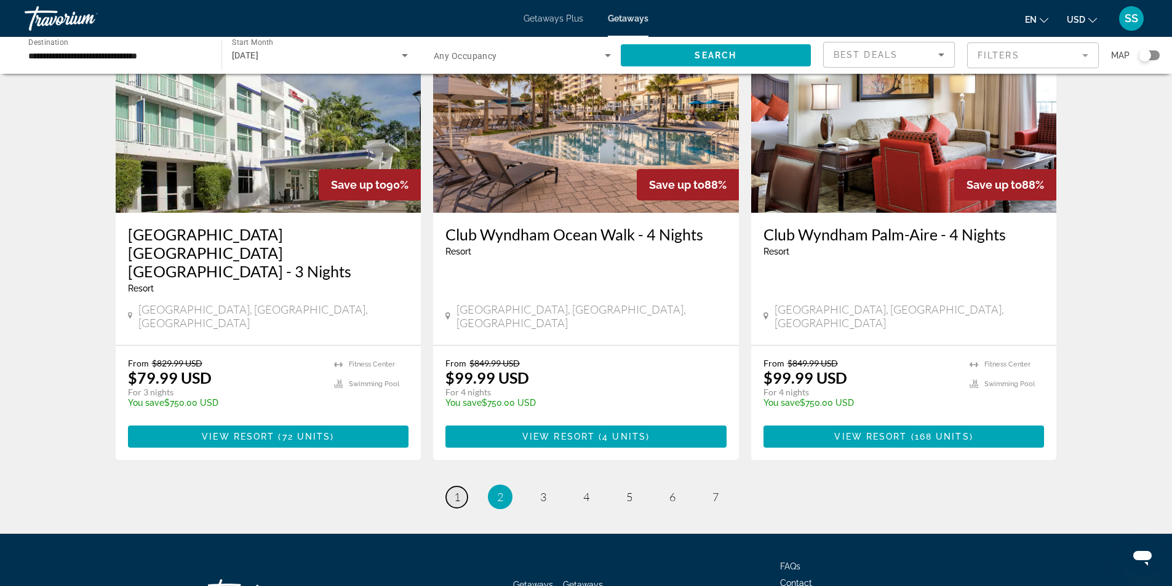
click at [456, 490] on span "1" at bounding box center [457, 497] width 6 height 14
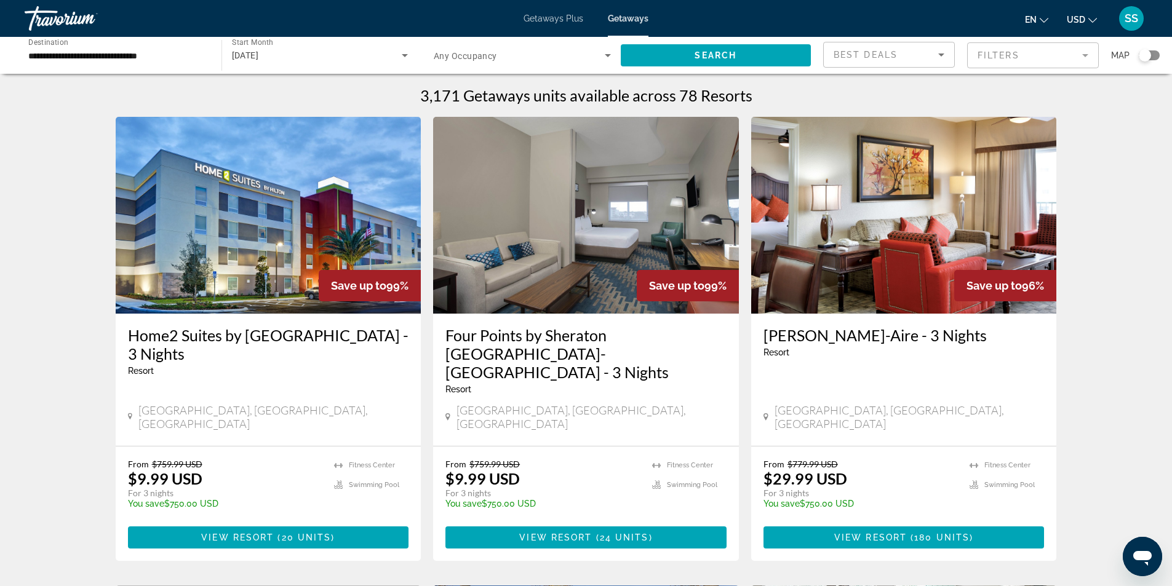
click at [272, 360] on h3 "Home2 Suites by [GEOGRAPHIC_DATA] - 3 Nights" at bounding box center [268, 344] width 281 height 37
click at [179, 523] on span "Main content" at bounding box center [268, 538] width 281 height 30
click at [554, 533] on span "View Resort" at bounding box center [555, 538] width 73 height 10
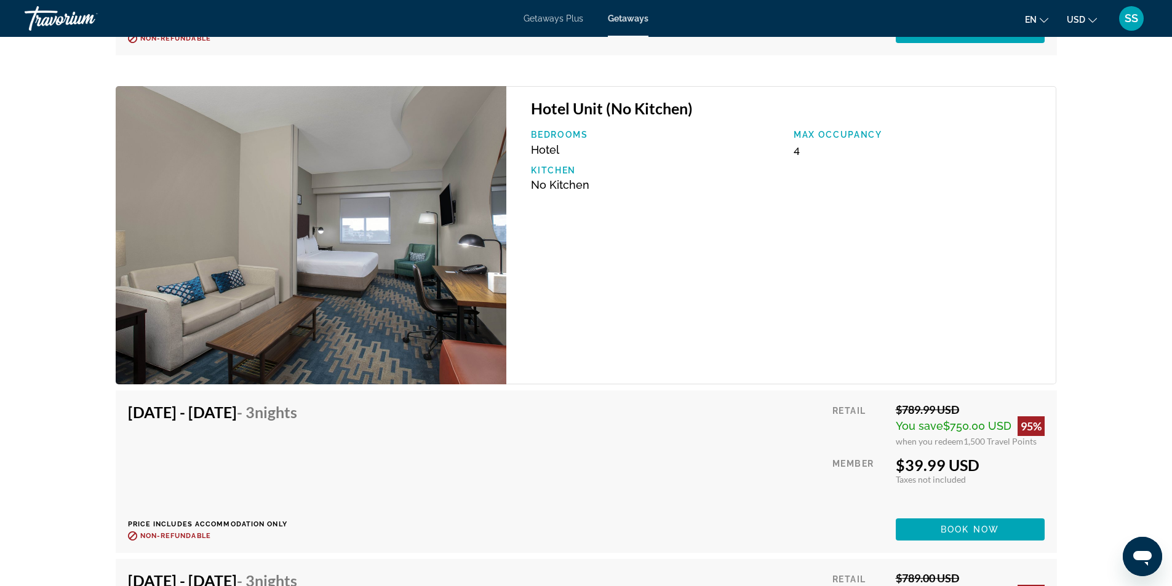
scroll to position [3014, 0]
drag, startPoint x: 324, startPoint y: 512, endPoint x: 353, endPoint y: 511, distance: 29.5
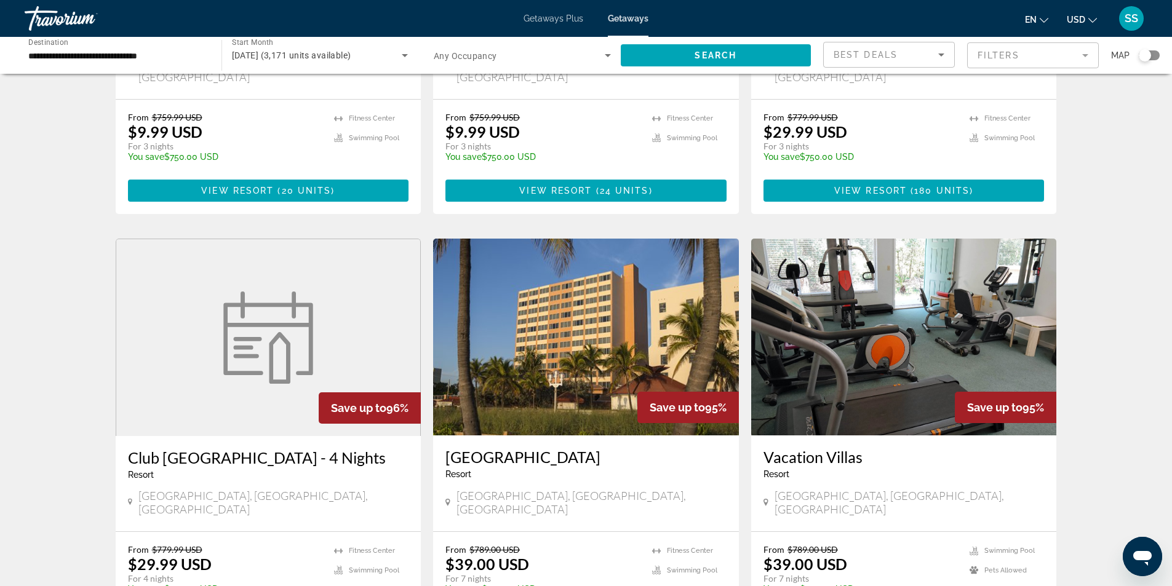
scroll to position [369, 0]
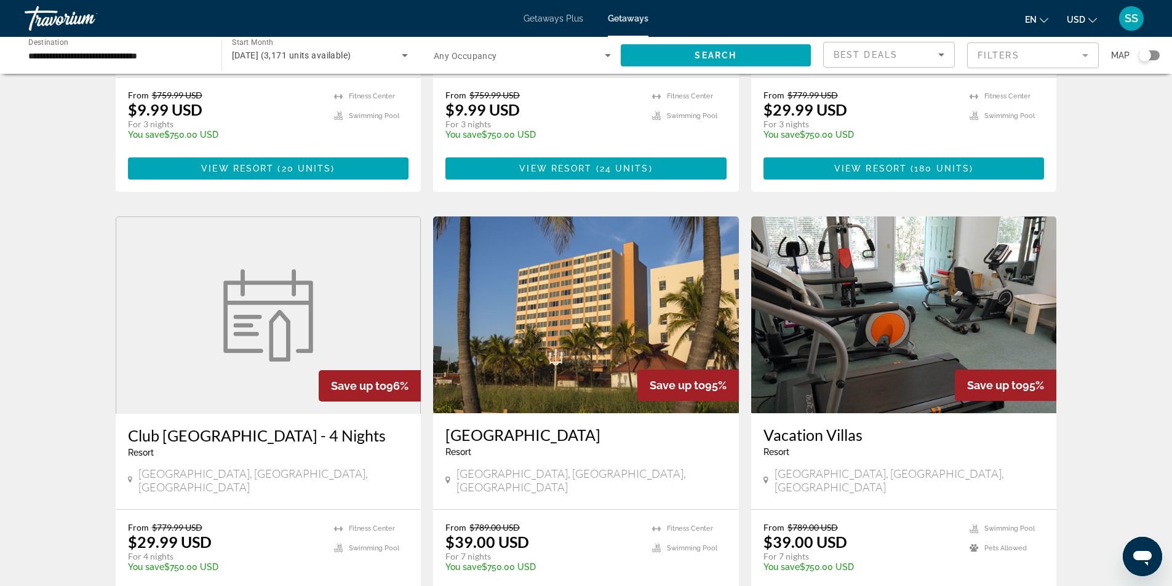
click at [481, 333] on img "Main content" at bounding box center [586, 314] width 306 height 197
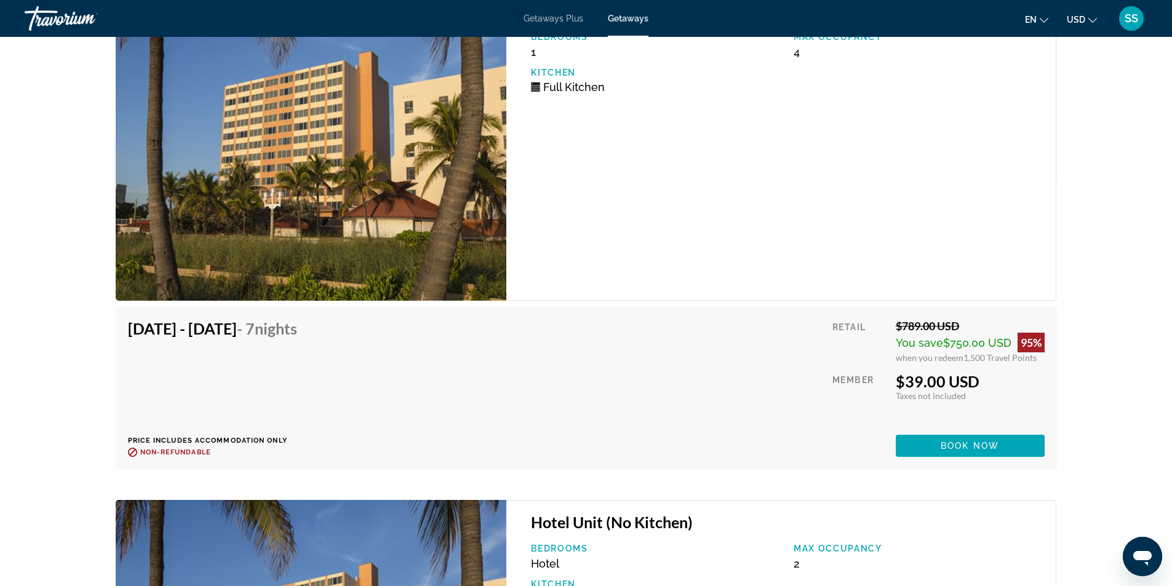
scroll to position [2337, 0]
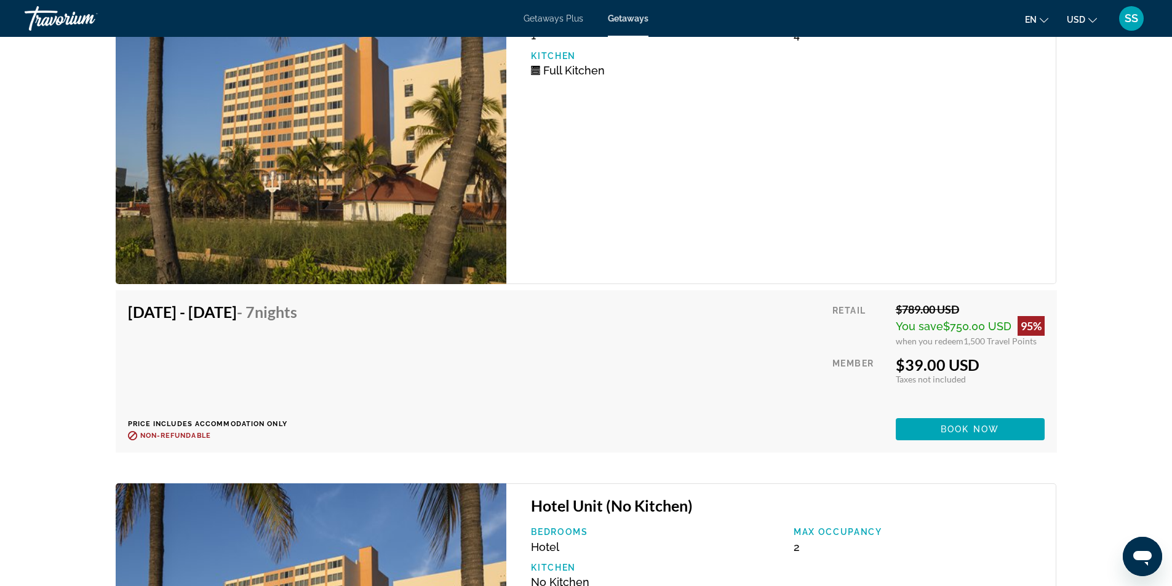
drag, startPoint x: 189, startPoint y: 429, endPoint x: 221, endPoint y: 439, distance: 32.9
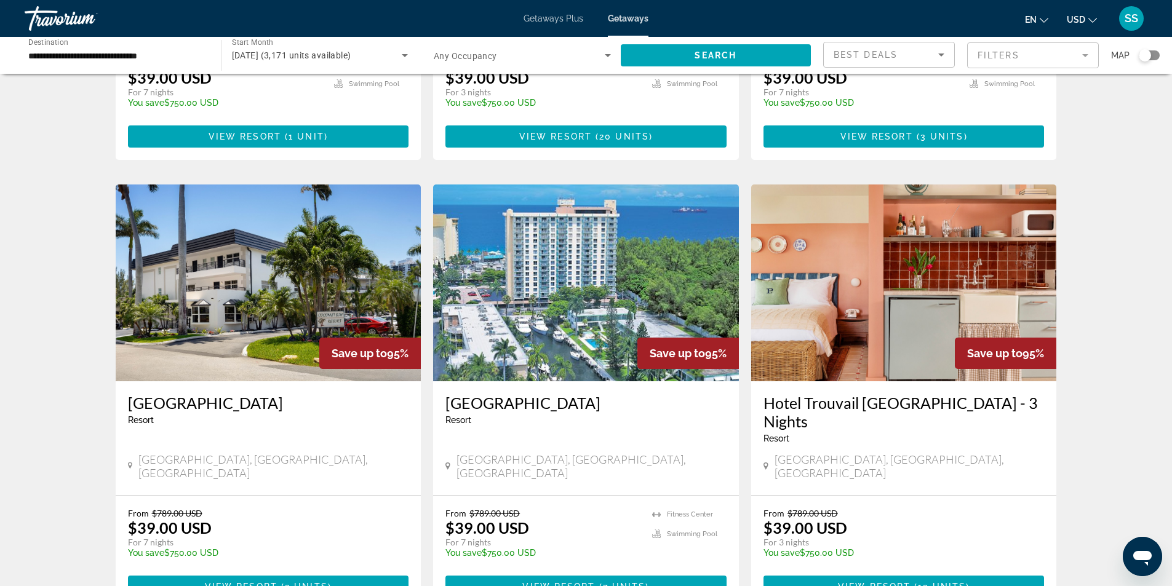
scroll to position [1292, 0]
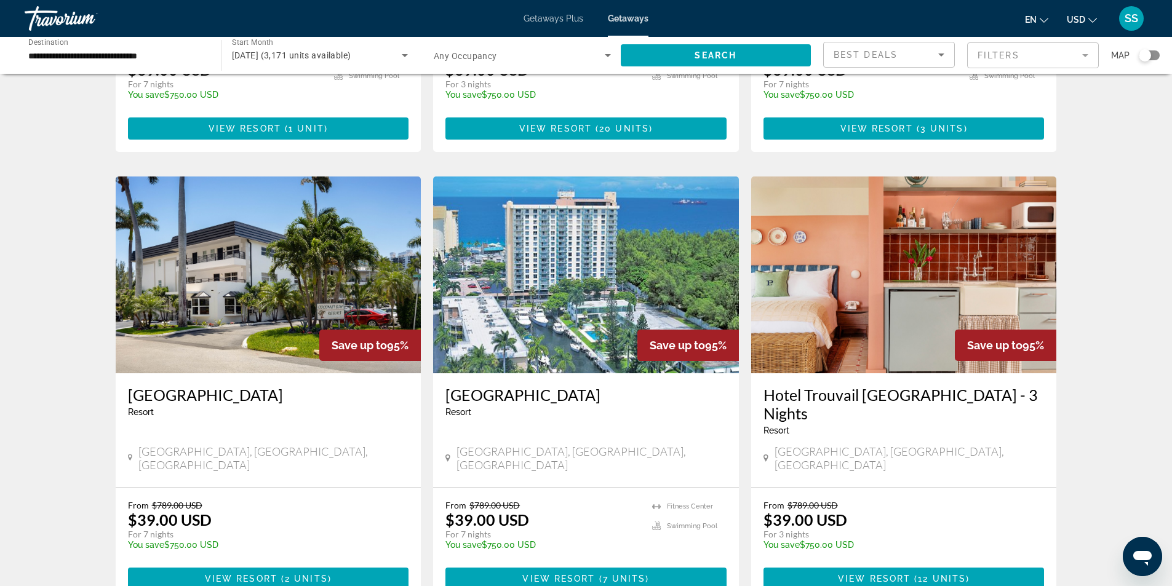
click at [218, 290] on img "Main content" at bounding box center [269, 275] width 306 height 197
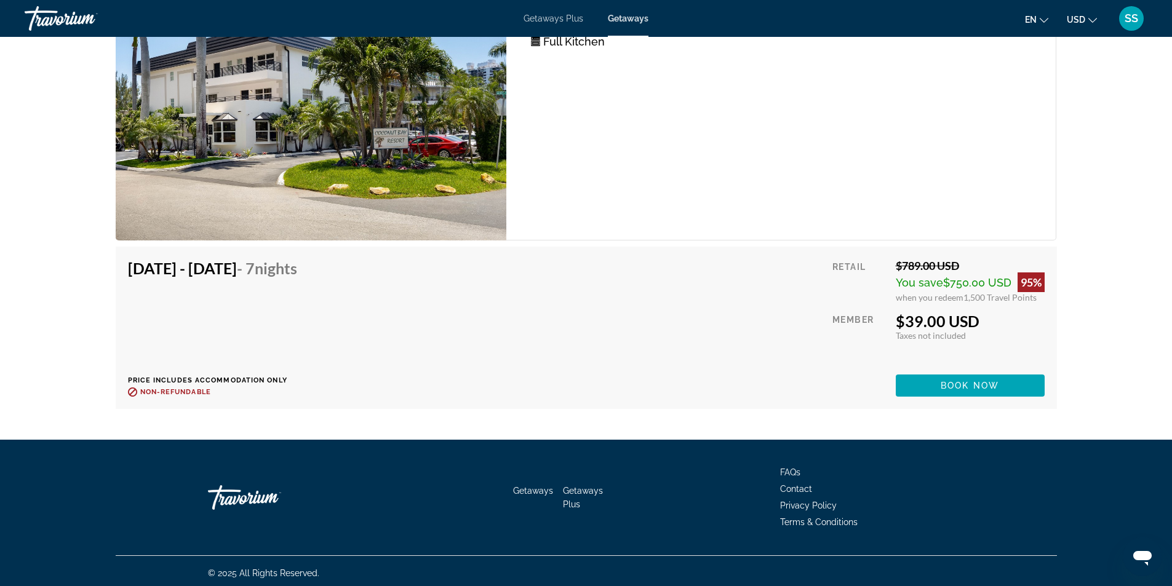
scroll to position [2399, 0]
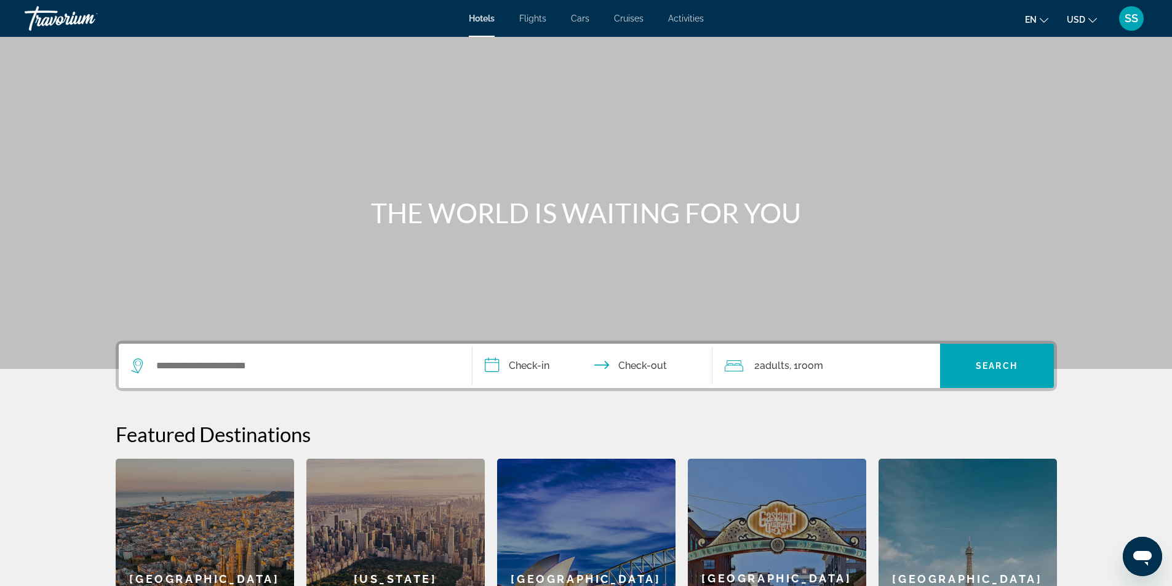
scroll to position [123, 0]
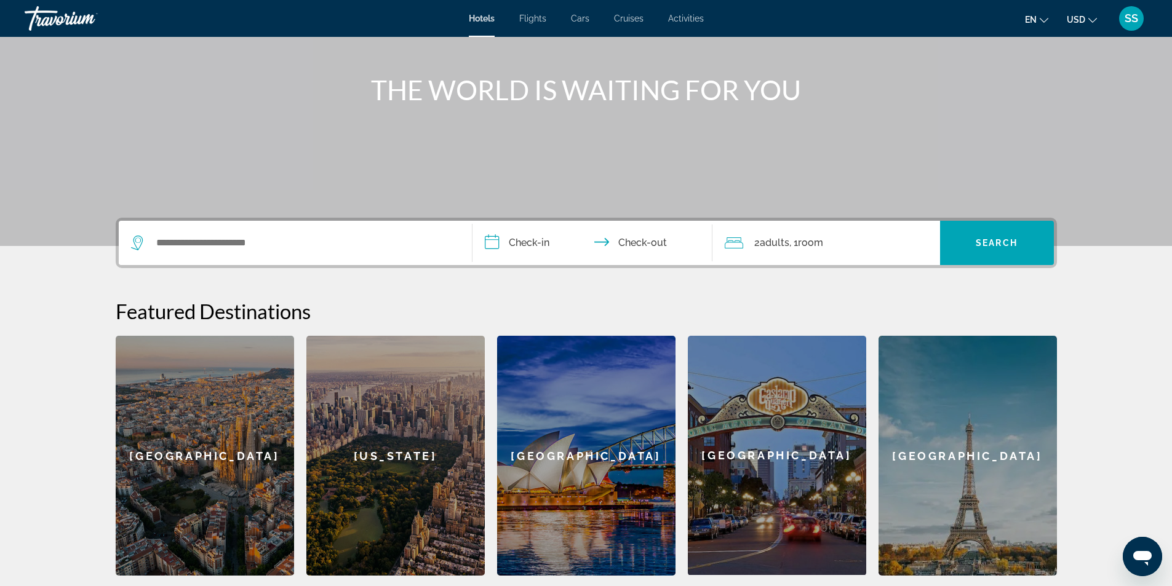
click at [300, 229] on div "Search widget" at bounding box center [295, 243] width 328 height 44
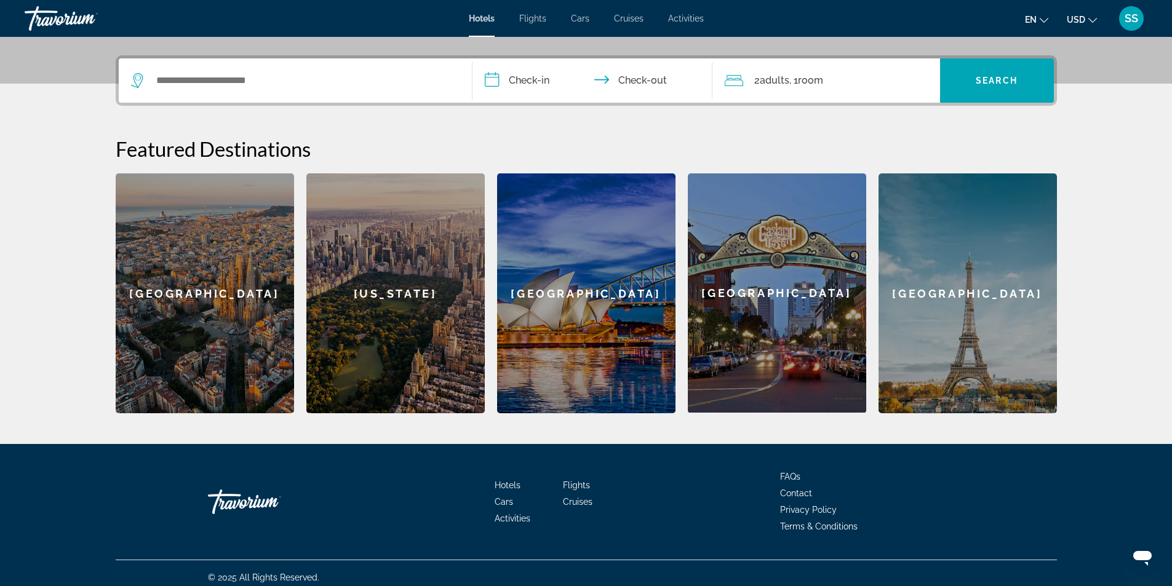
scroll to position [294, 0]
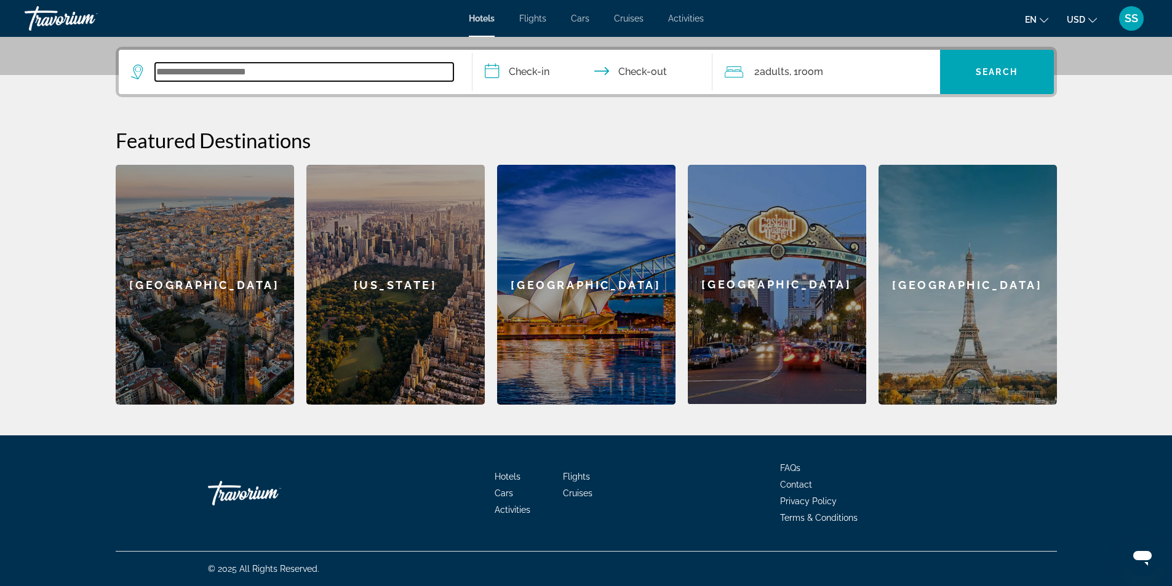
click at [247, 81] on input "Search widget" at bounding box center [304, 72] width 298 height 18
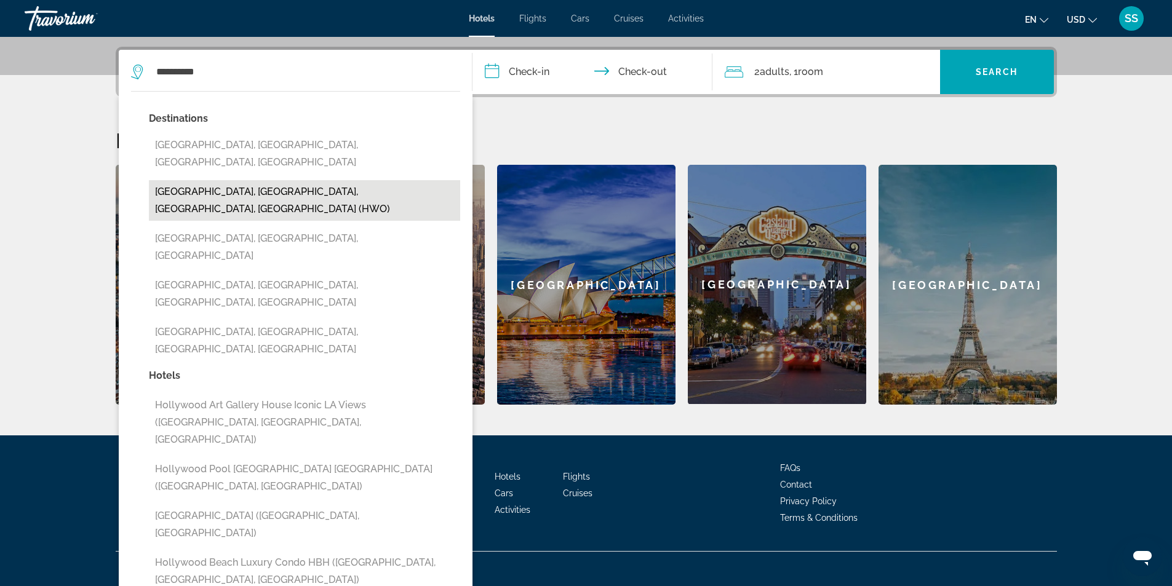
click at [211, 180] on button "Hollywood, Fort Lauderdale, FL, United States (HWO)" at bounding box center [304, 200] width 311 height 41
type input "**********"
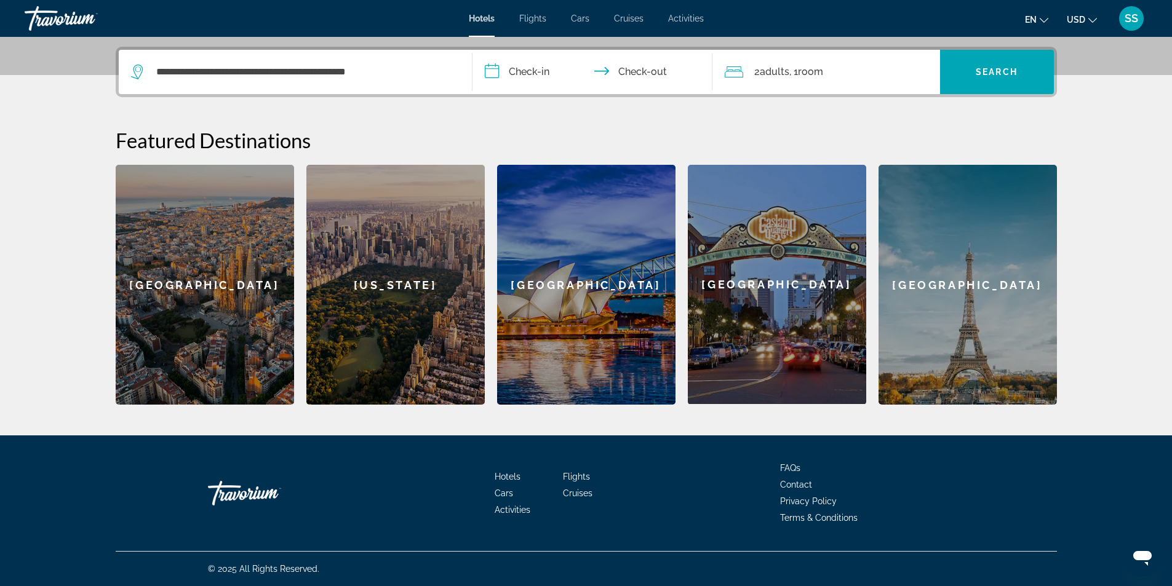
click at [522, 75] on input "**********" at bounding box center [594, 74] width 245 height 48
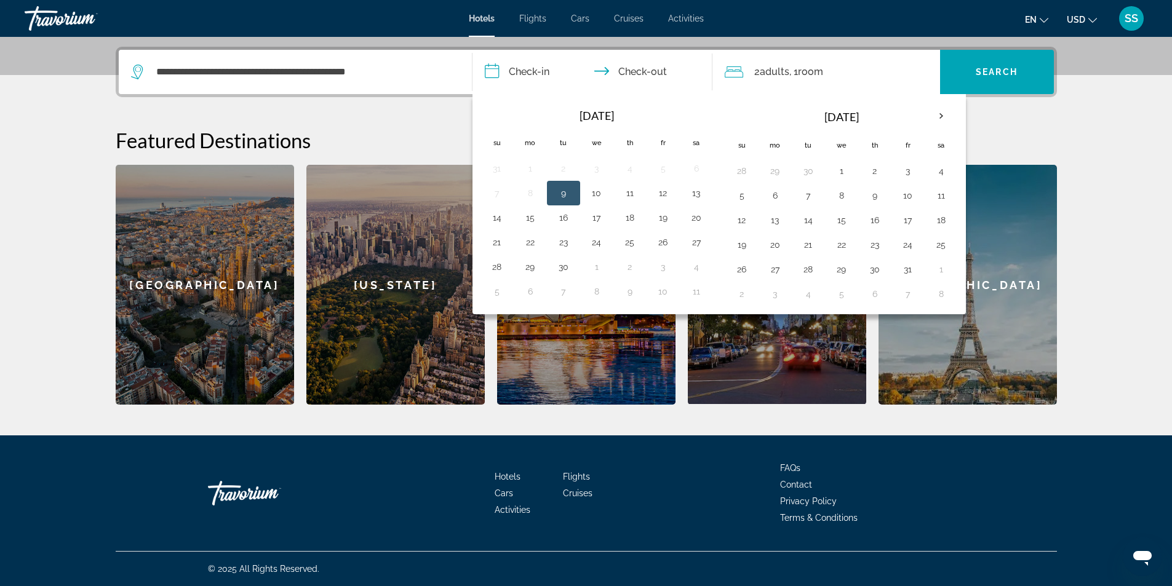
click at [562, 195] on button "9" at bounding box center [564, 193] width 20 height 17
click at [625, 74] on input "**********" at bounding box center [594, 74] width 245 height 48
click at [638, 70] on input "**********" at bounding box center [594, 74] width 245 height 48
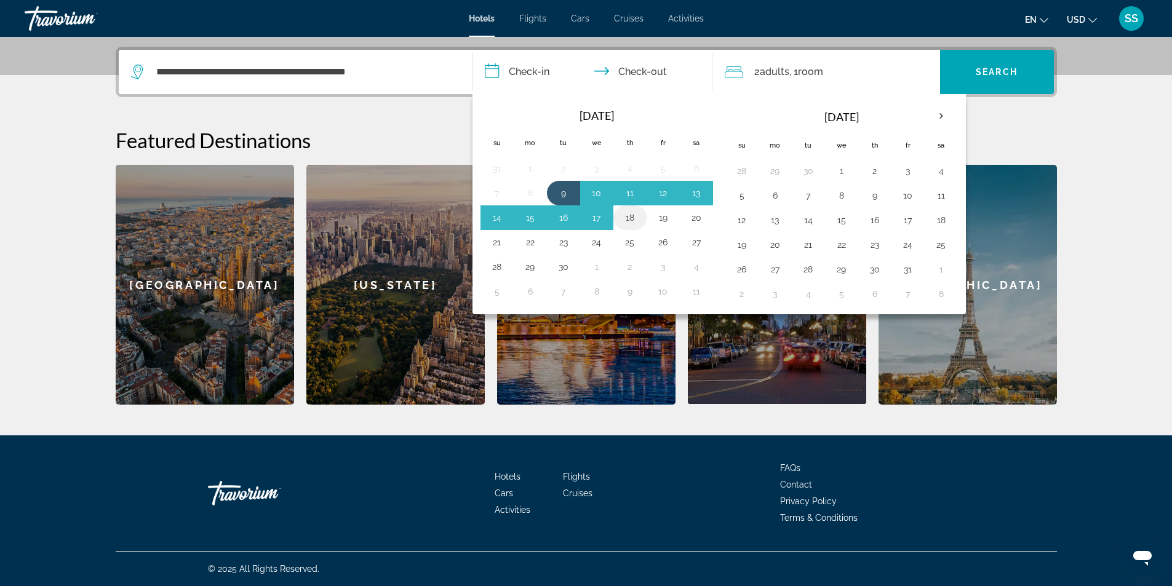
click at [633, 217] on button "18" at bounding box center [630, 217] width 20 height 17
type input "**********"
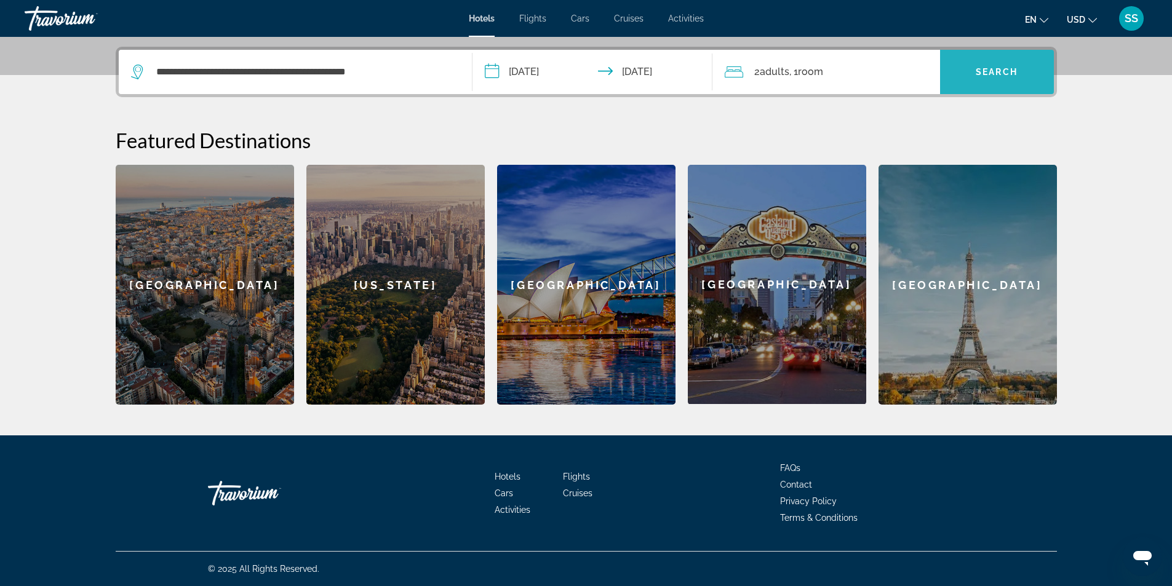
click at [983, 77] on span "Search widget" at bounding box center [997, 72] width 114 height 30
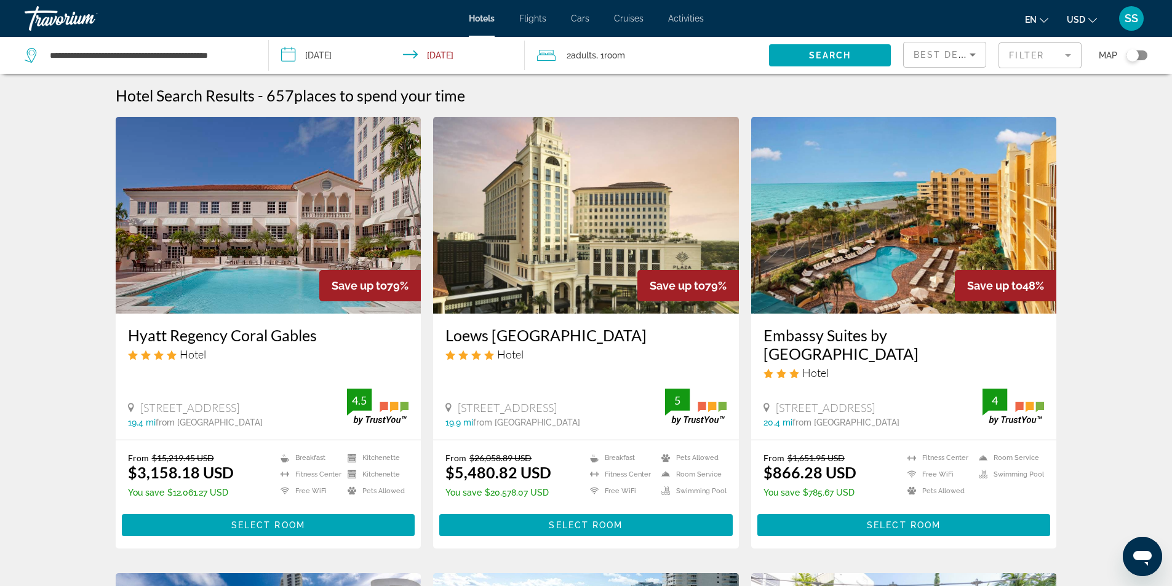
click at [1047, 61] on mat-form-field "Filter" at bounding box center [1039, 55] width 83 height 26
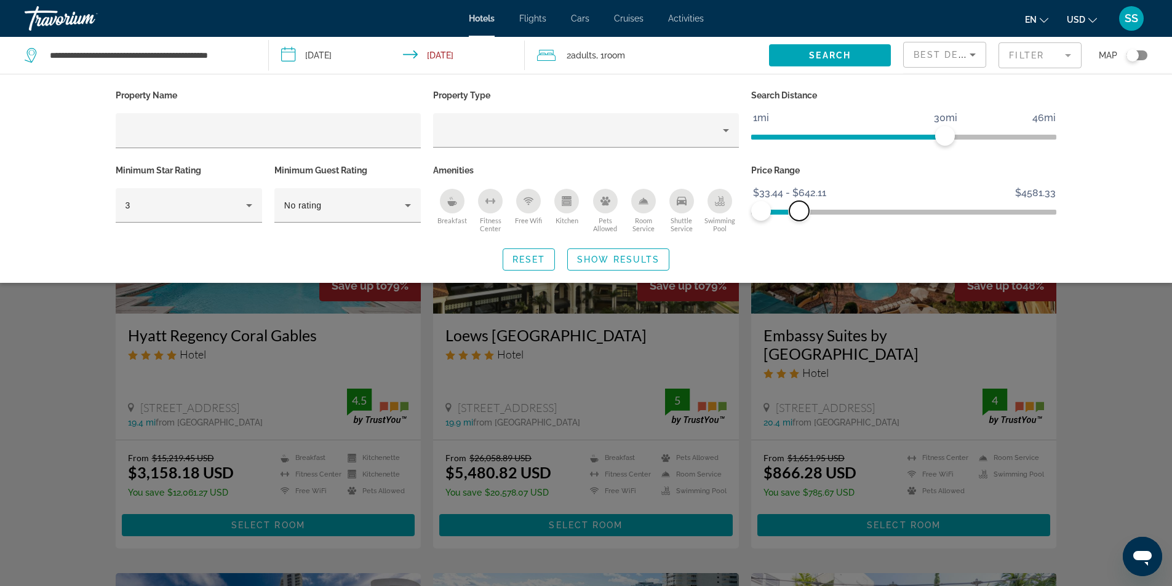
drag, startPoint x: 1046, startPoint y: 212, endPoint x: 799, endPoint y: 224, distance: 246.9
click at [799, 224] on div "Price Range $33.44 $4581.33 $33.44 $642.11 $33.44 - $642.11" at bounding box center [904, 199] width 318 height 74
click at [631, 255] on span "Show Results" at bounding box center [618, 260] width 82 height 10
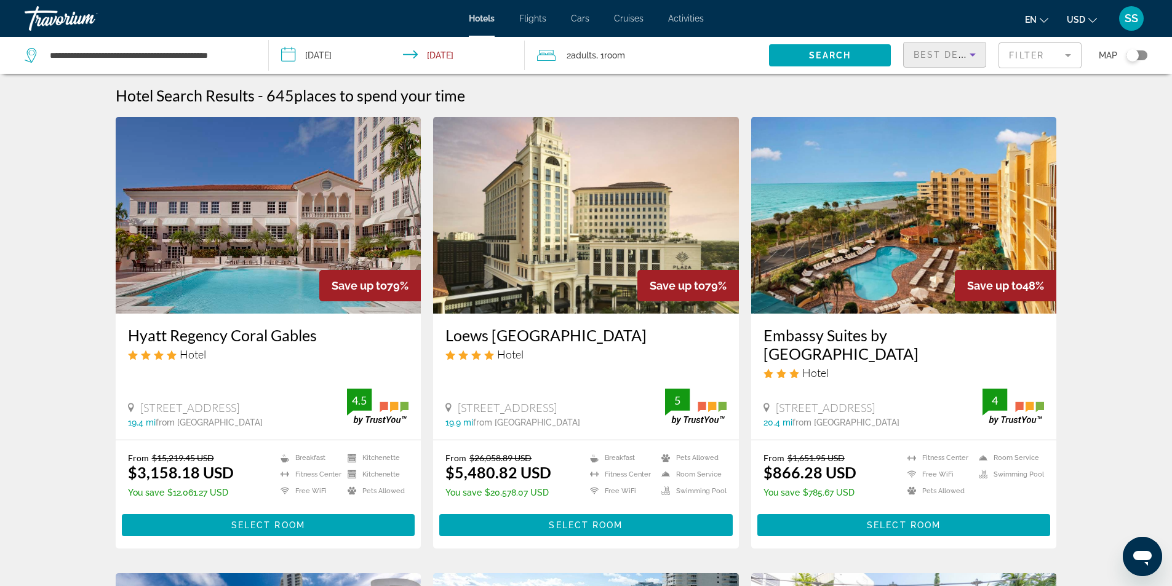
click at [967, 56] on icon "Sort by" at bounding box center [972, 54] width 15 height 15
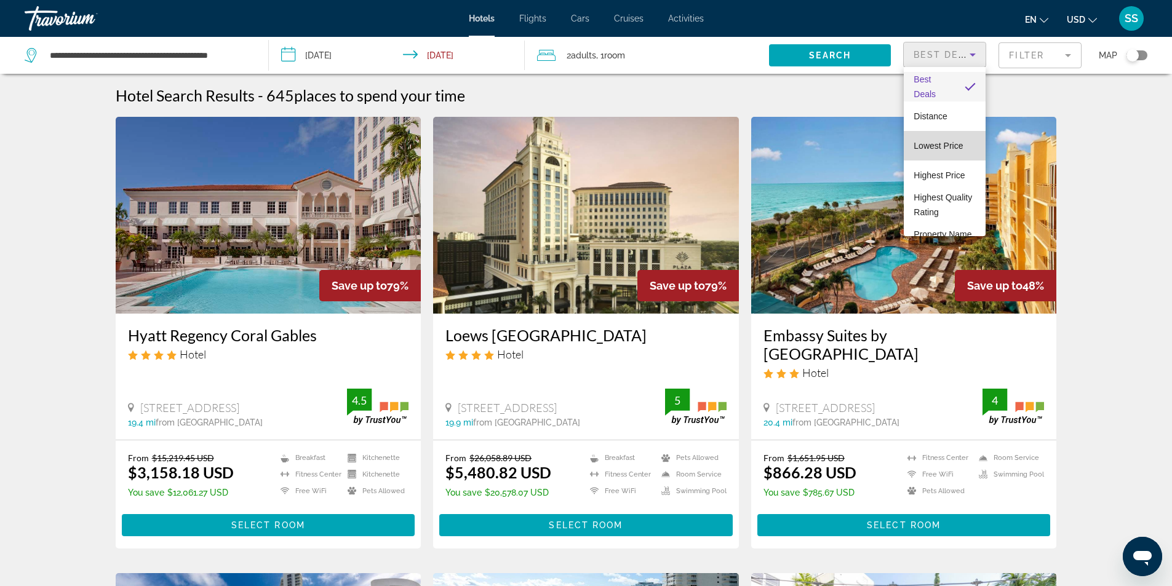
click at [948, 145] on span "Lowest Price" at bounding box center [937, 146] width 49 height 10
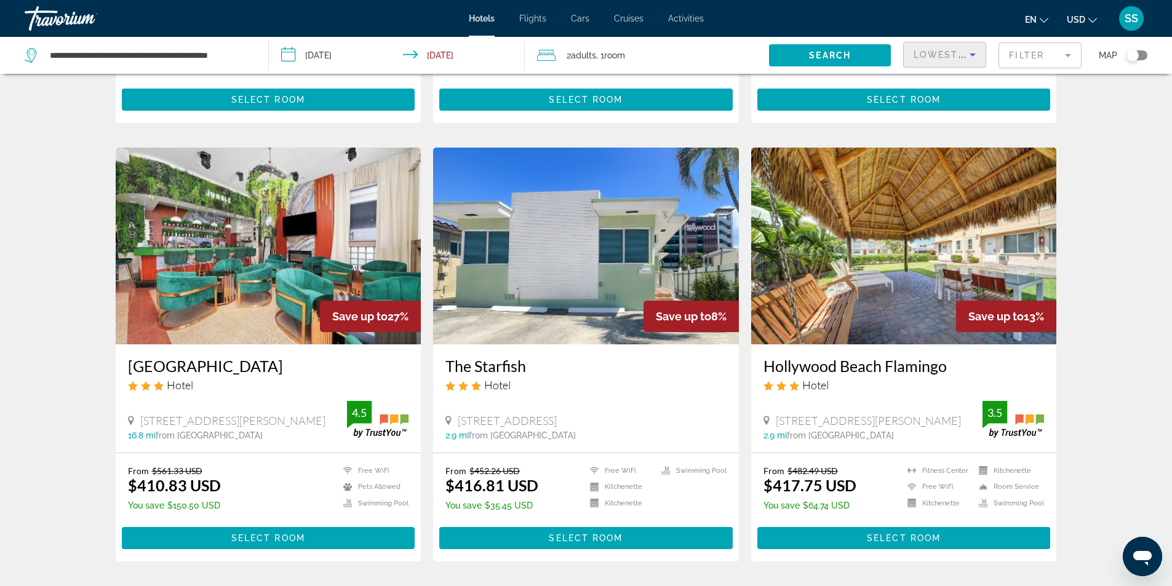
scroll to position [1353, 0]
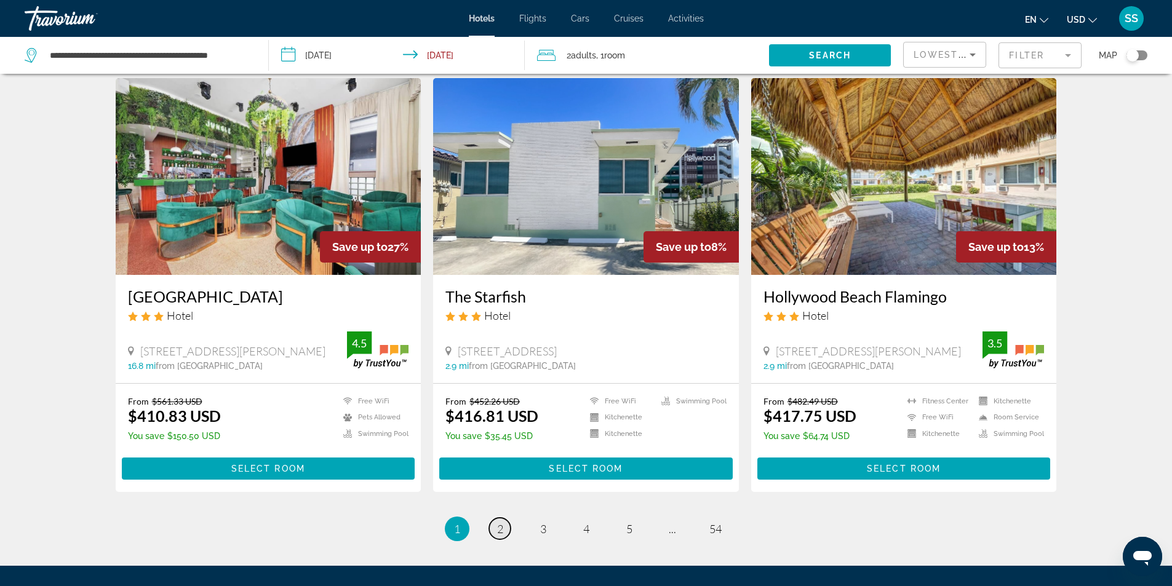
click at [498, 528] on span "2" at bounding box center [500, 529] width 6 height 14
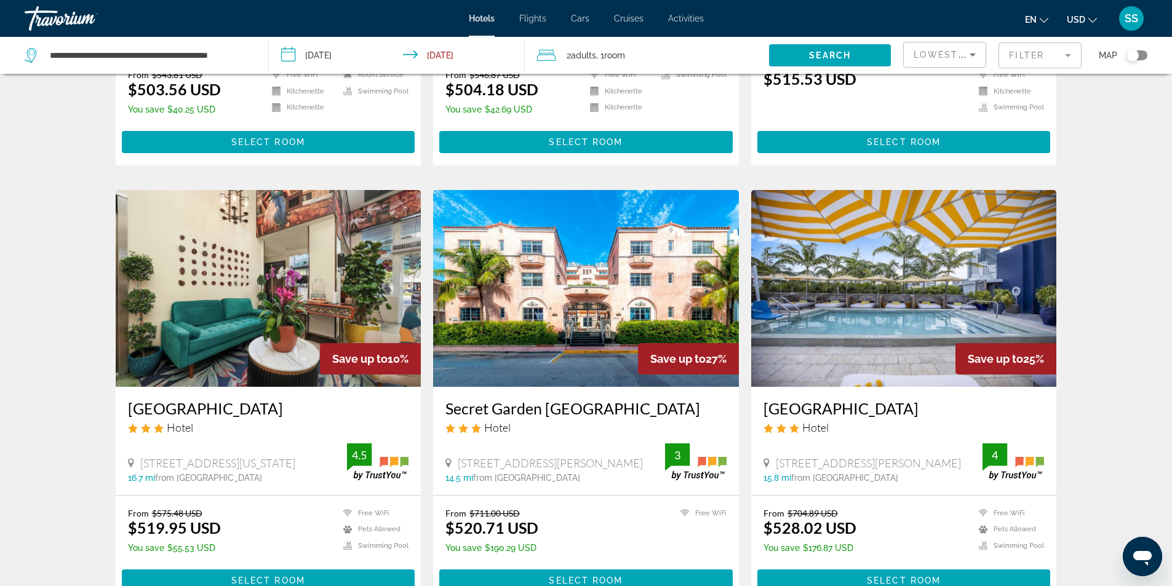
scroll to position [1483, 0]
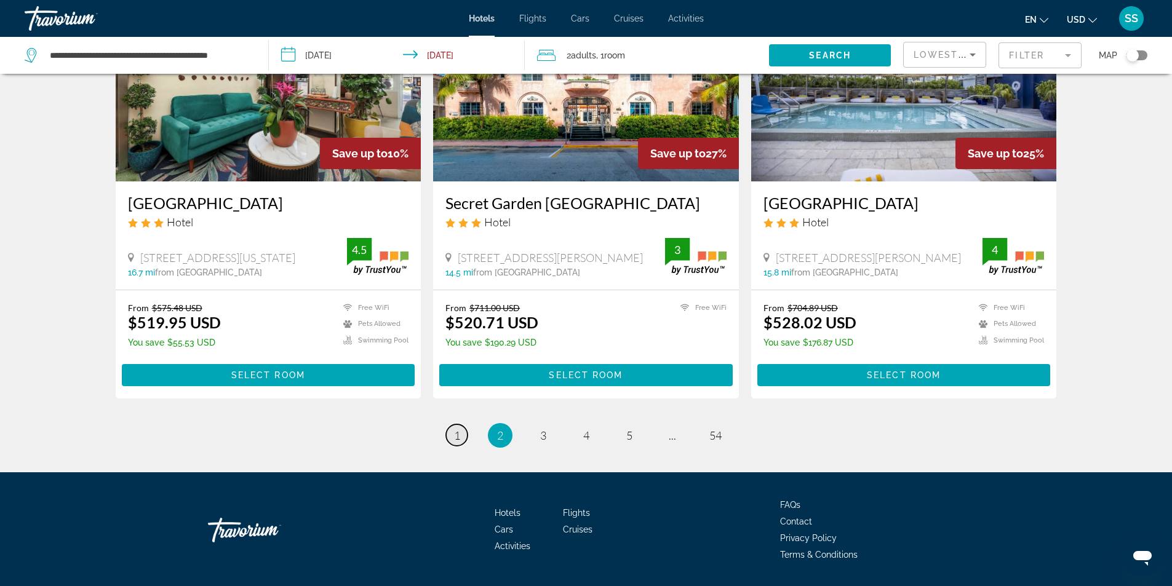
click at [456, 429] on span "1" at bounding box center [457, 436] width 6 height 14
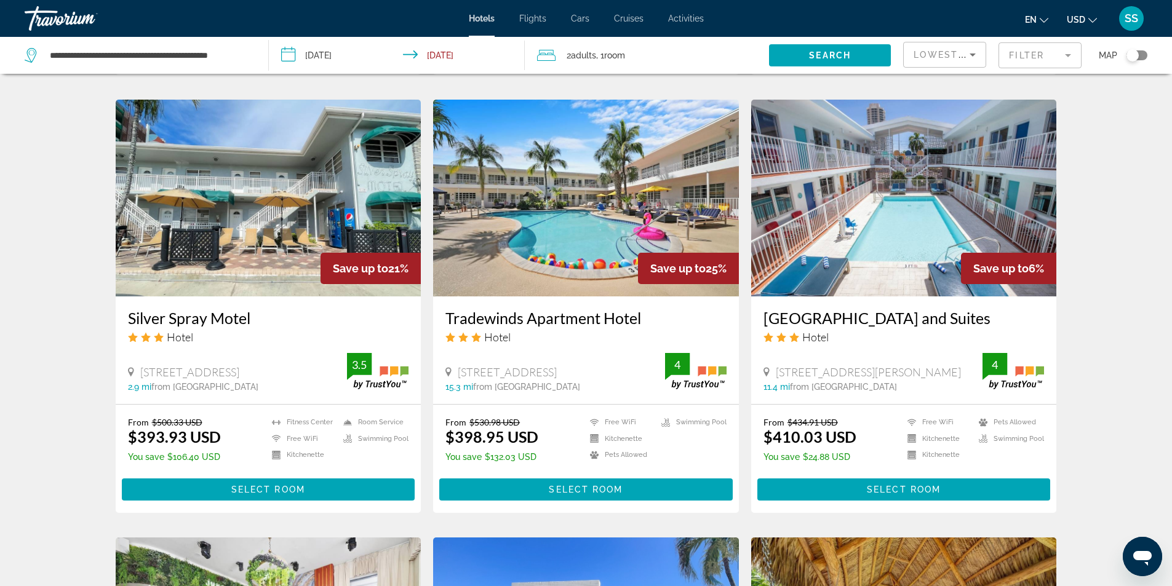
scroll to position [923, 0]
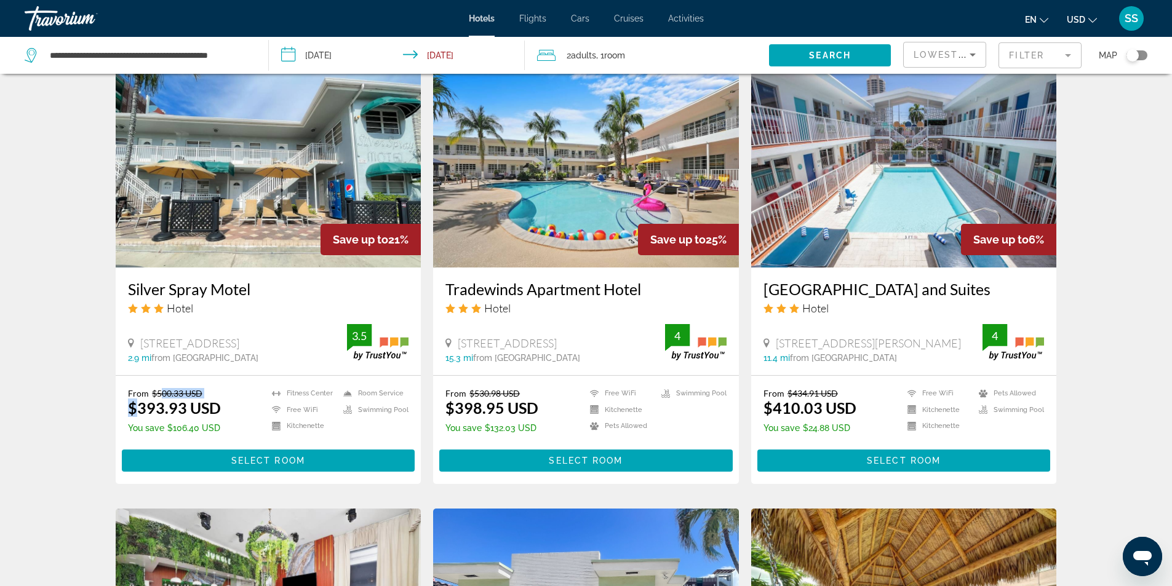
drag, startPoint x: 138, startPoint y: 408, endPoint x: 159, endPoint y: 397, distance: 23.9
click at [159, 397] on div "From $500.33 USD $393.93 USD" at bounding box center [174, 402] width 93 height 29
click at [105, 411] on div "Hotel Search Results - 645 places to spend your time Save up to 24% Notebook Mi…" at bounding box center [586, 68] width 990 height 1808
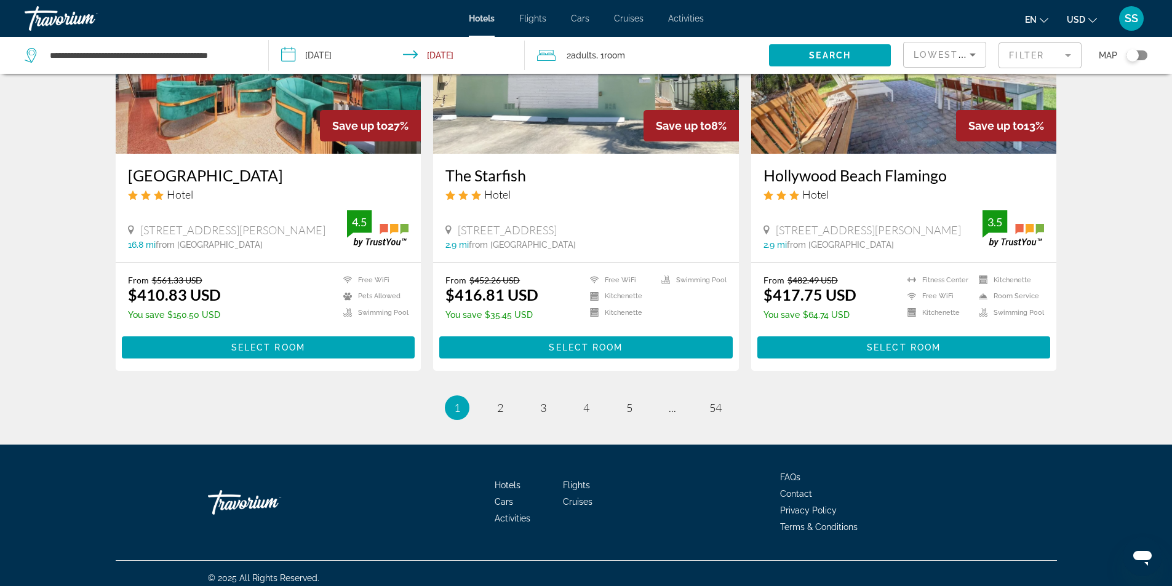
scroll to position [1476, 0]
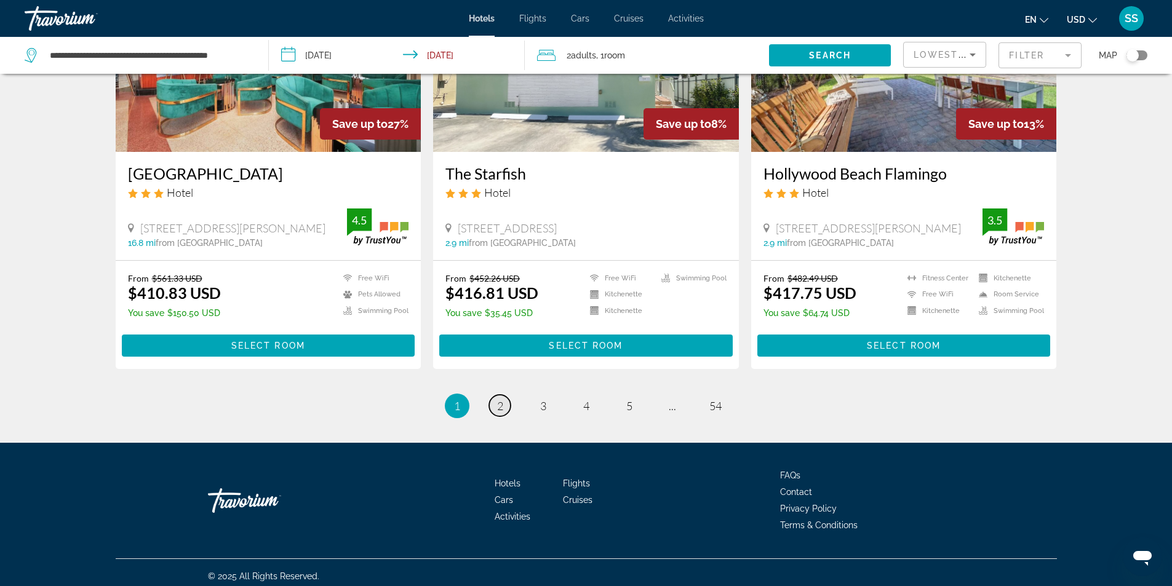
click at [503, 411] on link "page 2" at bounding box center [500, 406] width 22 height 22
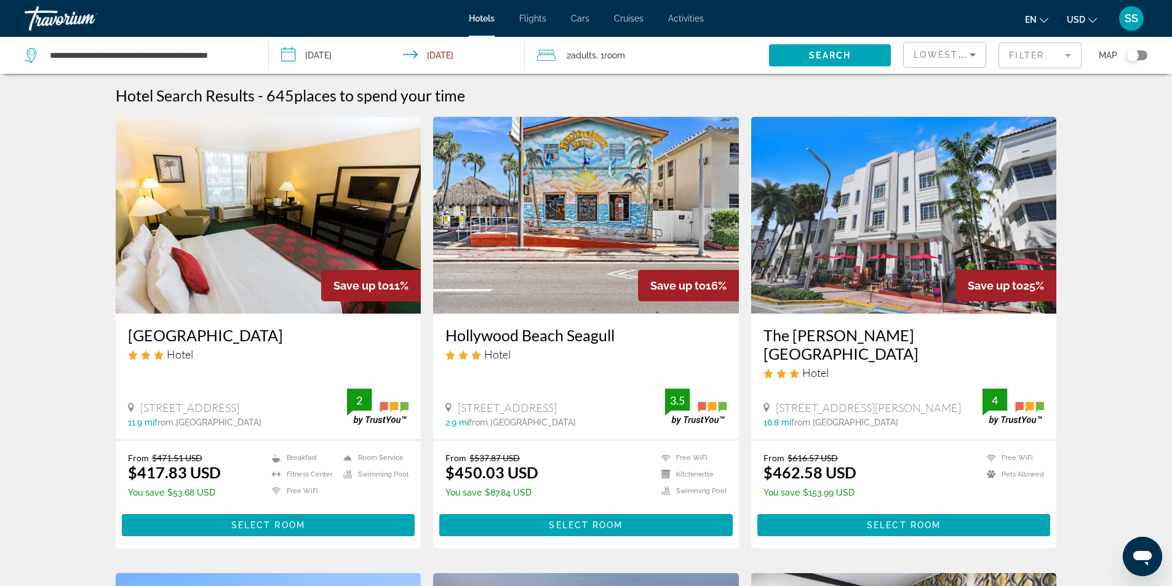
click at [425, 57] on input "**********" at bounding box center [399, 57] width 261 height 41
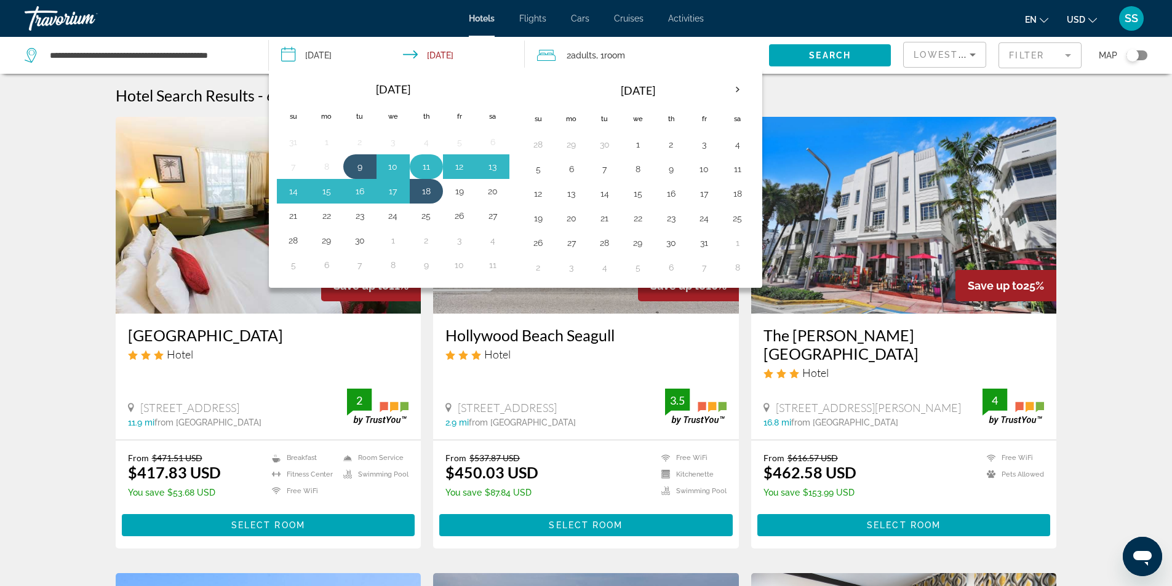
click at [419, 167] on button "11" at bounding box center [426, 166] width 20 height 17
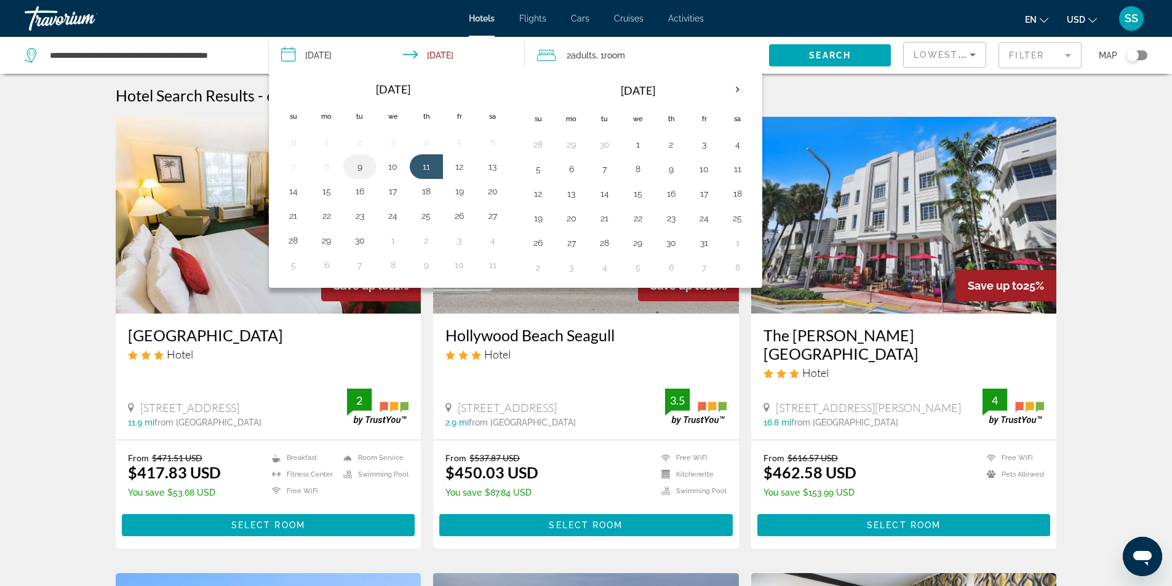
click at [357, 169] on button "9" at bounding box center [360, 166] width 20 height 17
type input "**********"
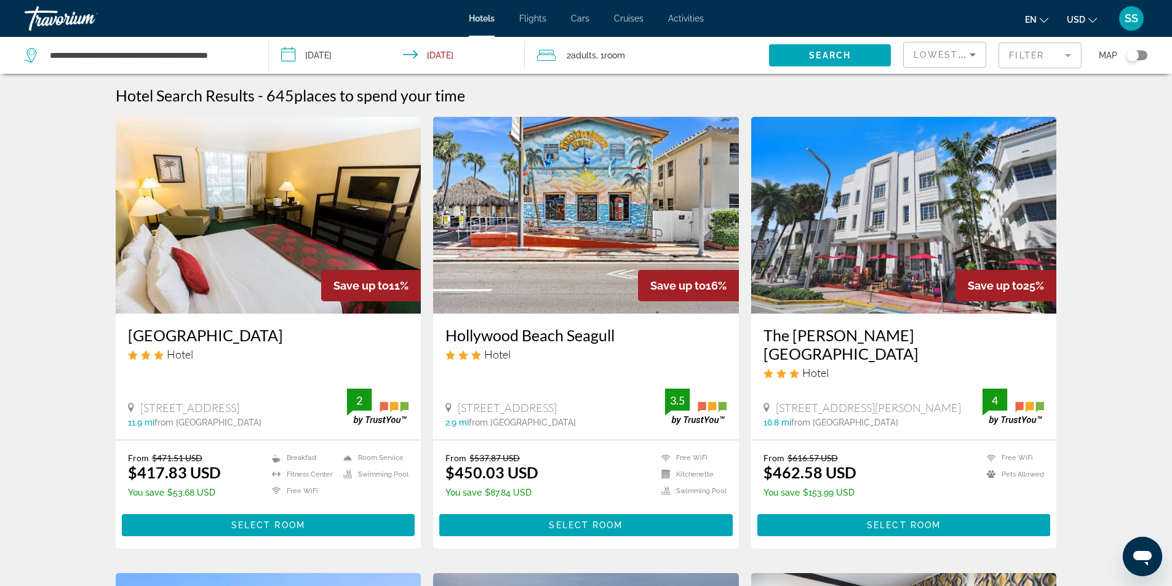
click at [331, 48] on input "**********" at bounding box center [399, 57] width 261 height 41
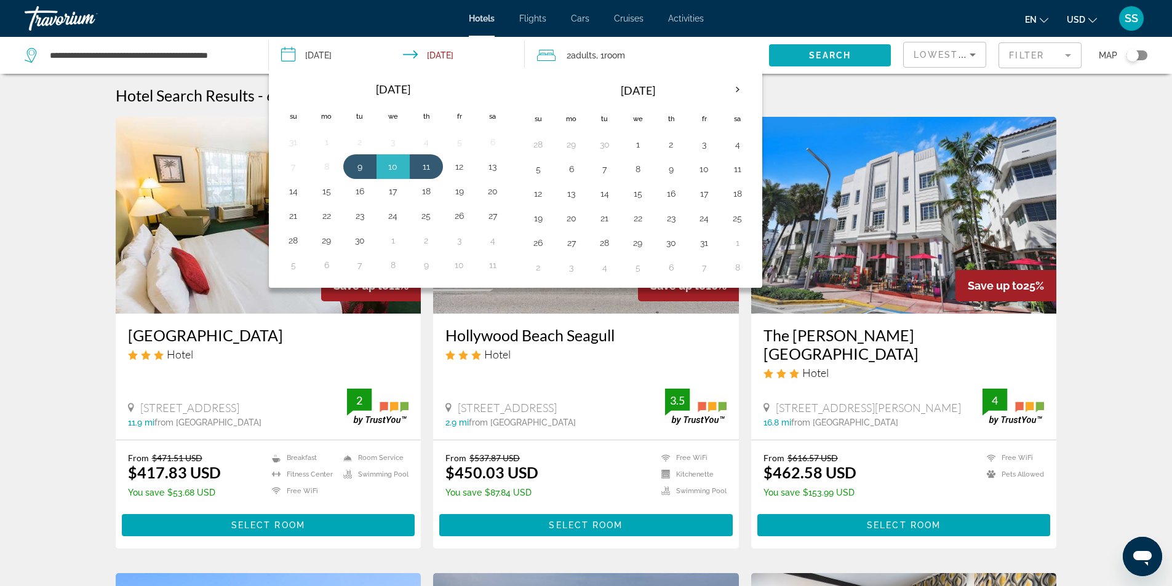
click at [827, 50] on span "Search" at bounding box center [830, 55] width 42 height 10
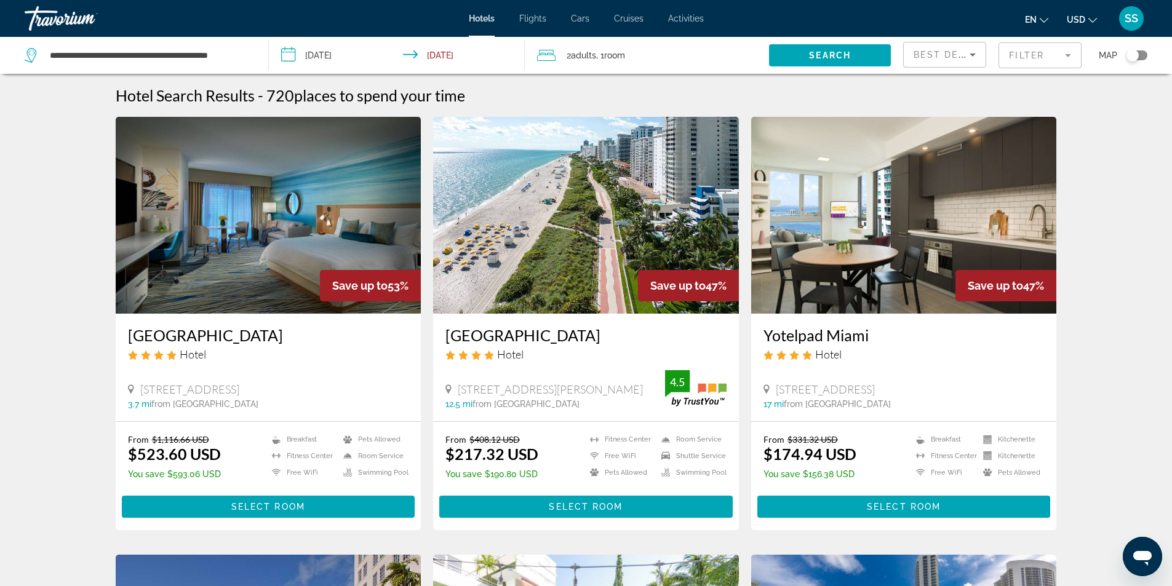
click at [950, 58] on span "Best Deals" at bounding box center [945, 55] width 64 height 10
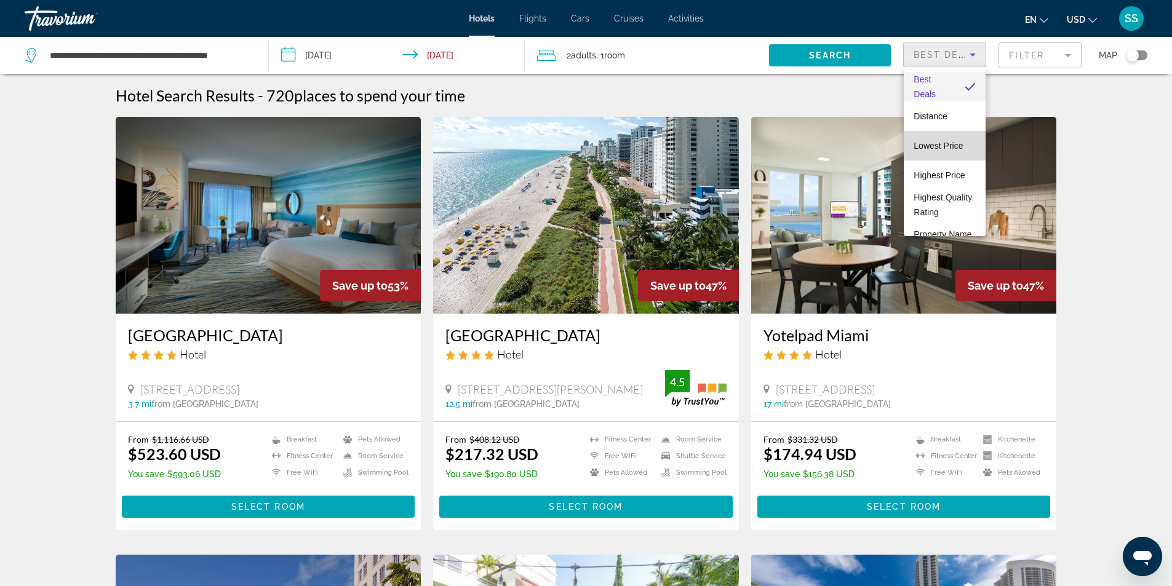
click at [950, 143] on span "Lowest Price" at bounding box center [937, 146] width 49 height 10
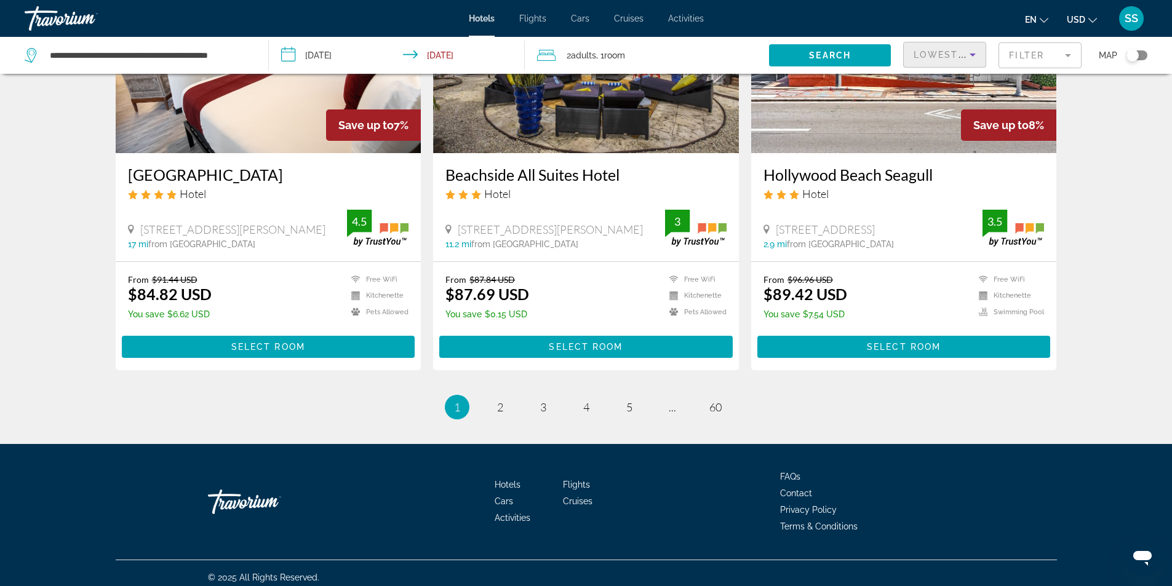
scroll to position [1483, 0]
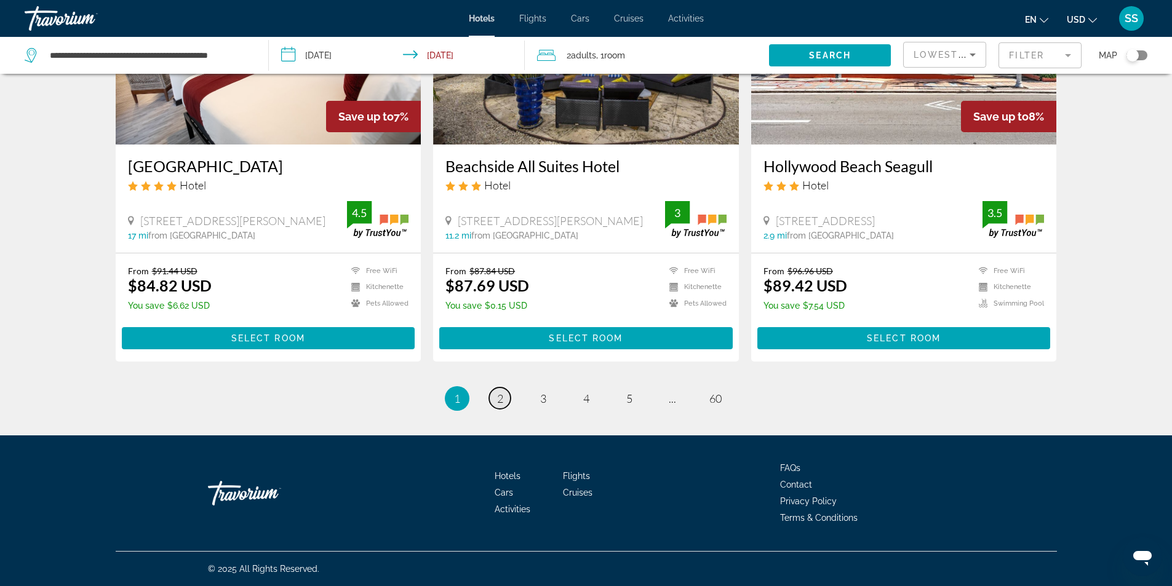
click at [494, 401] on link "page 2" at bounding box center [500, 398] width 22 height 22
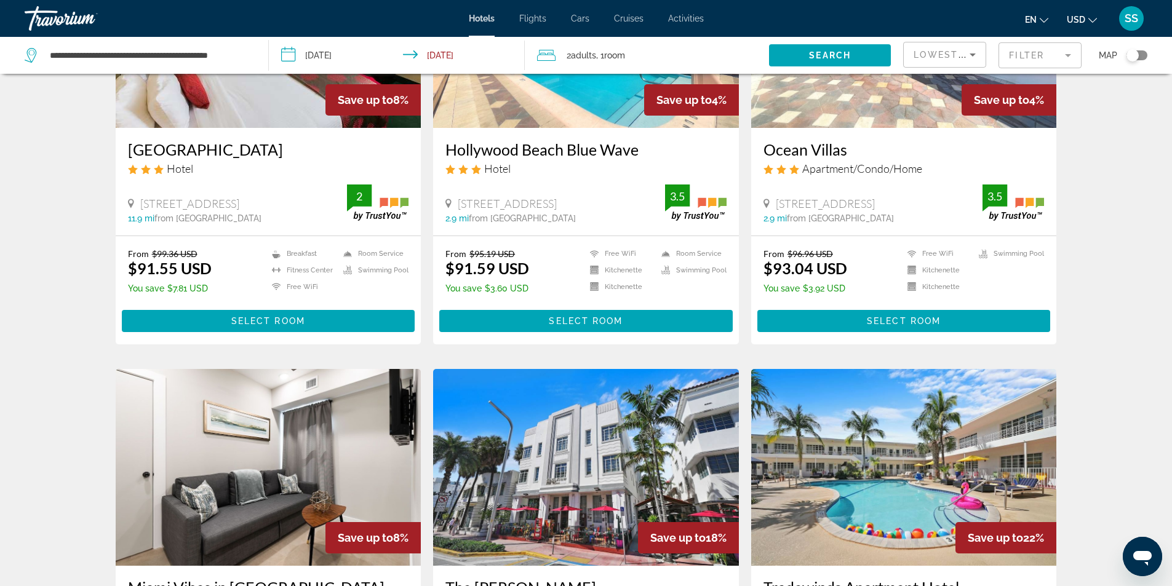
scroll to position [185, 0]
